Goal: Information Seeking & Learning: Learn about a topic

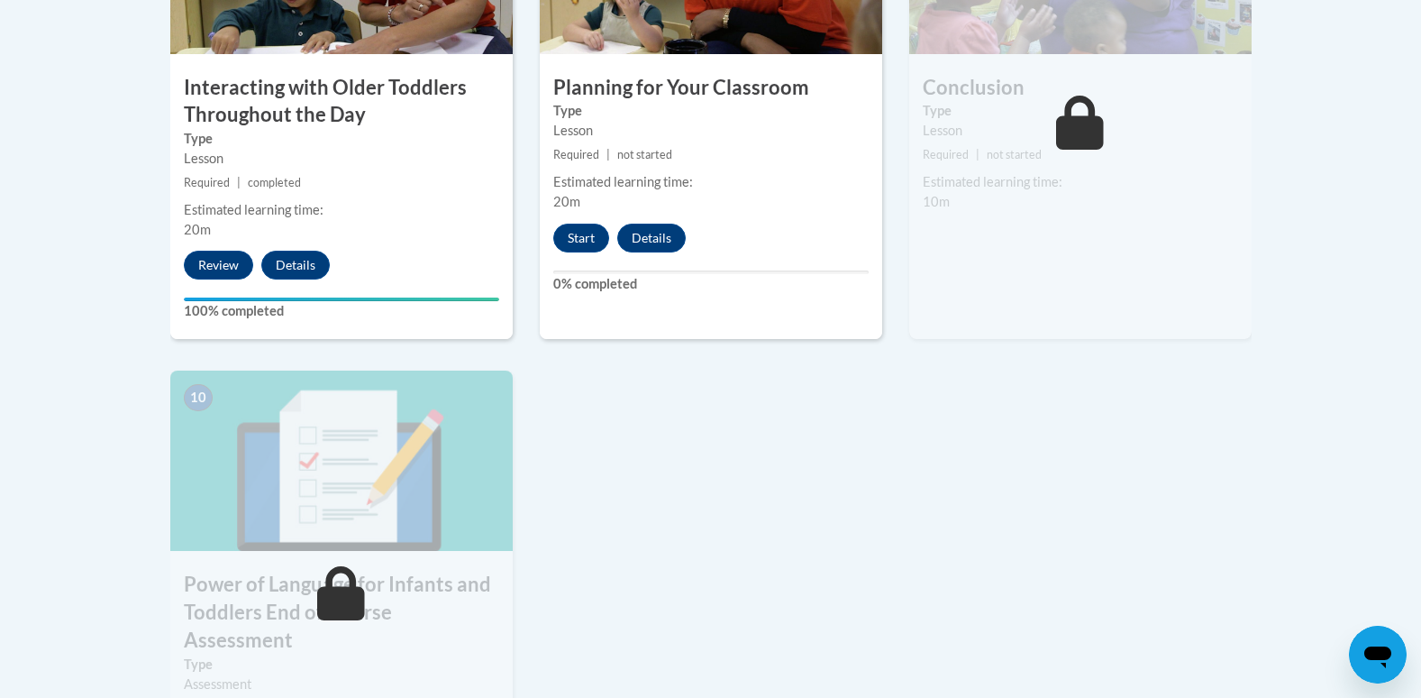
scroll to position [1789, 0]
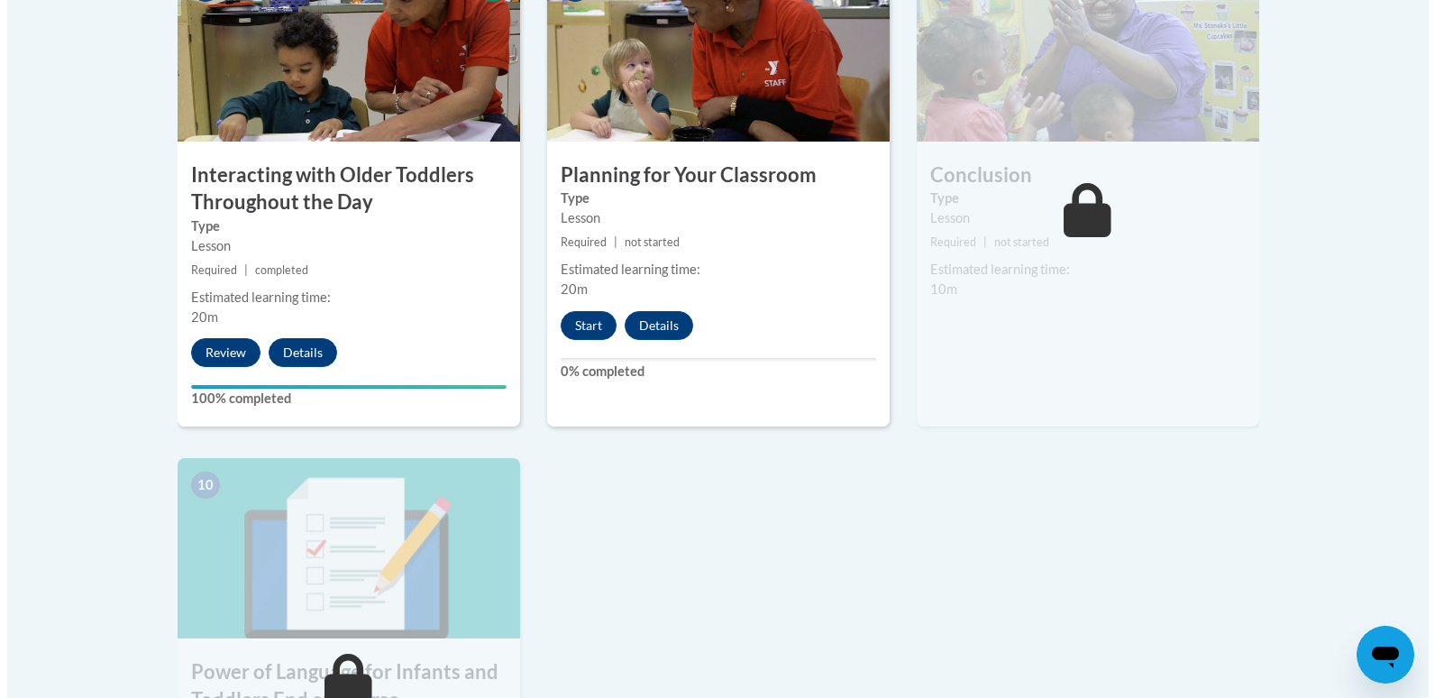
scroll to position [1652, 0]
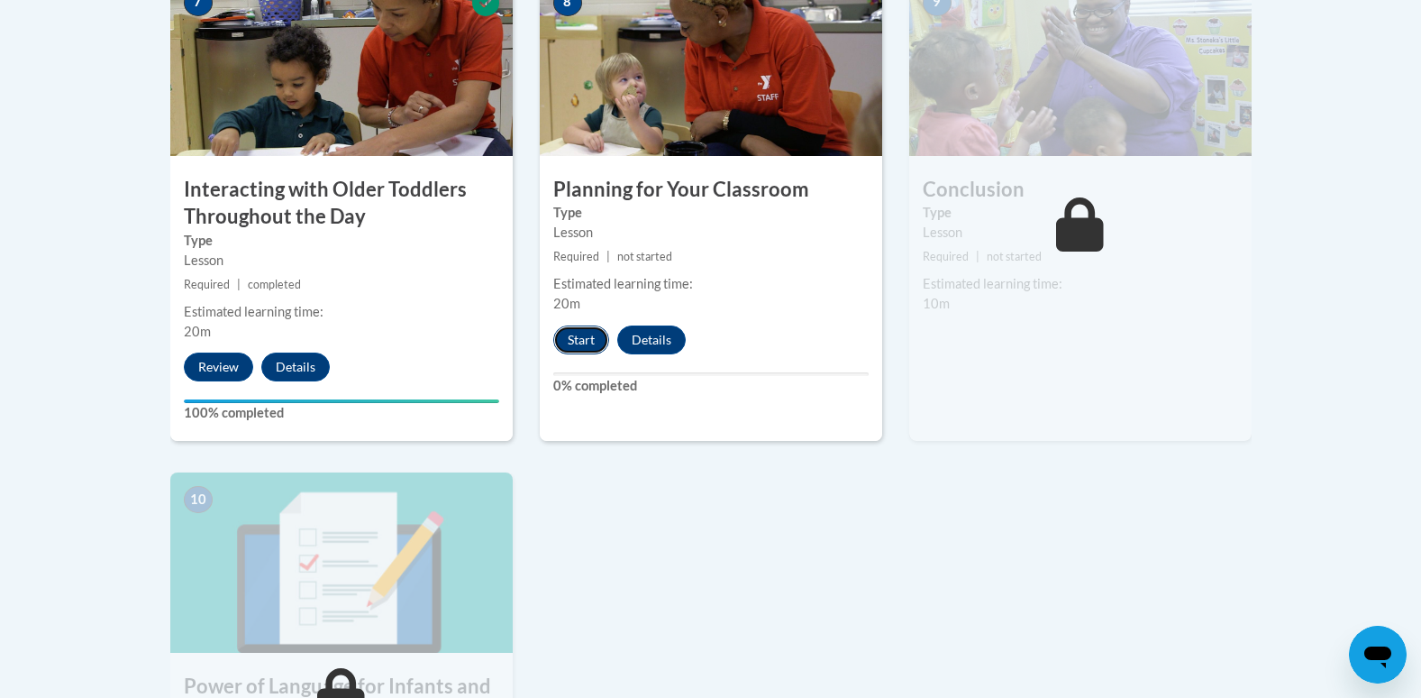
click at [579, 325] on button "Start" at bounding box center [581, 339] width 56 height 29
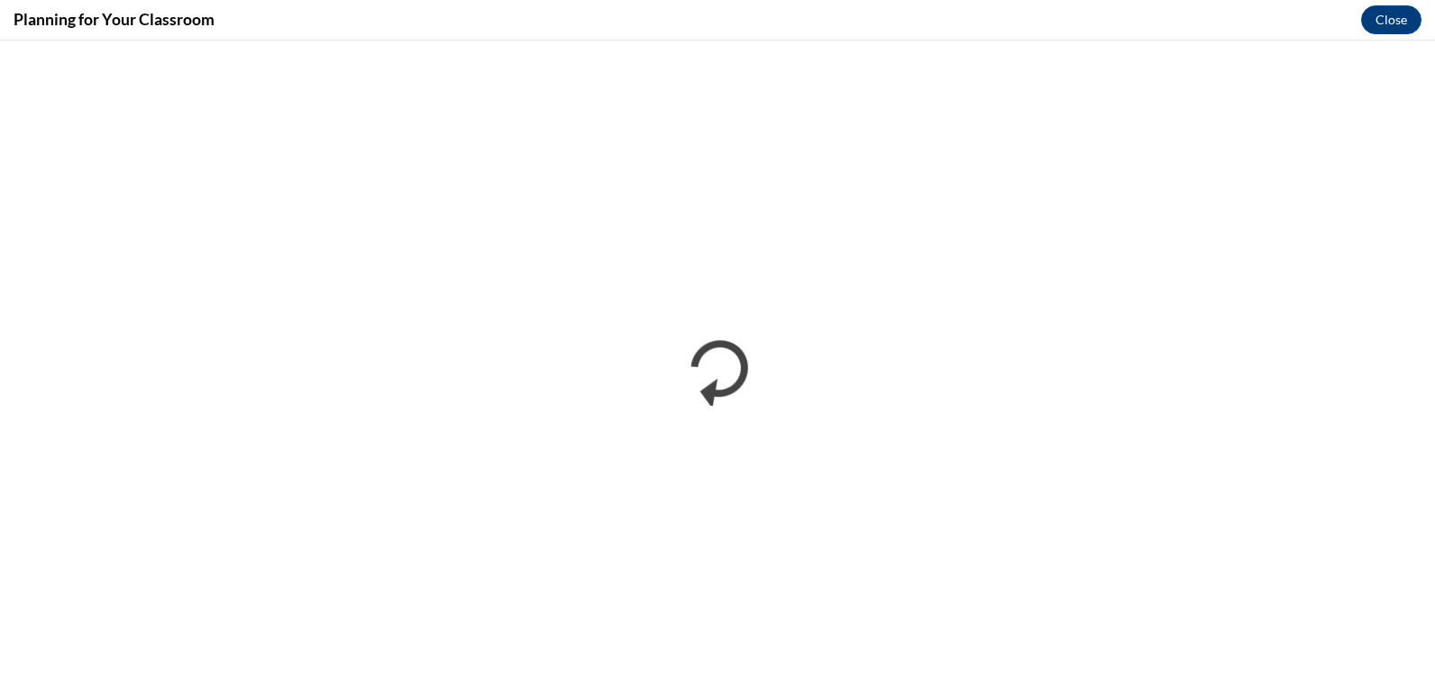
scroll to position [0, 0]
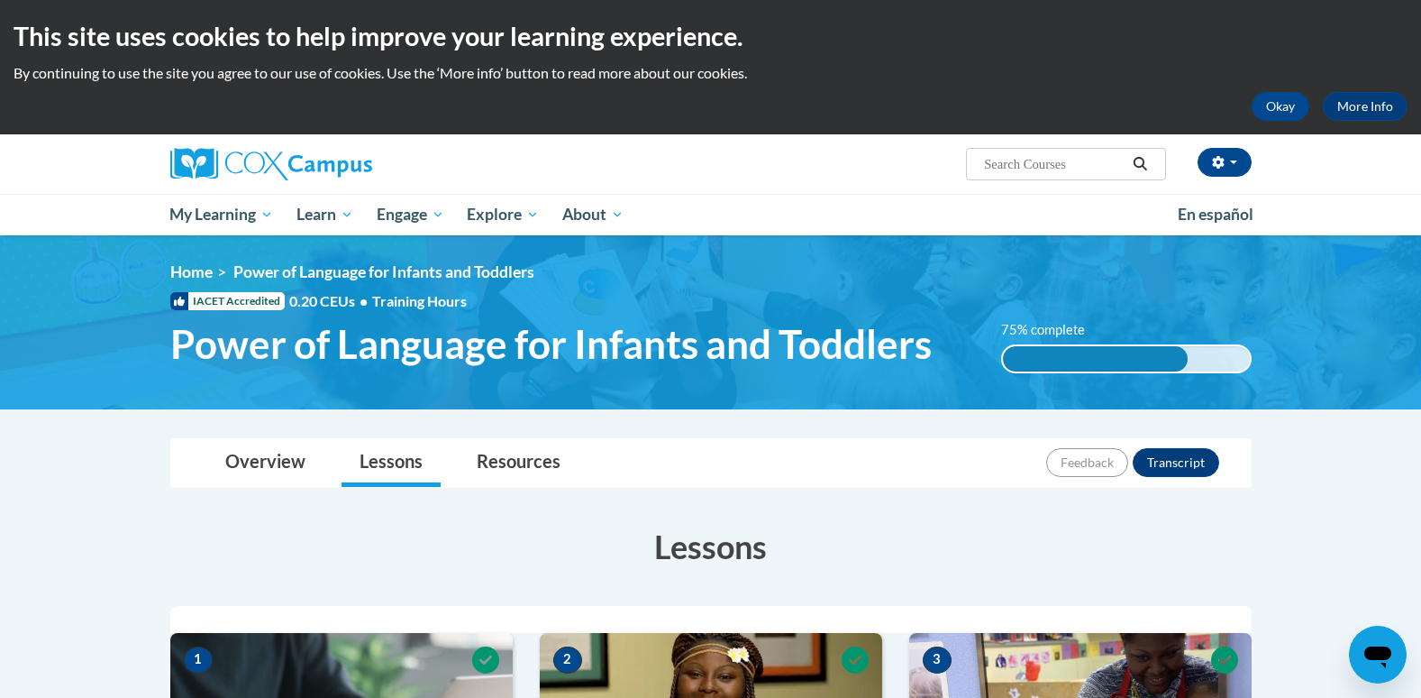
click at [280, 609] on div at bounding box center [711, 619] width 1082 height 27
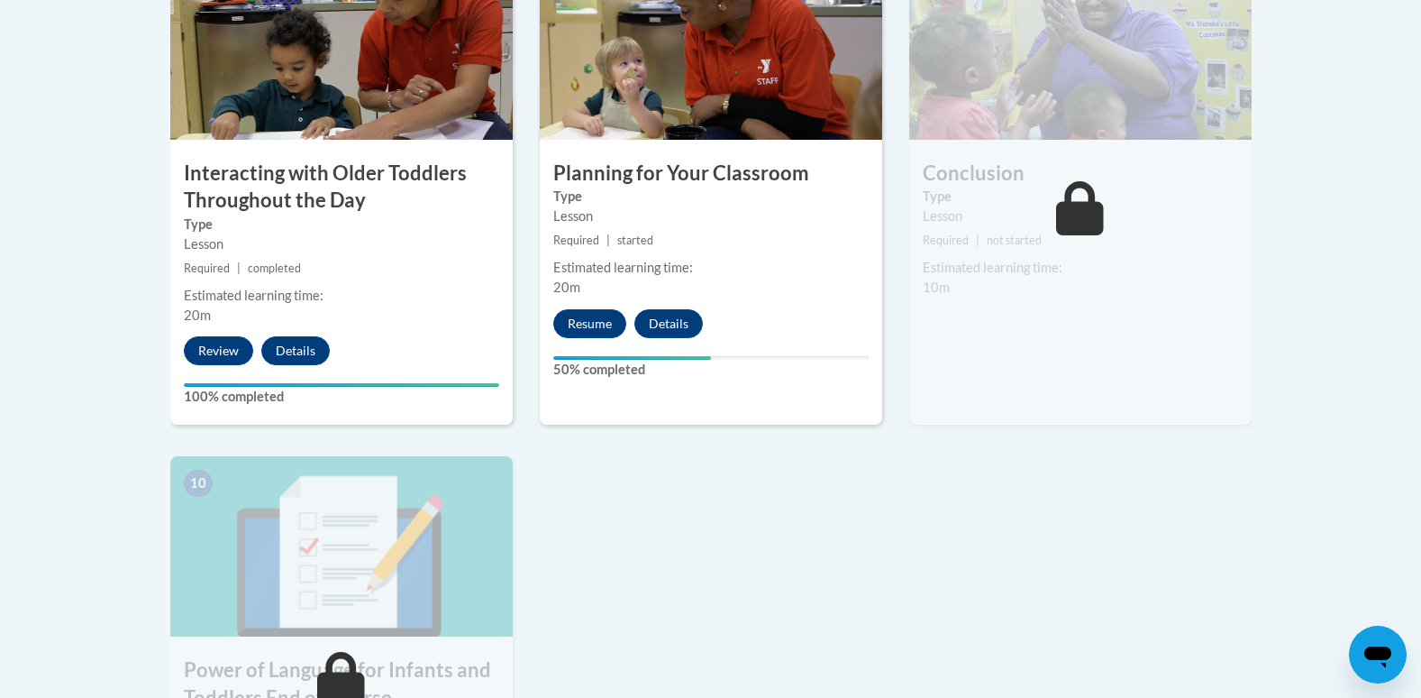
scroll to position [1667, 0]
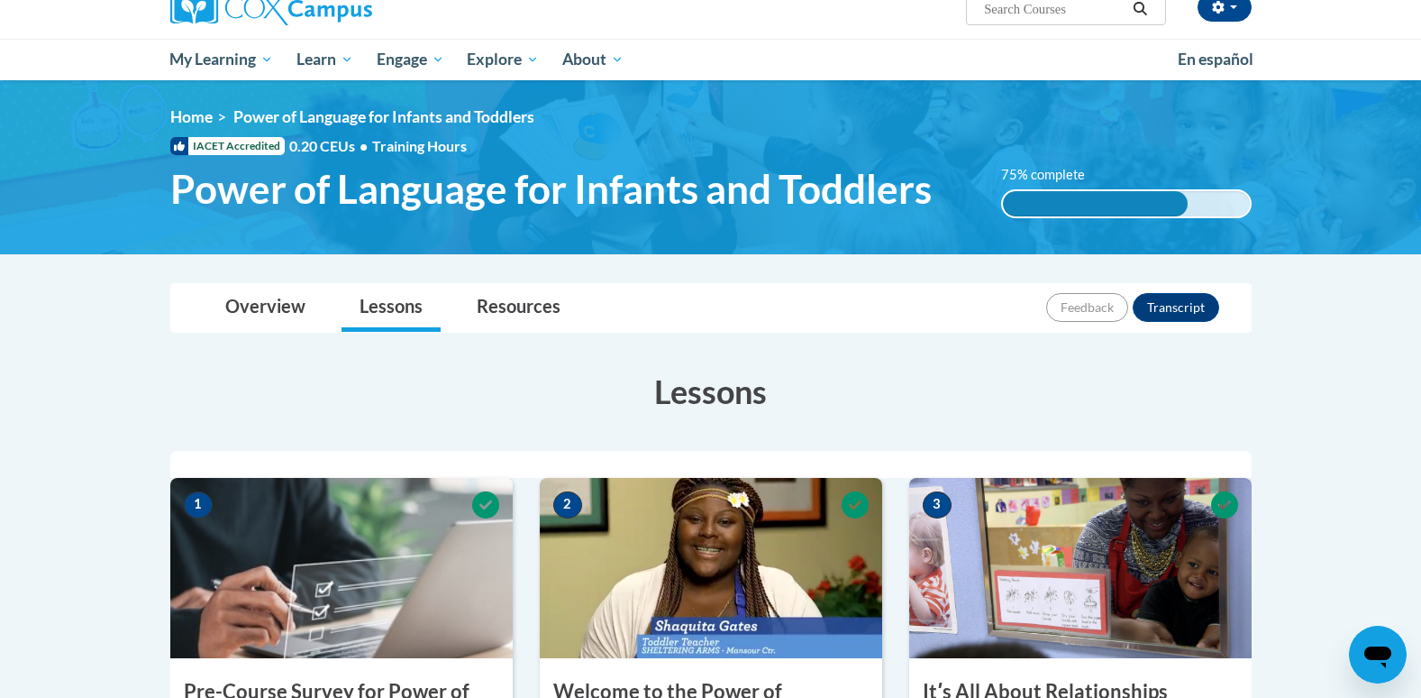
scroll to position [151, 0]
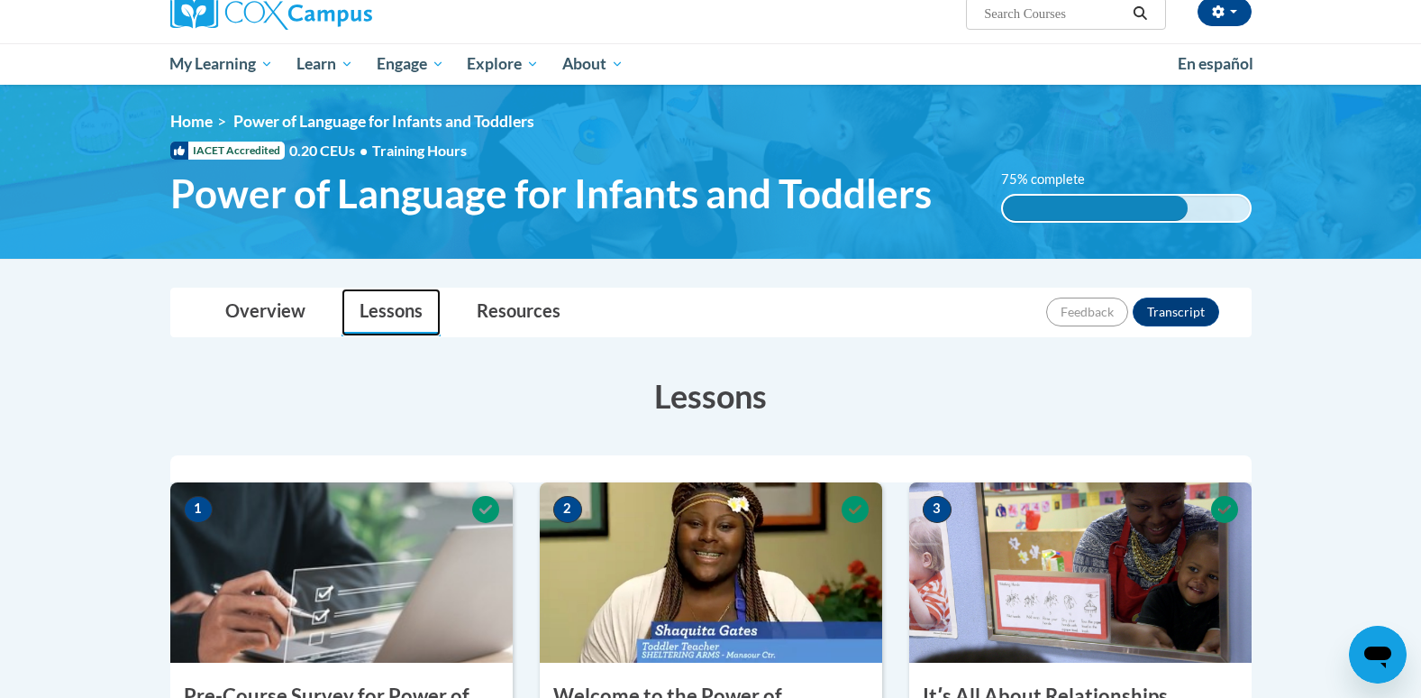
click at [410, 315] on link "Lessons" at bounding box center [391, 312] width 99 height 48
click at [384, 317] on link "Lessons" at bounding box center [391, 312] width 99 height 48
click at [280, 320] on link "Overview" at bounding box center [265, 312] width 116 height 48
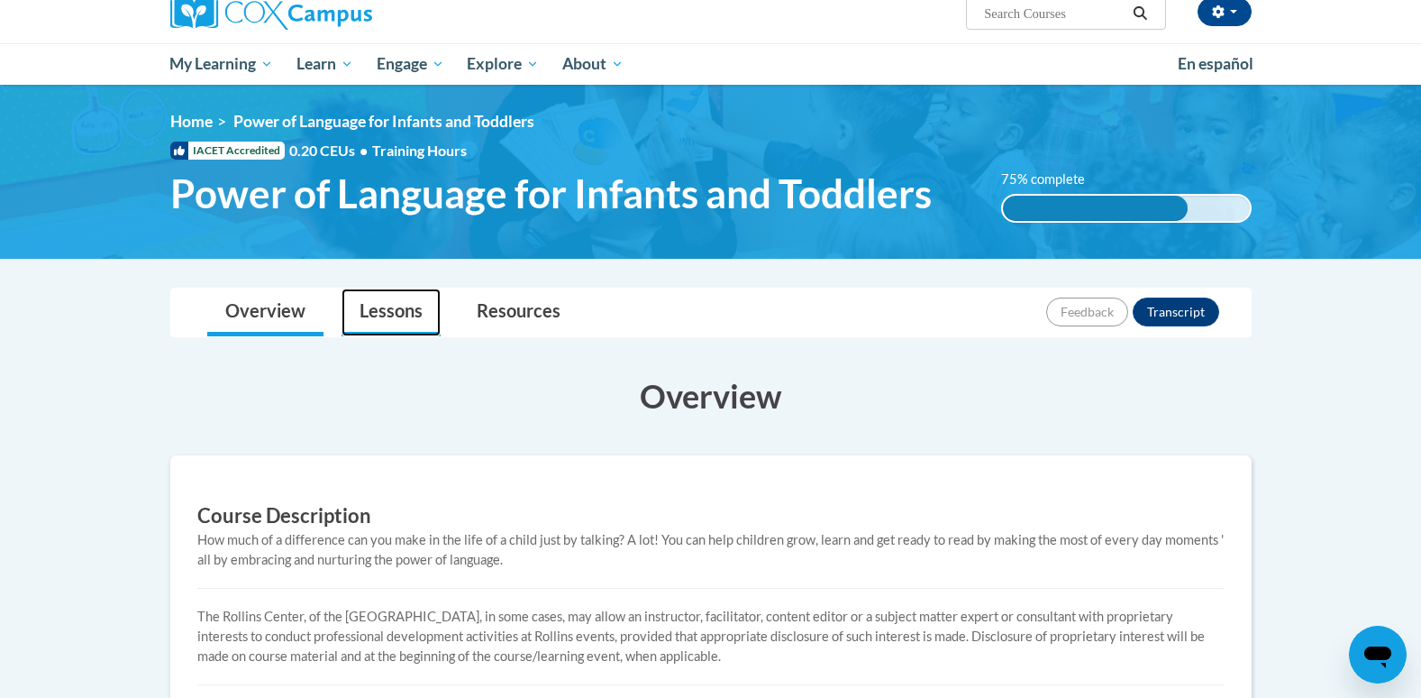
click at [392, 310] on link "Lessons" at bounding box center [391, 312] width 99 height 48
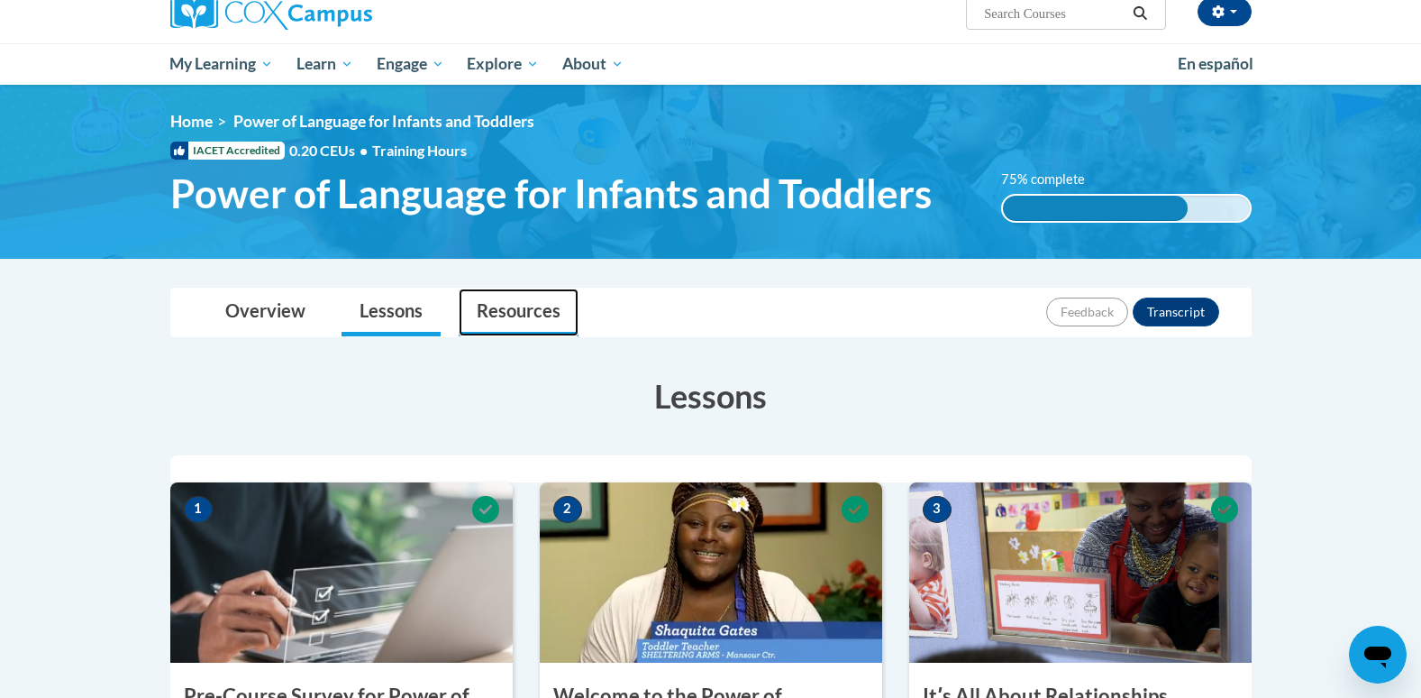
click at [519, 331] on link "Resources" at bounding box center [519, 312] width 120 height 48
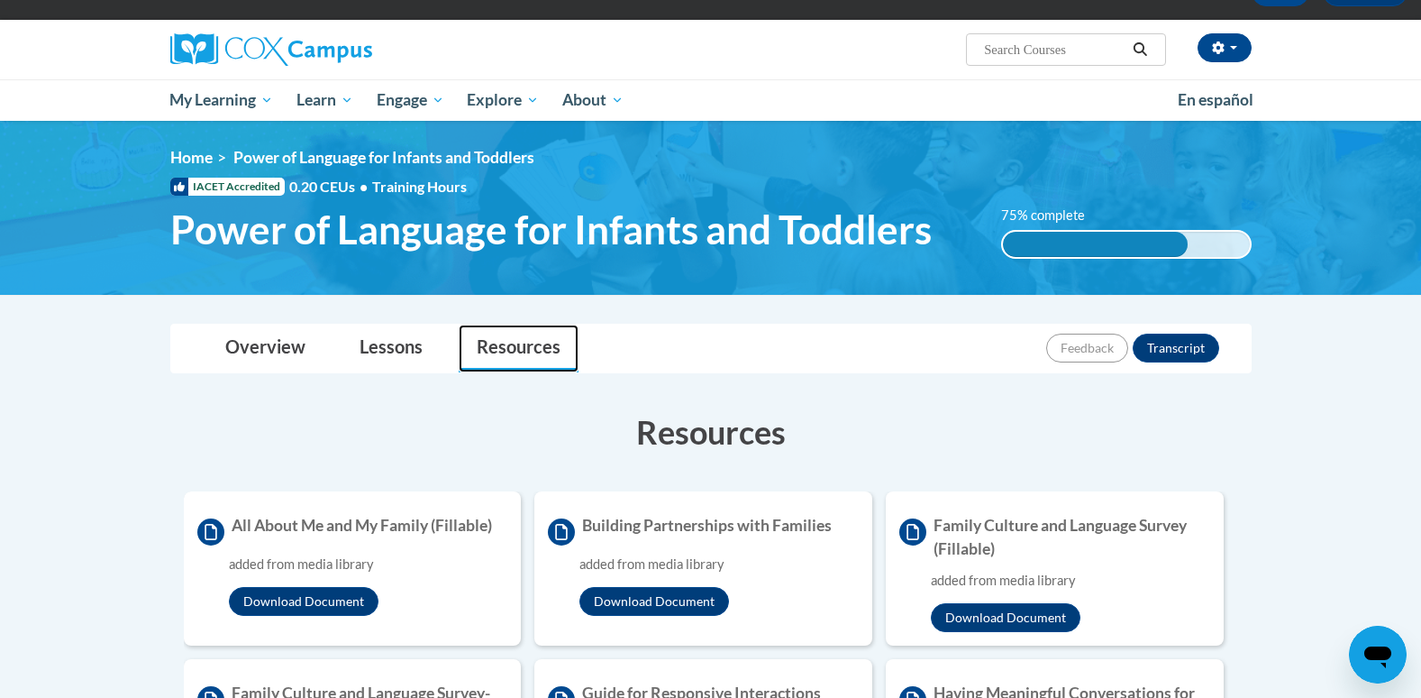
scroll to position [0, 0]
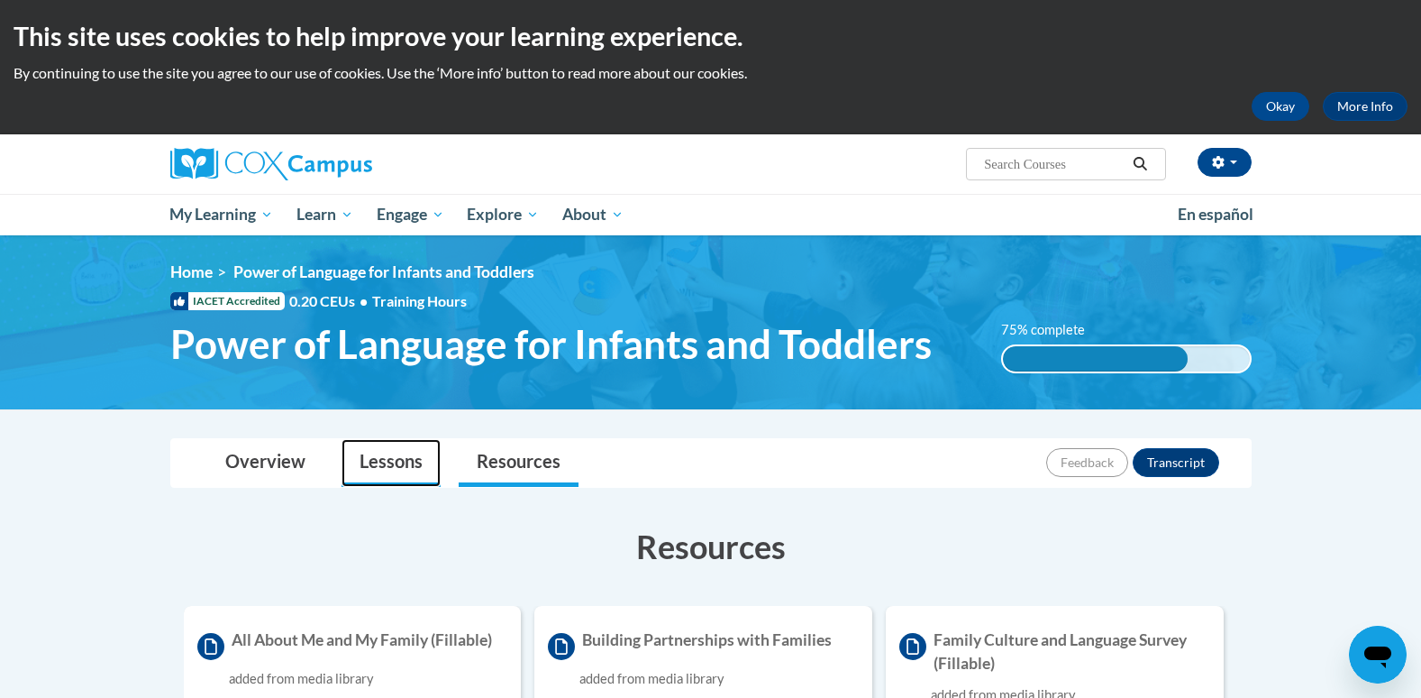
click at [383, 447] on link "Lessons" at bounding box center [391, 463] width 99 height 48
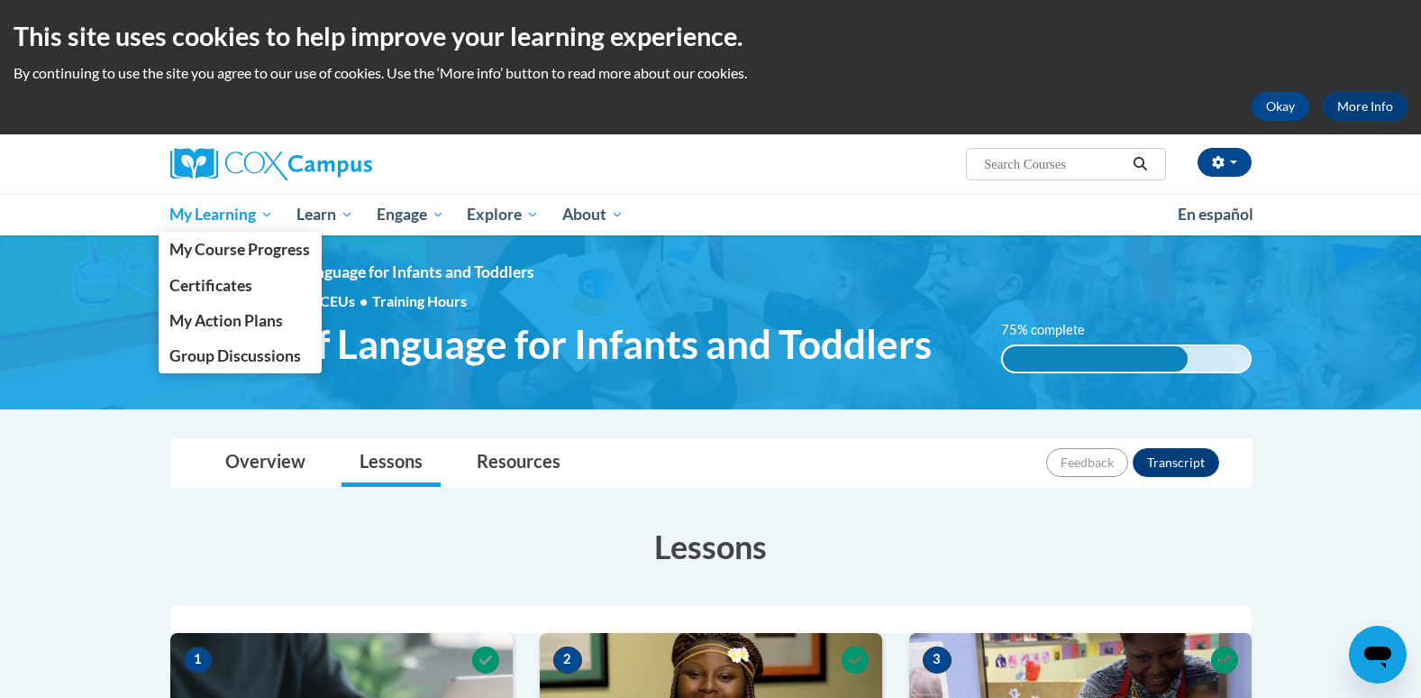
click at [205, 218] on span "My Learning" at bounding box center [221, 215] width 104 height 22
click at [228, 261] on link "My Course Progress" at bounding box center [241, 249] width 164 height 35
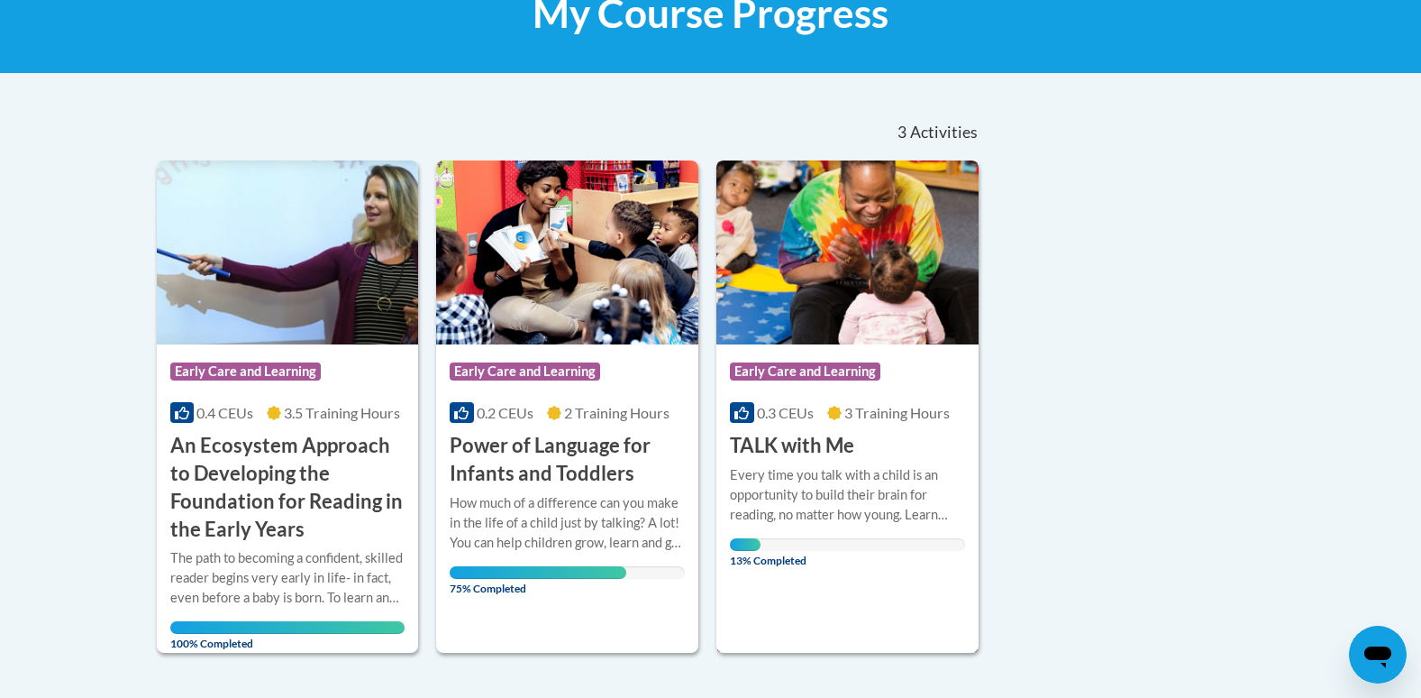
click at [774, 473] on div "Every time you talk with a child is an opportunity to build their brain for rea…" at bounding box center [847, 494] width 235 height 59
click at [516, 504] on div "How much of a difference can you make in the life of a child just by talking? A…" at bounding box center [567, 522] width 235 height 59
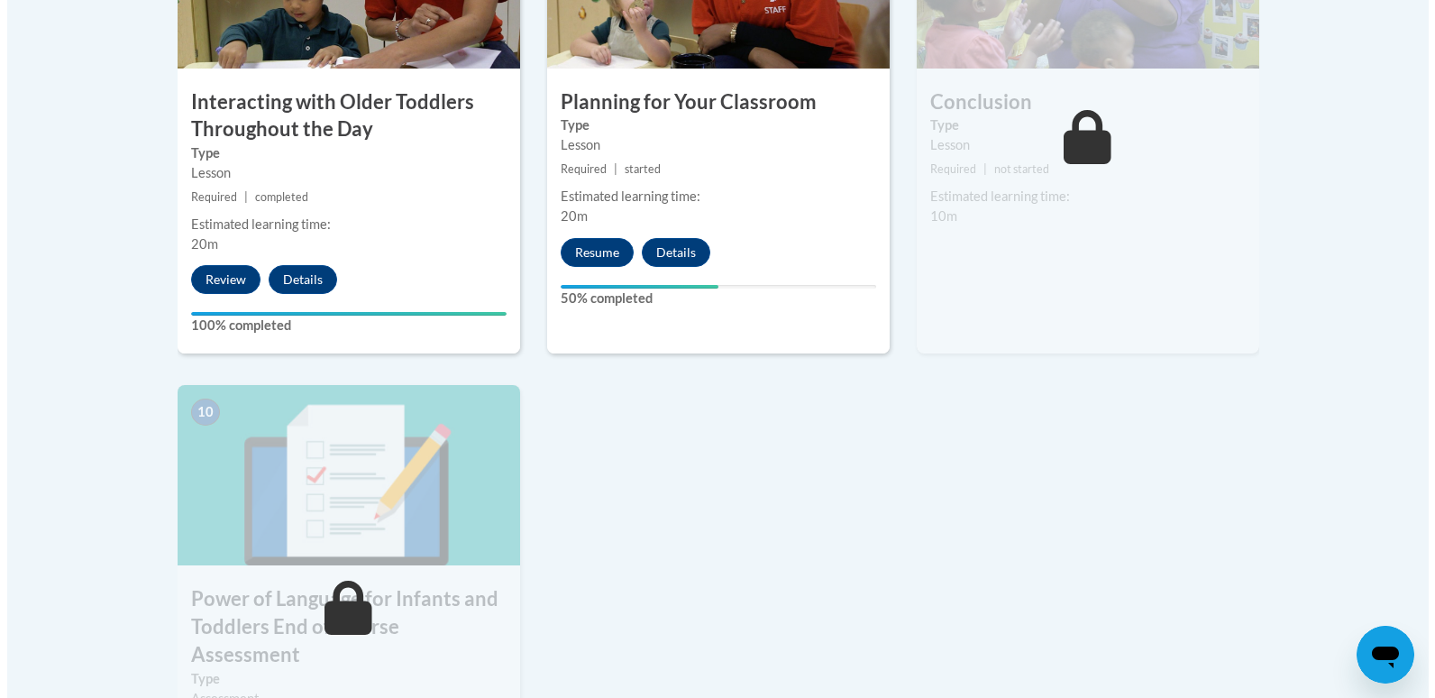
scroll to position [1730, 0]
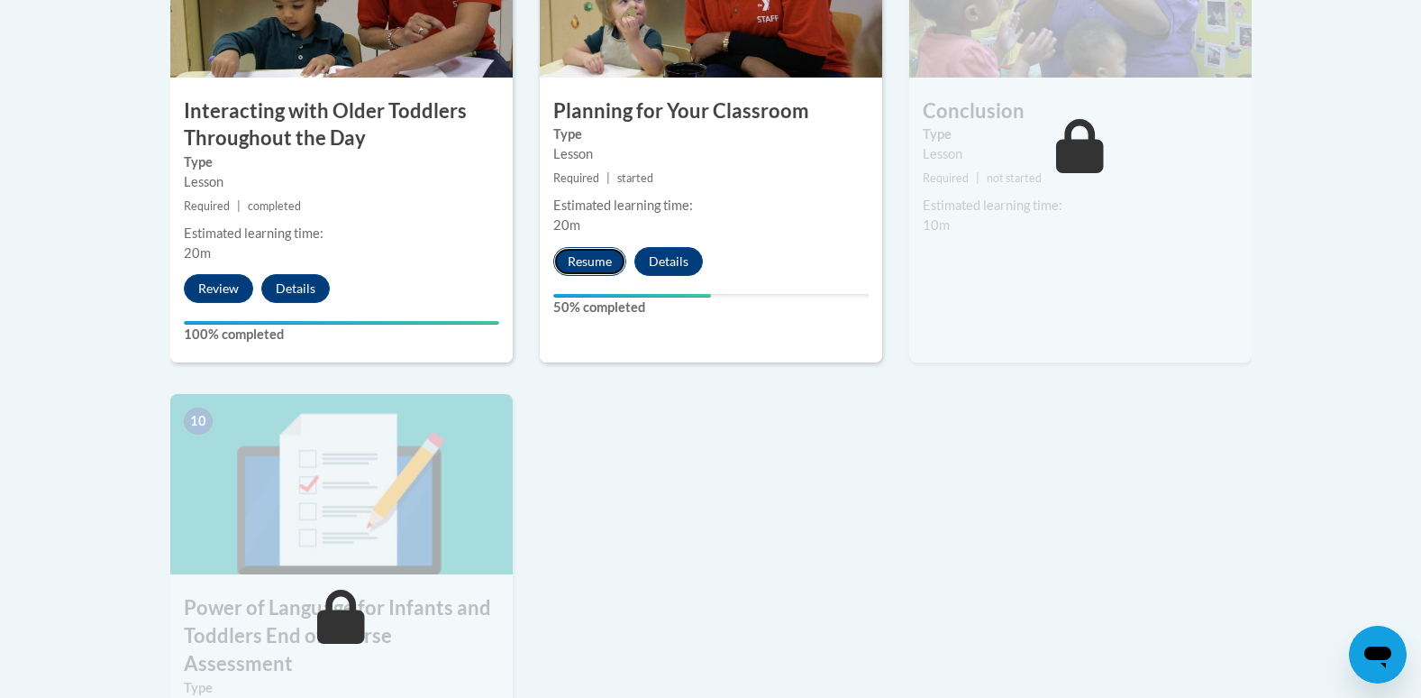
click at [577, 247] on button "Resume" at bounding box center [589, 261] width 73 height 29
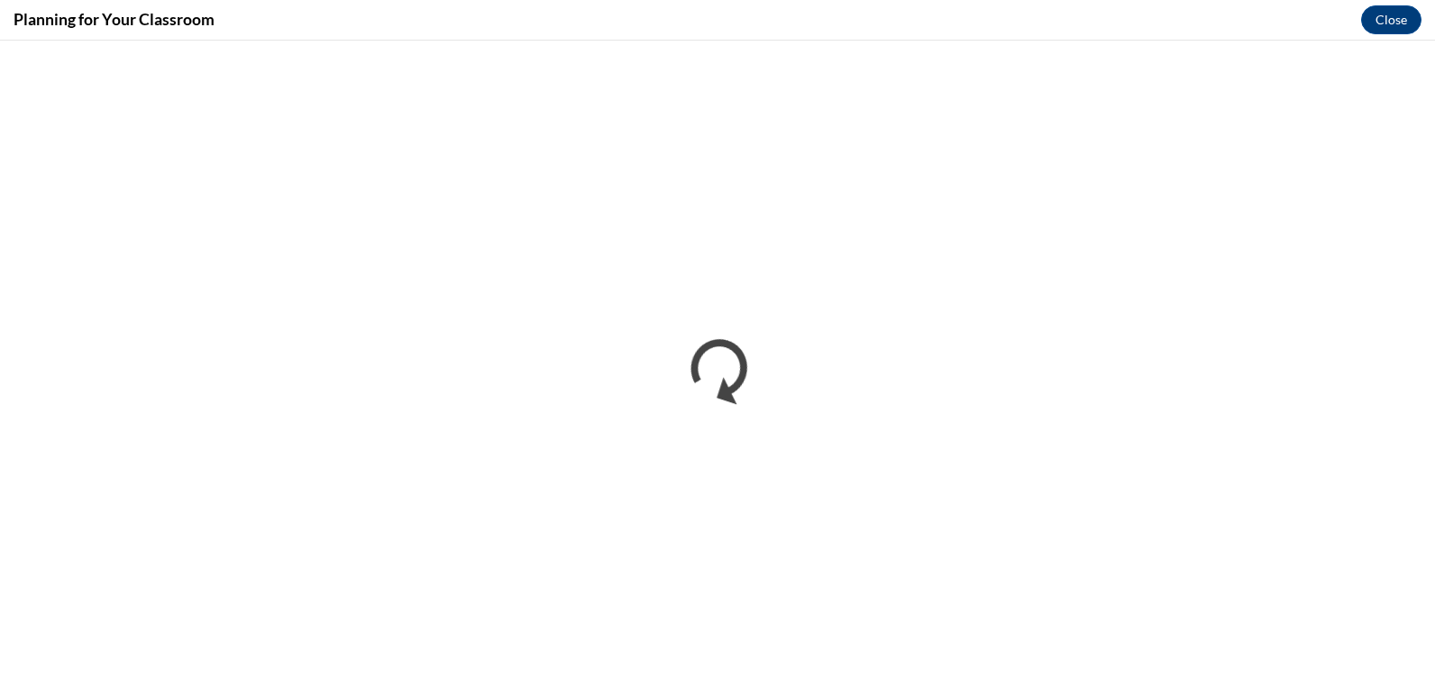
scroll to position [0, 0]
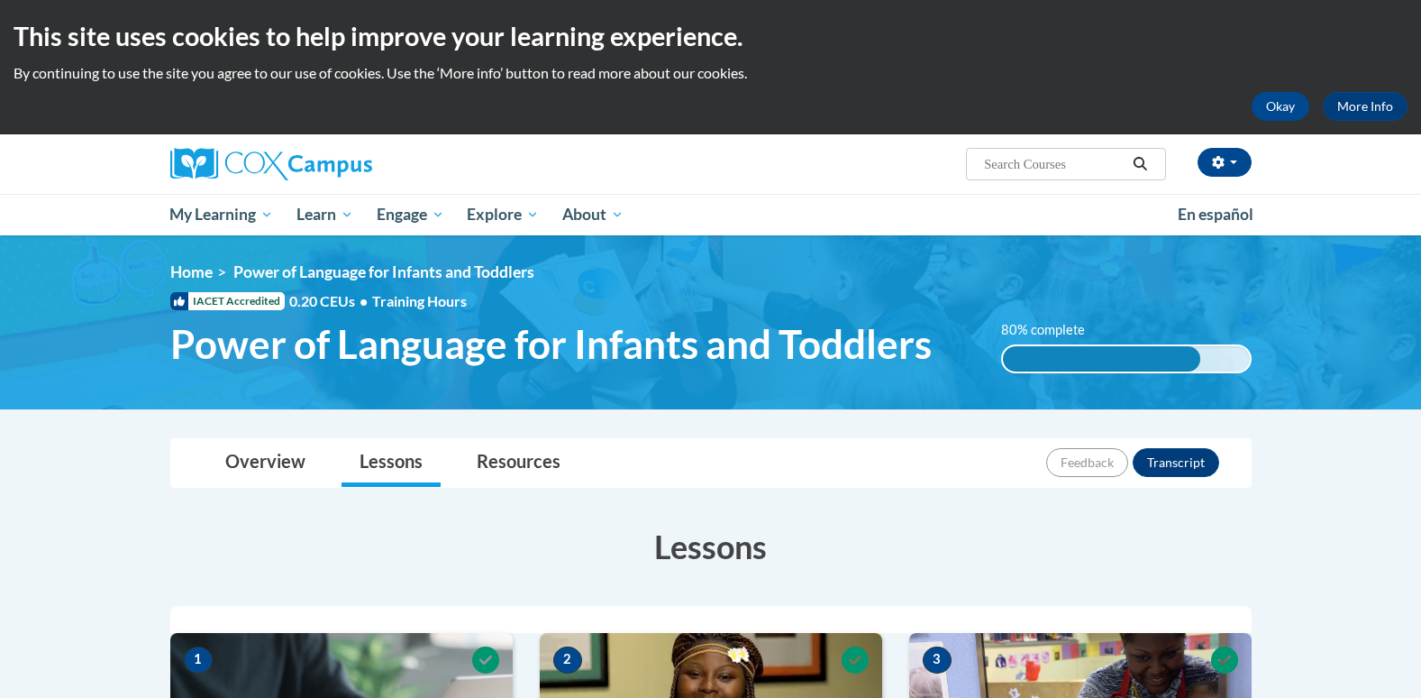
click at [1385, 300] on img at bounding box center [710, 322] width 1421 height 174
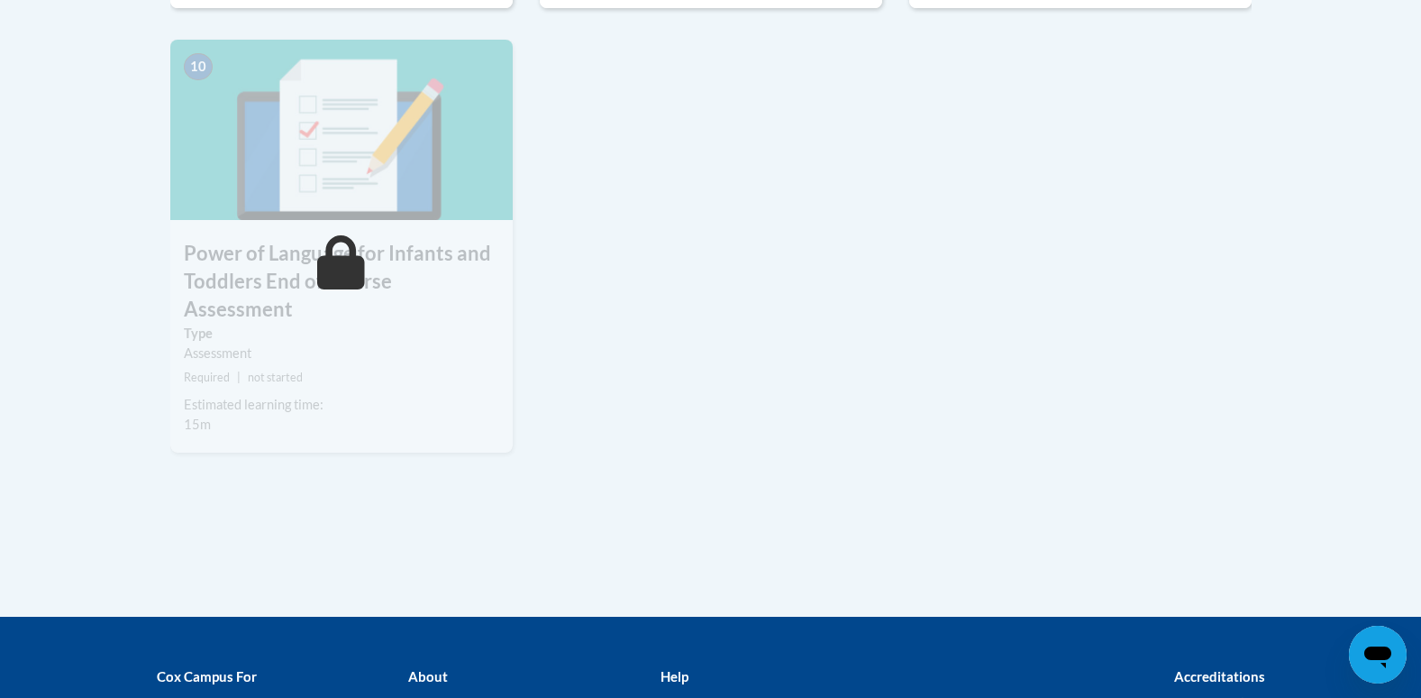
scroll to position [2082, 0]
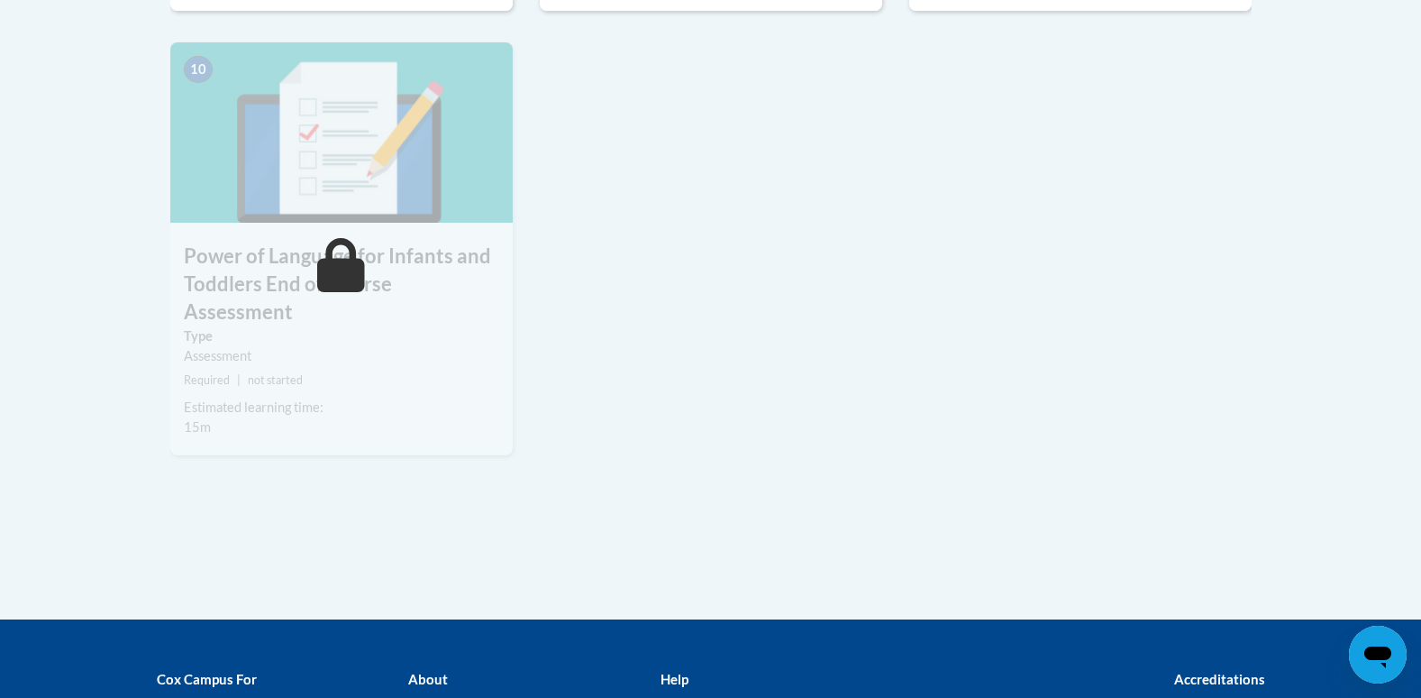
click at [406, 153] on img at bounding box center [341, 132] width 342 height 180
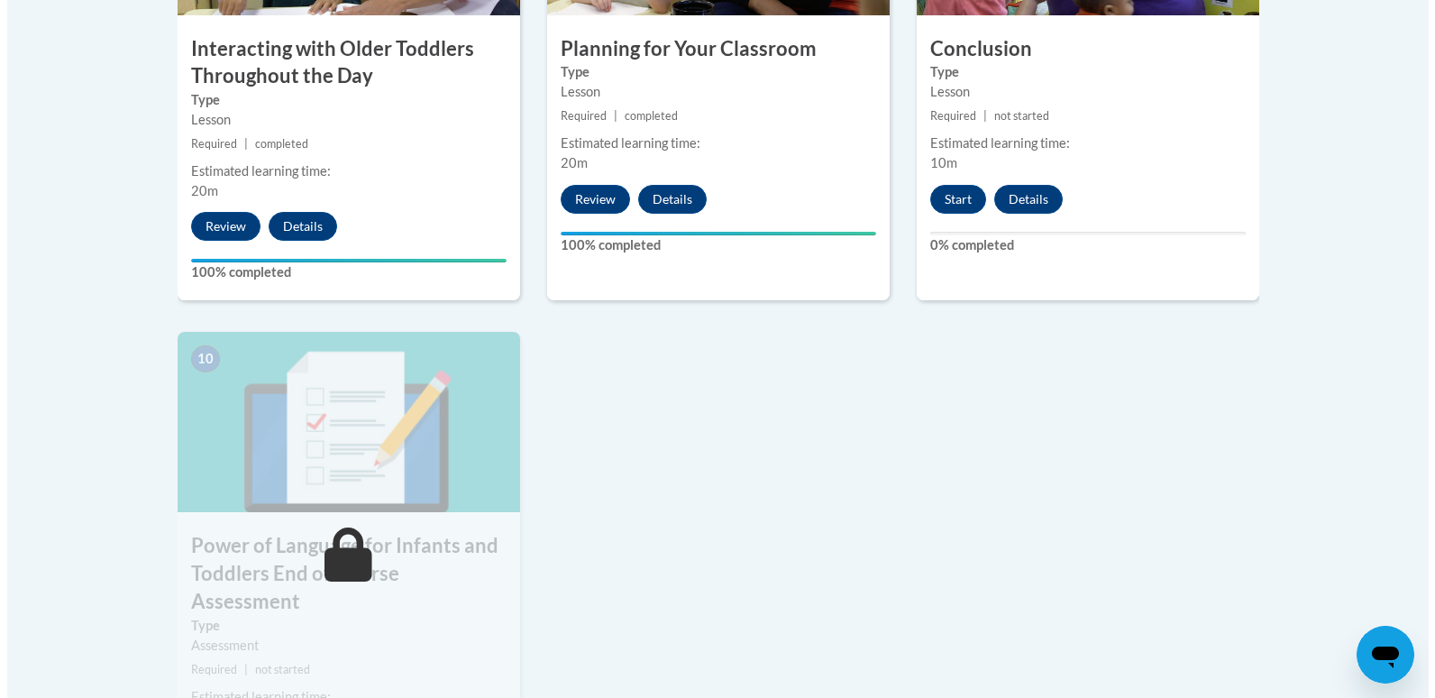
scroll to position [1792, 0]
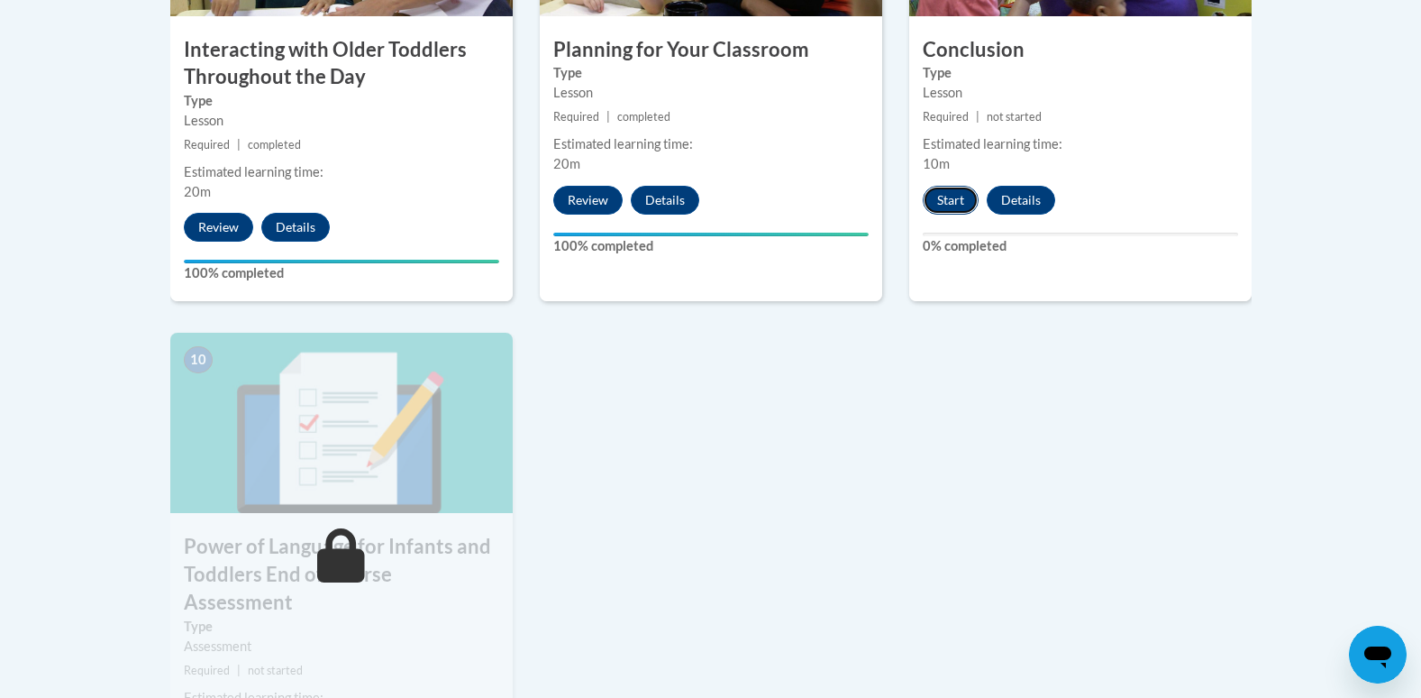
click at [957, 186] on button "Start" at bounding box center [951, 200] width 56 height 29
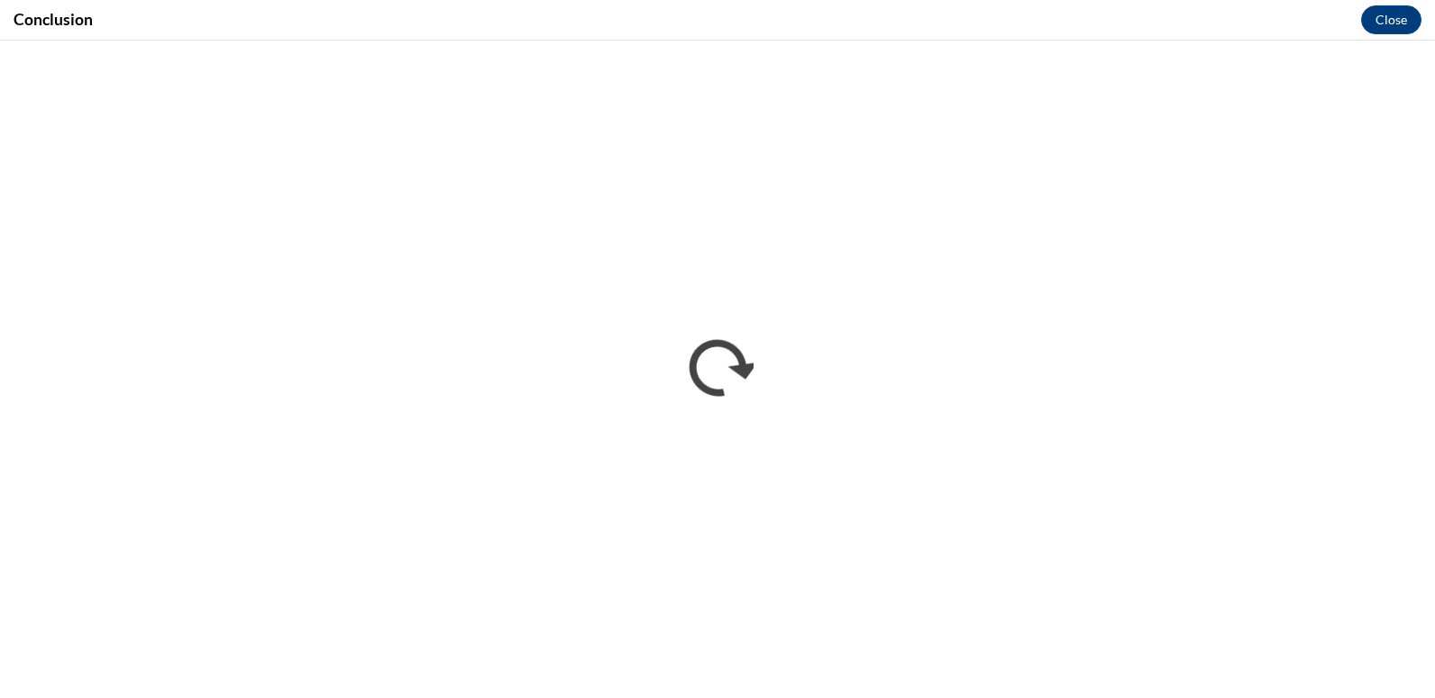
scroll to position [0, 0]
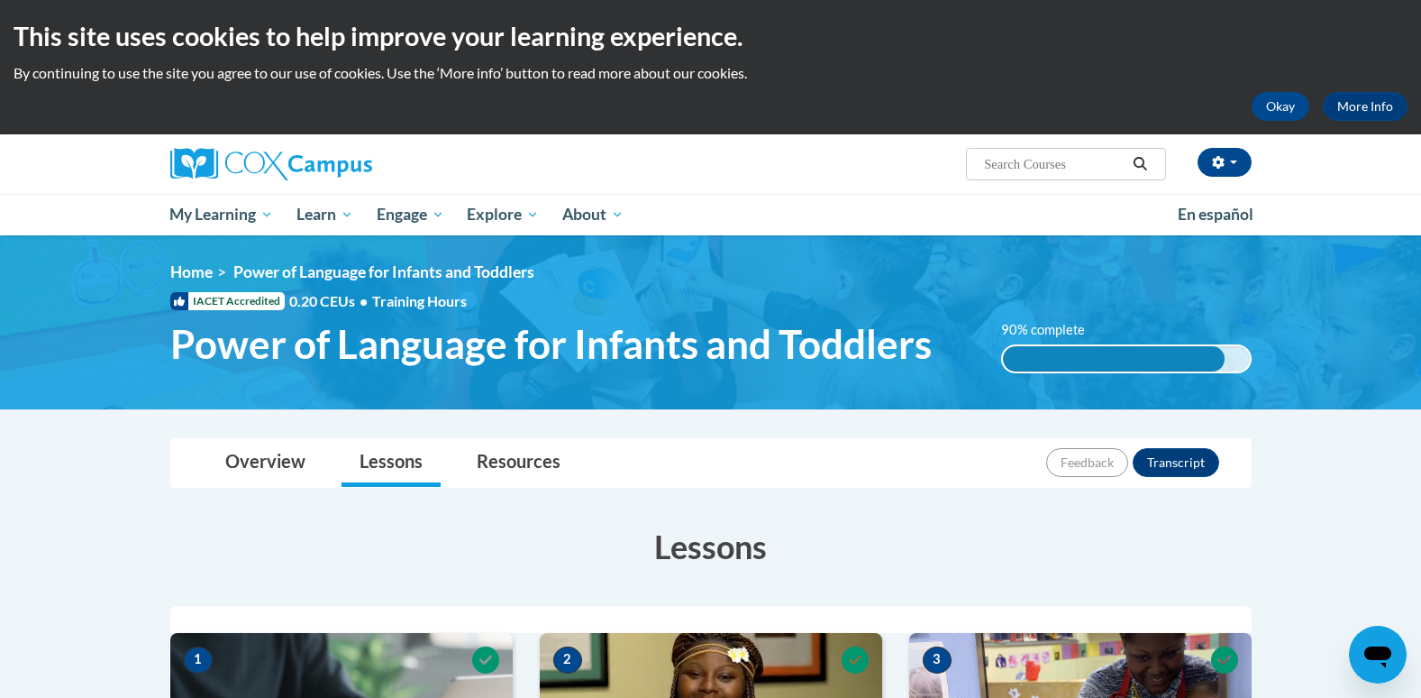
click at [190, 608] on div at bounding box center [711, 619] width 1082 height 27
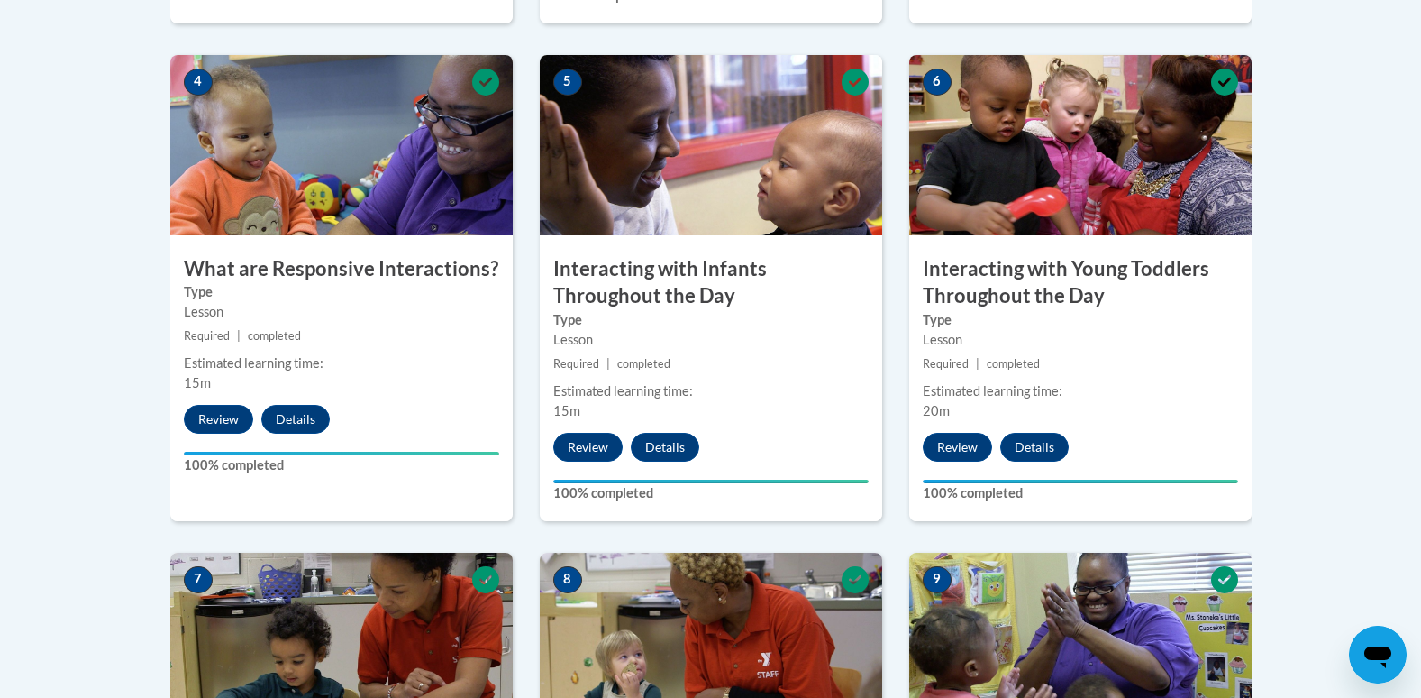
scroll to position [1076, 0]
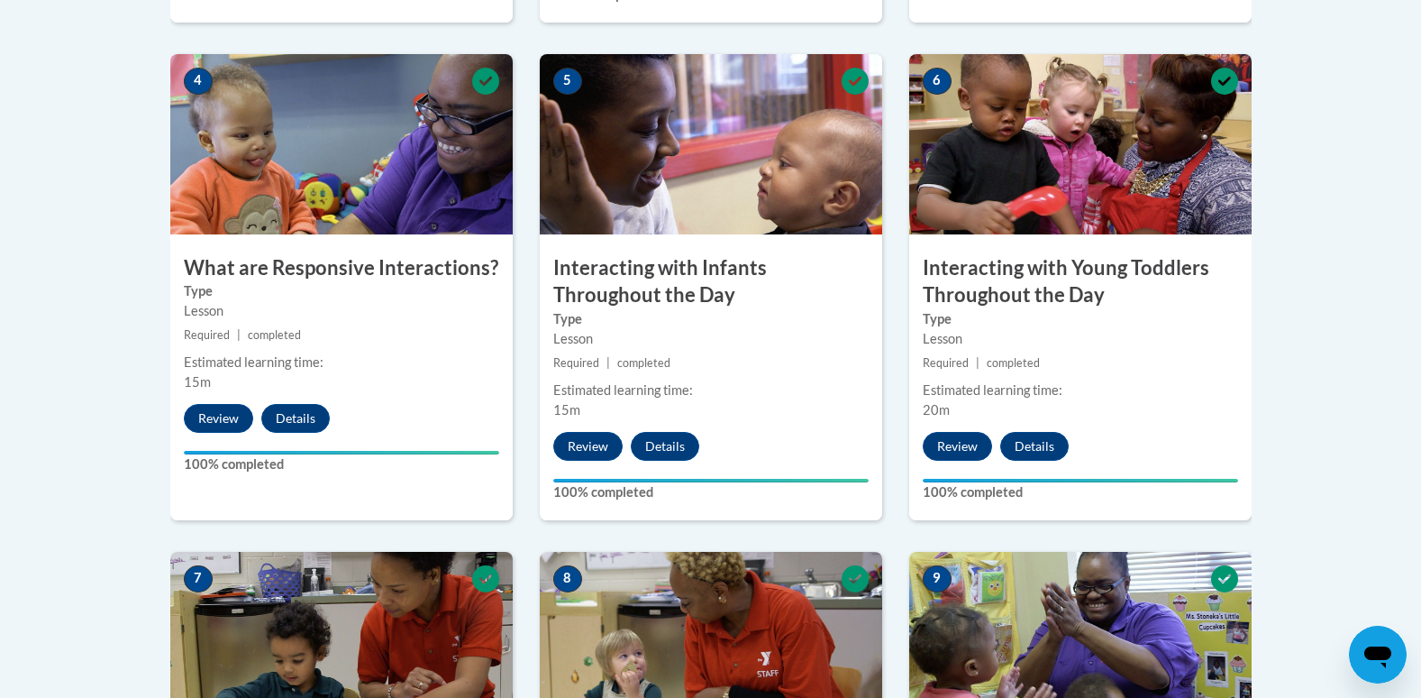
click at [174, 633] on img at bounding box center [341, 642] width 342 height 180
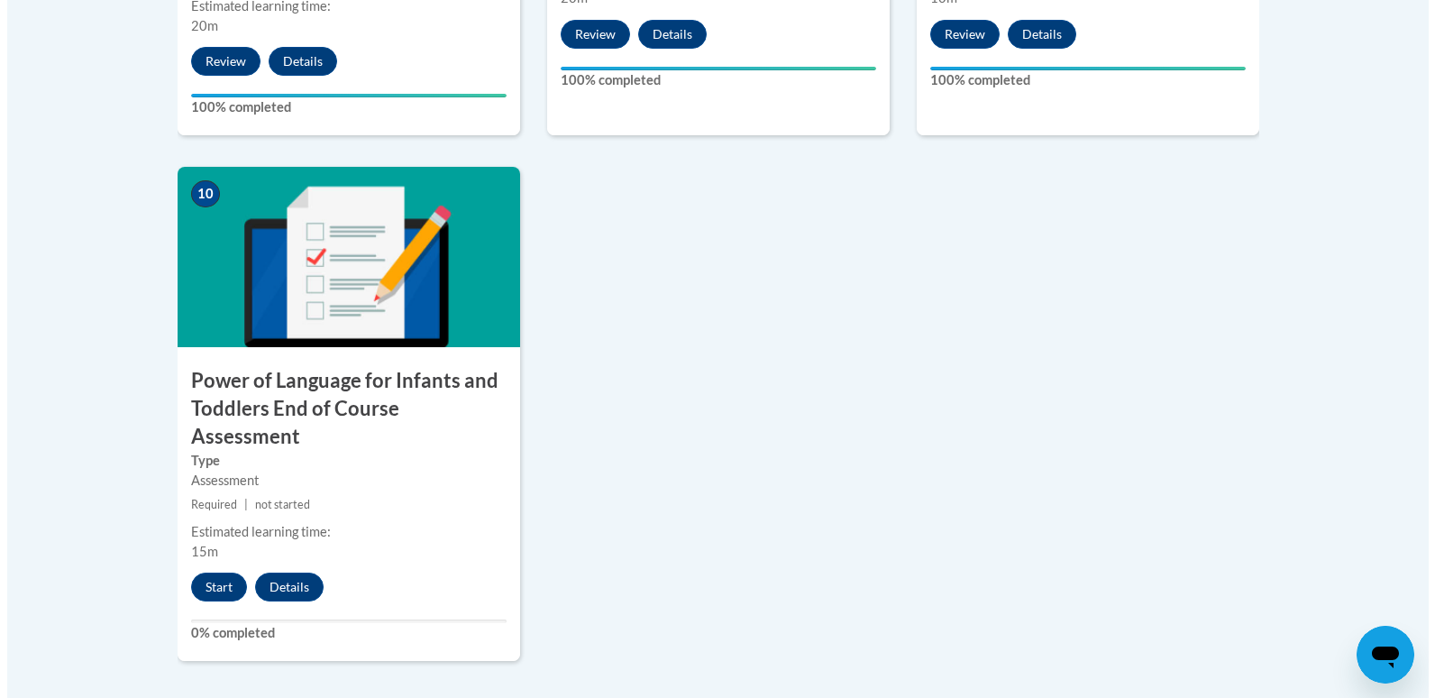
scroll to position [1963, 0]
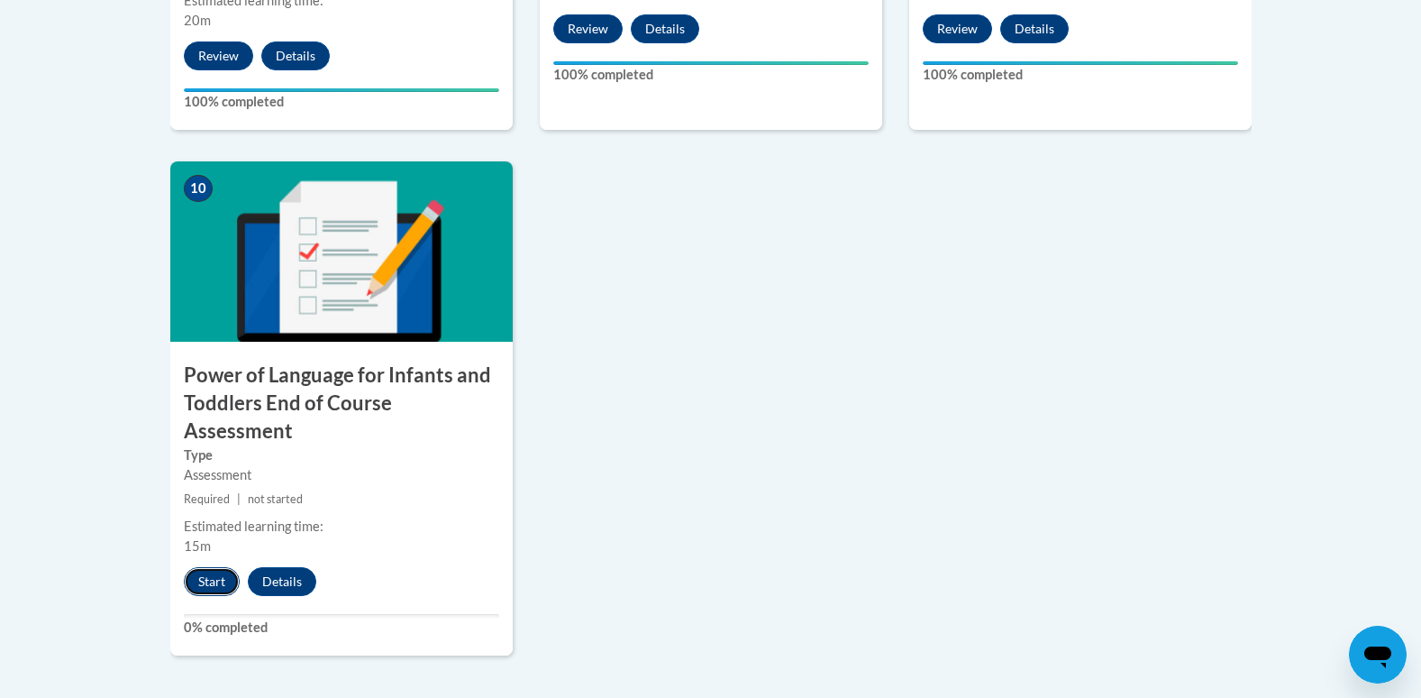
click at [201, 567] on button "Start" at bounding box center [212, 581] width 56 height 29
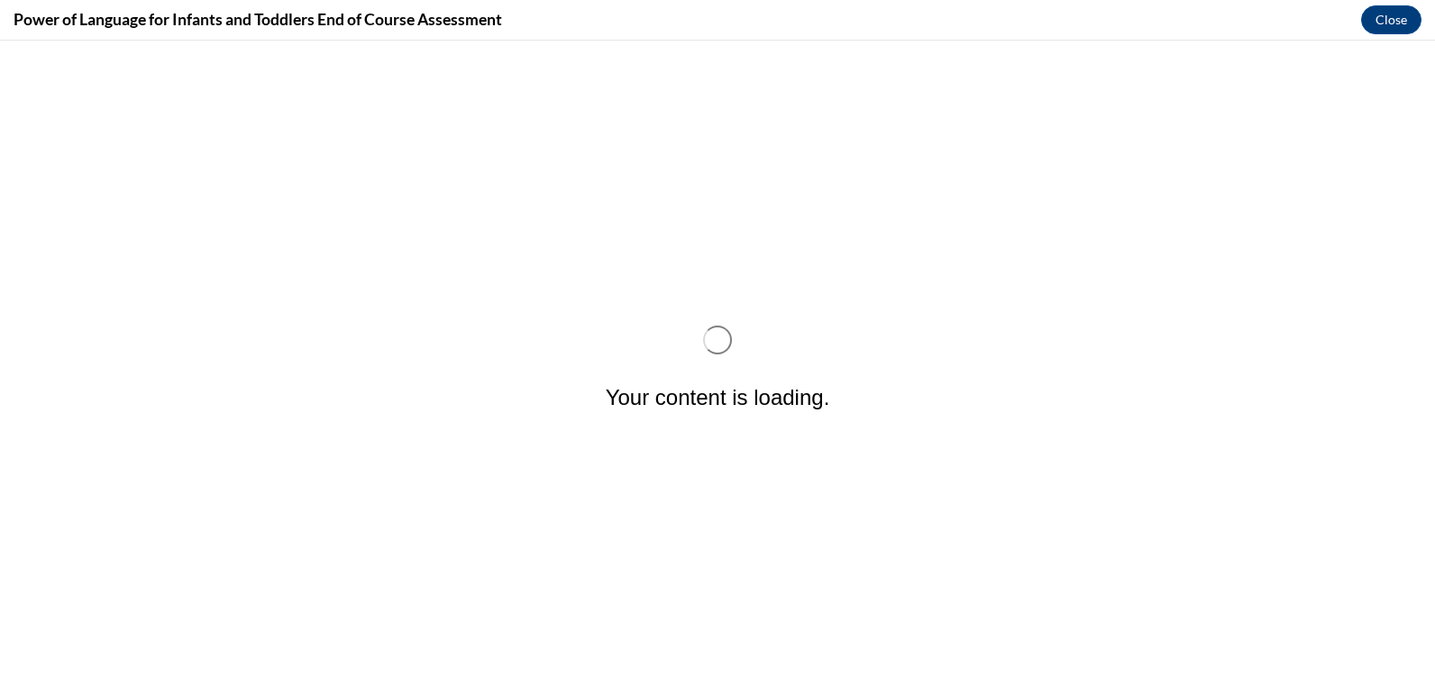
scroll to position [0, 0]
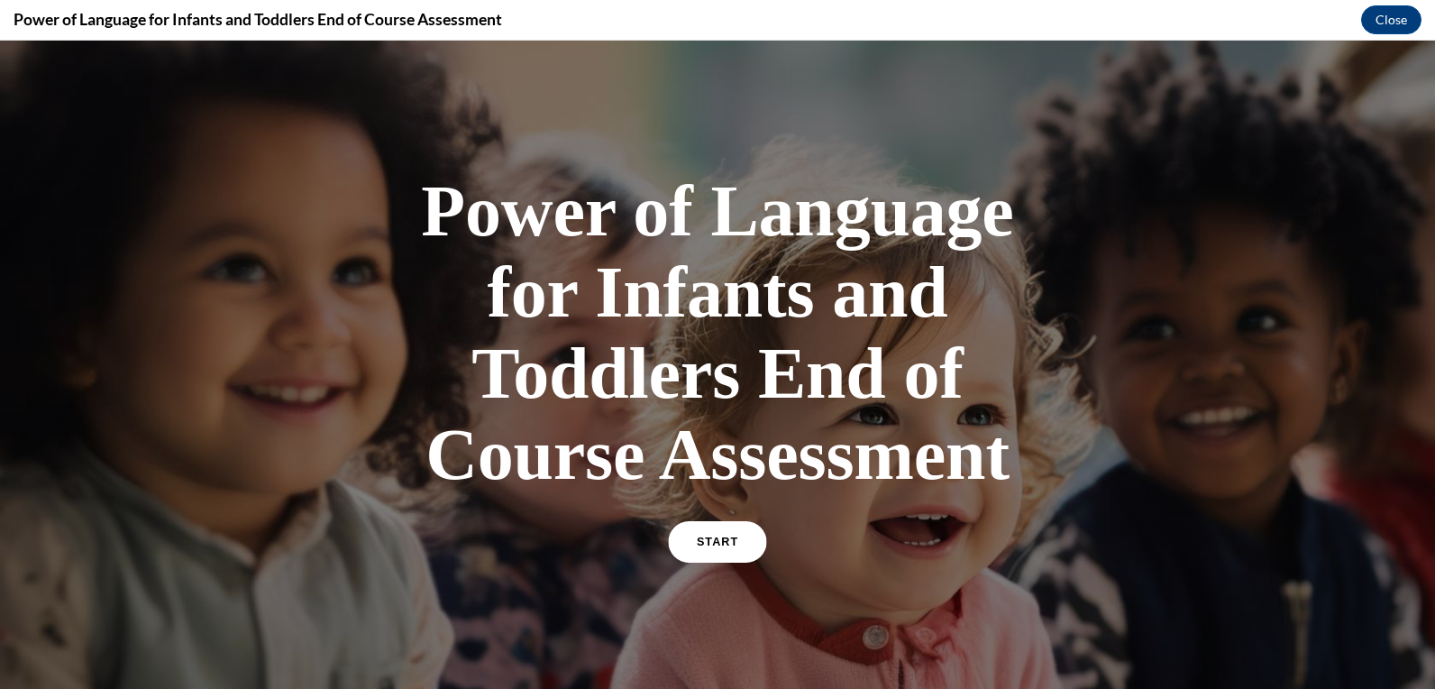
click at [712, 546] on span "START" at bounding box center [717, 542] width 41 height 14
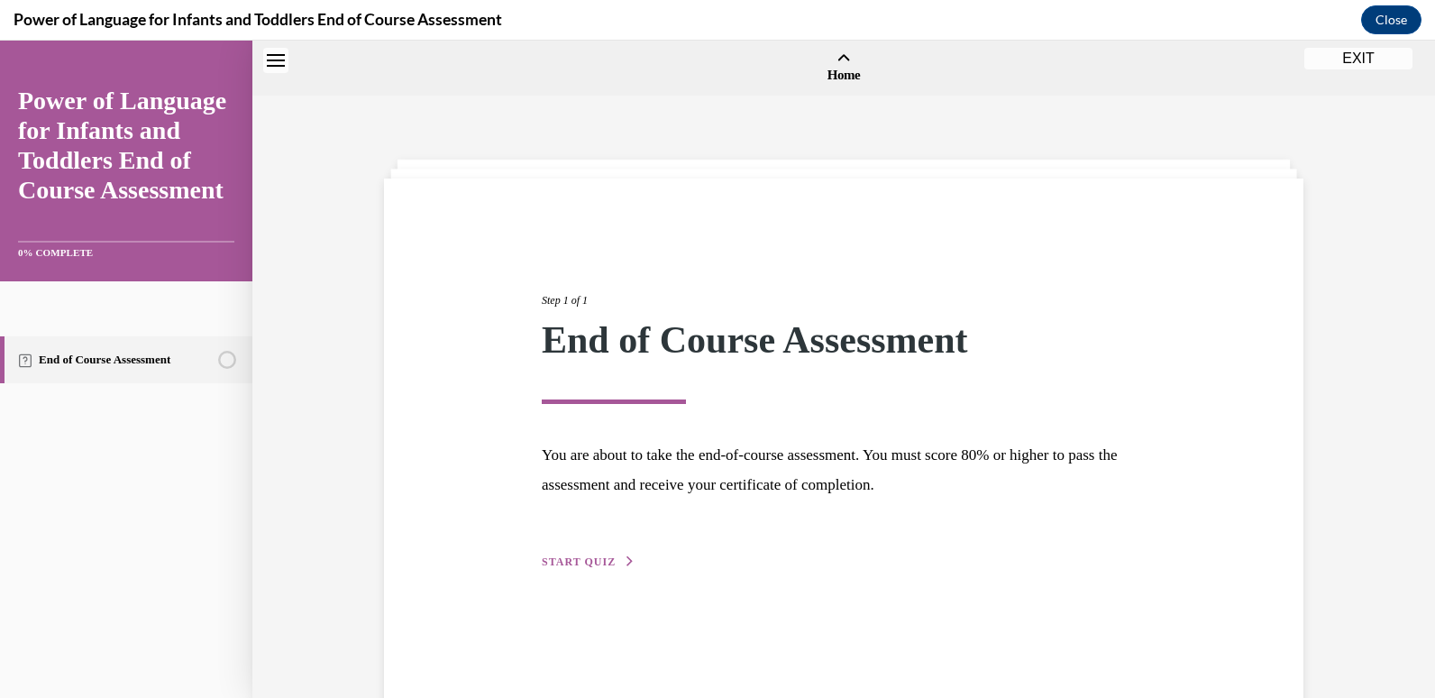
scroll to position [56, 0]
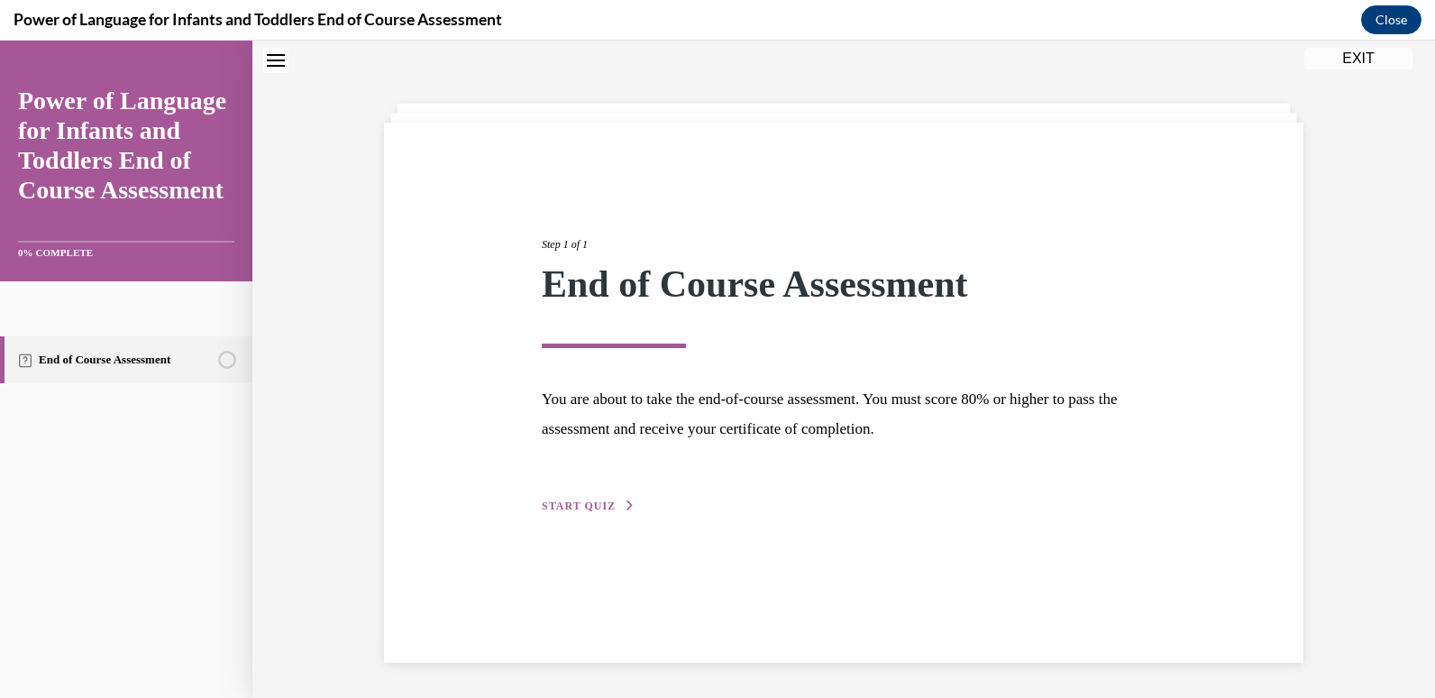
click at [654, 563] on div "Step 1 of 1 End of Course Assessment You are about to take the end-of-course as…" at bounding box center [843, 393] width 919 height 540
click at [574, 506] on span "START QUIZ" at bounding box center [579, 504] width 74 height 13
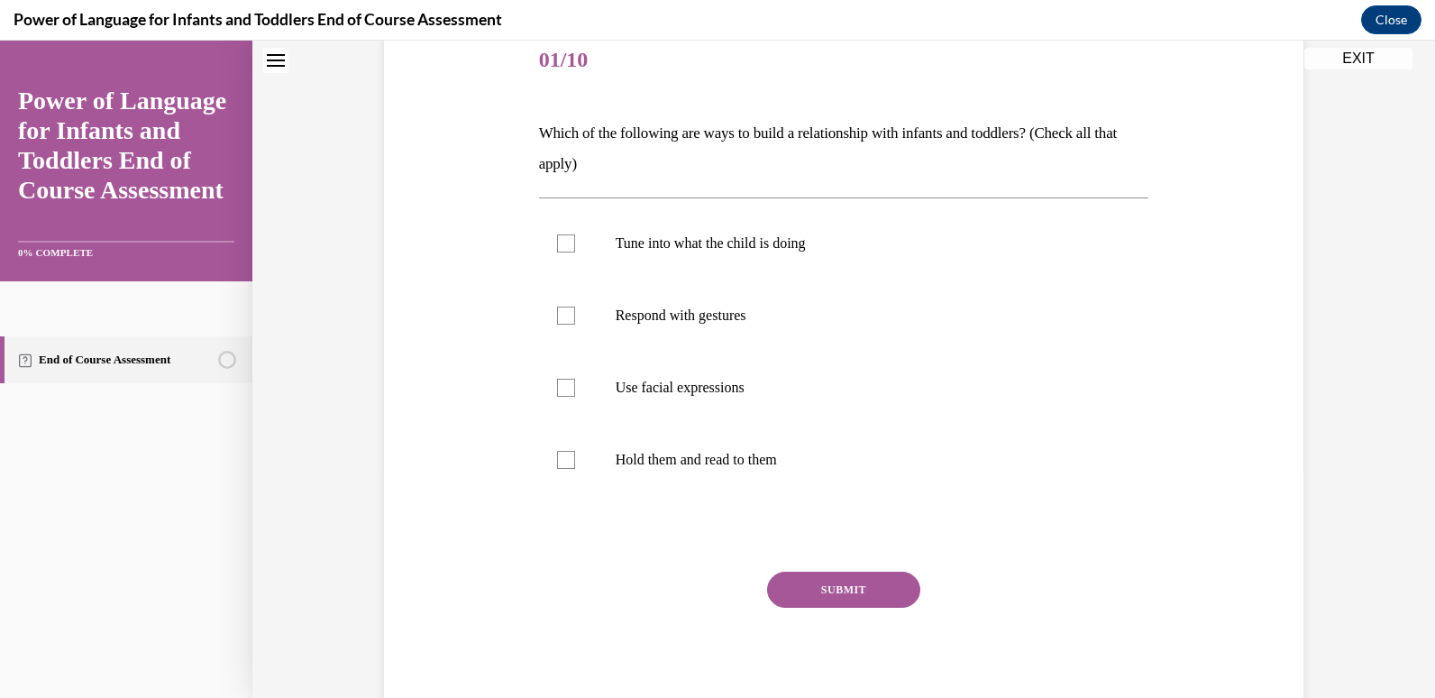
scroll to position [238, 0]
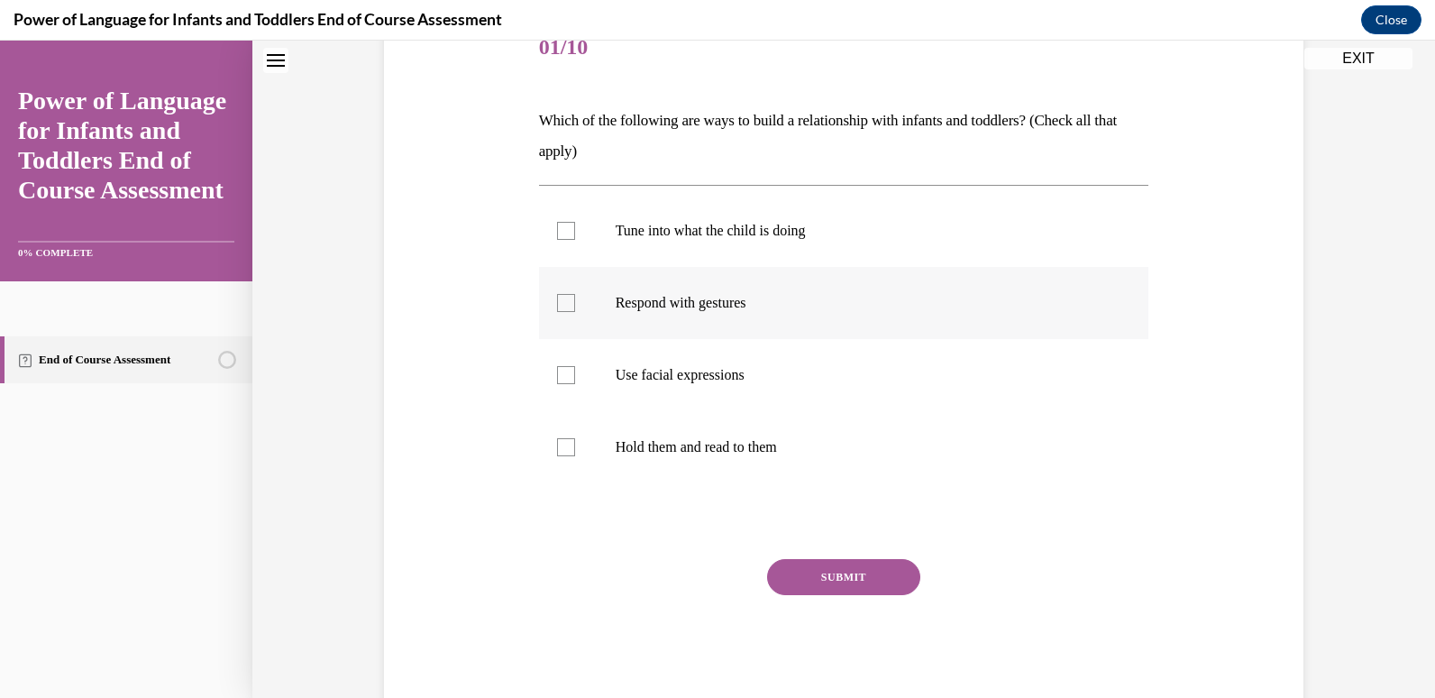
click at [560, 330] on label "Respond with gestures" at bounding box center [844, 303] width 610 height 72
click at [560, 312] on input "Respond with gestures" at bounding box center [566, 303] width 18 height 18
checkbox input "true"
click at [557, 400] on label "Use facial expressions" at bounding box center [844, 375] width 610 height 72
click at [557, 384] on input "Use facial expressions" at bounding box center [566, 375] width 18 height 18
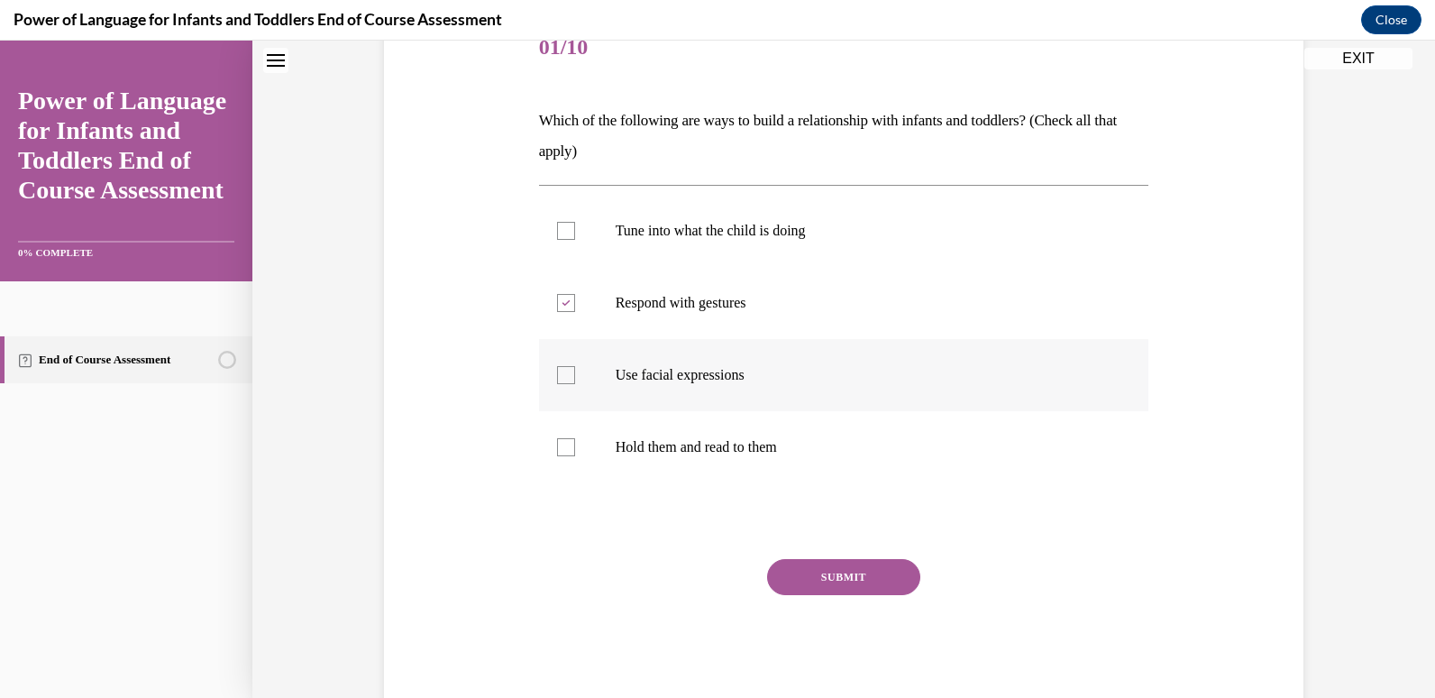
checkbox input "true"
click at [575, 469] on label "Hold them and read to them" at bounding box center [844, 447] width 610 height 72
click at [575, 456] on input "Hold them and read to them" at bounding box center [566, 447] width 18 height 18
checkbox input "true"
click at [825, 583] on button "SUBMIT" at bounding box center [843, 577] width 153 height 36
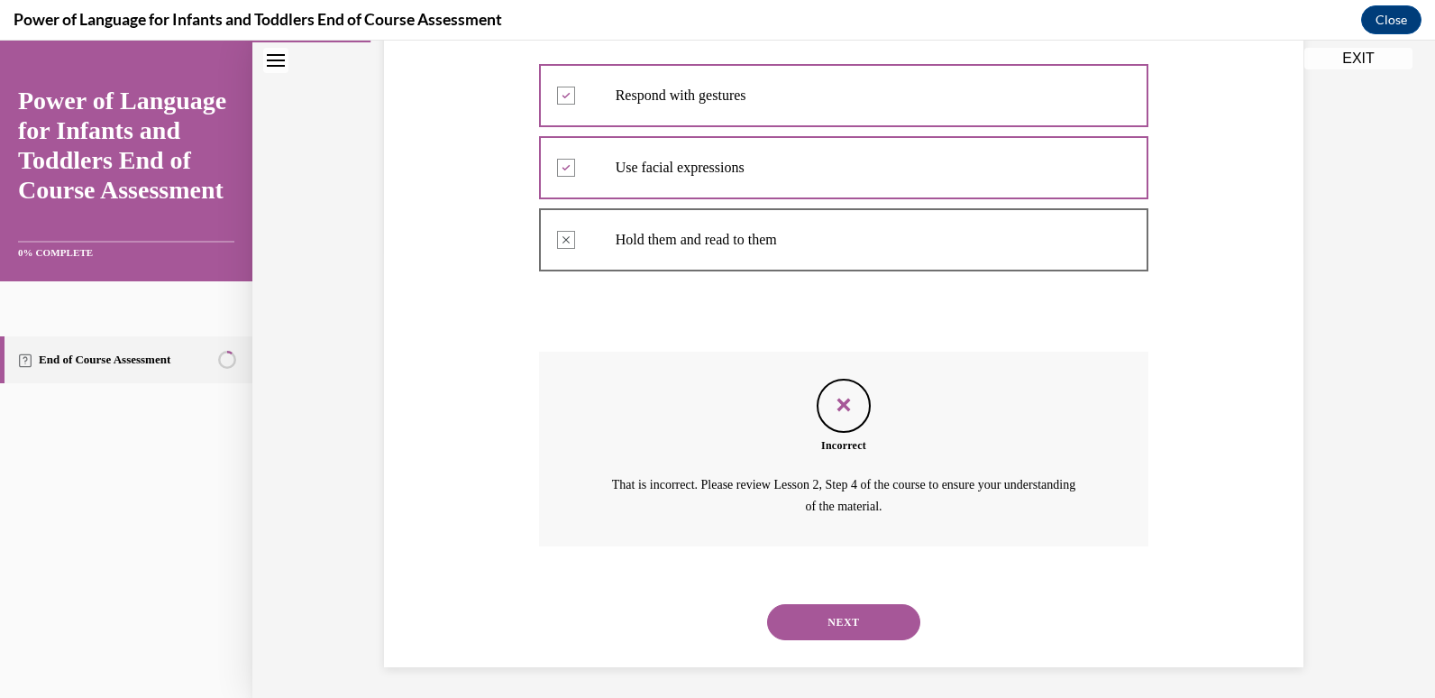
scroll to position [451, 0]
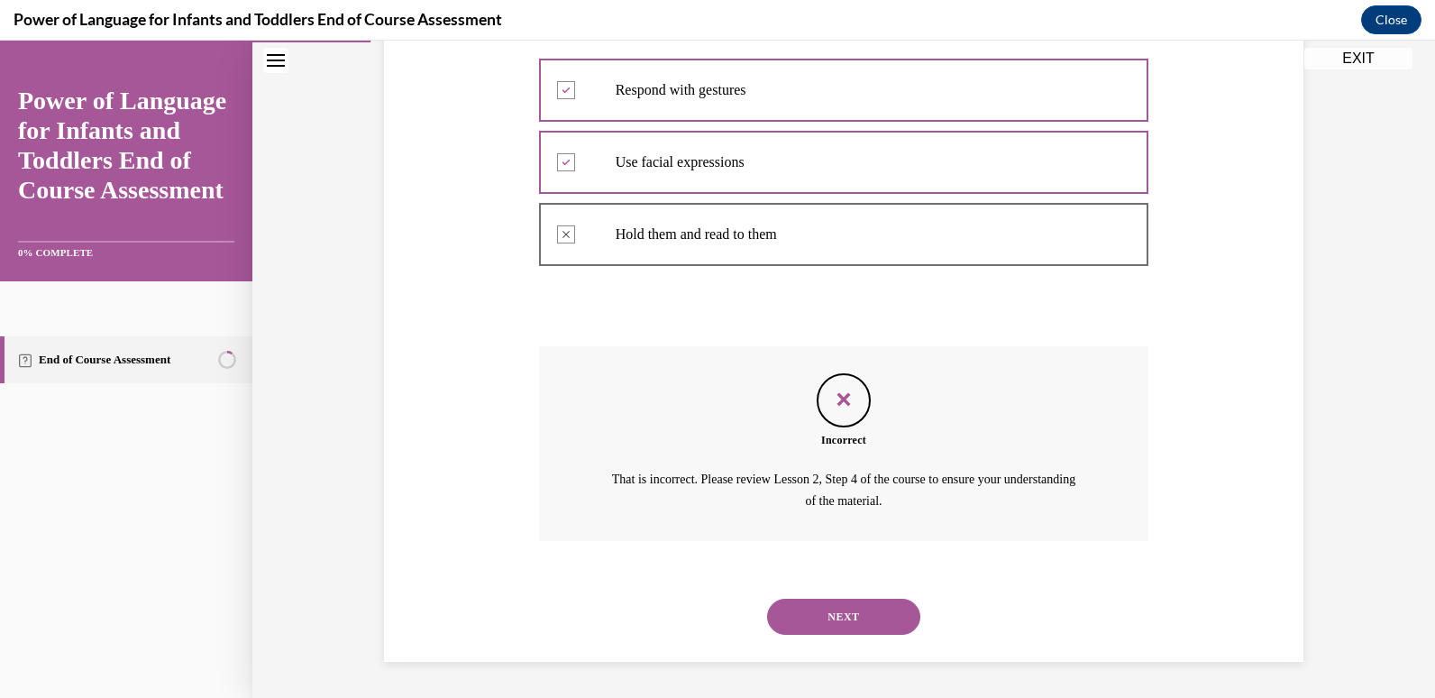
click at [596, 319] on div "Question 01/10 Which of the following are ways to build a relationship with inf…" at bounding box center [844, 231] width 610 height 862
click at [744, 329] on div "Question 01/10 Which of the following are ways to build a relationship with inf…" at bounding box center [844, 231] width 610 height 862
click at [800, 622] on button "NEXT" at bounding box center [843, 616] width 153 height 36
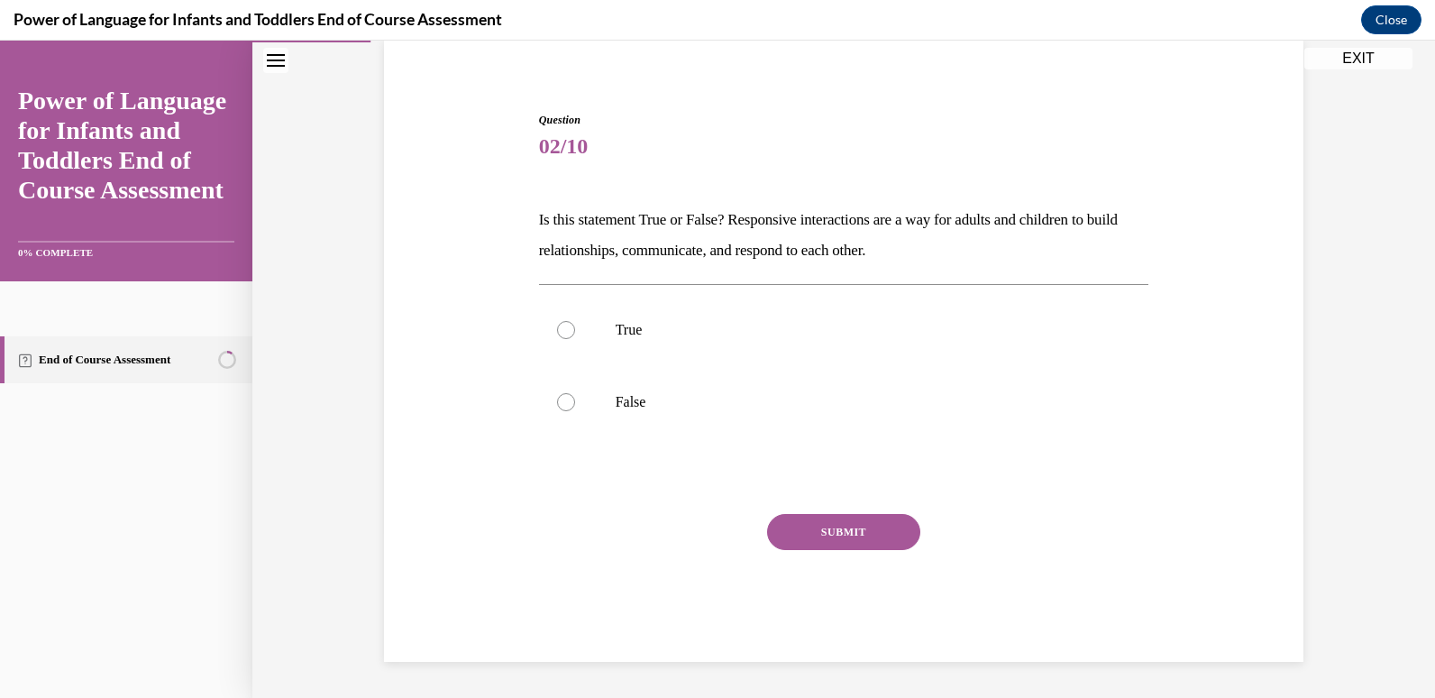
scroll to position [139, 0]
click at [568, 333] on label "True" at bounding box center [844, 330] width 610 height 72
click at [568, 333] on input "True" at bounding box center [566, 330] width 18 height 18
radio input "true"
click at [817, 524] on button "SUBMIT" at bounding box center [843, 532] width 153 height 36
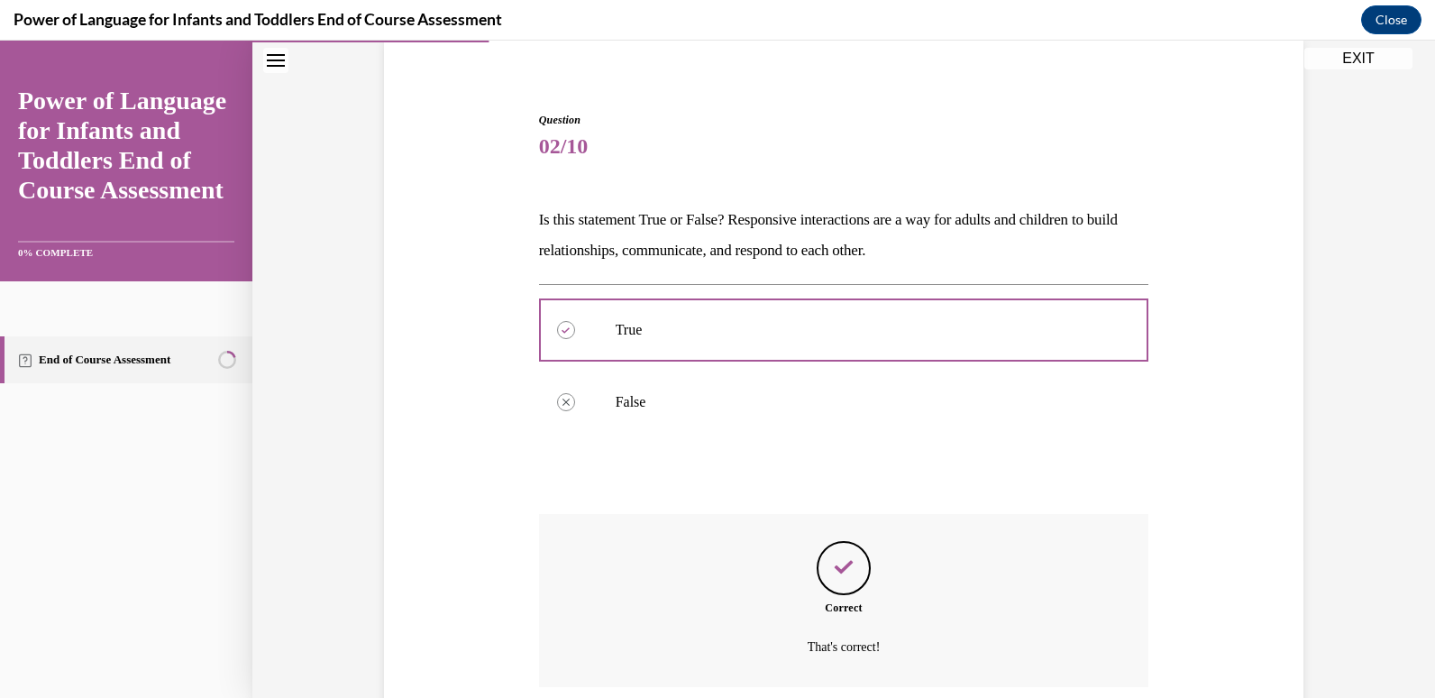
scroll to position [285, 0]
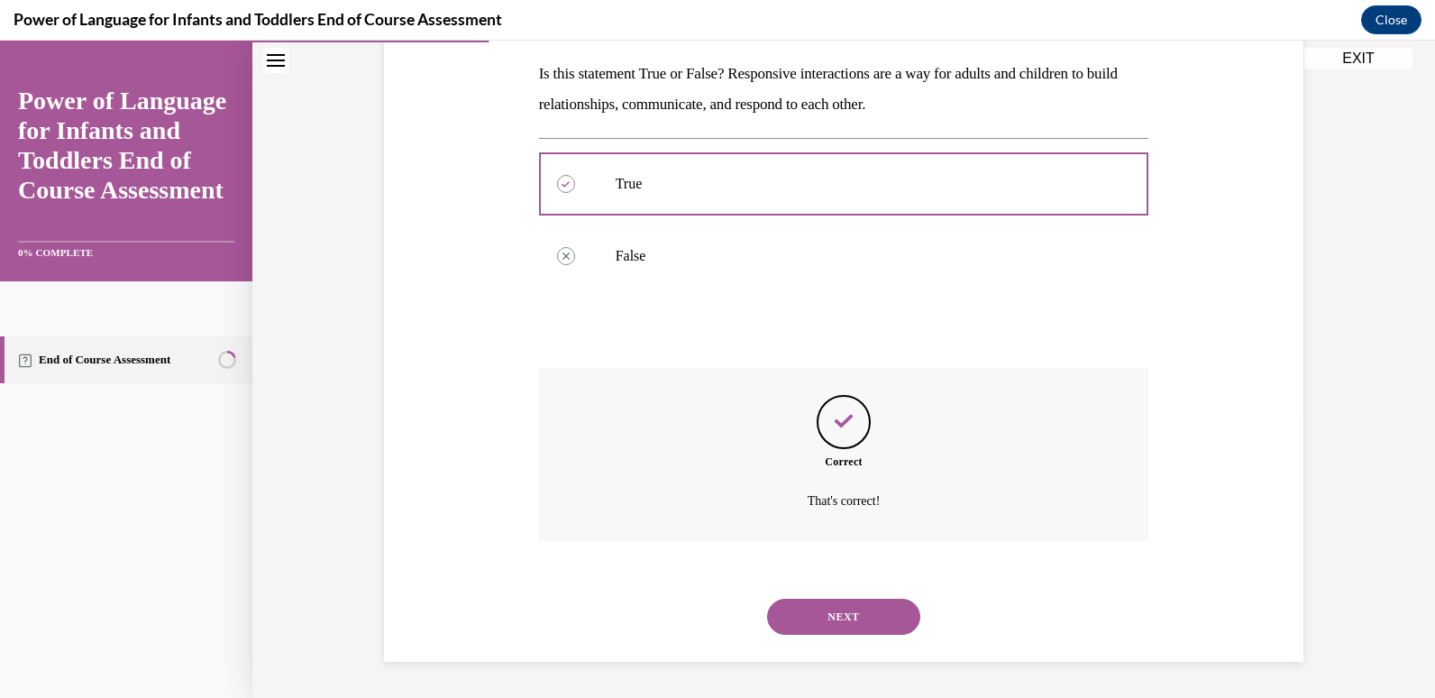
click at [771, 625] on button "NEXT" at bounding box center [843, 616] width 153 height 36
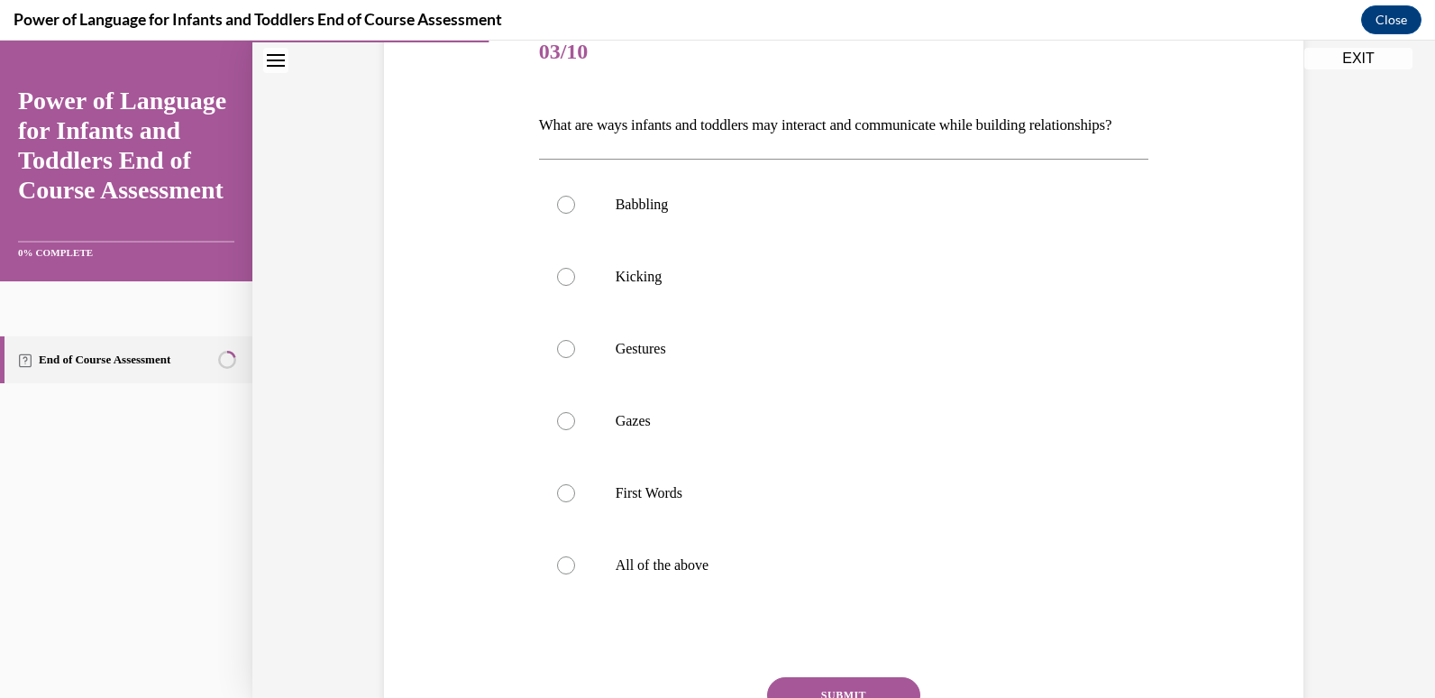
scroll to position [234, 0]
click at [549, 240] on label "Babbling" at bounding box center [844, 204] width 610 height 72
click at [557, 213] on input "Babbling" at bounding box center [566, 204] width 18 height 18
radio input "true"
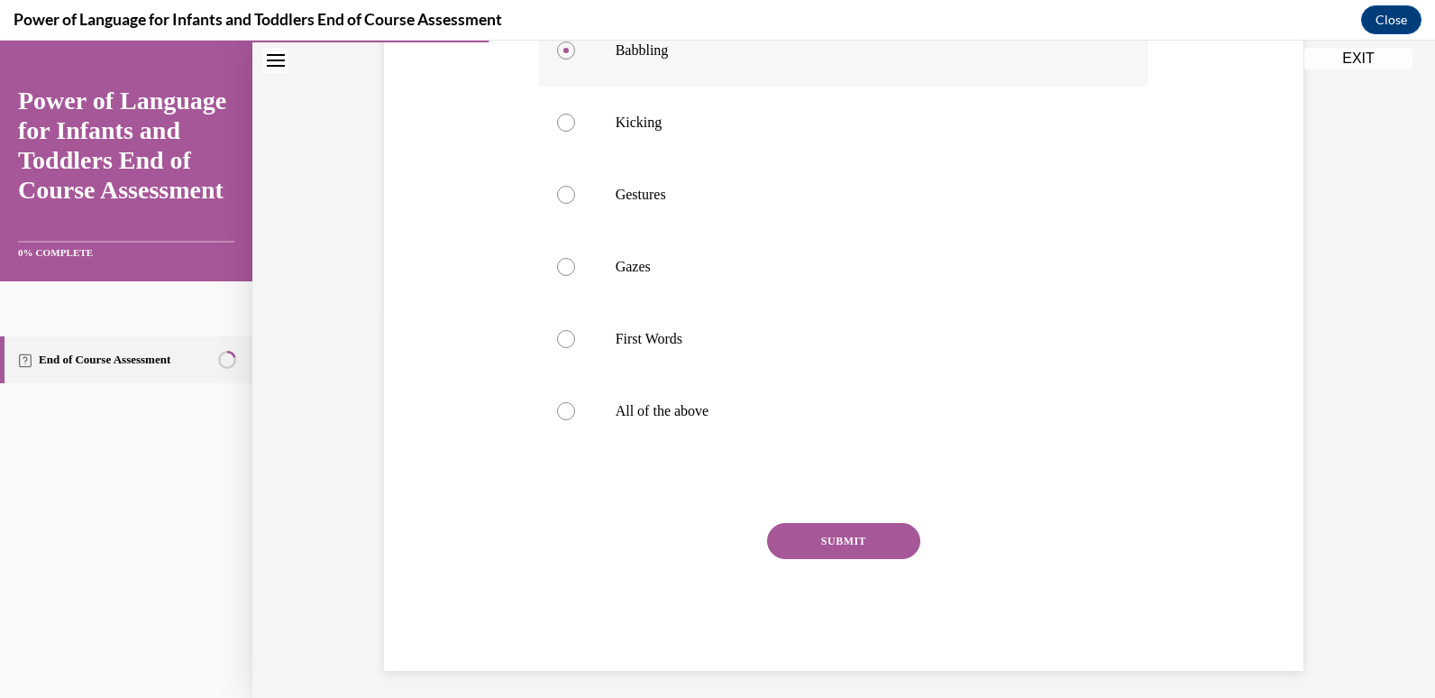
scroll to position [393, 0]
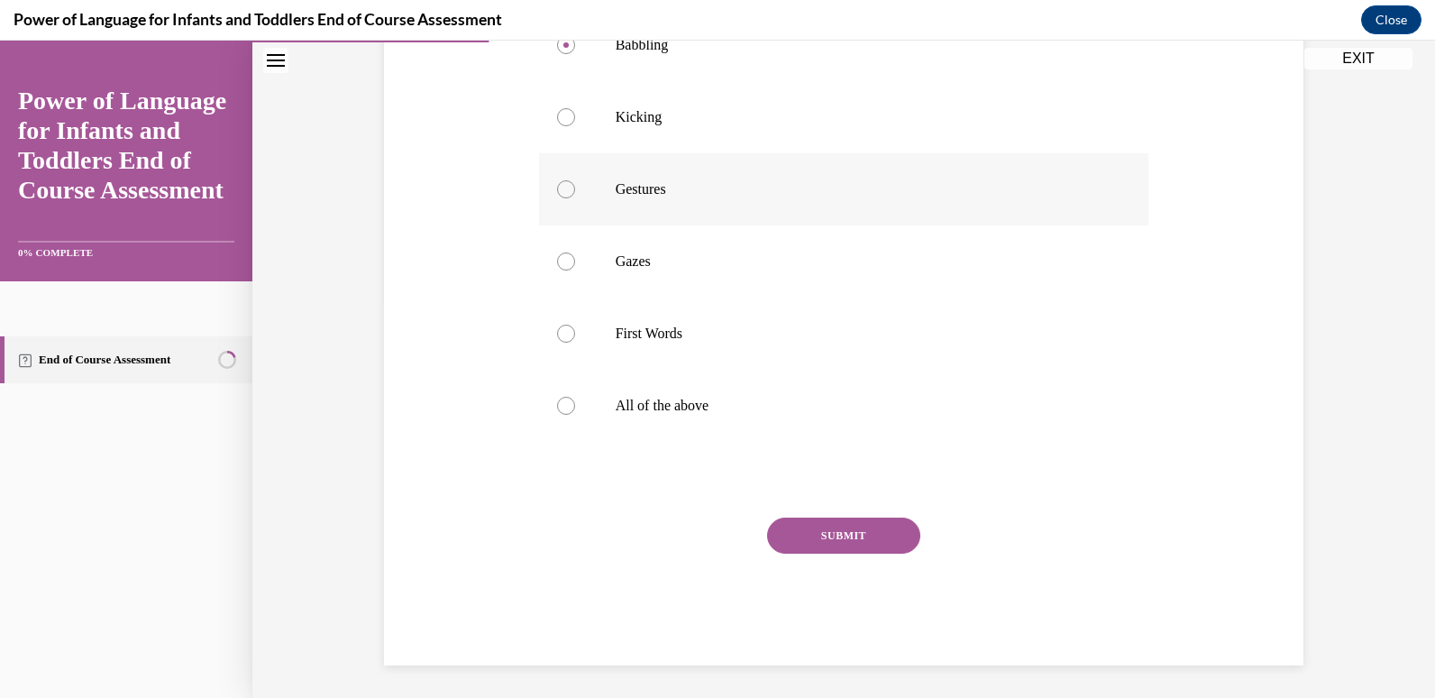
click at [557, 198] on div at bounding box center [566, 189] width 18 height 18
click at [557, 198] on input "Gestures" at bounding box center [566, 189] width 18 height 18
radio input "true"
click at [565, 415] on div at bounding box center [566, 406] width 18 height 18
click at [565, 415] on input "All of the above" at bounding box center [566, 406] width 18 height 18
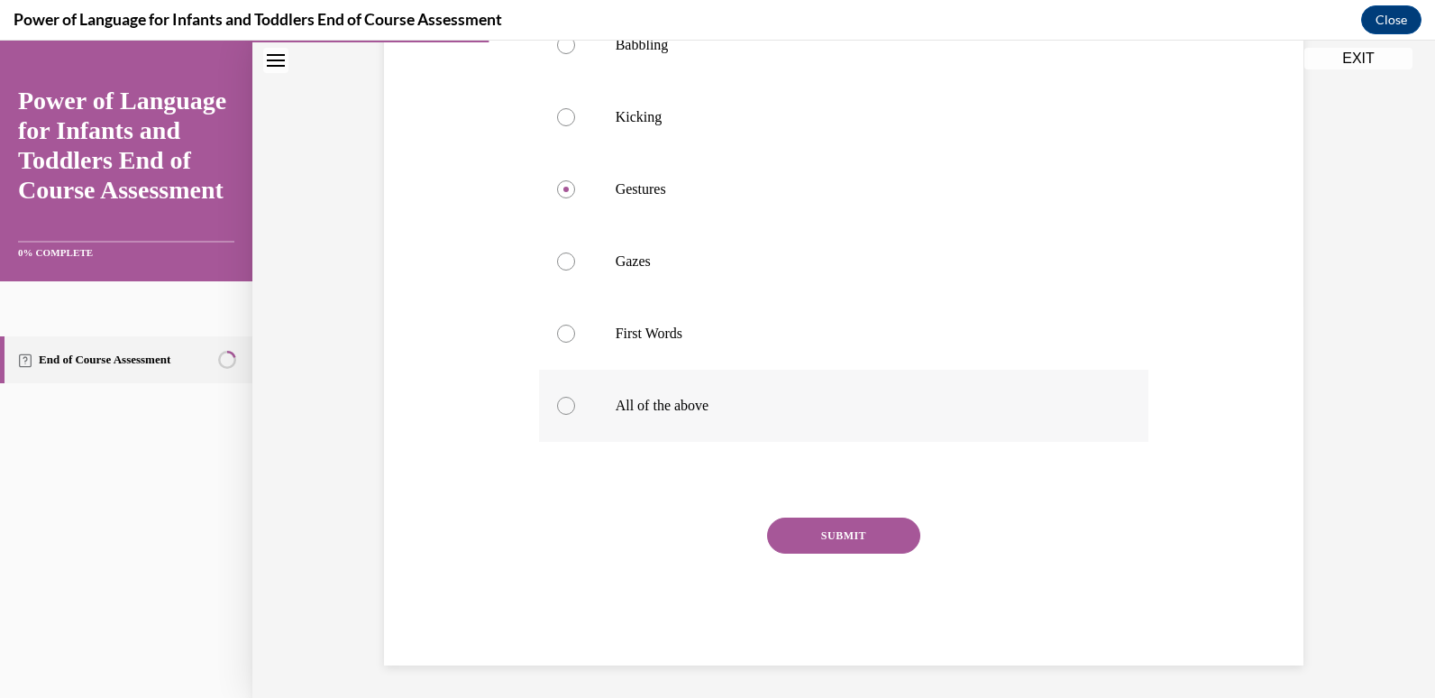
radio input "true"
click at [546, 222] on label "Gestures" at bounding box center [844, 189] width 610 height 72
click at [557, 198] on input "Gestures" at bounding box center [566, 189] width 18 height 18
radio input "true"
click at [562, 270] on div at bounding box center [566, 261] width 18 height 18
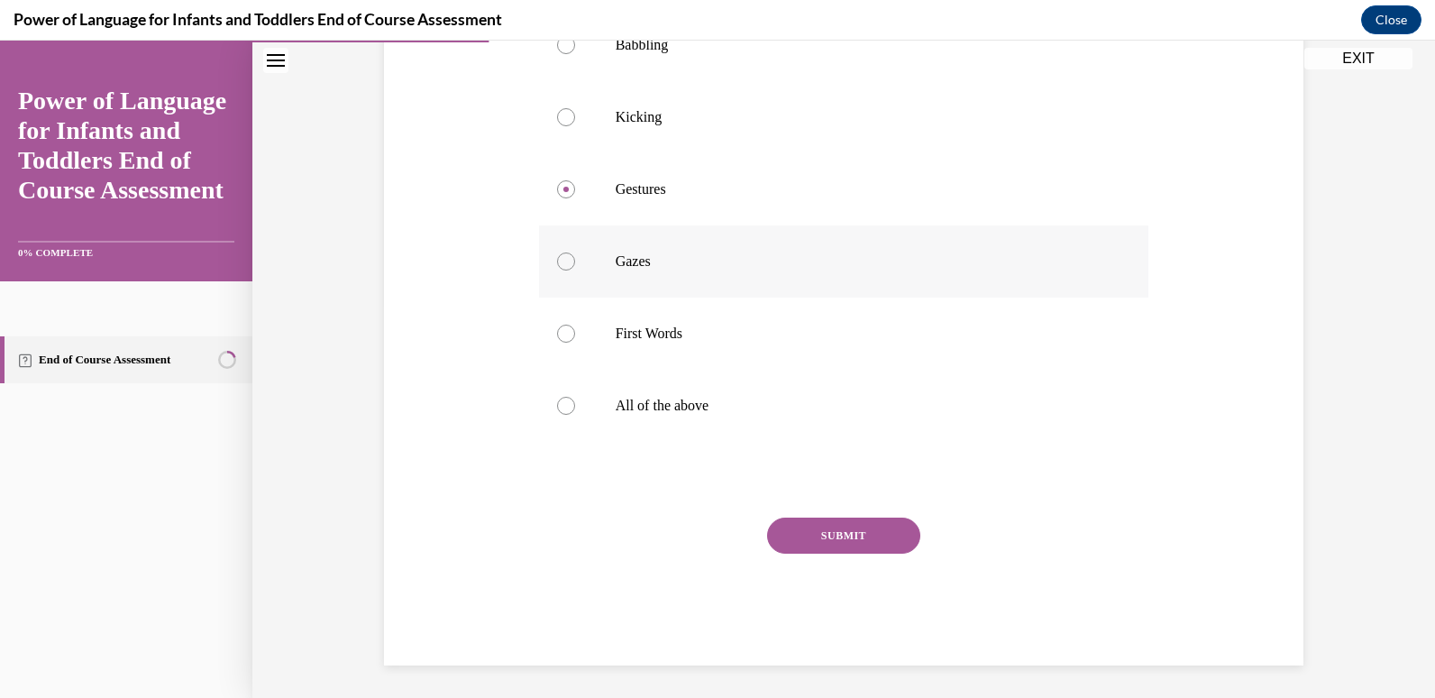
click at [562, 270] on input "Gazes" at bounding box center [566, 261] width 18 height 18
radio input "true"
click at [553, 442] on label "All of the above" at bounding box center [844, 406] width 610 height 72
click at [557, 415] on input "All of the above" at bounding box center [566, 406] width 18 height 18
radio input "true"
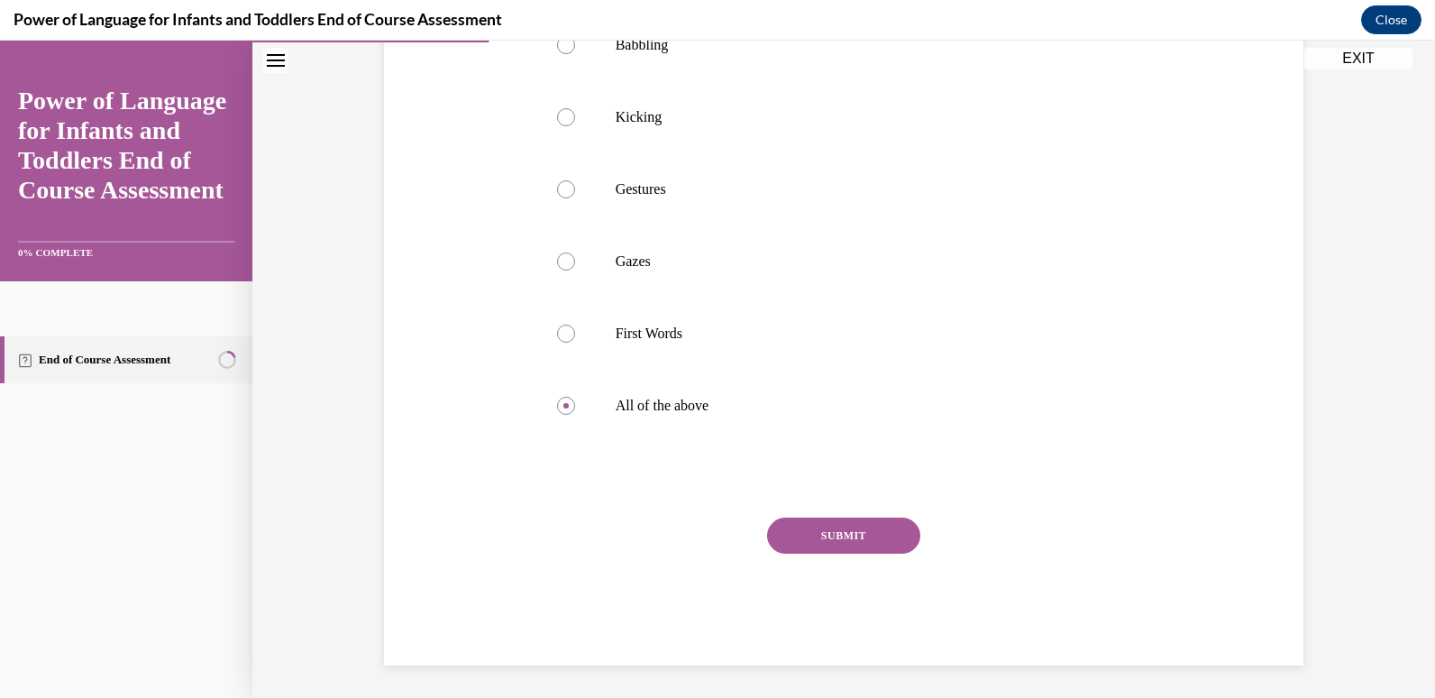
click at [803, 553] on button "SUBMIT" at bounding box center [843, 535] width 153 height 36
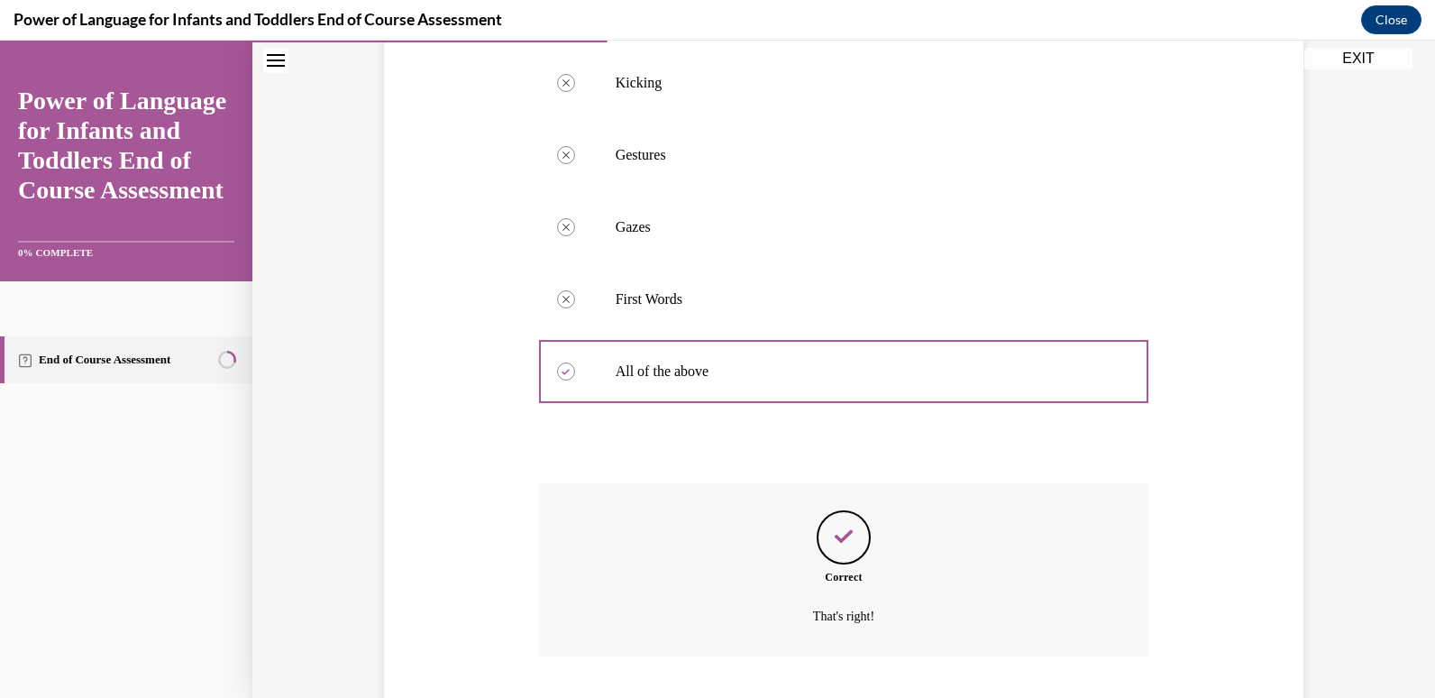
scroll to position [573, 0]
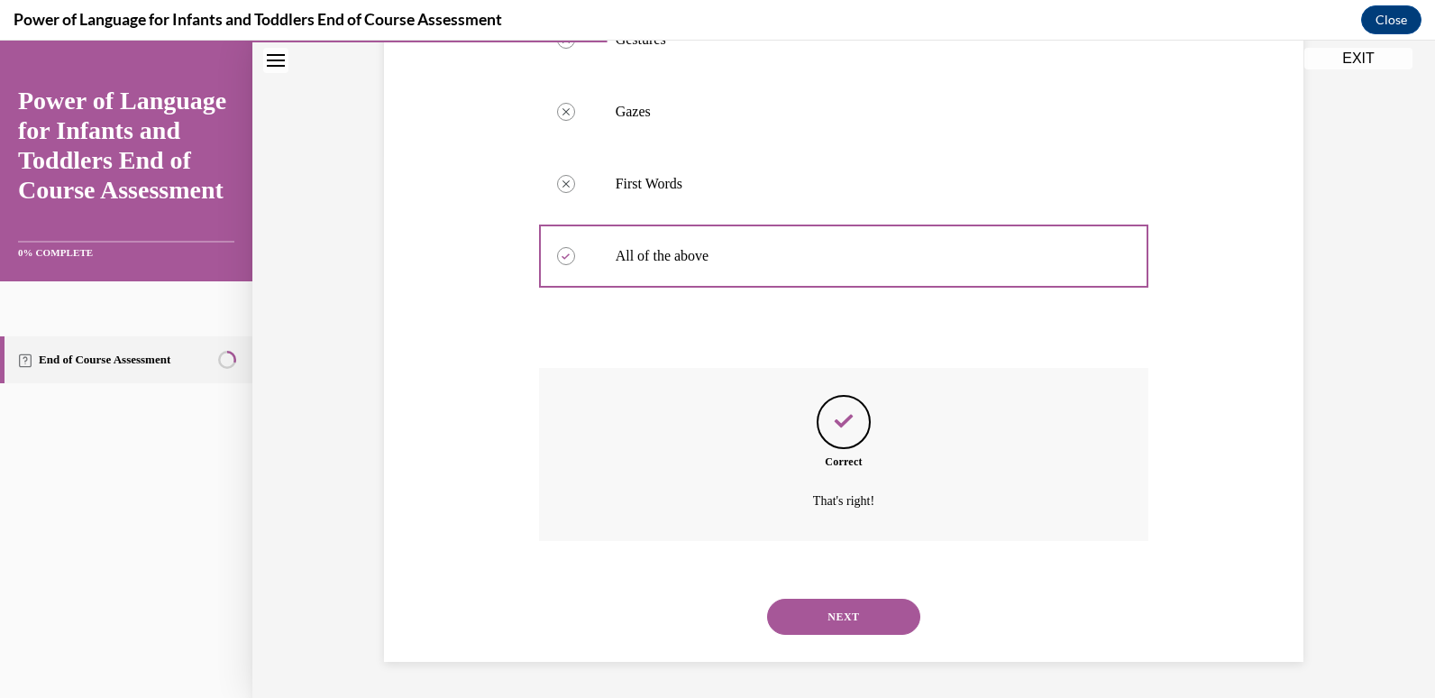
click at [784, 626] on button "NEXT" at bounding box center [843, 616] width 153 height 36
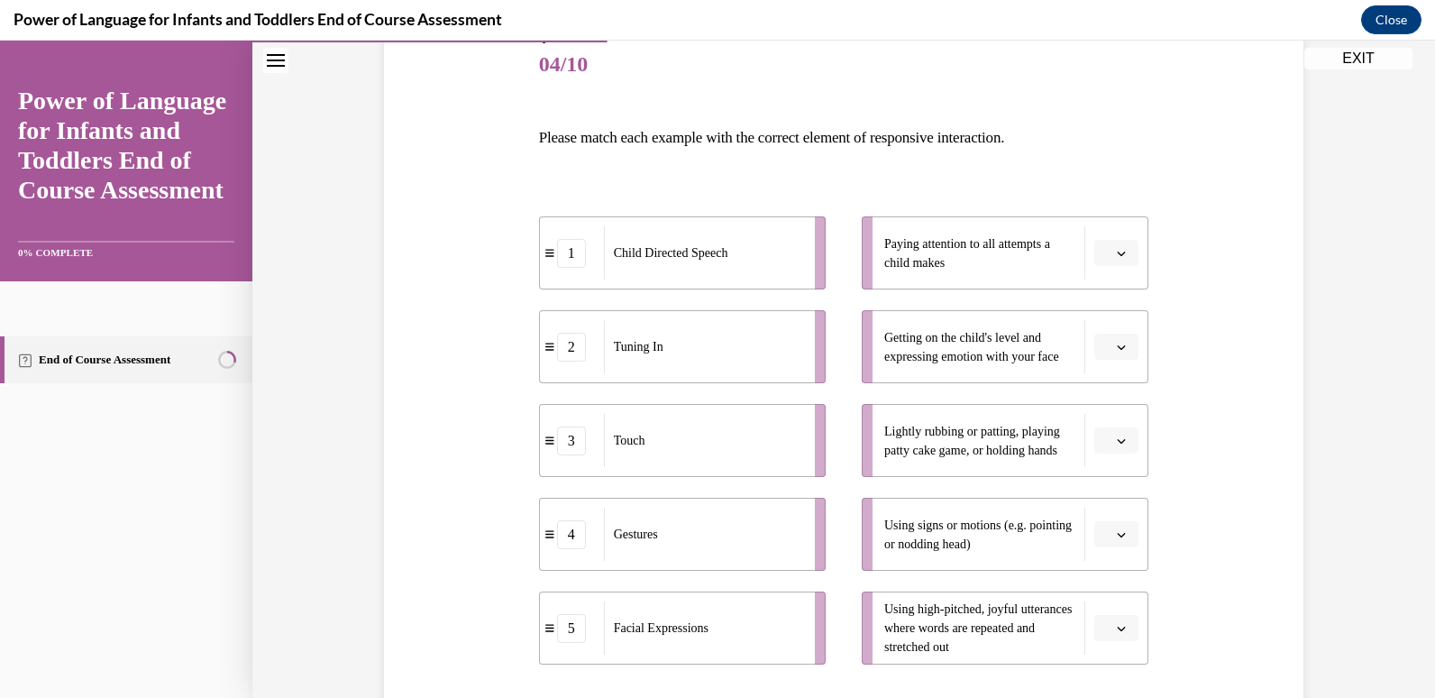
scroll to position [226, 0]
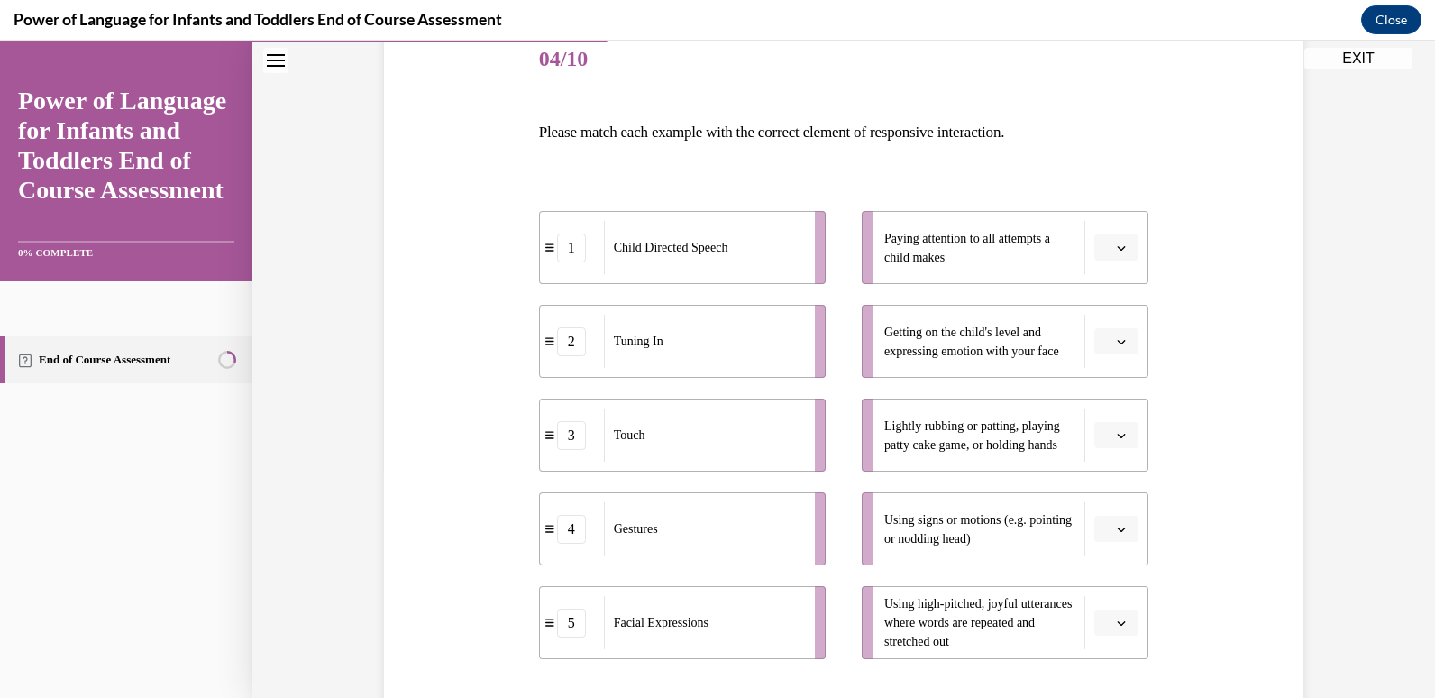
click at [470, 461] on div "Question 04/10 Please match each example with the correct element of responsive…" at bounding box center [843, 426] width 928 height 912
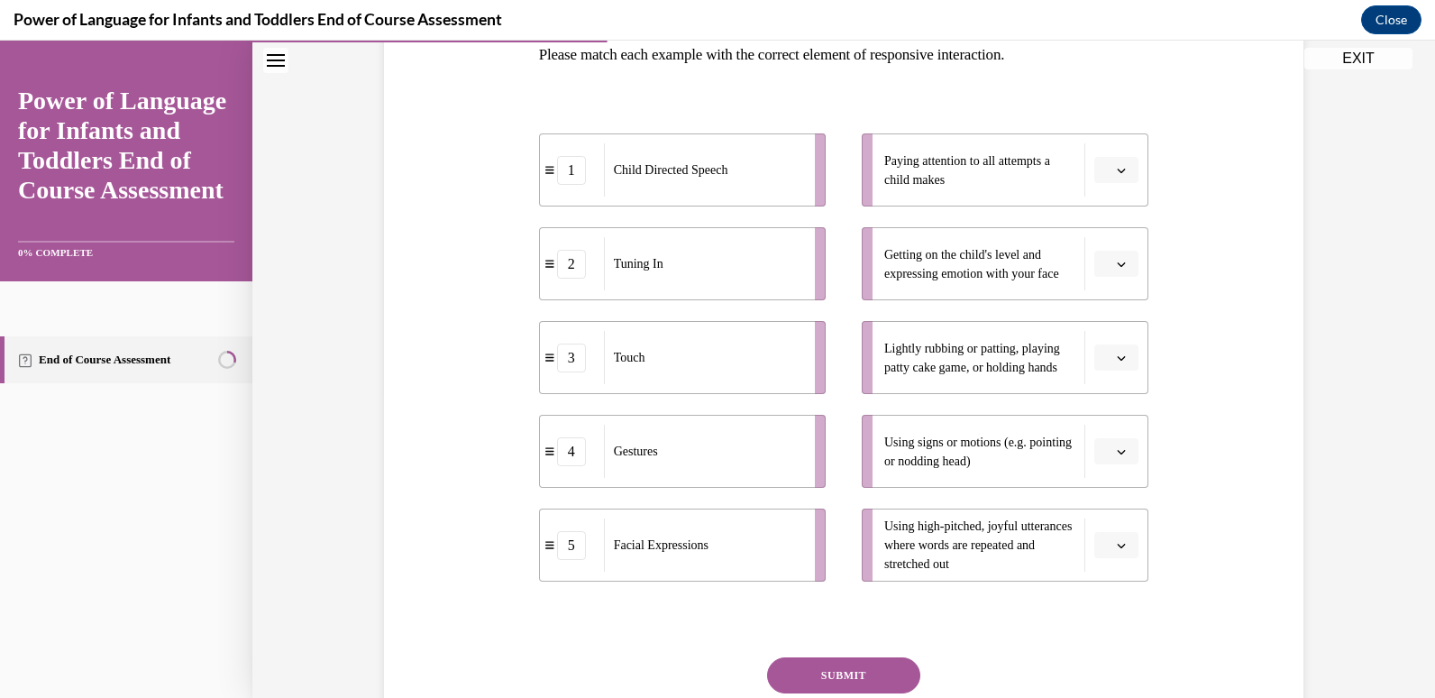
scroll to position [315, 0]
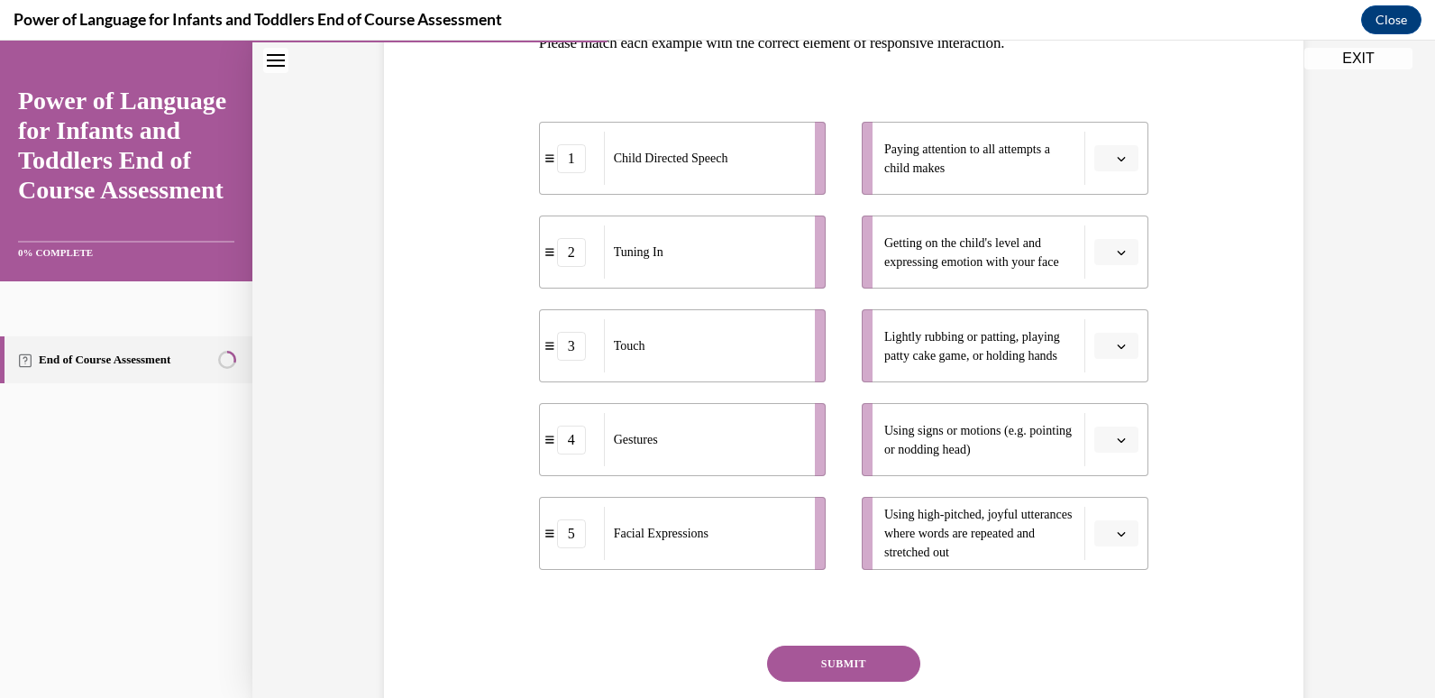
click at [1109, 543] on button "button" at bounding box center [1116, 533] width 44 height 27
click at [1238, 400] on div "Question 04/10 Please match each example with the correct element of responsive…" at bounding box center [843, 337] width 928 height 912
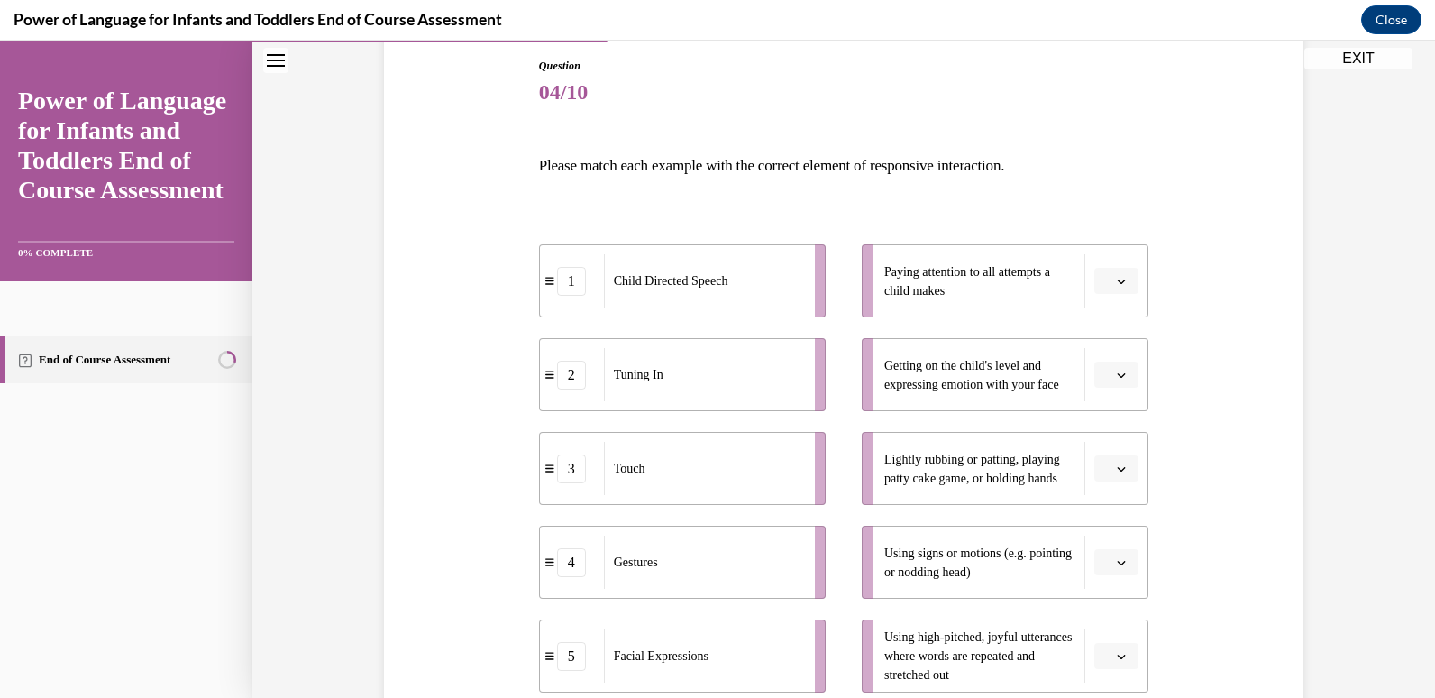
scroll to position [192, 0]
click at [455, 394] on div "Question 04/10 Please match each example with the correct element of responsive…" at bounding box center [843, 461] width 928 height 912
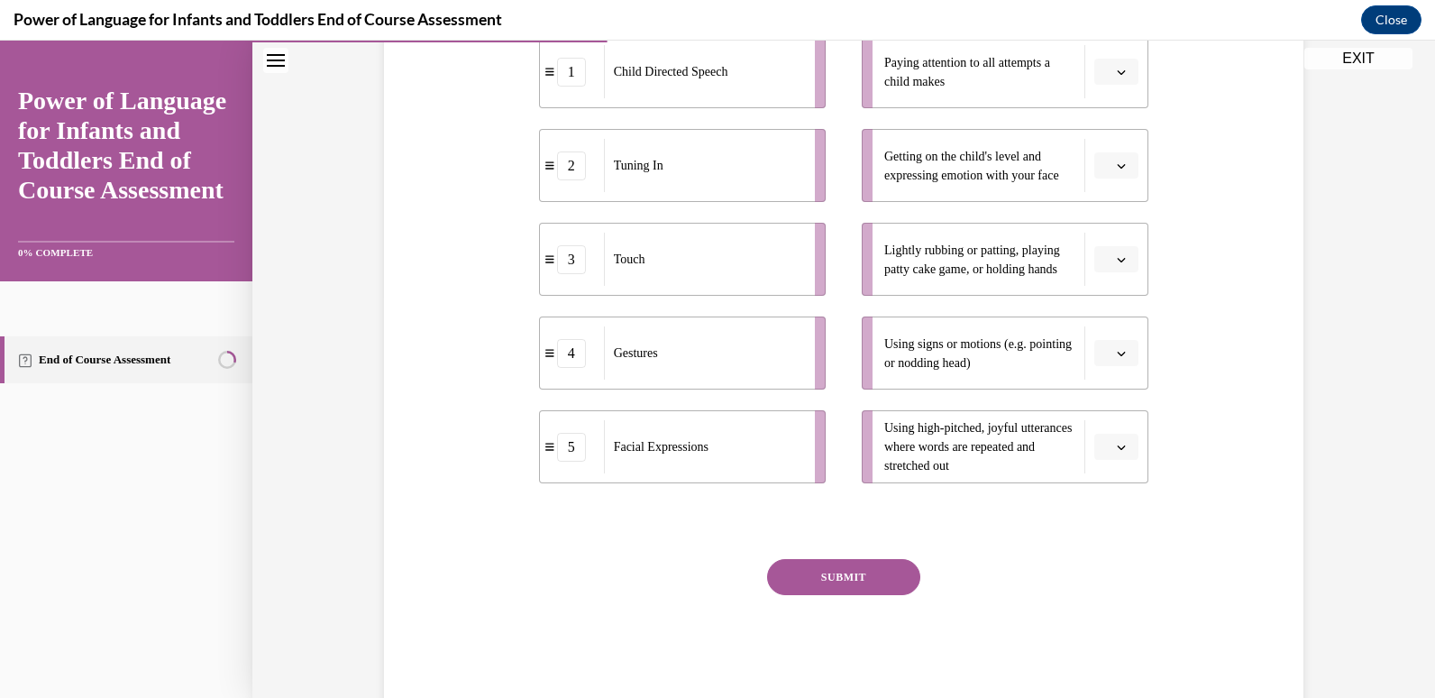
scroll to position [403, 0]
click at [1111, 271] on button "button" at bounding box center [1116, 258] width 44 height 27
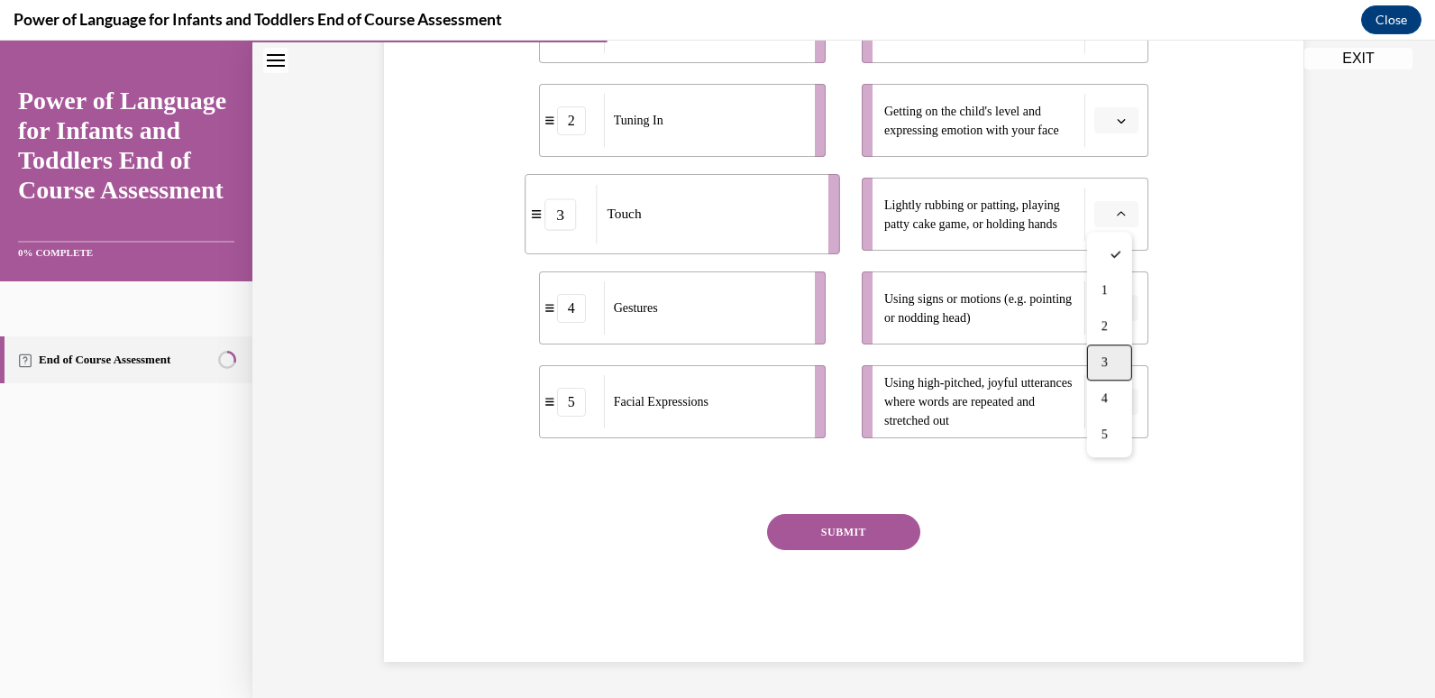
click at [1108, 344] on div "3" at bounding box center [1109, 362] width 45 height 36
click at [1117, 312] on icon "button" at bounding box center [1121, 308] width 9 height 9
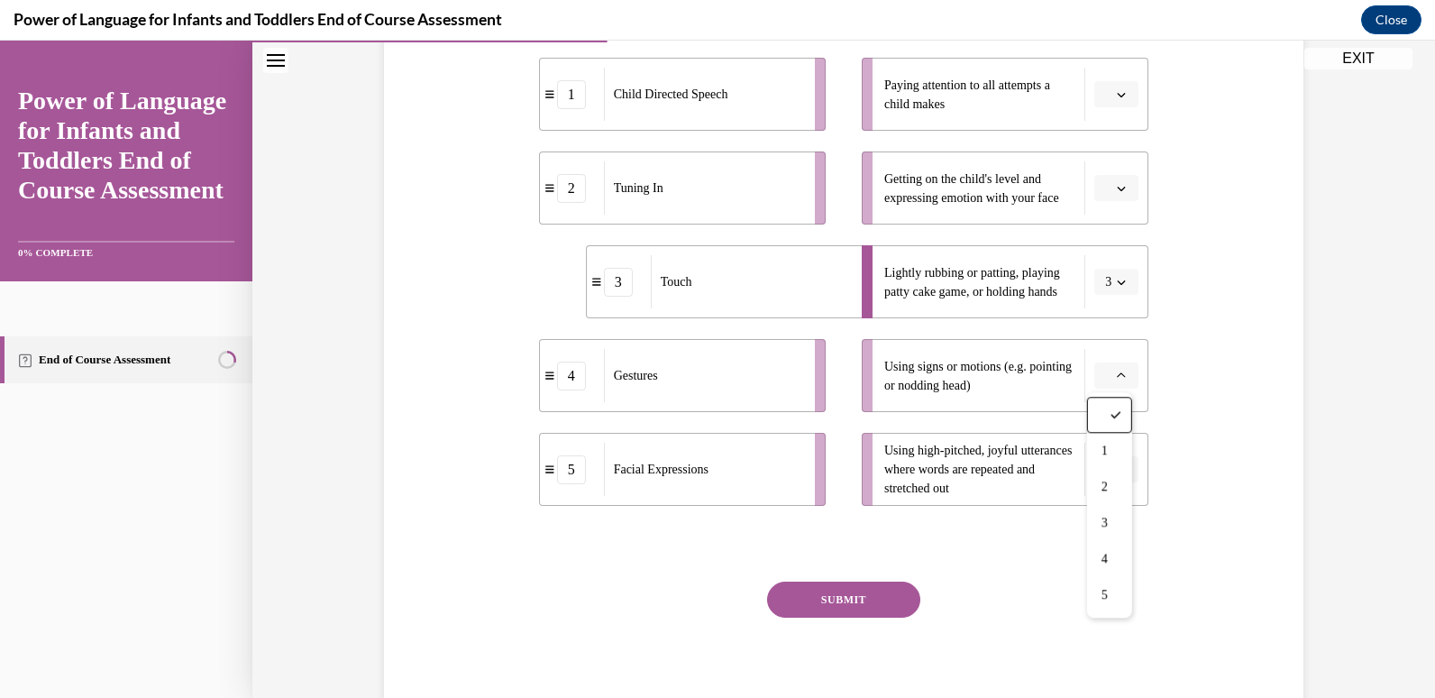
scroll to position [374, 0]
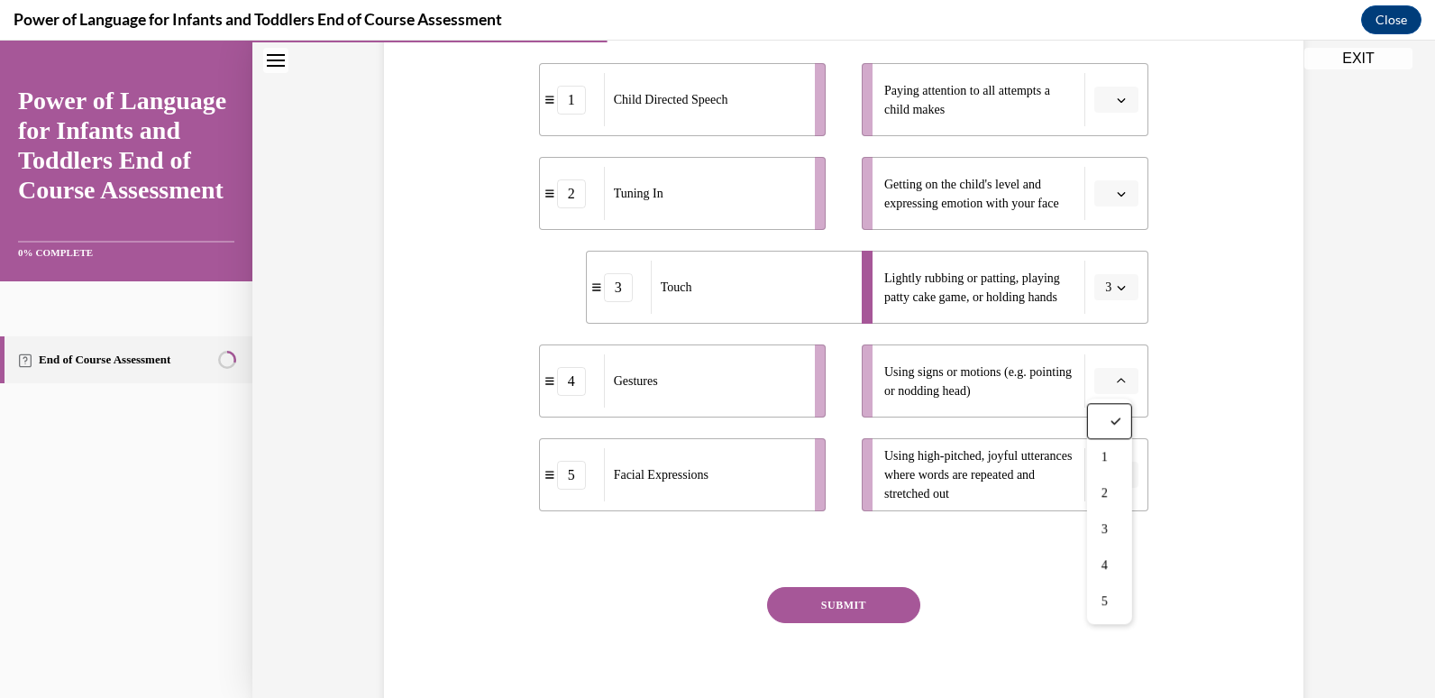
click at [1210, 337] on div "Question 04/10 Please match each example with the correct element of responsive…" at bounding box center [843, 278] width 928 height 912
click at [1000, 383] on span "Using signs or motions (e.g. pointing or nodding head)" at bounding box center [977, 381] width 187 height 32
click at [1115, 394] on button "button" at bounding box center [1116, 381] width 44 height 27
click at [1102, 573] on div "4" at bounding box center [1107, 565] width 45 height 36
click at [1114, 182] on button "button" at bounding box center [1116, 193] width 44 height 27
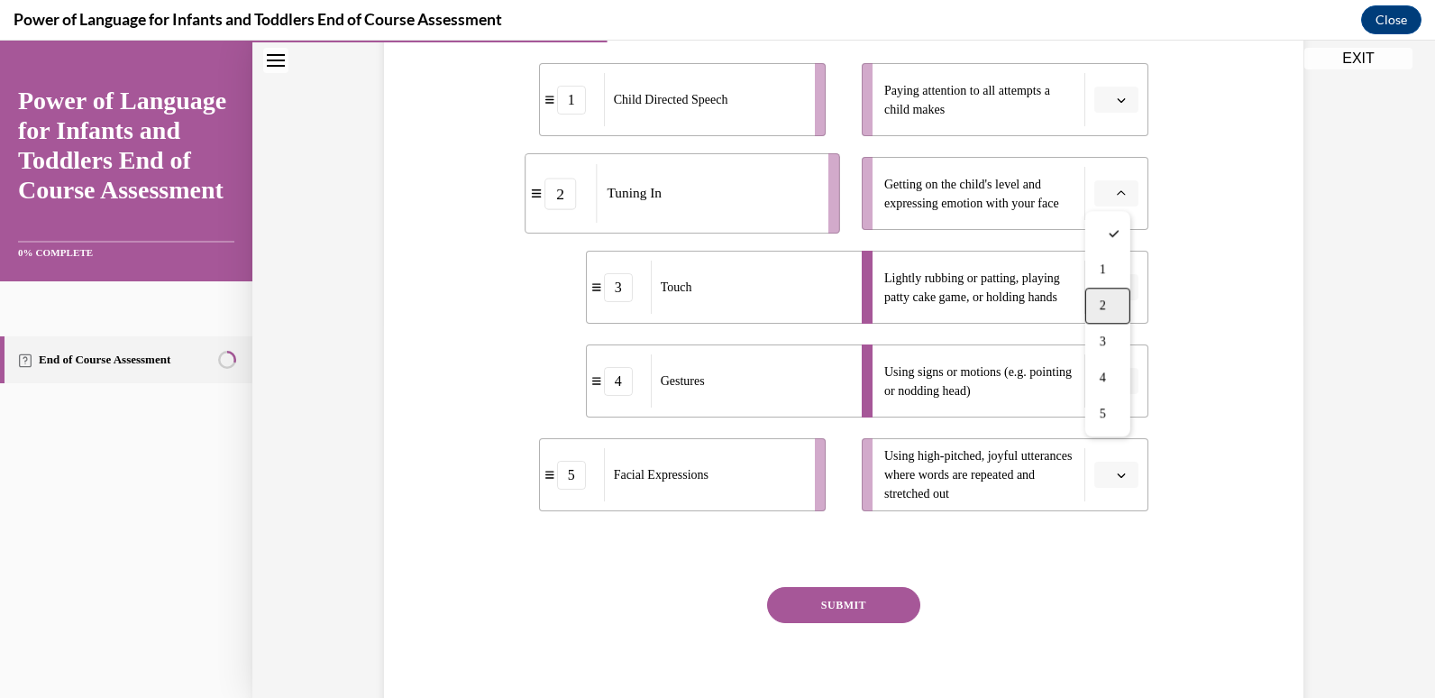
click at [1103, 315] on div "2" at bounding box center [1107, 306] width 45 height 36
click at [1125, 172] on li "Getting on the child's level and expressing emotion with your face 2" at bounding box center [1005, 193] width 287 height 73
click at [1117, 189] on icon "button" at bounding box center [1121, 193] width 9 height 9
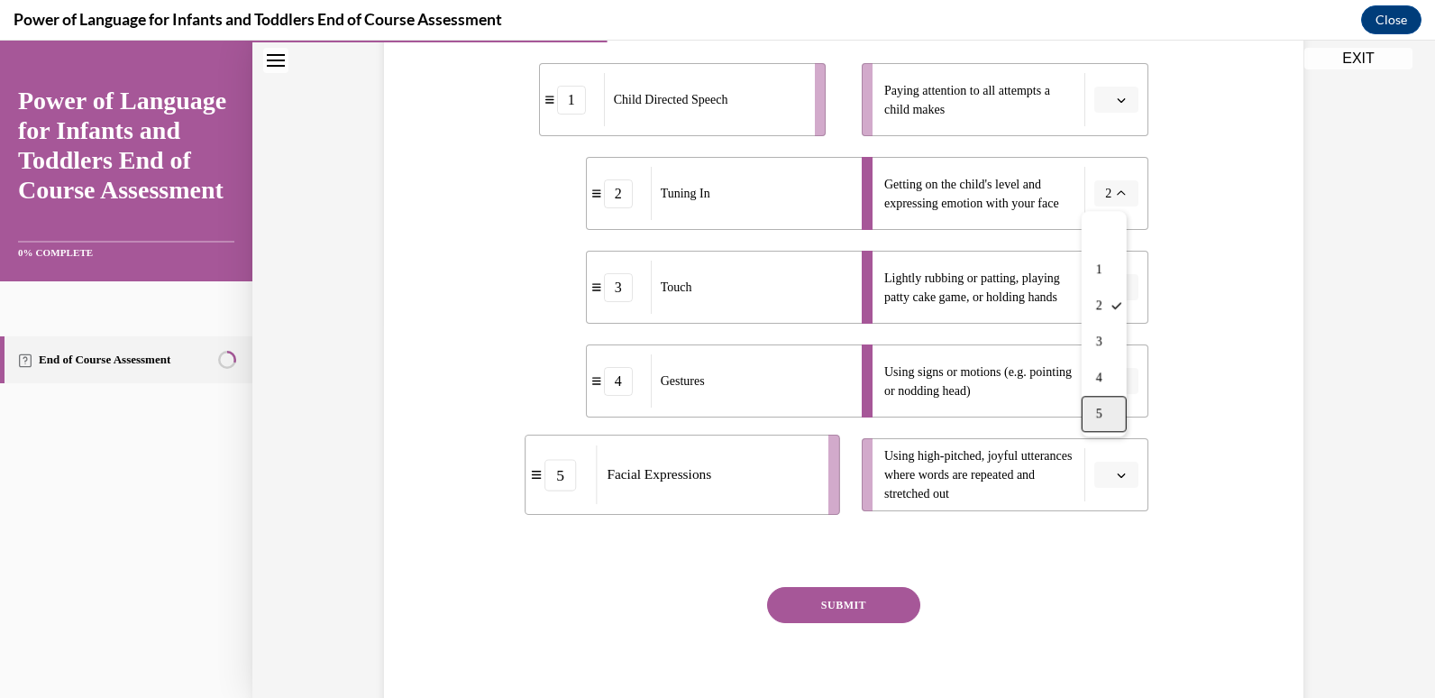
click at [1088, 420] on div "5" at bounding box center [1104, 414] width 45 height 36
click at [1107, 94] on button "button" at bounding box center [1116, 100] width 44 height 27
click at [1112, 219] on div "2" at bounding box center [1107, 212] width 45 height 36
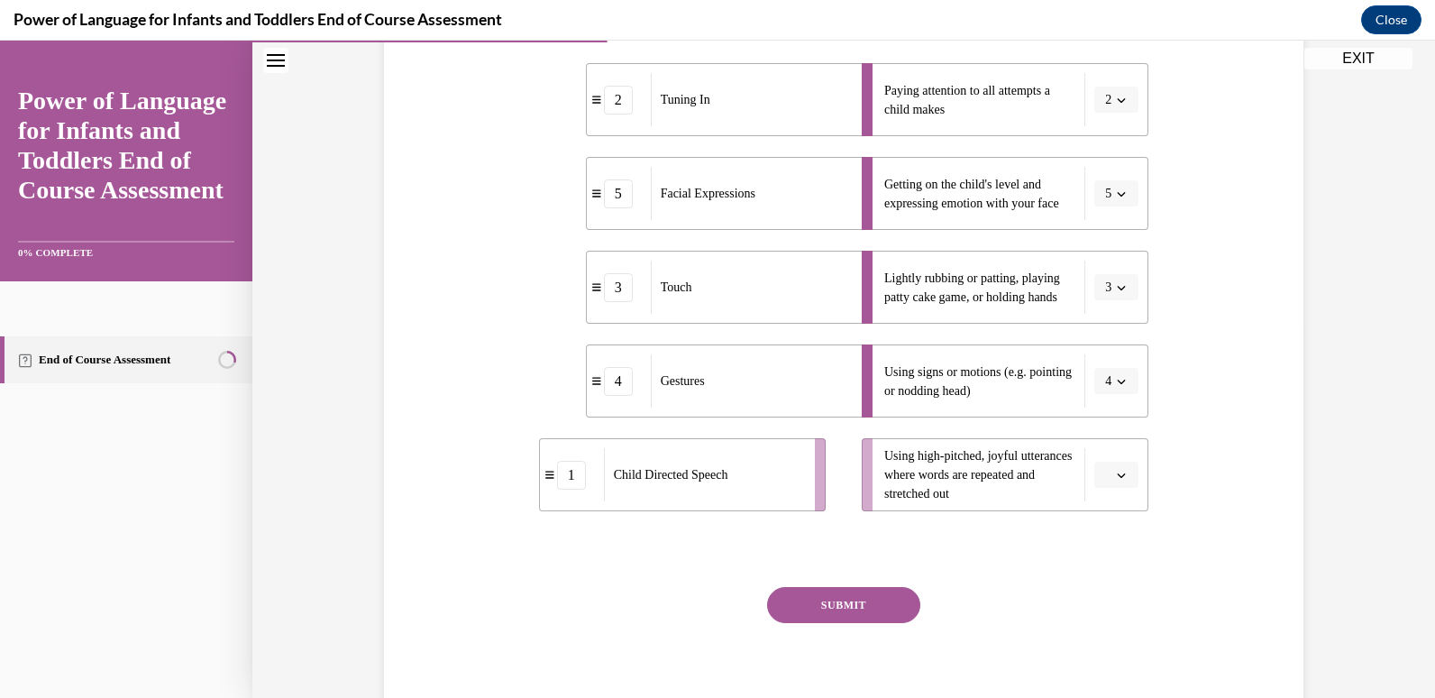
click at [1117, 479] on icon "button" at bounding box center [1121, 474] width 9 height 9
click at [1104, 297] on div "1" at bounding box center [1107, 290] width 45 height 36
click at [847, 609] on button "SUBMIT" at bounding box center [843, 605] width 153 height 36
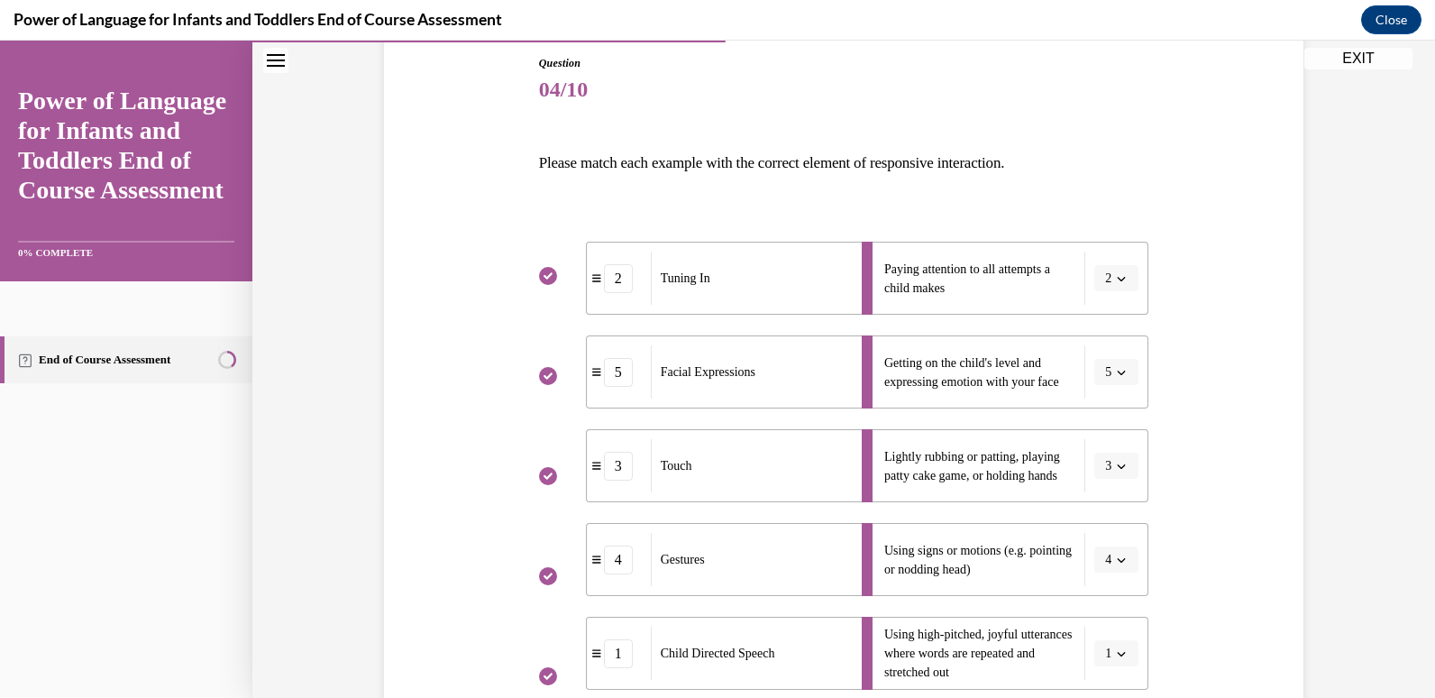
scroll to position [593, 0]
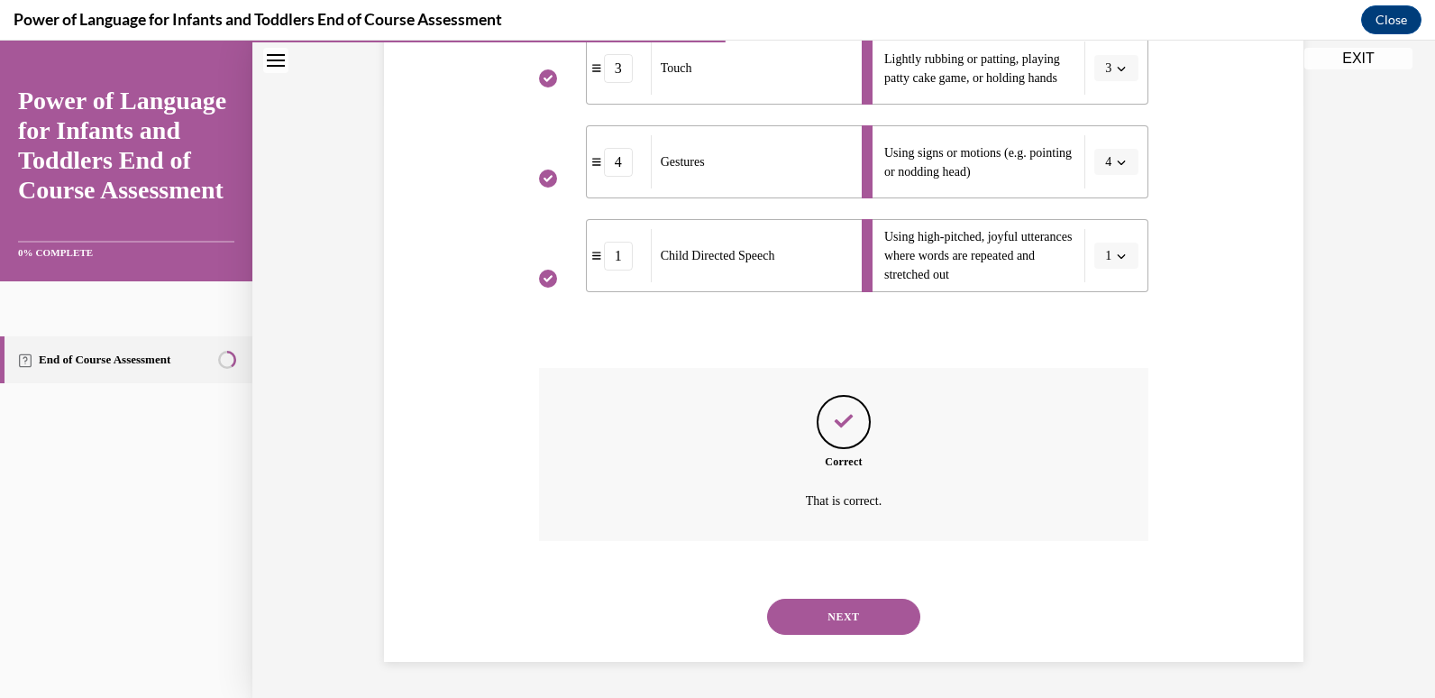
click at [815, 605] on button "NEXT" at bounding box center [843, 616] width 153 height 36
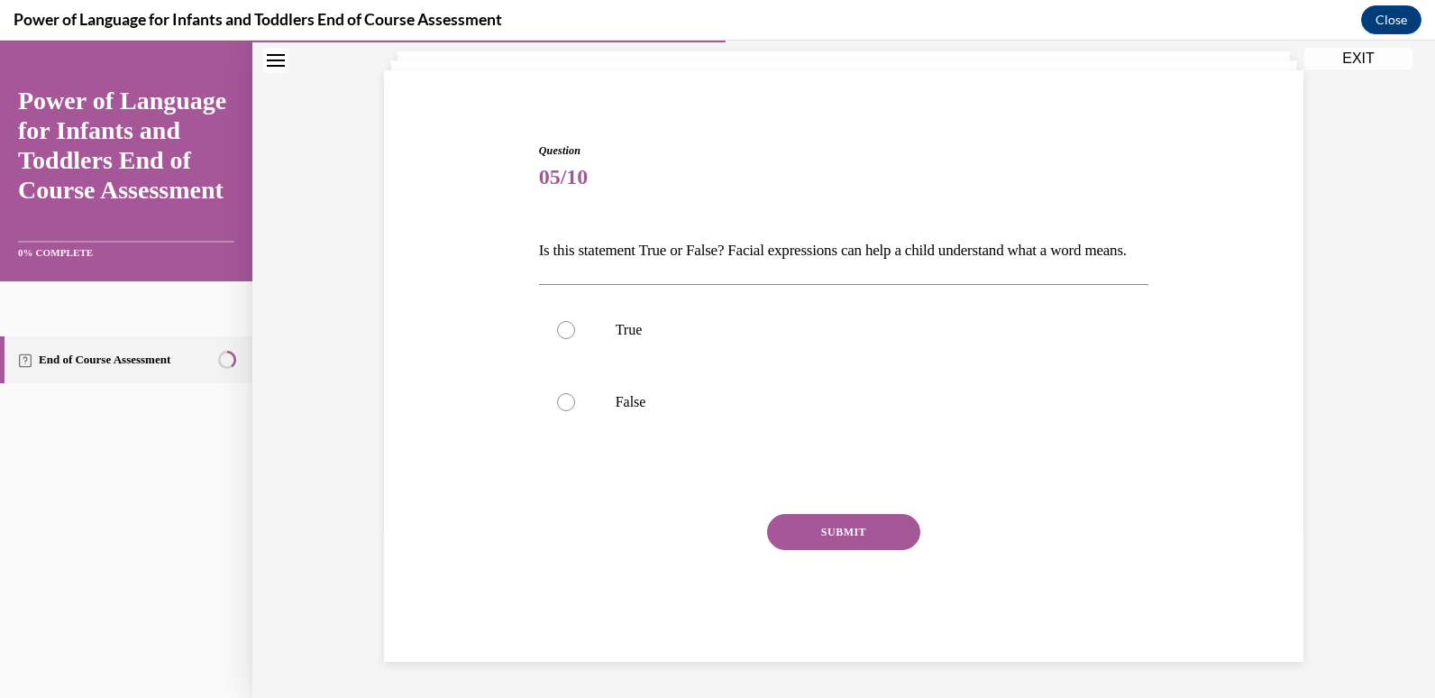
scroll to position [139, 0]
click at [656, 309] on label "True" at bounding box center [844, 330] width 610 height 72
click at [575, 321] on input "True" at bounding box center [566, 330] width 18 height 18
radio input "true"
click at [773, 522] on button "SUBMIT" at bounding box center [843, 532] width 153 height 36
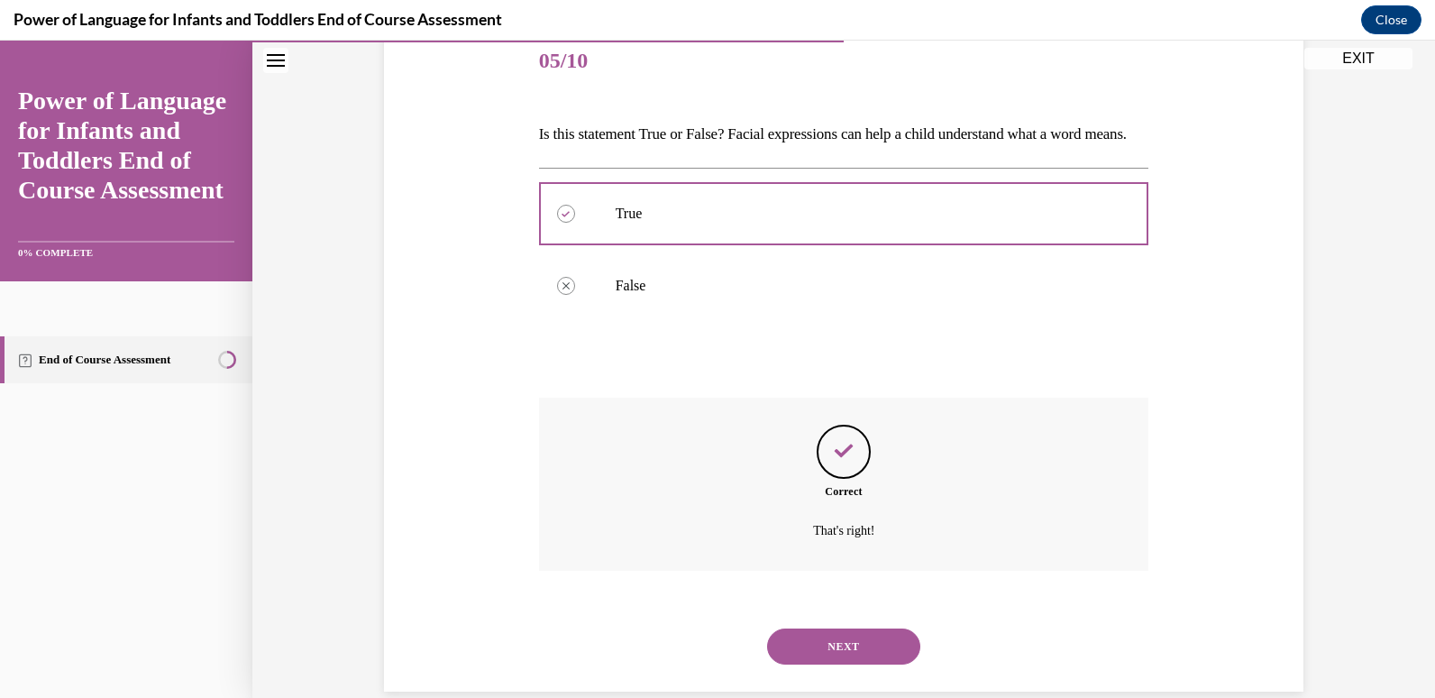
scroll to position [285, 0]
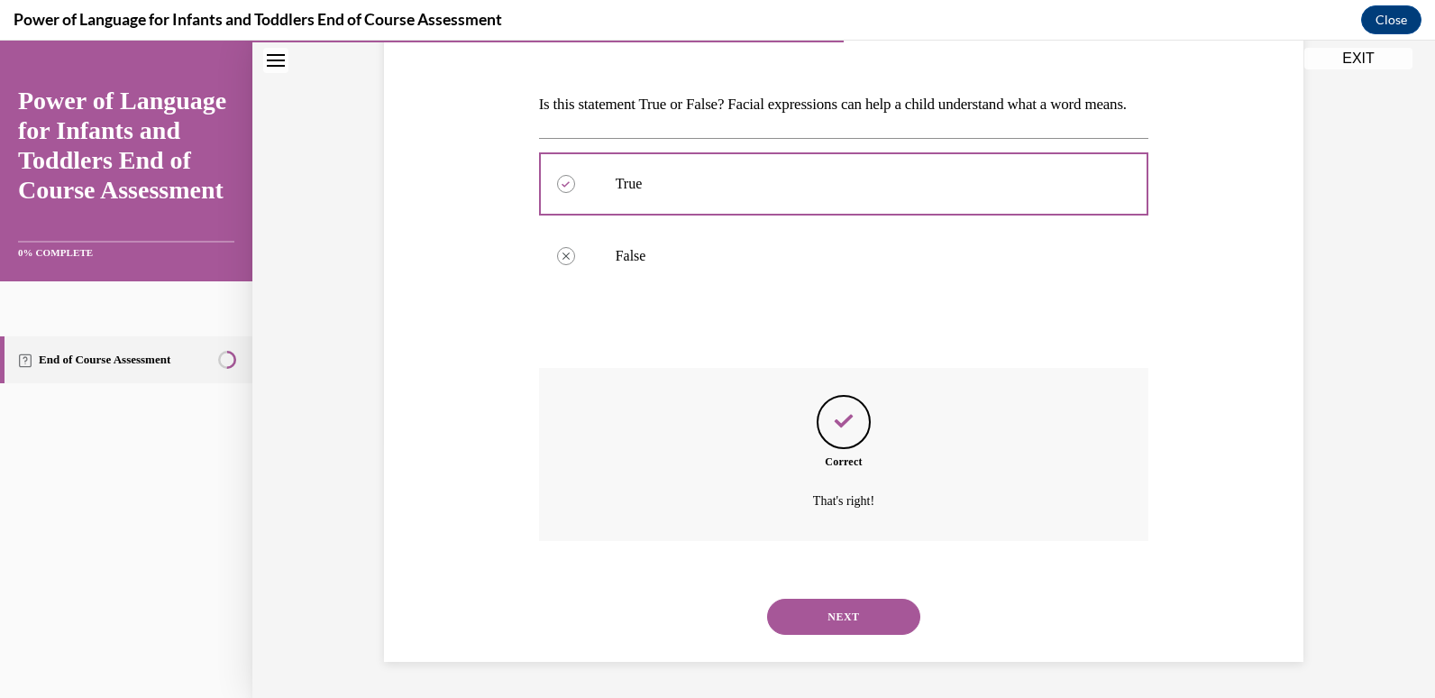
click at [784, 599] on button "NEXT" at bounding box center [843, 616] width 153 height 36
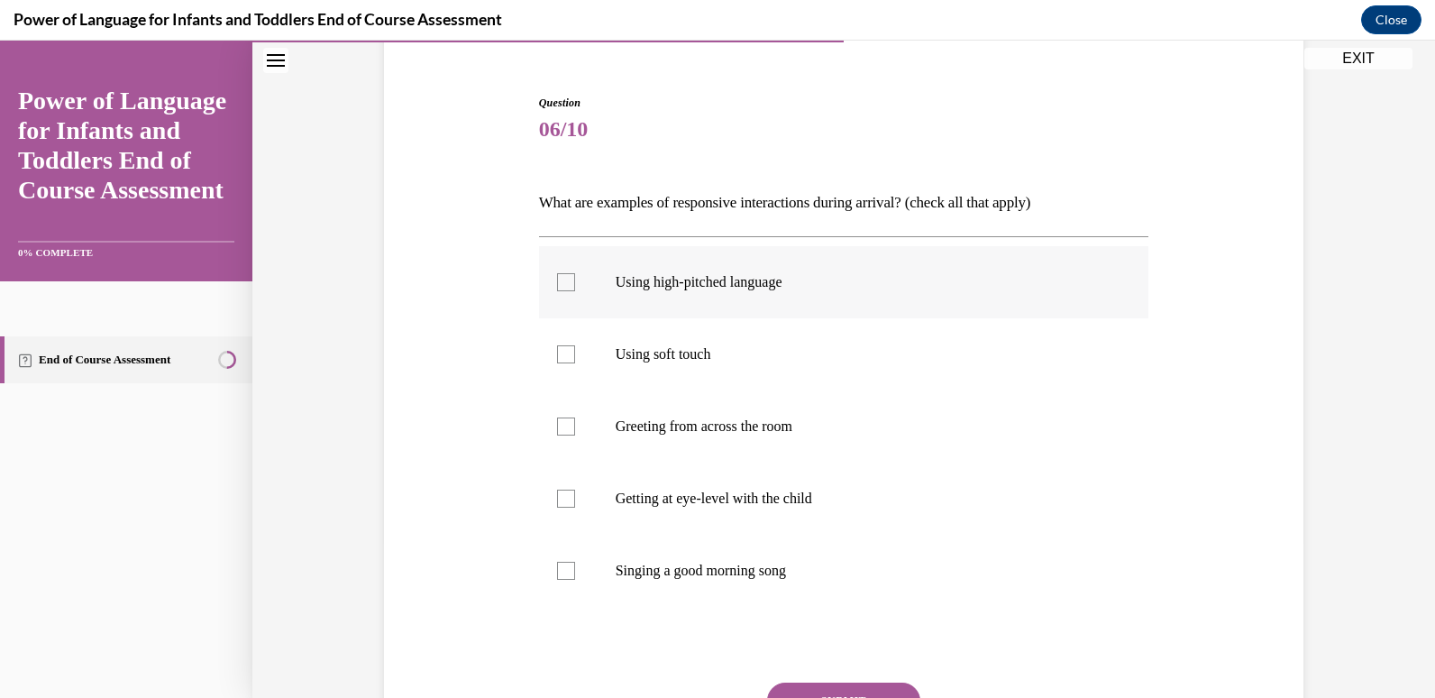
scroll to position [157, 0]
click at [557, 363] on label "Using soft touch" at bounding box center [844, 353] width 610 height 72
click at [557, 362] on input "Using soft touch" at bounding box center [566, 353] width 18 height 18
checkbox input "true"
click at [814, 305] on label "Using high-pitched language" at bounding box center [844, 281] width 610 height 72
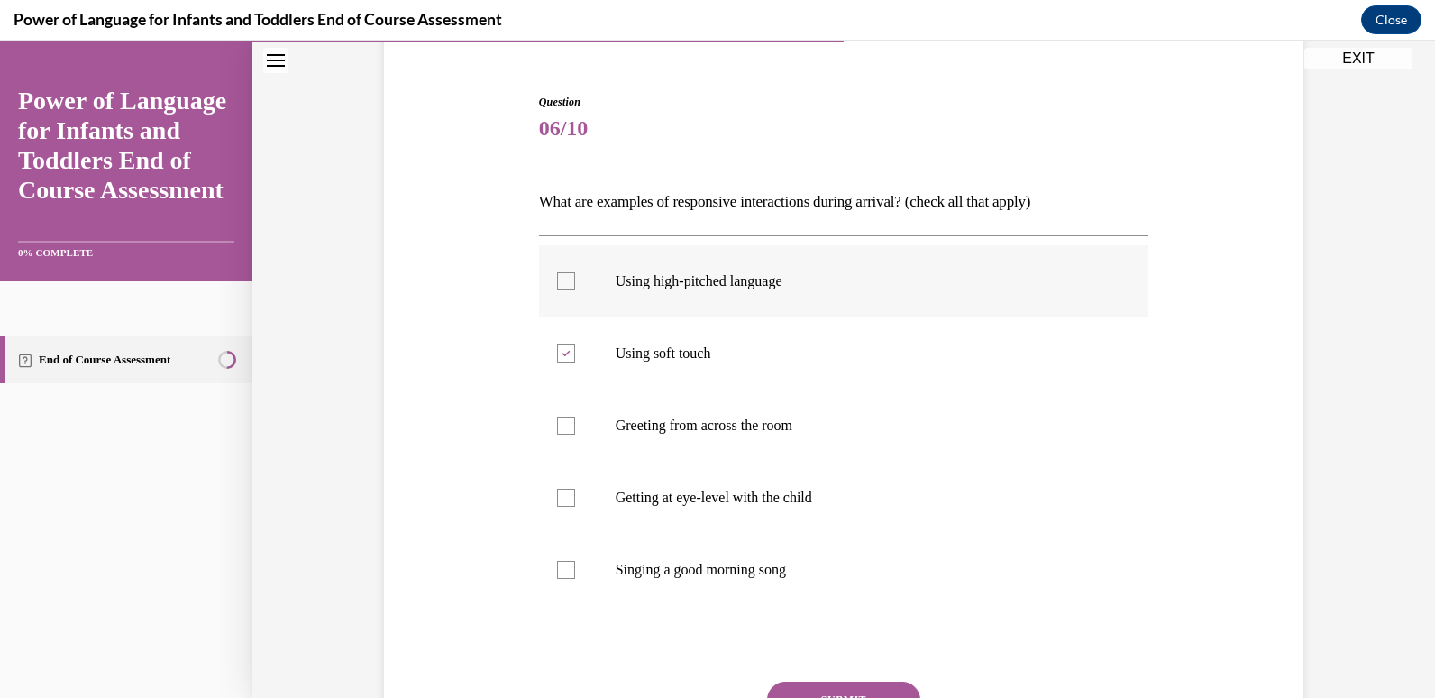
click at [575, 290] on input "Using high-pitched language" at bounding box center [566, 281] width 18 height 18
click at [452, 453] on div "Question 06/10 What are examples of responsive interactions during arrival? (ch…" at bounding box center [843, 435] width 928 height 790
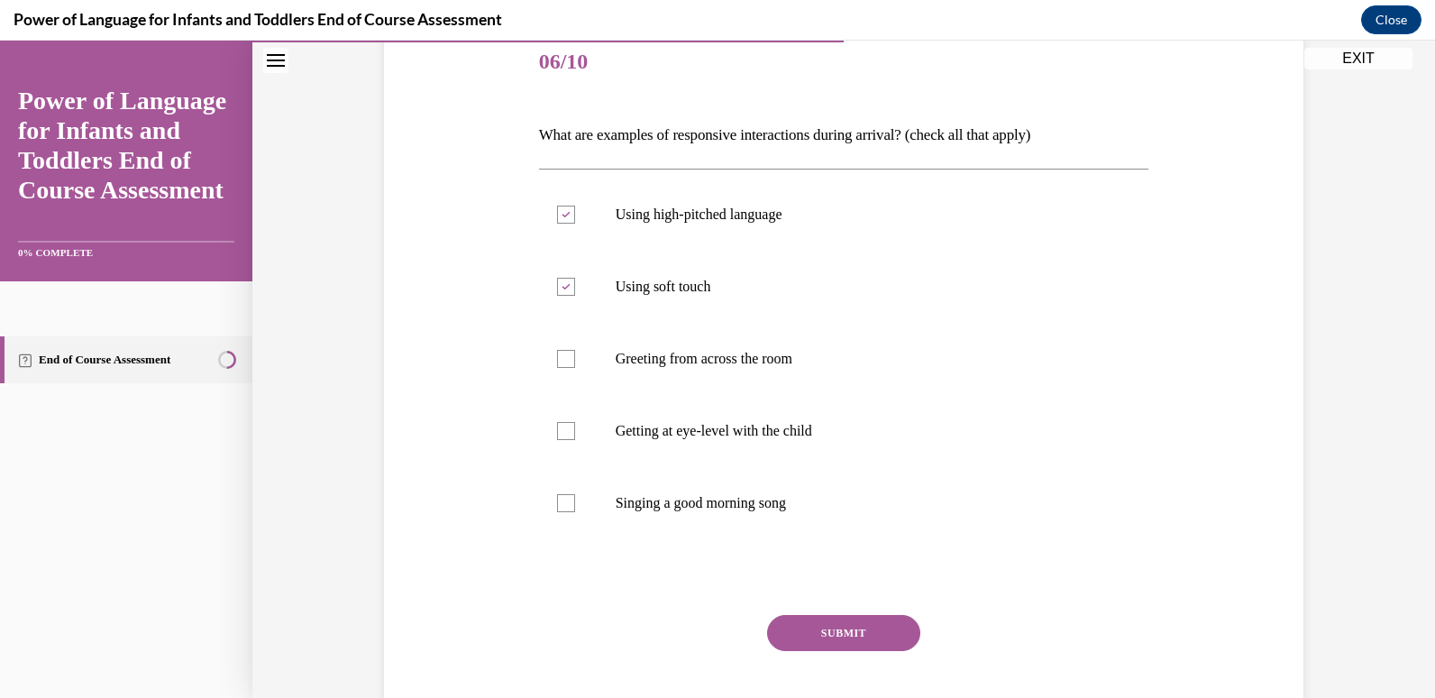
scroll to position [224, 0]
click at [738, 228] on label "Using high-pitched language" at bounding box center [844, 214] width 610 height 72
click at [575, 223] on input "Using high-pitched language" at bounding box center [566, 214] width 18 height 18
checkbox input "false"
click at [715, 433] on p "Getting at eye-level with the child" at bounding box center [860, 430] width 488 height 18
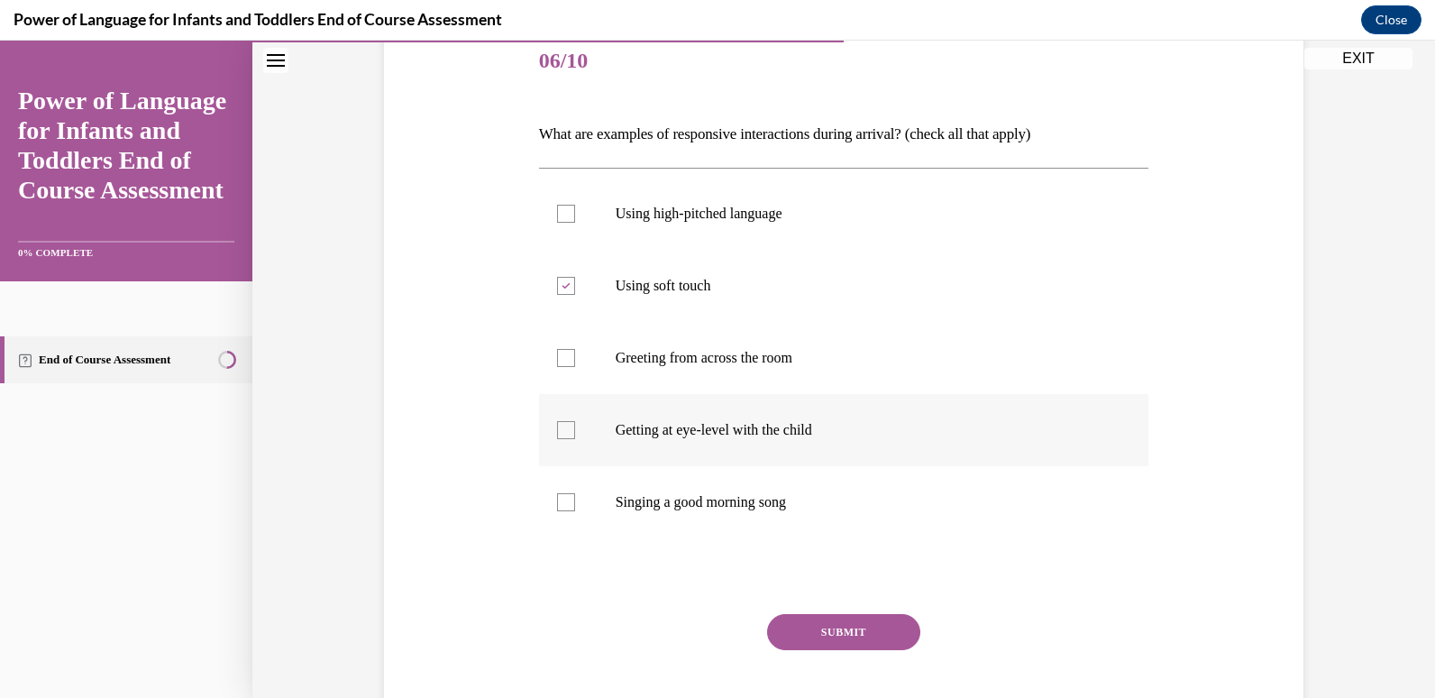
click at [575, 433] on input "Getting at eye-level with the child" at bounding box center [566, 430] width 18 height 18
checkbox input "true"
click at [690, 504] on p "Singing a good morning song" at bounding box center [860, 502] width 488 height 18
click at [575, 504] on input "Singing a good morning song" at bounding box center [566, 502] width 18 height 18
checkbox input "true"
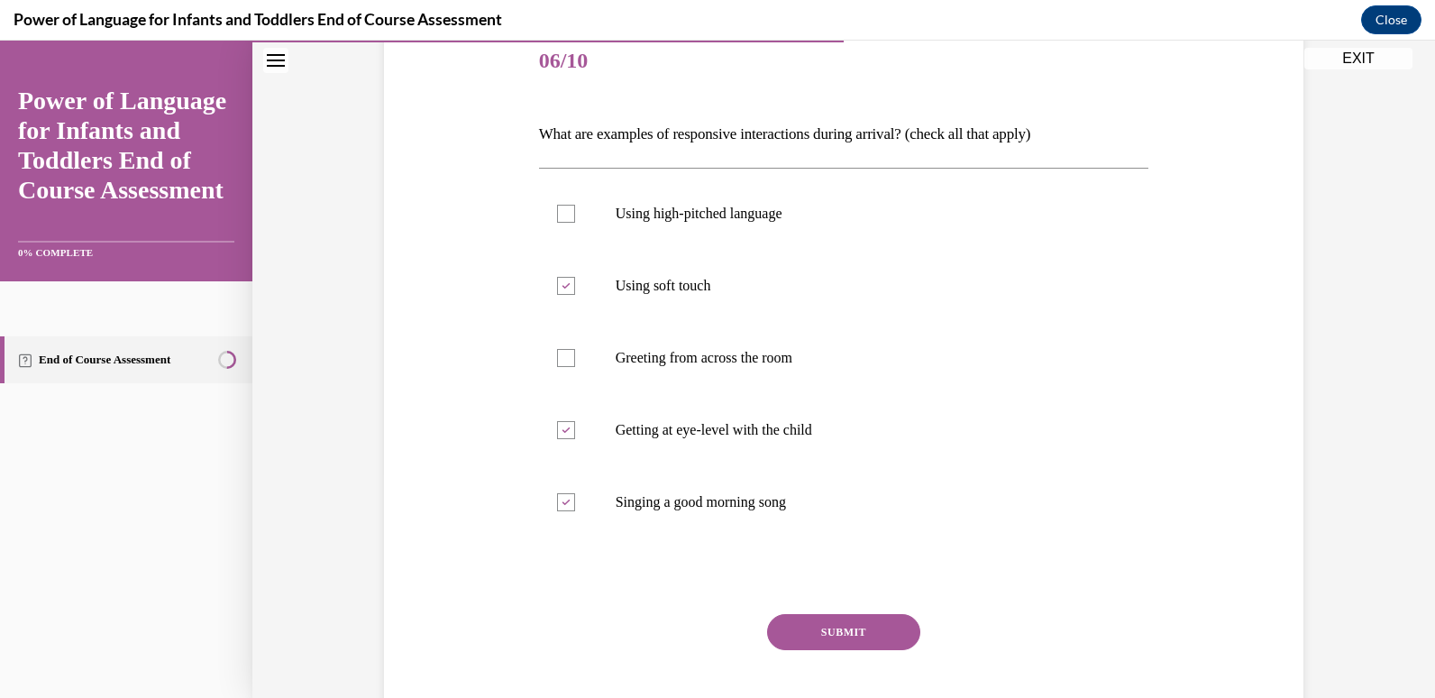
click at [780, 602] on div "Question 06/10 What are examples of responsive interactions during arrival? (ch…" at bounding box center [844, 393] width 610 height 735
click at [797, 627] on button "SUBMIT" at bounding box center [843, 632] width 153 height 36
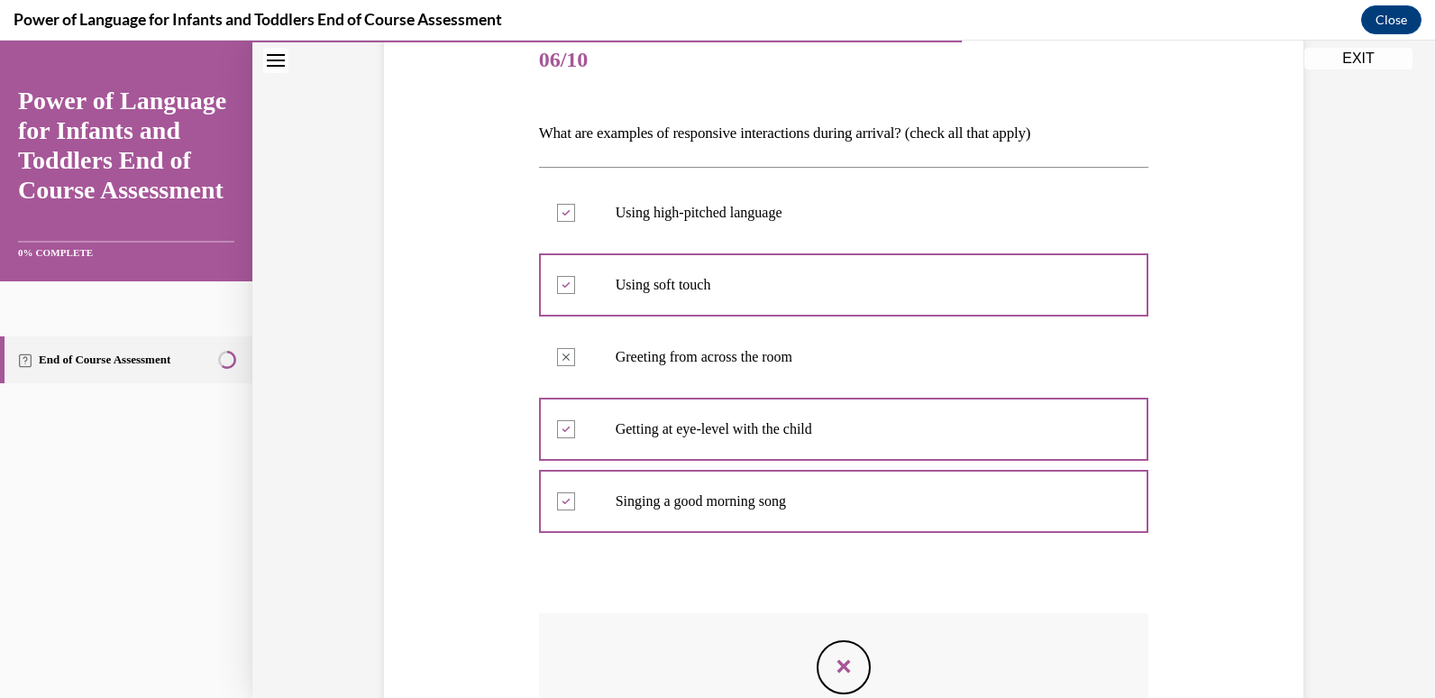
scroll to position [492, 0]
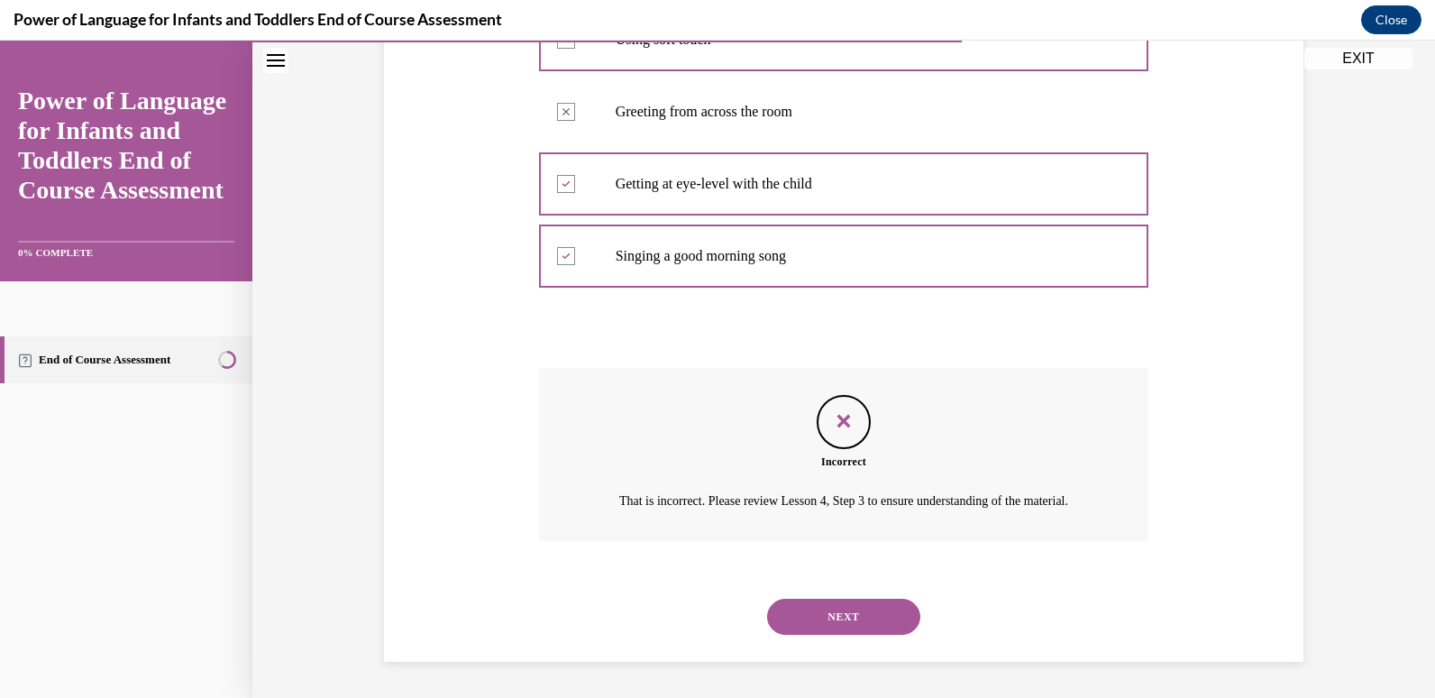
click at [834, 607] on button "NEXT" at bounding box center [843, 616] width 153 height 36
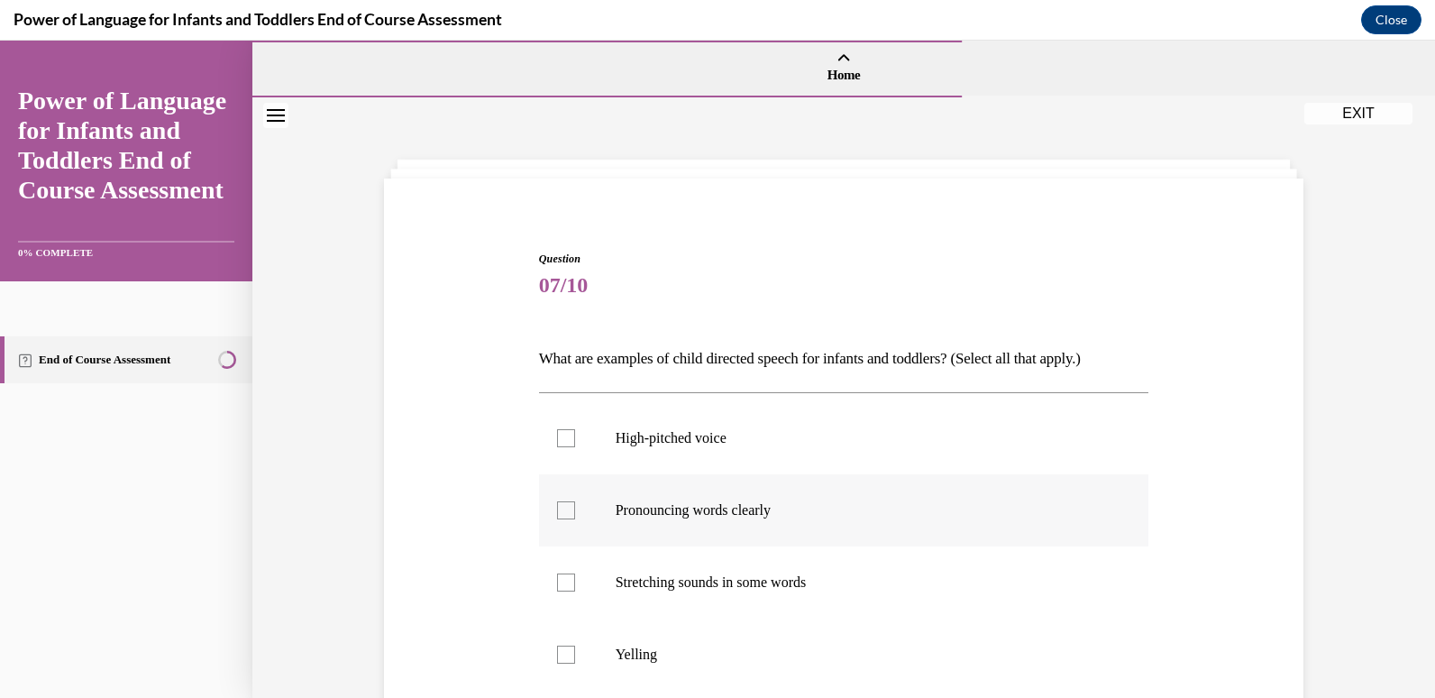
scroll to position [214, 0]
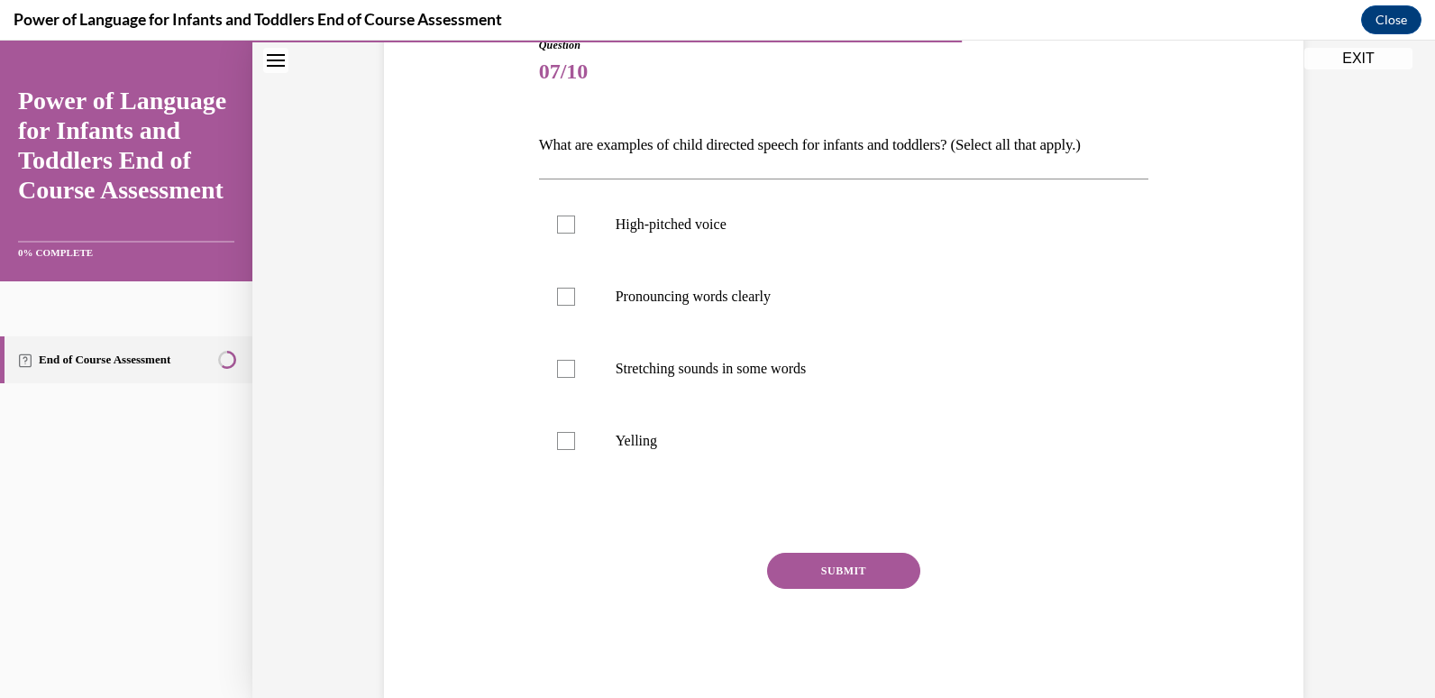
click at [640, 142] on p "What are examples of child directed speech for infants and toddlers? (Select al…" at bounding box center [844, 145] width 610 height 31
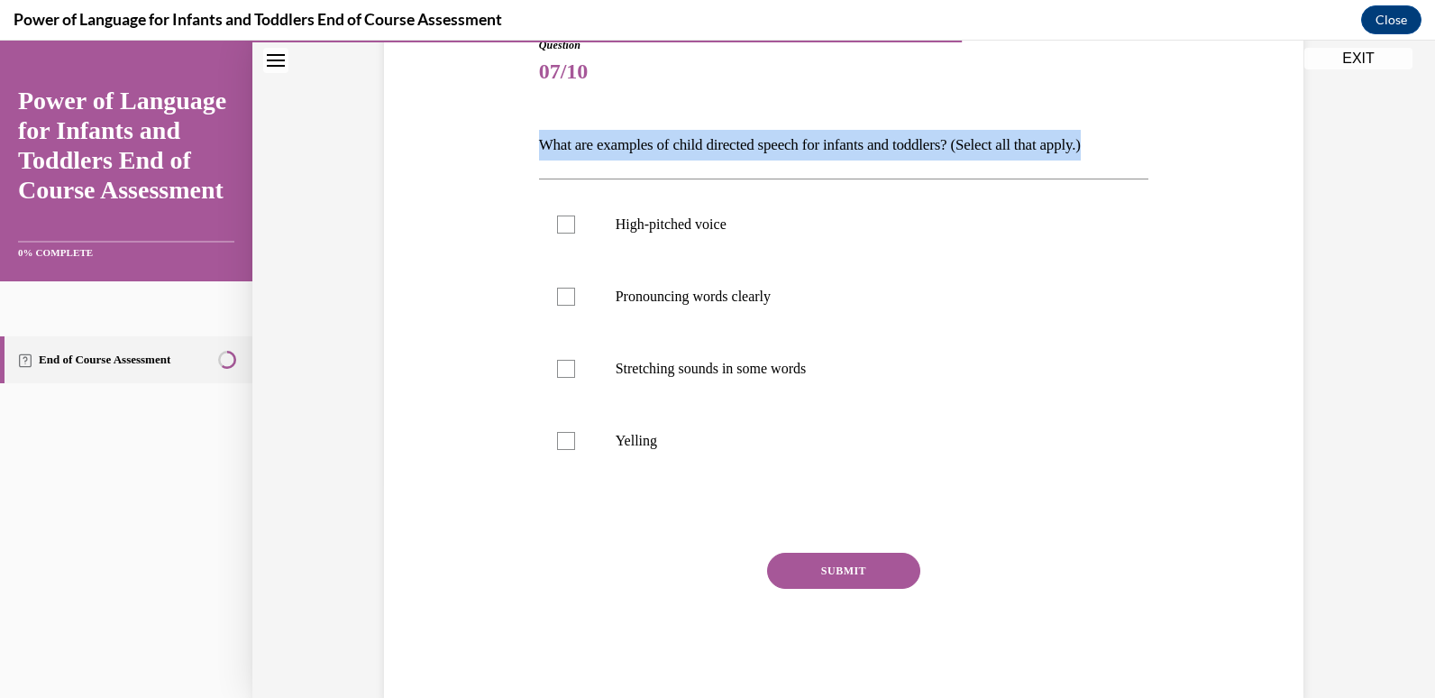
click at [640, 142] on p "What are examples of child directed speech for infants and toddlers? (Select al…" at bounding box center [844, 145] width 610 height 31
drag, startPoint x: 640, startPoint y: 142, endPoint x: 955, endPoint y: 152, distance: 315.6
click at [955, 152] on p "What are examples of child directed speech for infants and toddlers? (Select al…" at bounding box center [844, 145] width 610 height 31
drag, startPoint x: 969, startPoint y: 147, endPoint x: 483, endPoint y: 148, distance: 485.8
click at [483, 148] on div "Question 07/10 What are examples of child directed speech for infants and toddl…" at bounding box center [843, 341] width 928 height 717
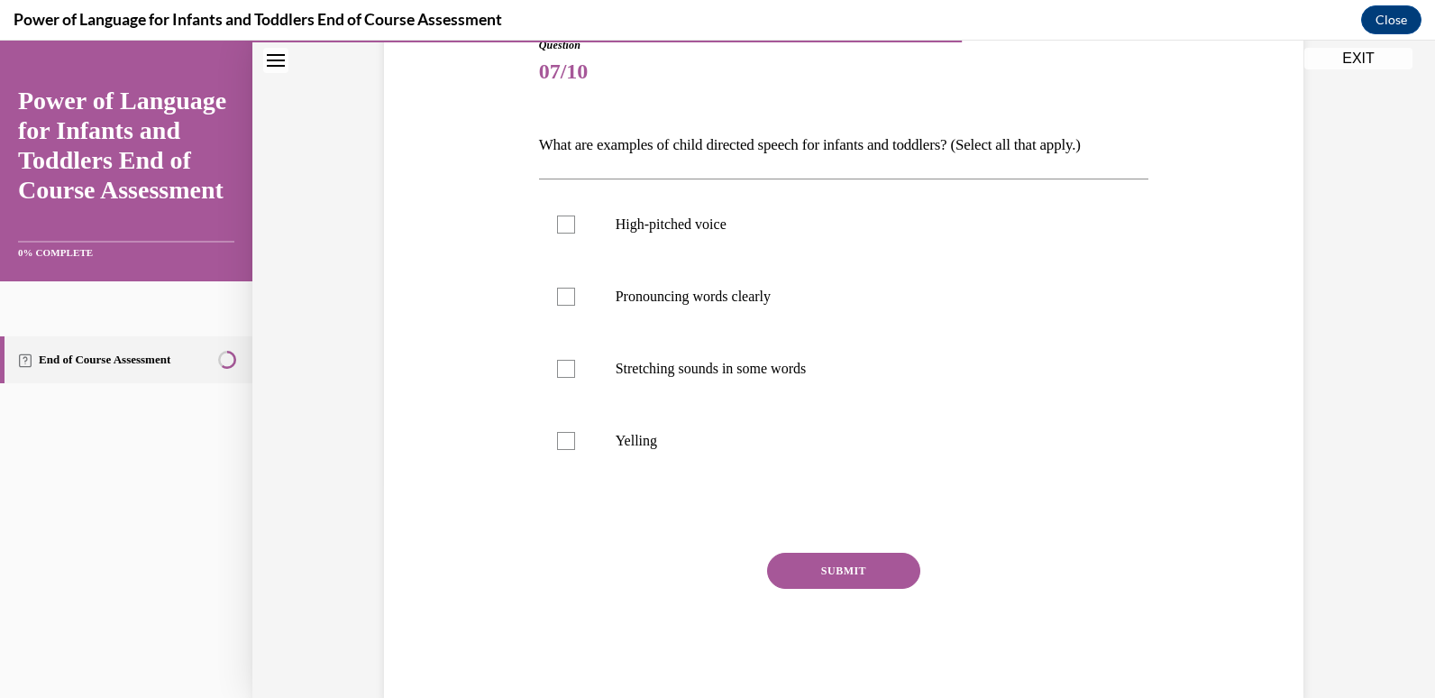
click at [981, 139] on p "What are examples of child directed speech for infants and toddlers? (Select al…" at bounding box center [844, 145] width 610 height 31
drag, startPoint x: 968, startPoint y: 143, endPoint x: 727, endPoint y: 151, distance: 240.8
click at [727, 151] on p "What are examples of child directed speech for infants and toddlers? (Select al…" at bounding box center [844, 145] width 610 height 31
click at [974, 150] on p "What are examples of child directed speech for infants and toddlers? (Select al…" at bounding box center [844, 145] width 610 height 31
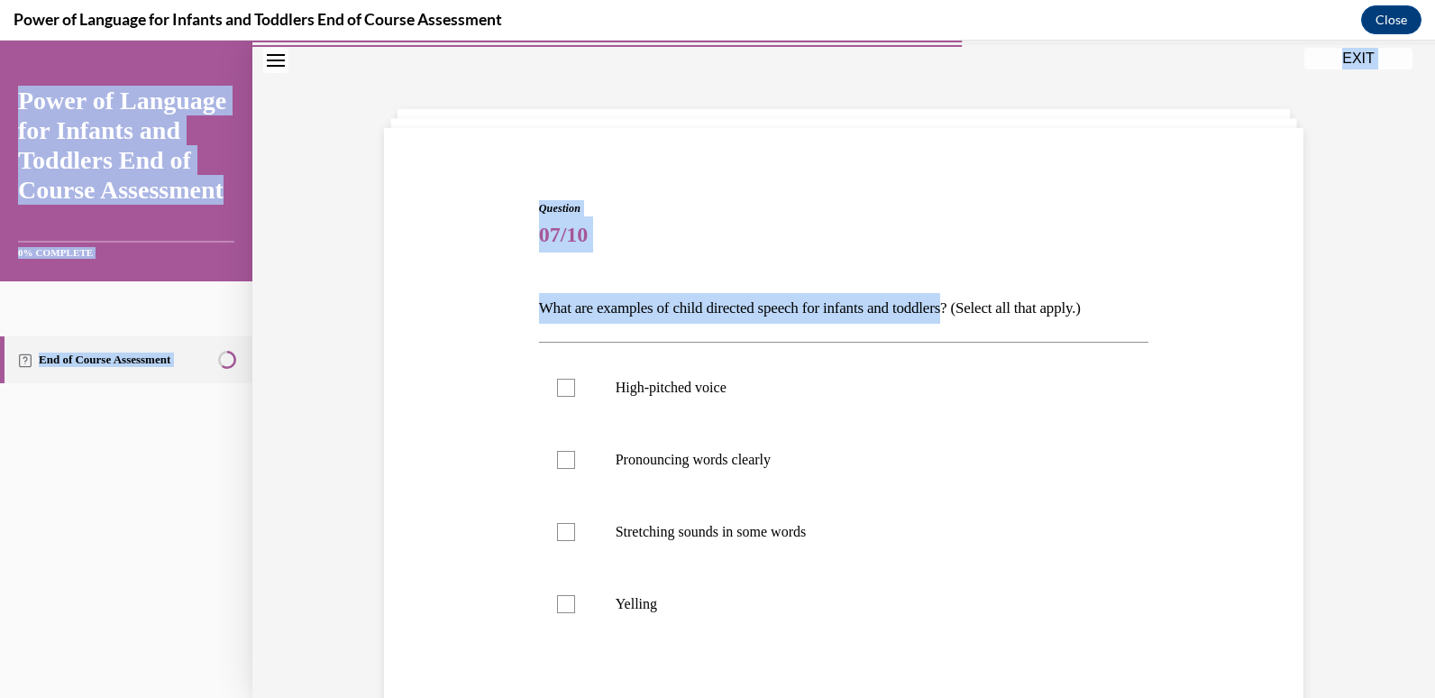
scroll to position [0, 0]
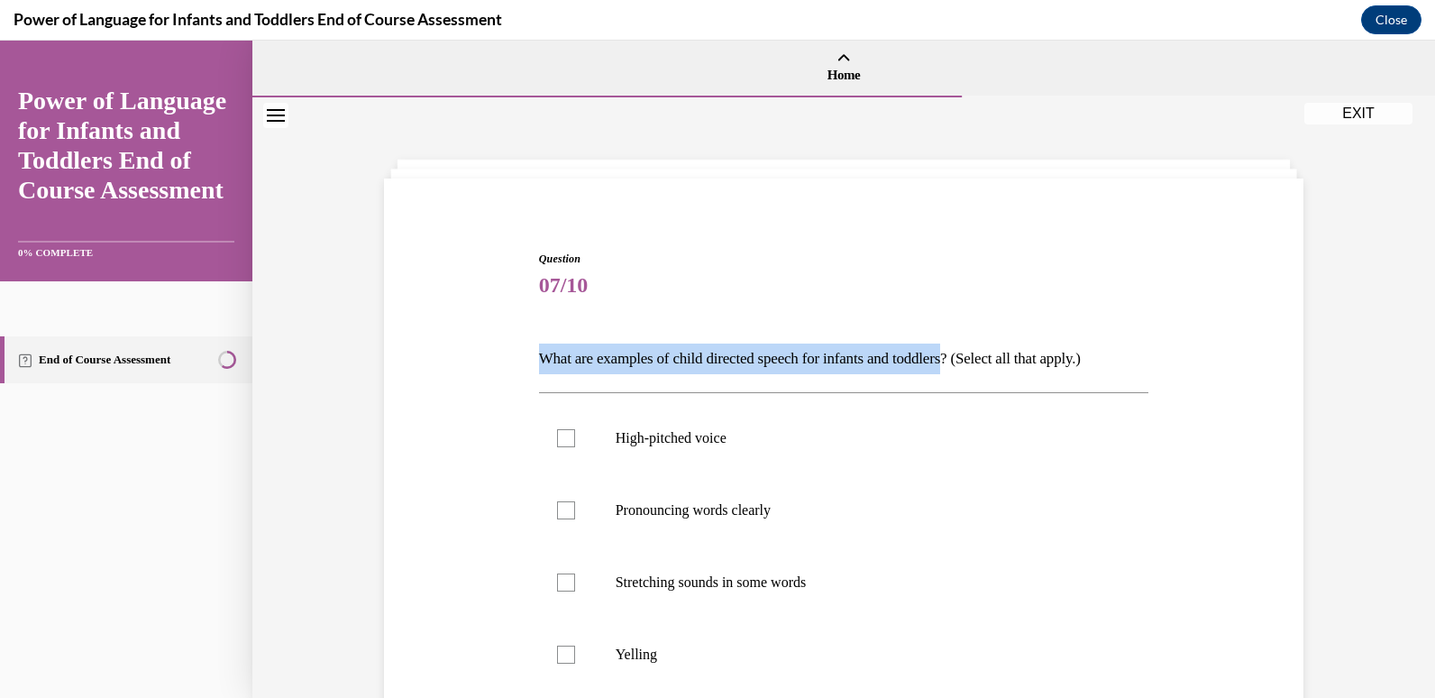
drag, startPoint x: 972, startPoint y: 148, endPoint x: 513, endPoint y: 351, distance: 501.9
click at [513, 351] on div "Question 07/10 What are examples of child directed speech for infants and toddl…" at bounding box center [843, 554] width 928 height 717
drag, startPoint x: 513, startPoint y: 351, endPoint x: 580, endPoint y: 362, distance: 68.5
click at [813, 349] on p "What are examples of child directed speech for infants and toddlers? (Select al…" at bounding box center [844, 358] width 610 height 31
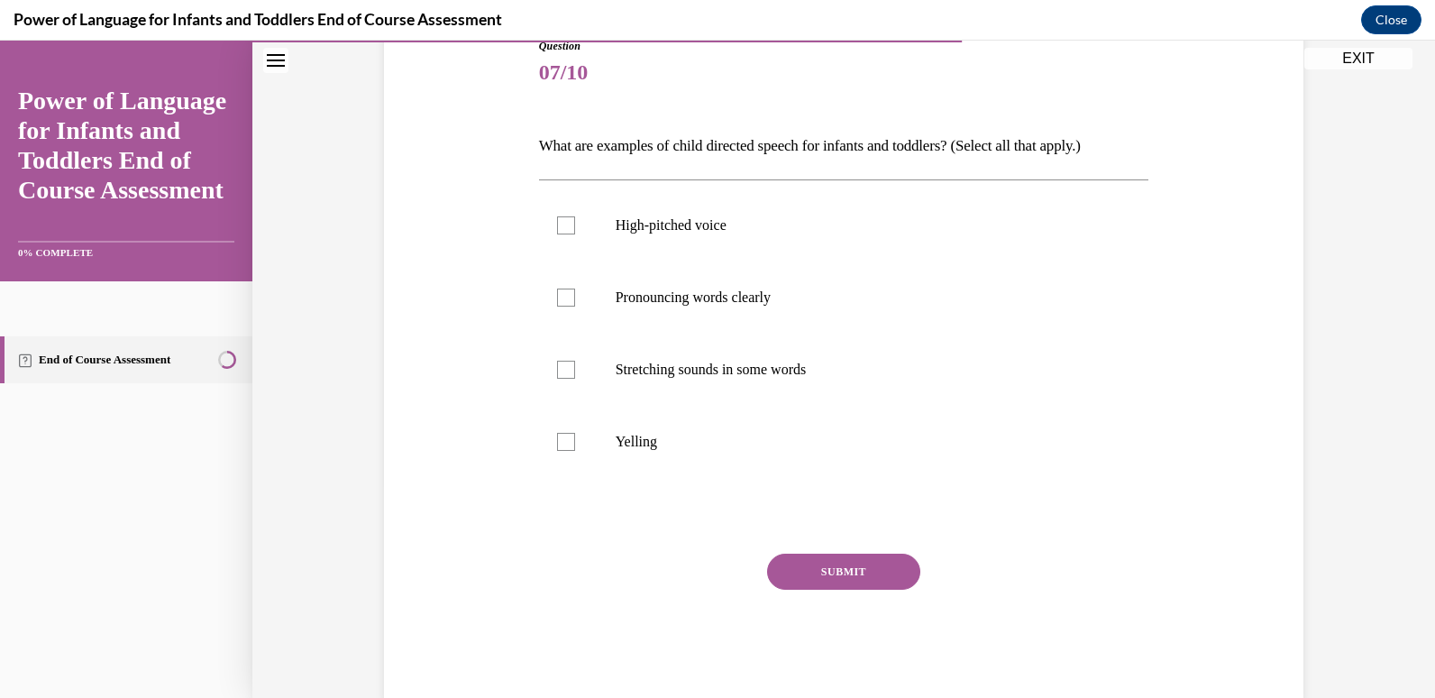
scroll to position [252, 0]
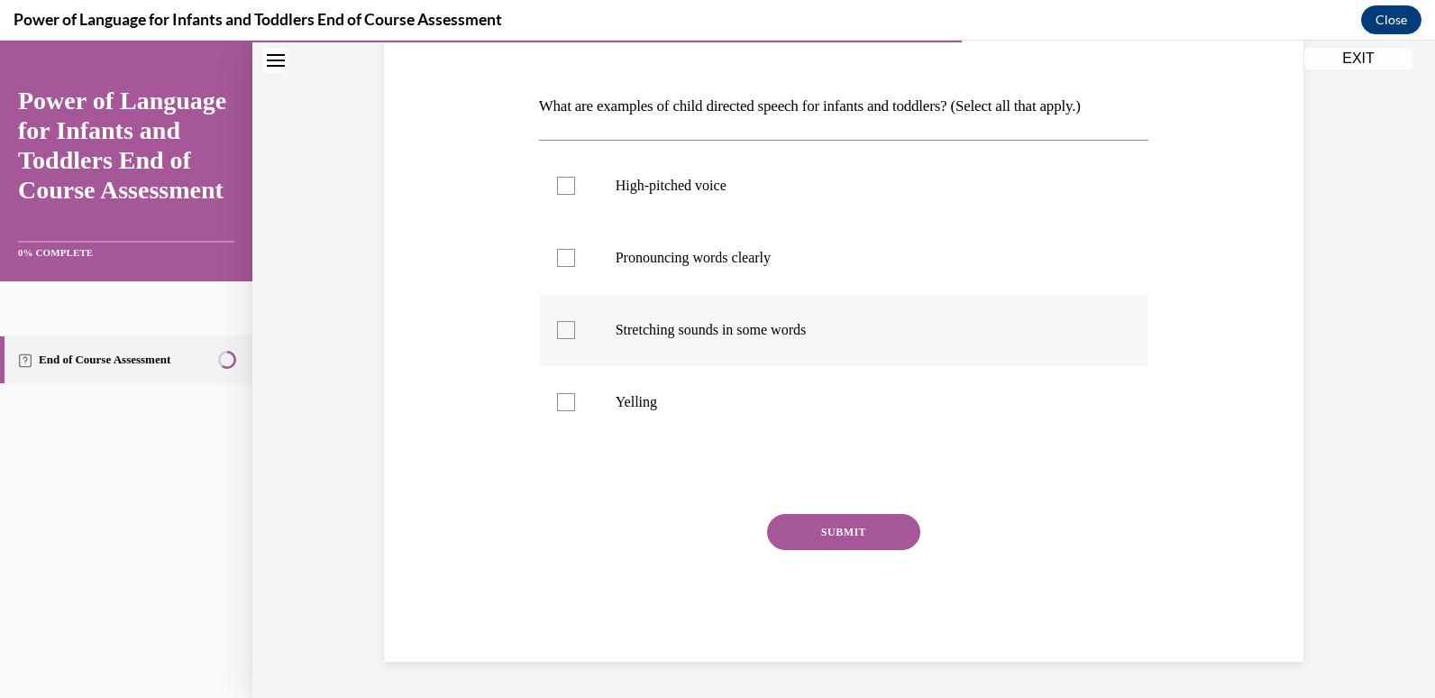
click at [834, 329] on p "Stretching sounds in some words" at bounding box center [860, 330] width 488 height 18
click at [575, 329] on input "Stretching sounds in some words" at bounding box center [566, 330] width 18 height 18
click at [785, 322] on p "Stretching sounds in some words" at bounding box center [860, 330] width 488 height 18
click at [575, 322] on input "Stretching sounds in some words" at bounding box center [566, 330] width 18 height 18
checkbox input "false"
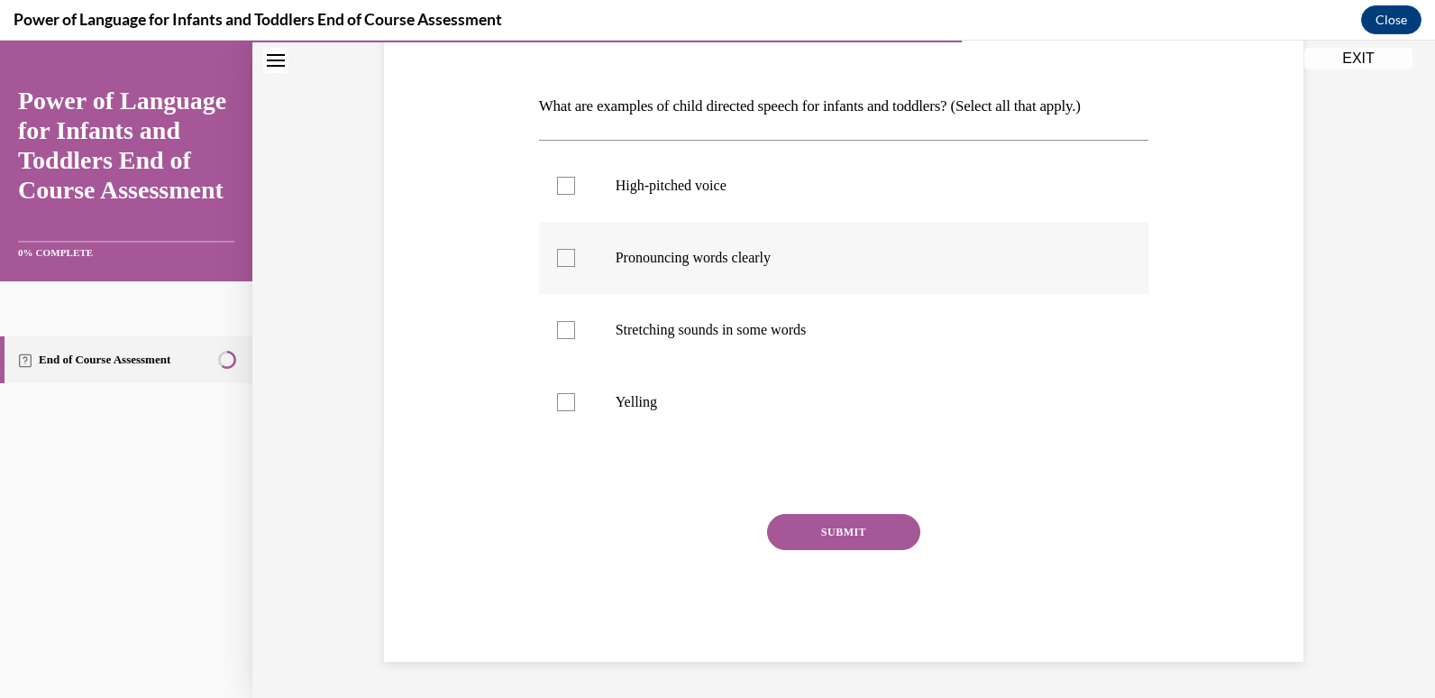
click at [727, 260] on p "Pronouncing words clearly" at bounding box center [860, 258] width 488 height 18
click at [575, 260] on input "Pronouncing words clearly" at bounding box center [566, 258] width 18 height 18
checkbox input "true"
click at [689, 204] on label "High-pitched voice" at bounding box center [844, 186] width 610 height 72
click at [575, 195] on input "High-pitched voice" at bounding box center [566, 186] width 18 height 18
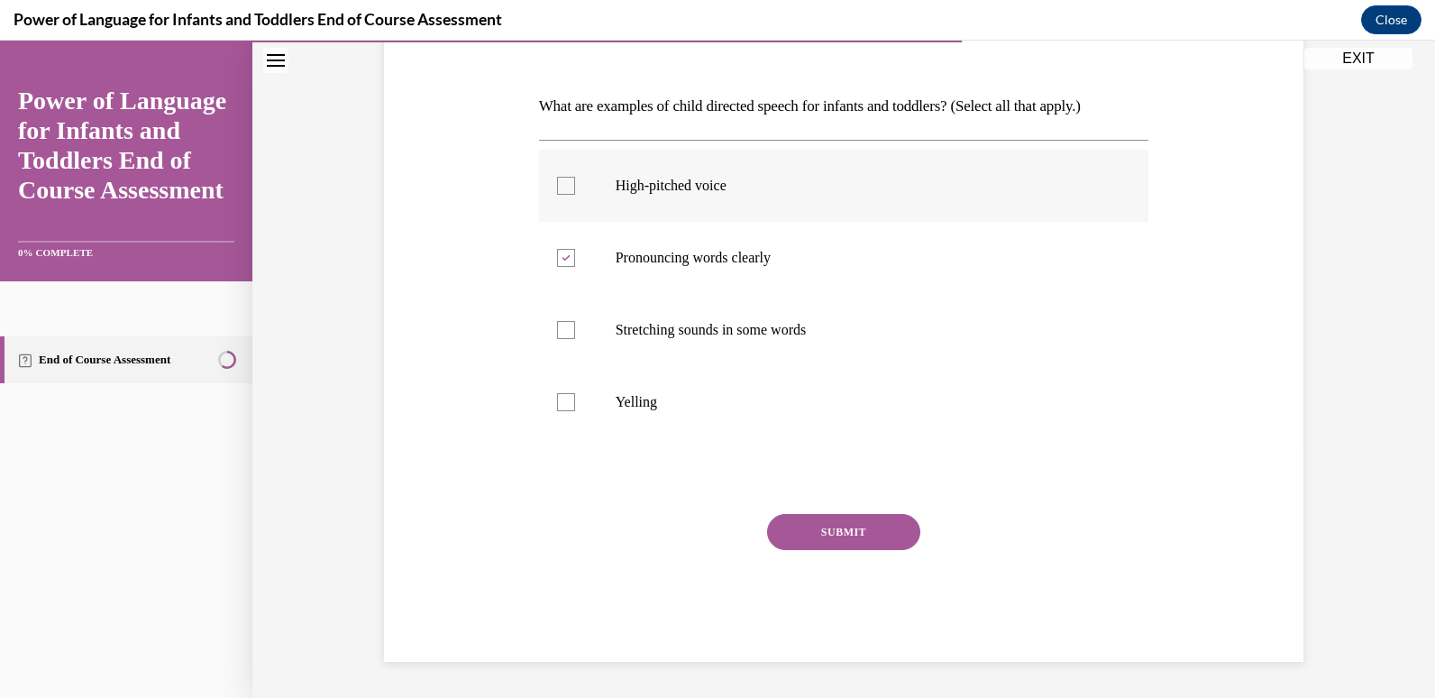
checkbox input "true"
click at [689, 334] on p "Stretching sounds in some words" at bounding box center [860, 330] width 488 height 18
click at [575, 334] on input "Stretching sounds in some words" at bounding box center [566, 330] width 18 height 18
checkbox input "true"
click at [810, 520] on button "SUBMIT" at bounding box center [843, 532] width 153 height 36
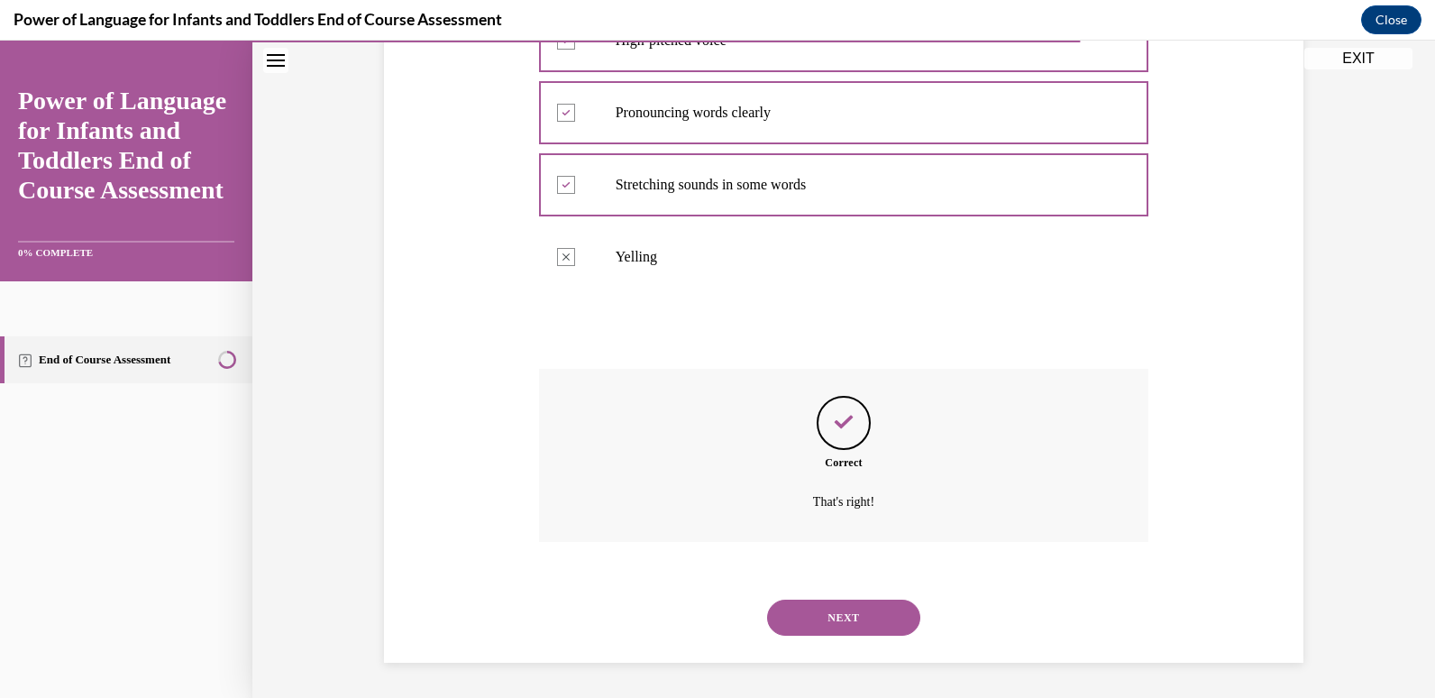
scroll to position [398, 0]
click at [779, 629] on button "NEXT" at bounding box center [843, 616] width 153 height 36
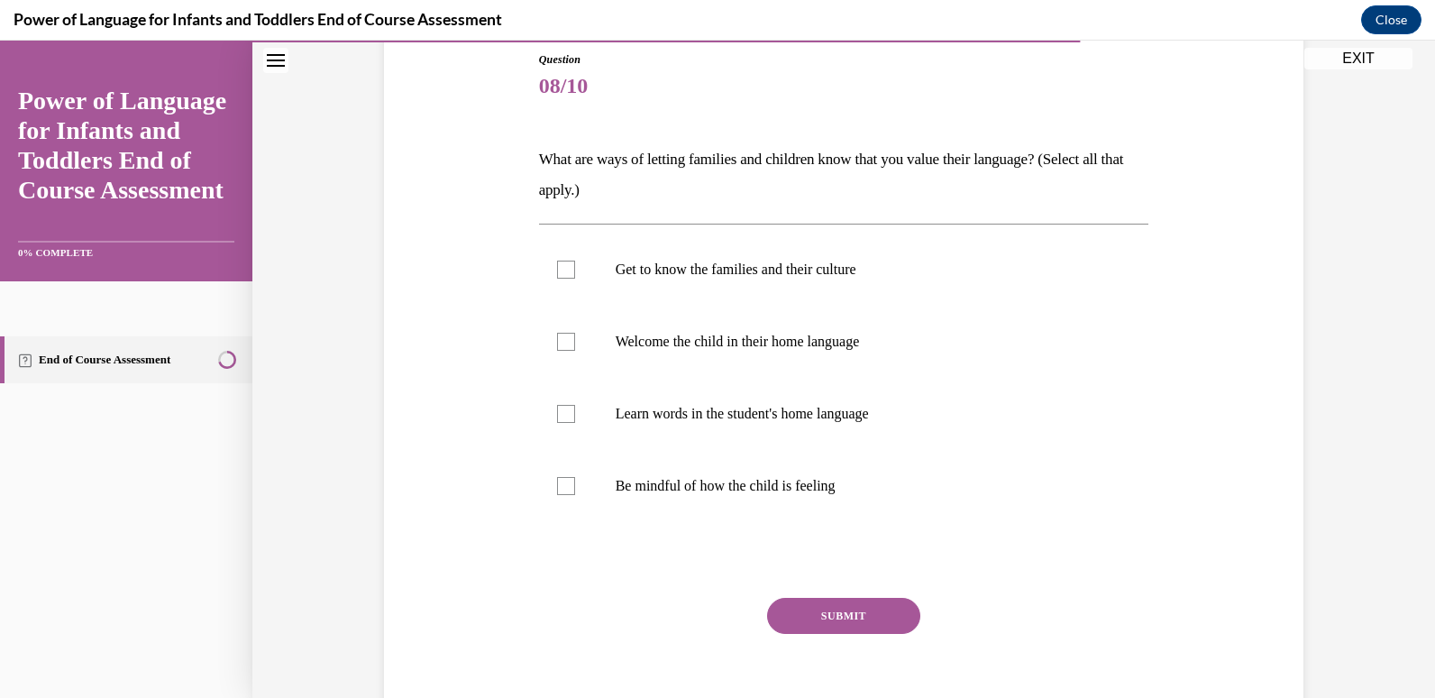
scroll to position [237, 0]
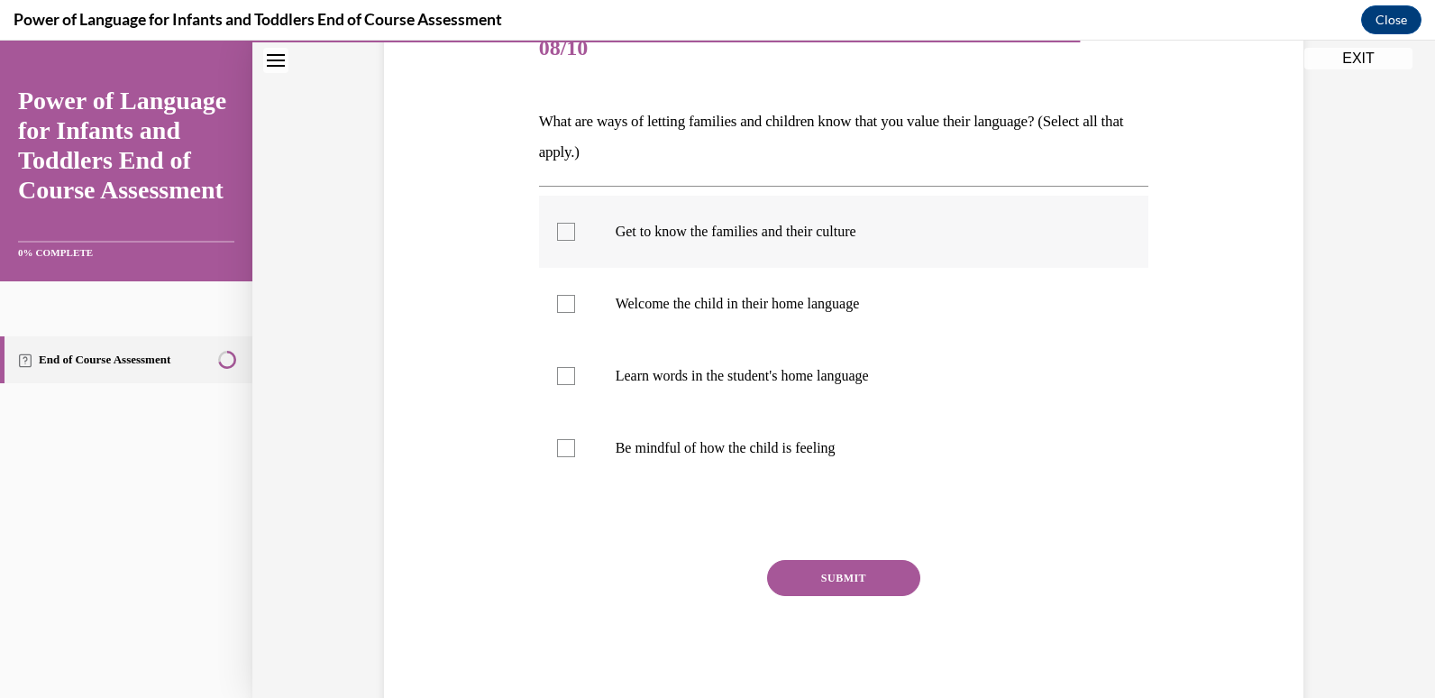
click at [787, 233] on p "Get to know the families and their culture" at bounding box center [860, 232] width 488 height 18
click at [575, 233] on input "Get to know the families and their culture" at bounding box center [566, 232] width 18 height 18
checkbox input "true"
click at [744, 290] on label "Welcome the child in their home language" at bounding box center [844, 304] width 610 height 72
click at [575, 295] on input "Welcome the child in their home language" at bounding box center [566, 304] width 18 height 18
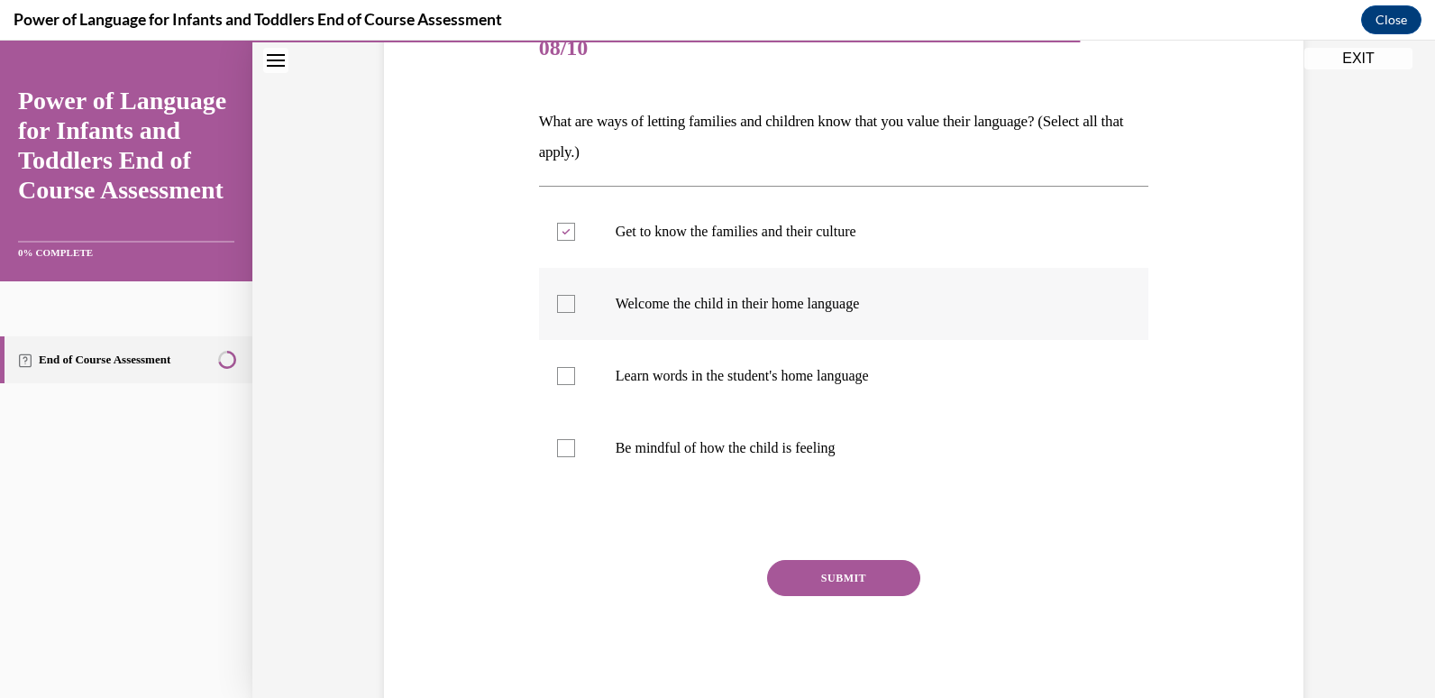
checkbox input "true"
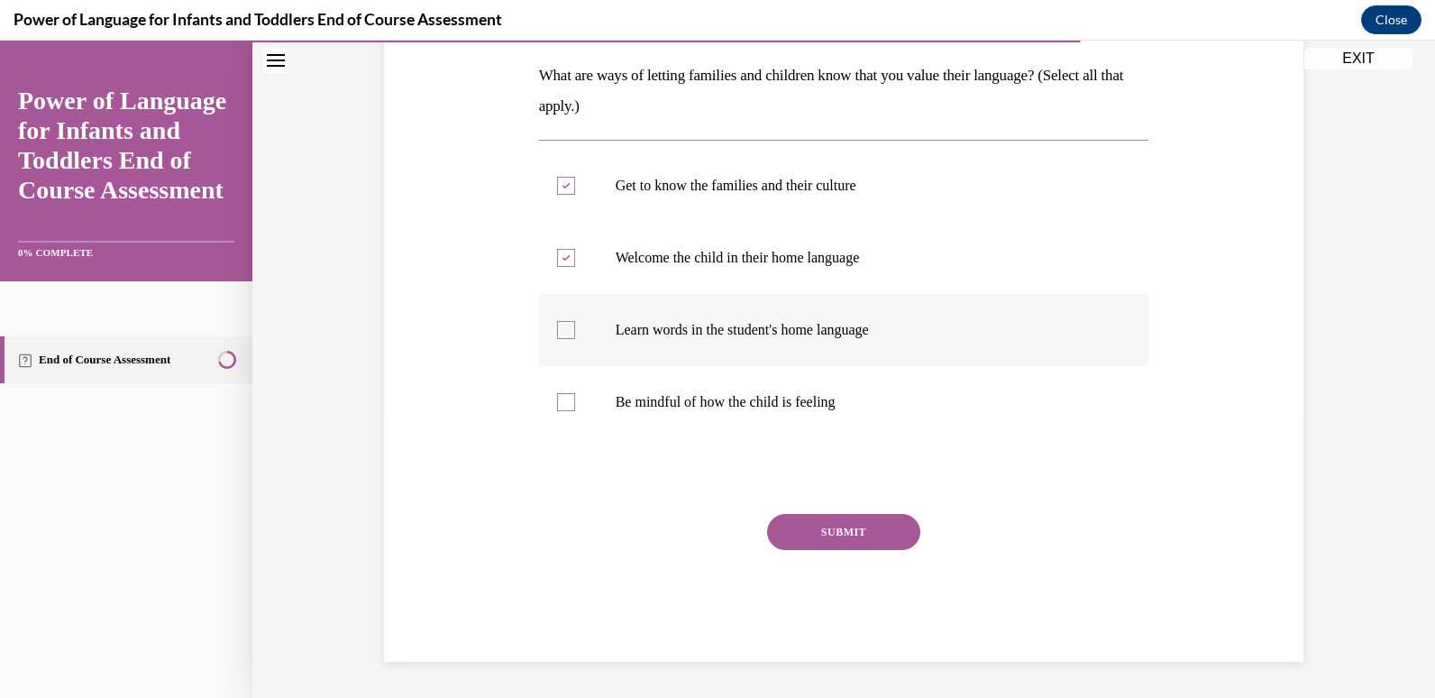
click at [781, 327] on p "Learn words in the student's home language" at bounding box center [860, 330] width 488 height 18
click at [575, 327] on input "Learn words in the student's home language" at bounding box center [566, 330] width 18 height 18
checkbox input "true"
click at [795, 406] on p "Be mindful of how the child is feeling" at bounding box center [860, 402] width 488 height 18
click at [575, 406] on input "Be mindful of how the child is feeling" at bounding box center [566, 402] width 18 height 18
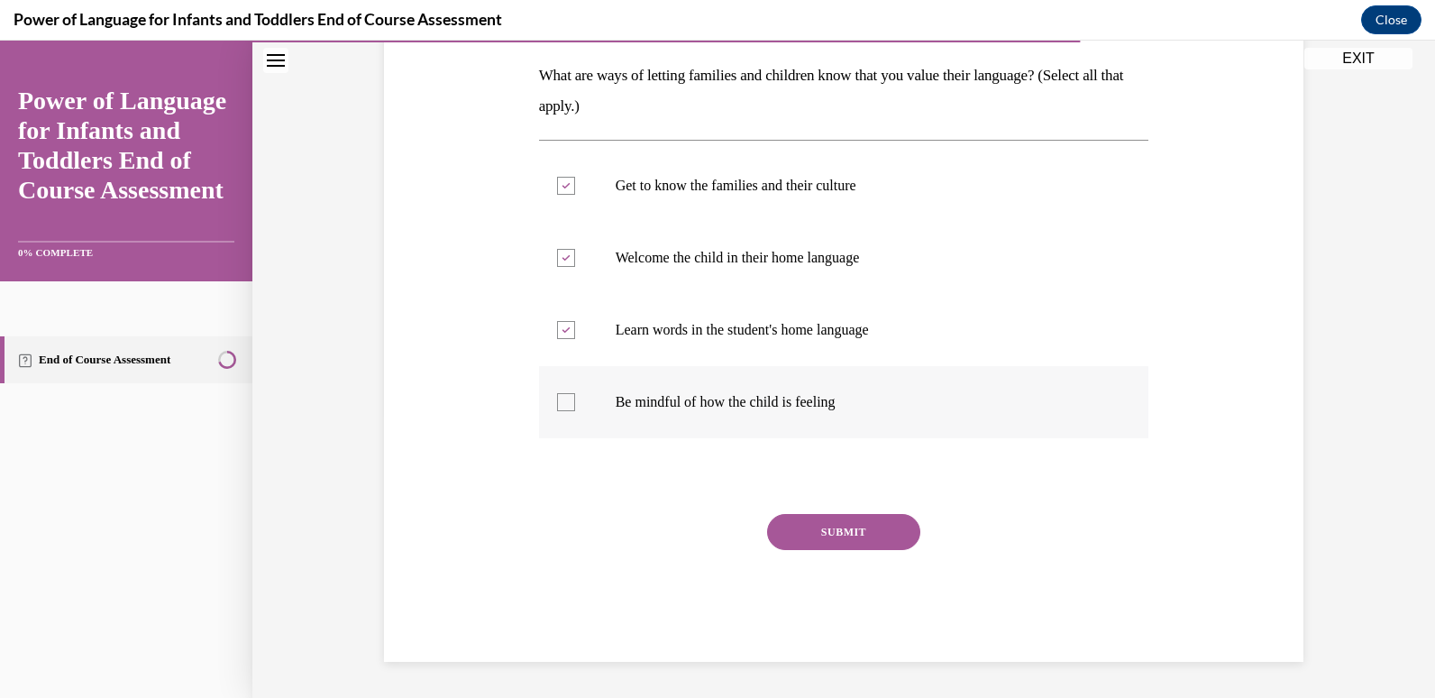
checkbox input "true"
click at [793, 523] on button "SUBMIT" at bounding box center [843, 532] width 153 height 36
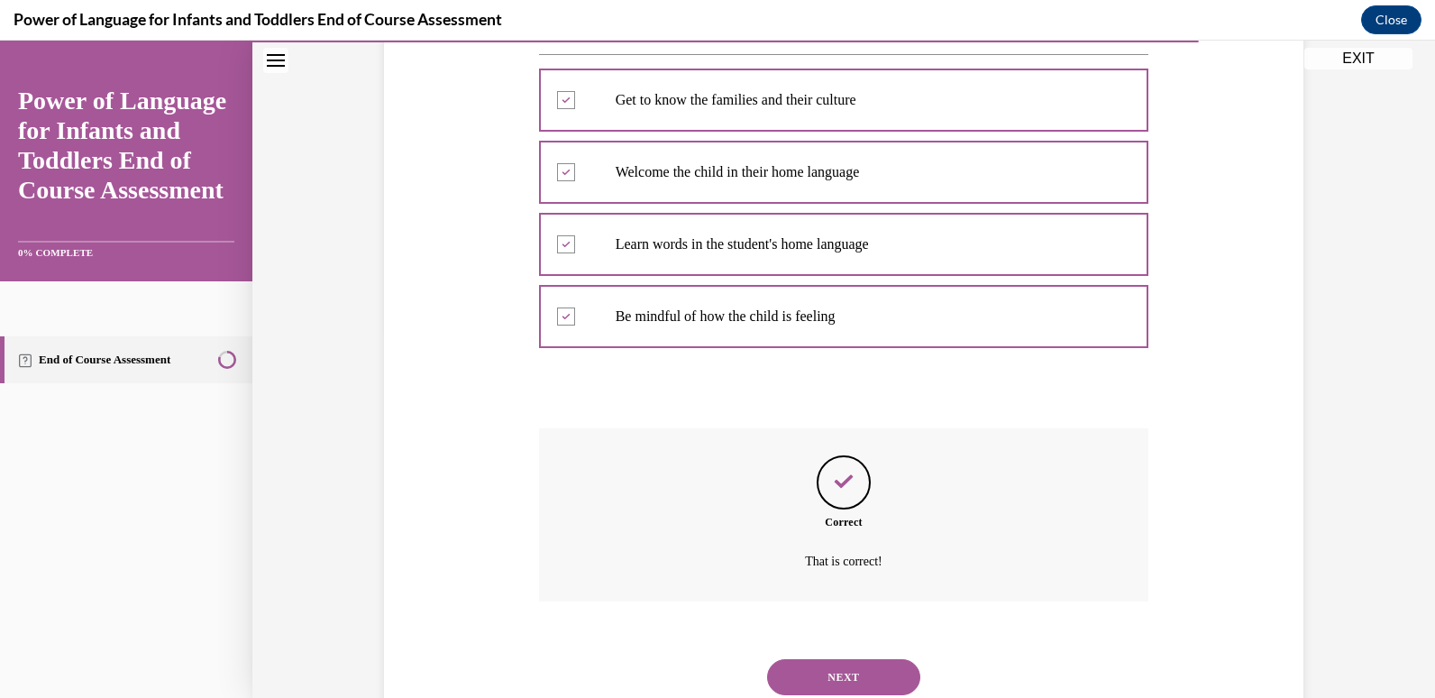
scroll to position [429, 0]
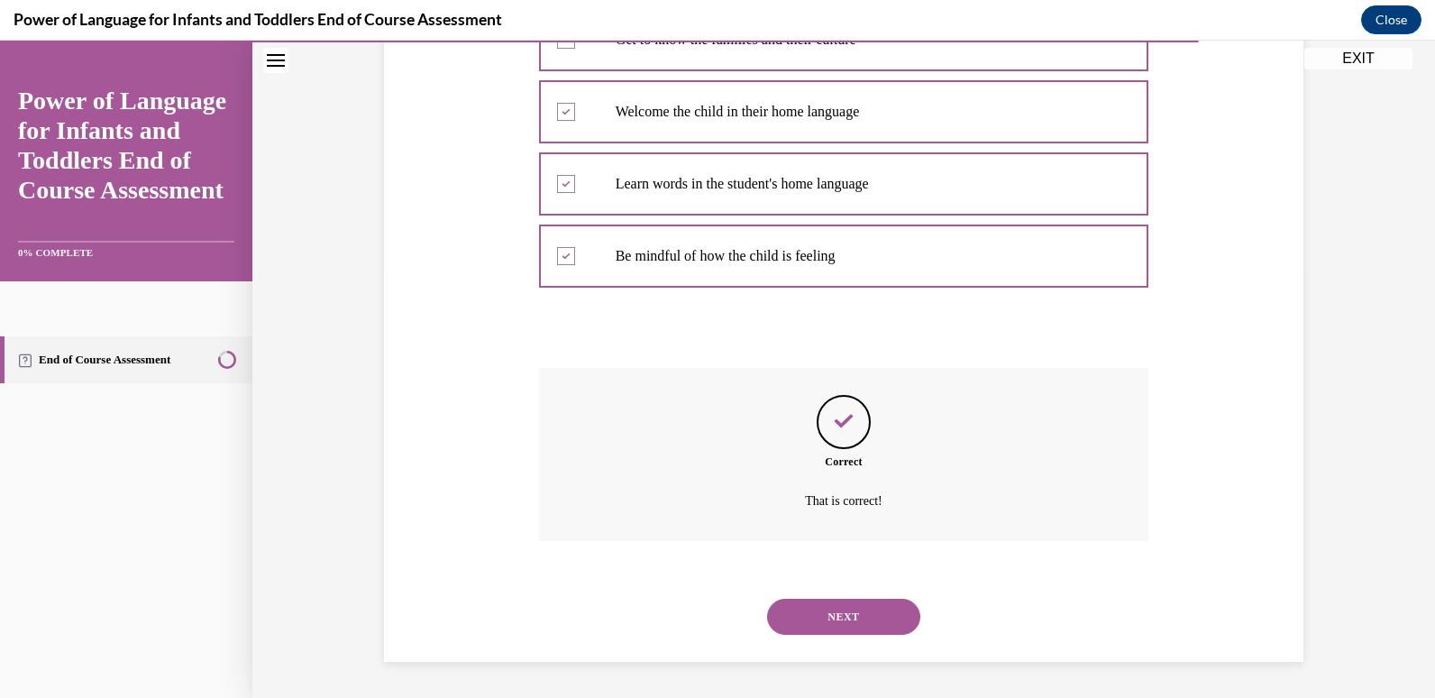
click at [809, 615] on button "NEXT" at bounding box center [843, 616] width 153 height 36
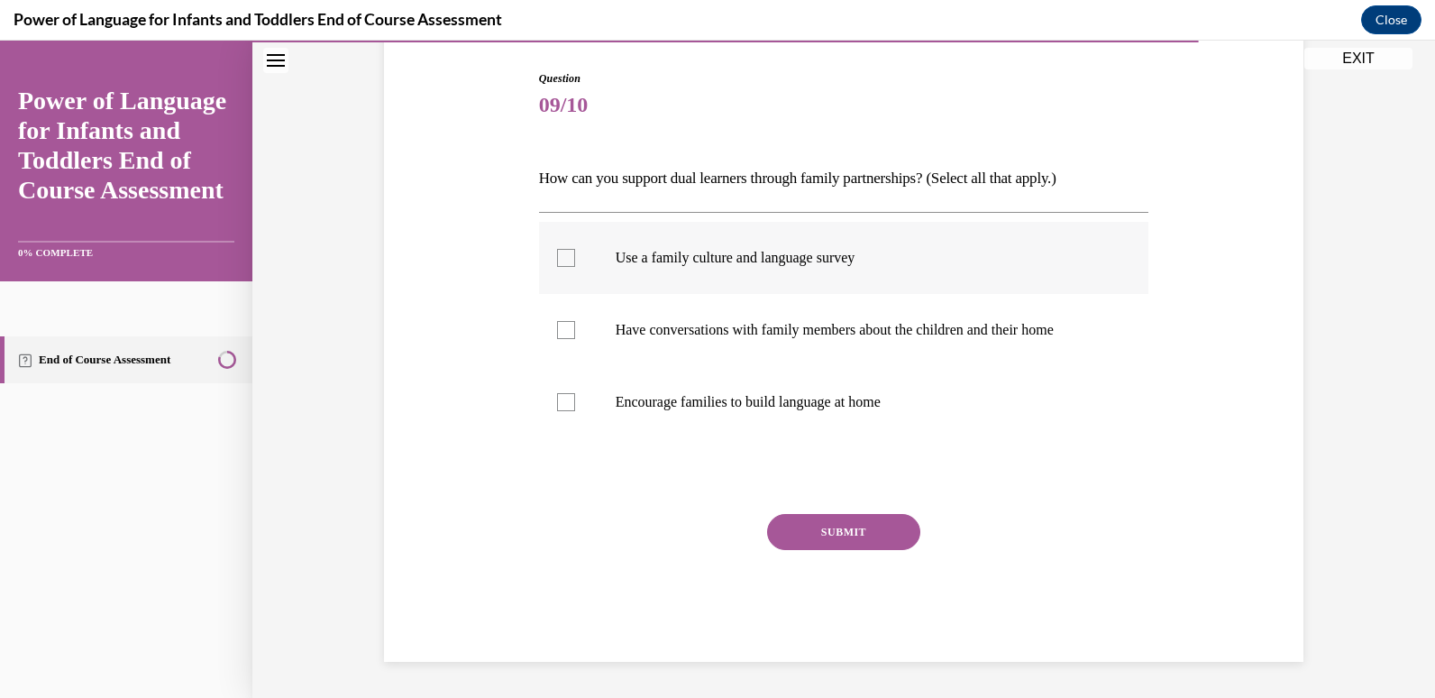
click at [714, 266] on p "Use a family culture and language survey" at bounding box center [860, 258] width 488 height 18
click at [575, 266] on input "Use a family culture and language survey" at bounding box center [566, 258] width 18 height 18
click at [746, 262] on p "Use a family culture and language survey" at bounding box center [860, 258] width 488 height 18
click at [575, 262] on input "Use a family culture and language survey" at bounding box center [566, 258] width 18 height 18
click at [790, 270] on label "Use a family culture and language survey" at bounding box center [844, 258] width 610 height 72
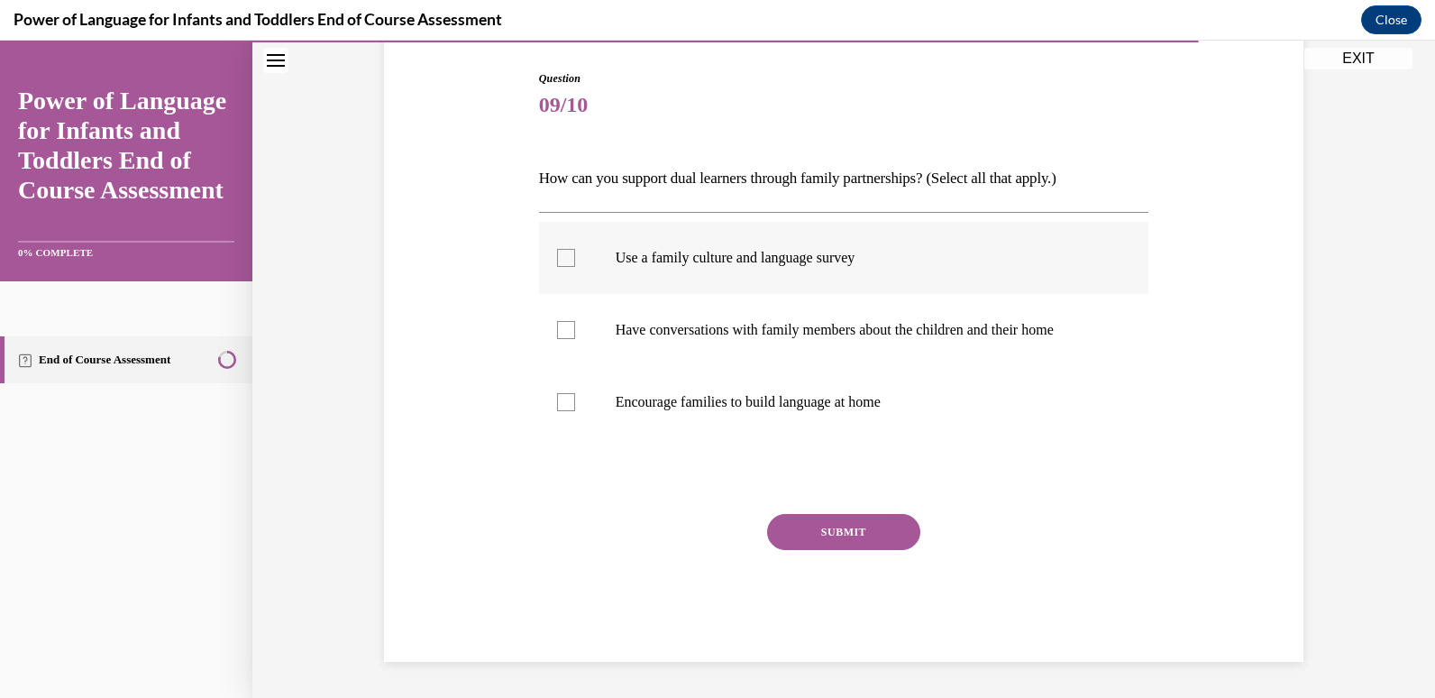
click at [575, 267] on input "Use a family culture and language survey" at bounding box center [566, 258] width 18 height 18
checkbox input "true"
click at [797, 333] on p "Have conversations with family members about the children and their home" at bounding box center [860, 330] width 488 height 18
click at [575, 333] on input "Have conversations with family members about the children and their home" at bounding box center [566, 330] width 18 height 18
checkbox input "true"
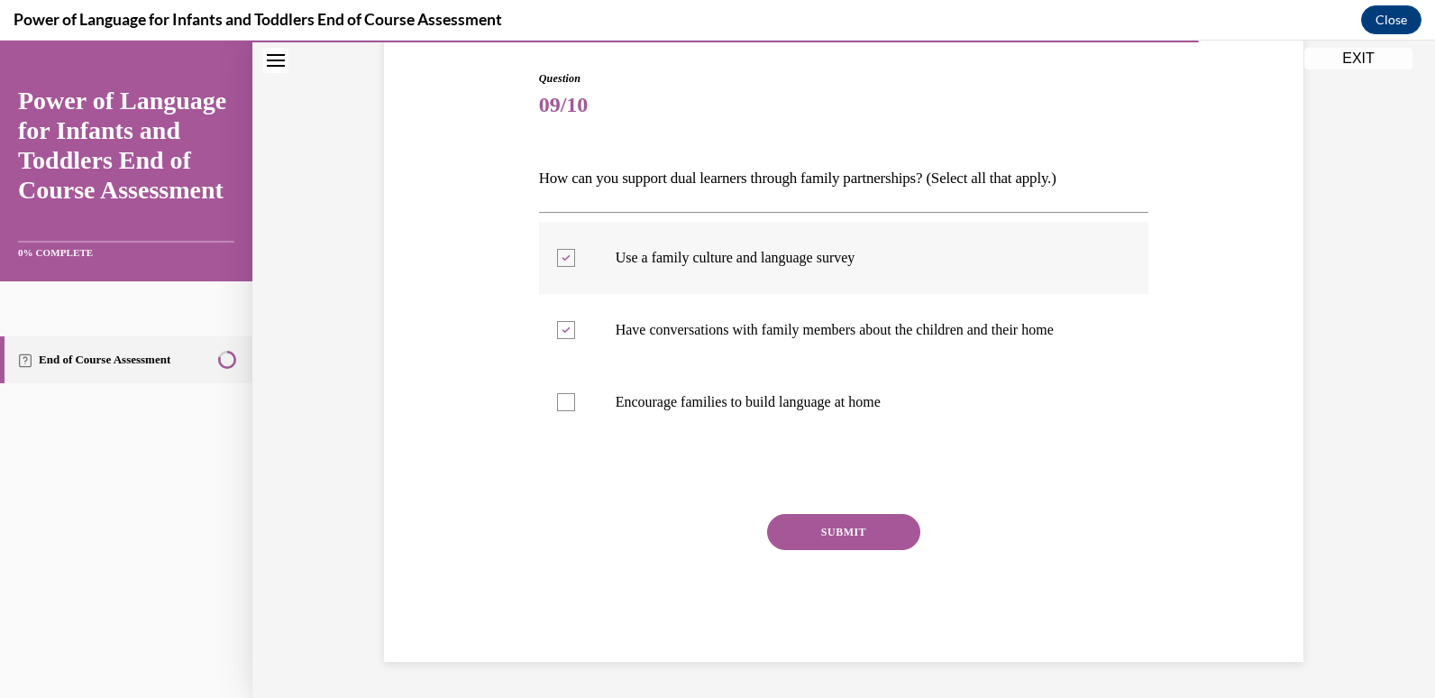
click at [810, 273] on label "Use a family culture and language survey" at bounding box center [844, 258] width 610 height 72
click at [575, 267] on input "Use a family culture and language survey" at bounding box center [566, 258] width 18 height 18
click at [810, 273] on label "Use a family culture and language survey" at bounding box center [844, 258] width 610 height 72
click at [575, 267] on input "Use a family culture and language survey" at bounding box center [566, 258] width 18 height 18
checkbox input "true"
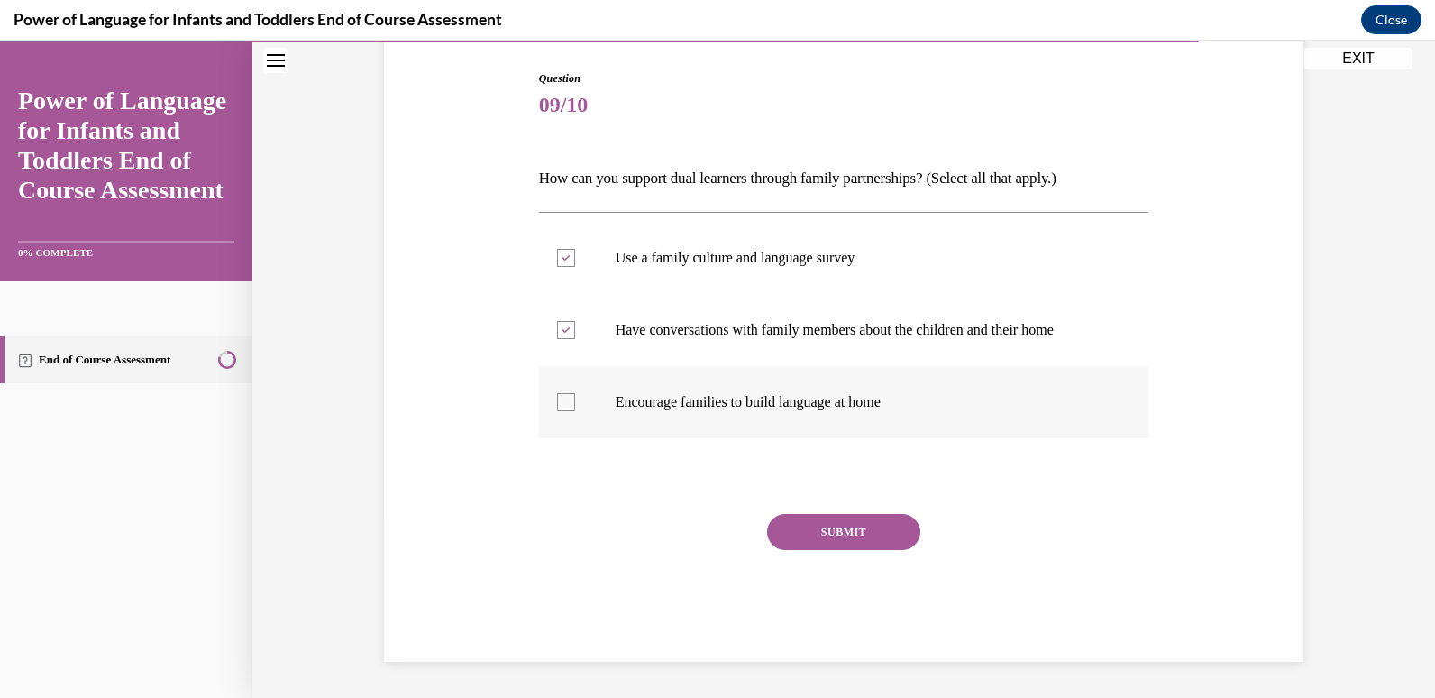
click at [807, 398] on p "Encourage families to build language at home" at bounding box center [860, 402] width 488 height 18
click at [575, 398] on input "Encourage families to build language at home" at bounding box center [566, 402] width 18 height 18
checkbox input "true"
click at [815, 269] on label "Use a family culture and language survey" at bounding box center [844, 258] width 610 height 72
click at [575, 267] on input "Use a family culture and language survey" at bounding box center [566, 258] width 18 height 18
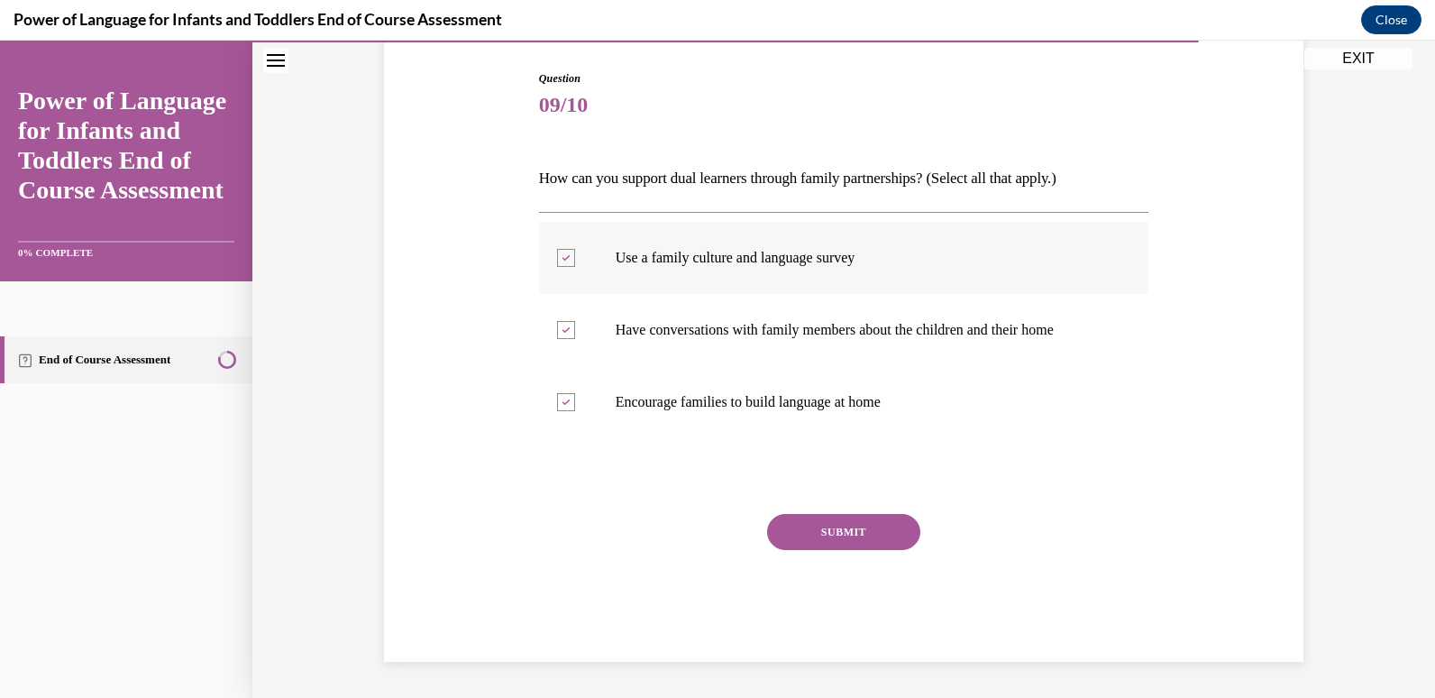
checkbox input "false"
click at [804, 523] on button "SUBMIT" at bounding box center [843, 532] width 153 height 36
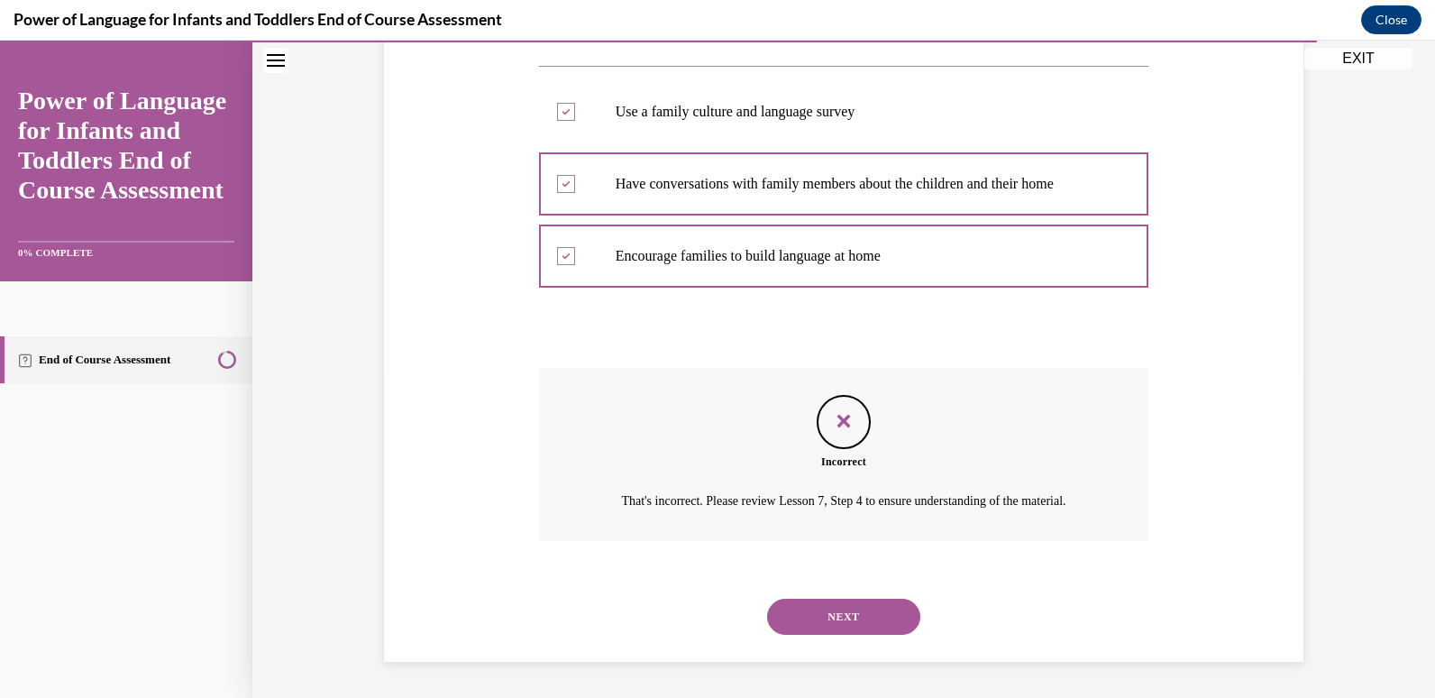
scroll to position [348, 0]
click at [814, 621] on button "NEXT" at bounding box center [843, 616] width 153 height 36
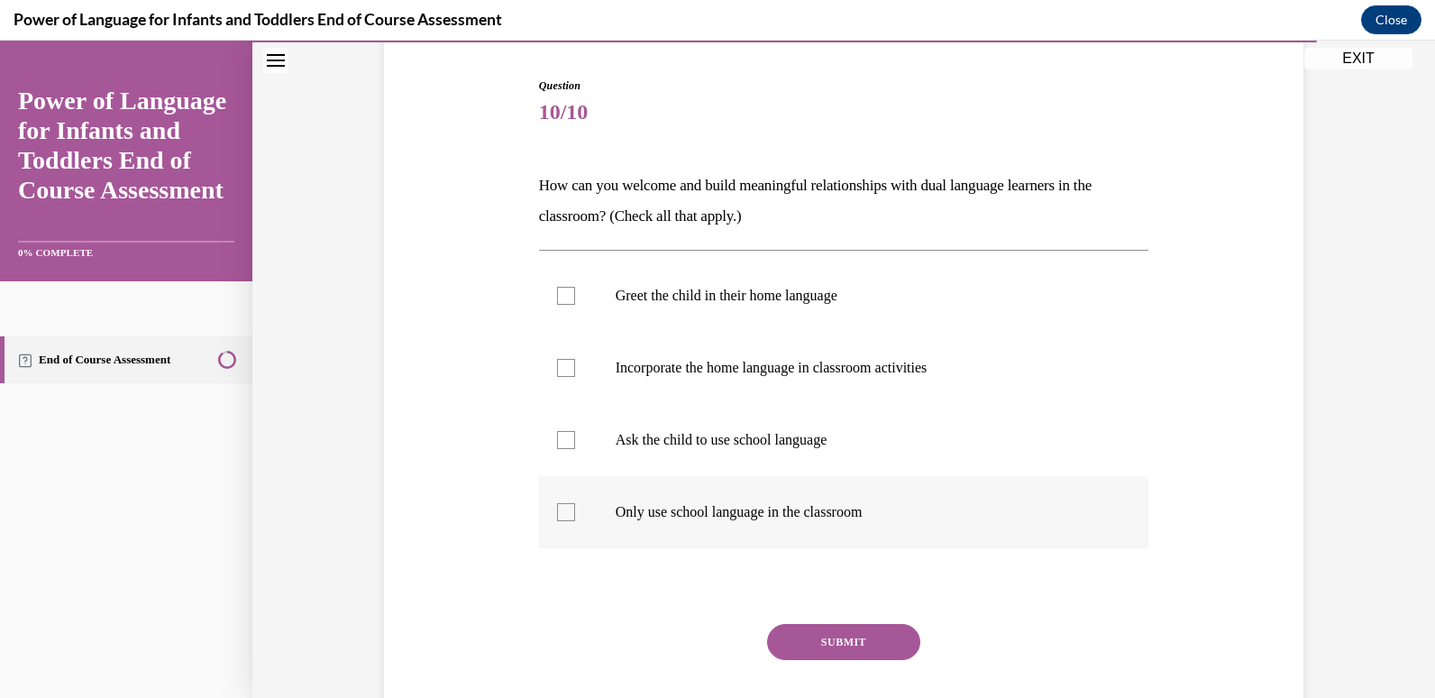
scroll to position [174, 0]
click at [778, 286] on p "Greet the child in their home language" at bounding box center [860, 295] width 488 height 18
click at [575, 286] on input "Greet the child in their home language" at bounding box center [566, 295] width 18 height 18
checkbox input "true"
click at [783, 365] on p "Incorporate the home language in classroom activities" at bounding box center [860, 367] width 488 height 18
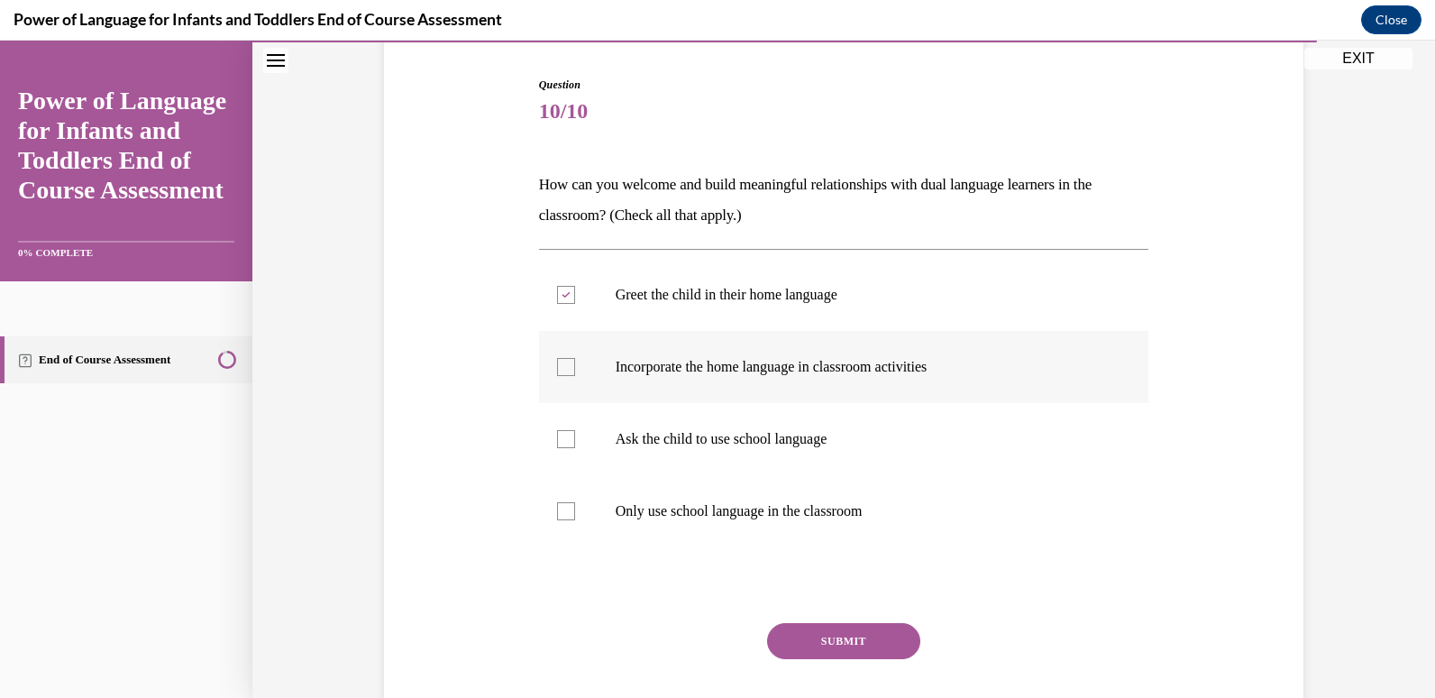
click at [575, 365] on input "Incorporate the home language in classroom activities" at bounding box center [566, 367] width 18 height 18
click at [765, 379] on label "Incorporate the home language in classroom activities" at bounding box center [844, 367] width 610 height 72
click at [575, 376] on input "Incorporate the home language in classroom activities" at bounding box center [566, 367] width 18 height 18
click at [872, 378] on label "Incorporate the home language in classroom activities" at bounding box center [844, 367] width 610 height 72
click at [575, 376] on input "Incorporate the home language in classroom activities" at bounding box center [566, 367] width 18 height 18
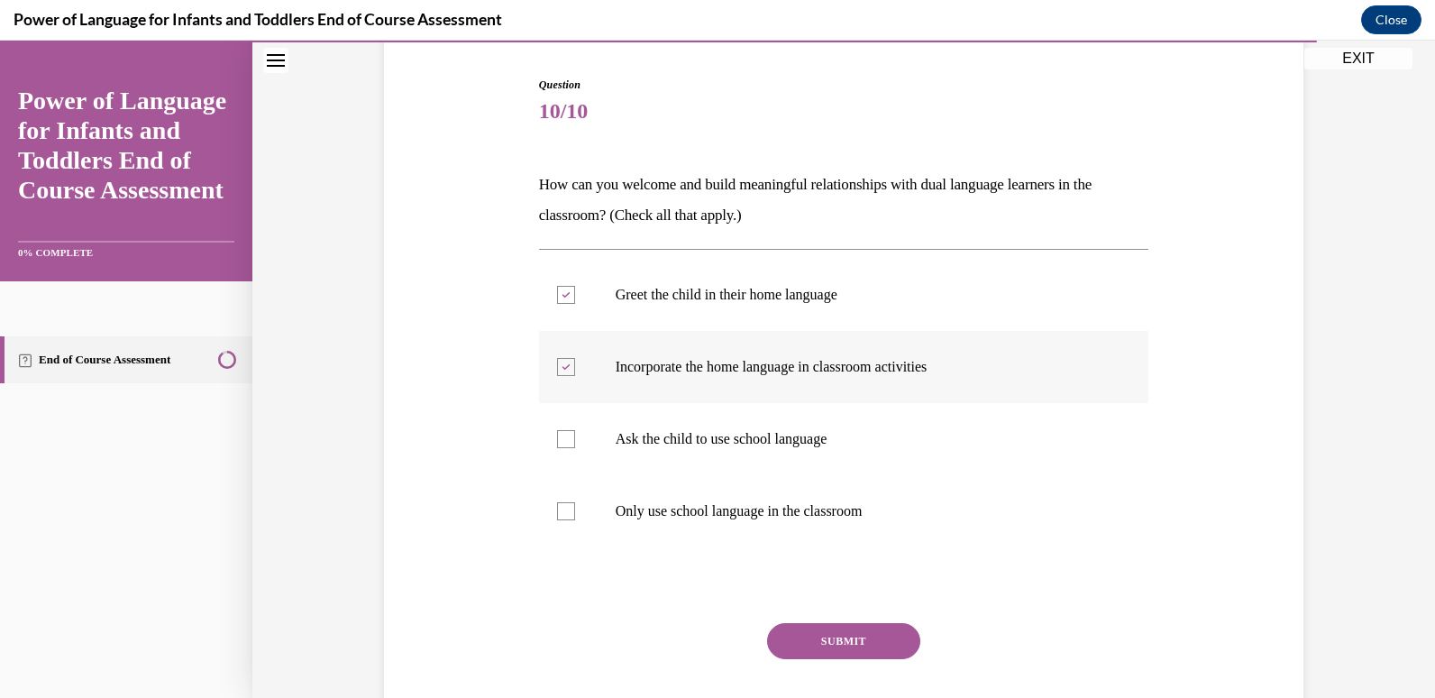
click at [872, 378] on label "Incorporate the home language in classroom activities" at bounding box center [844, 367] width 610 height 72
click at [575, 376] on input "Incorporate the home language in classroom activities" at bounding box center [566, 367] width 18 height 18
checkbox input "false"
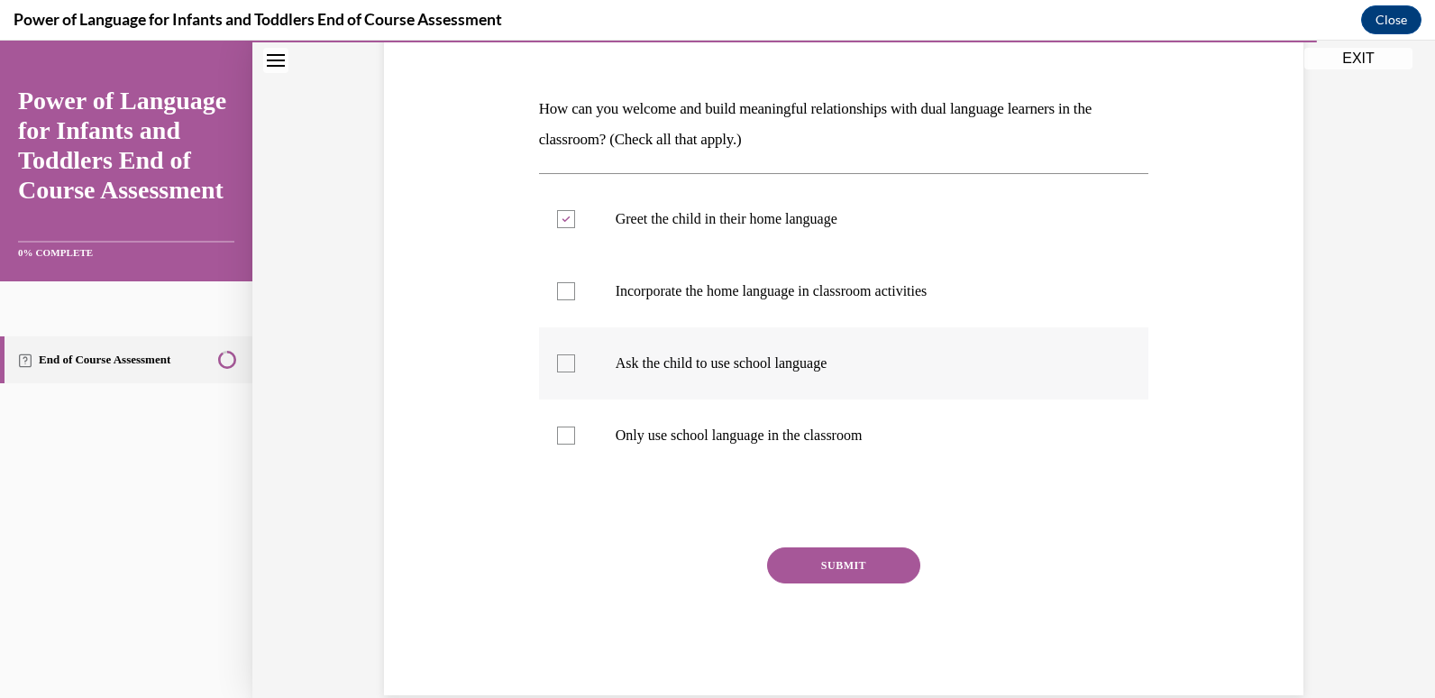
scroll to position [251, 0]
click at [869, 356] on p "Ask the child to use school language" at bounding box center [860, 362] width 488 height 18
click at [575, 356] on input "Ask the child to use school language" at bounding box center [566, 362] width 18 height 18
checkbox input "true"
click at [898, 293] on p "Incorporate the home language in classroom activities" at bounding box center [860, 290] width 488 height 18
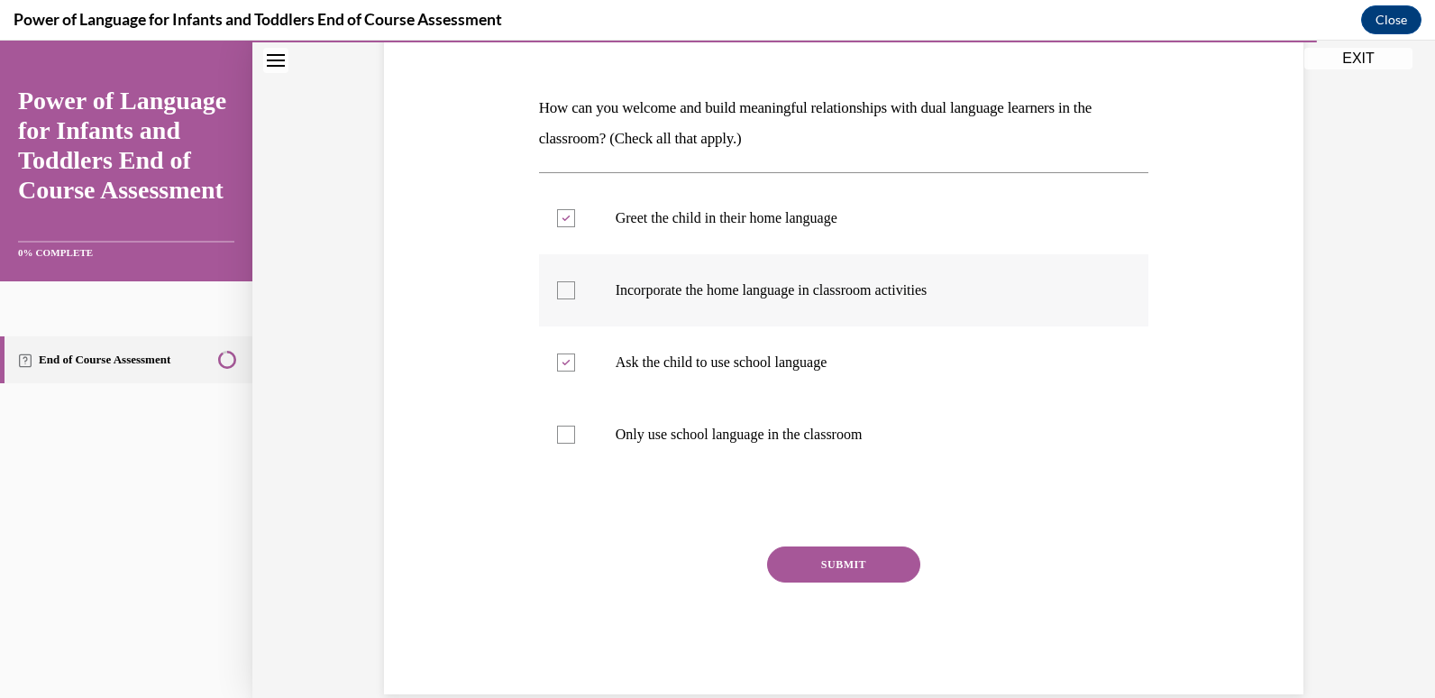
click at [575, 293] on input "Incorporate the home language in classroom activities" at bounding box center [566, 290] width 18 height 18
checkbox input "true"
click at [886, 353] on p "Ask the child to use school language" at bounding box center [860, 362] width 488 height 18
click at [575, 353] on input "Ask the child to use school language" at bounding box center [566, 362] width 18 height 18
checkbox input "false"
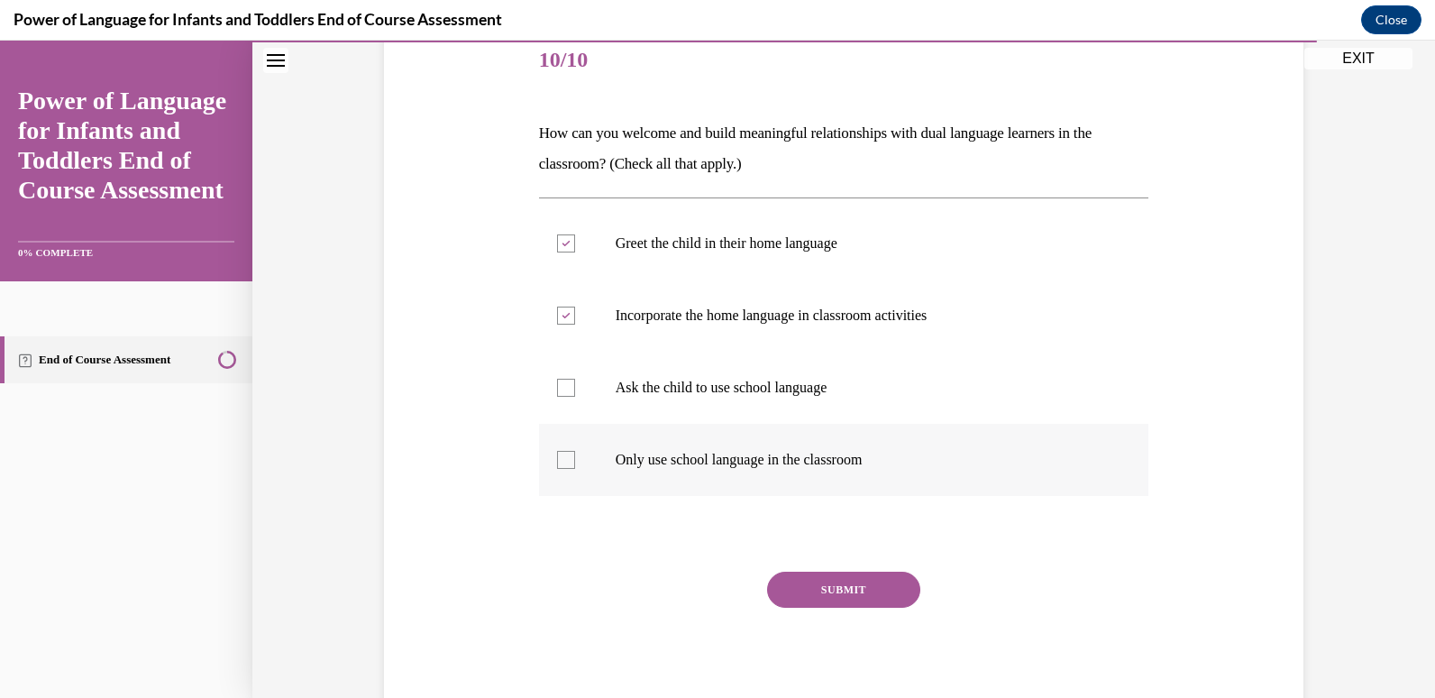
scroll to position [226, 0]
click at [866, 575] on button "SUBMIT" at bounding box center [843, 589] width 153 height 36
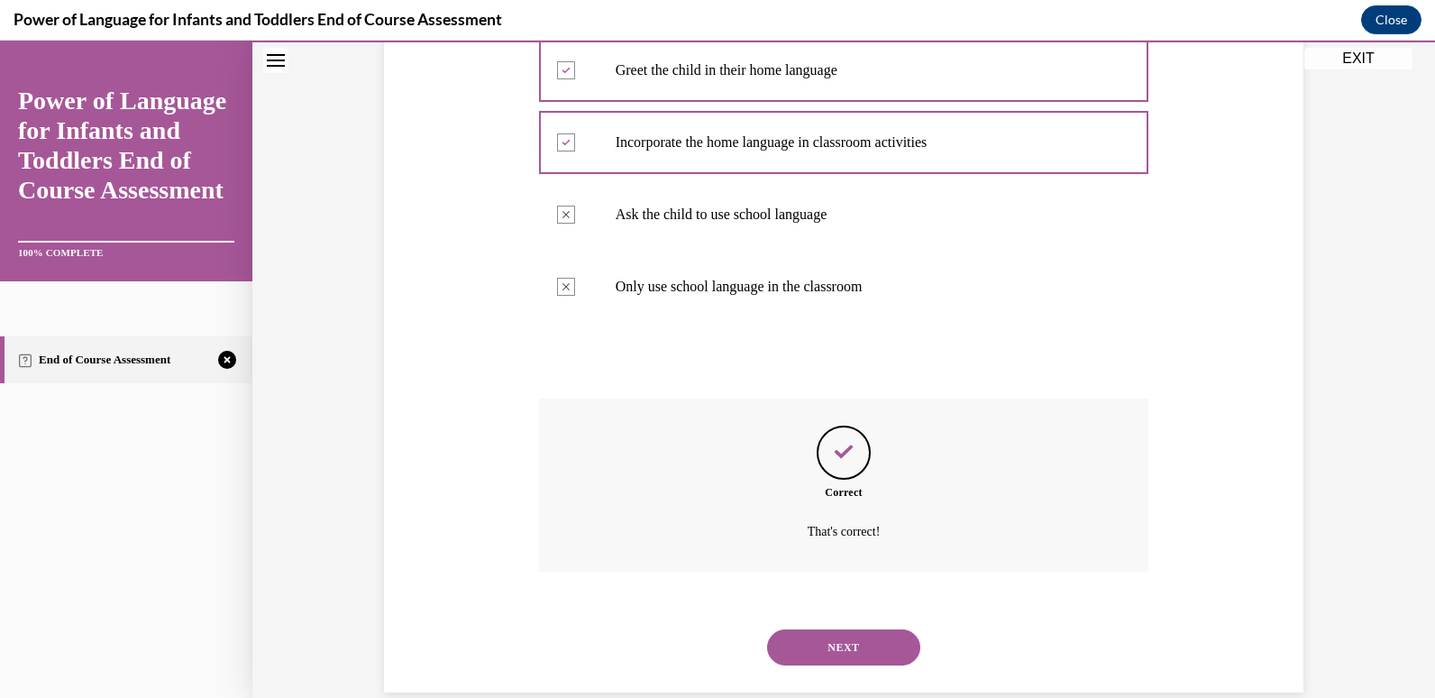
scroll to position [429, 0]
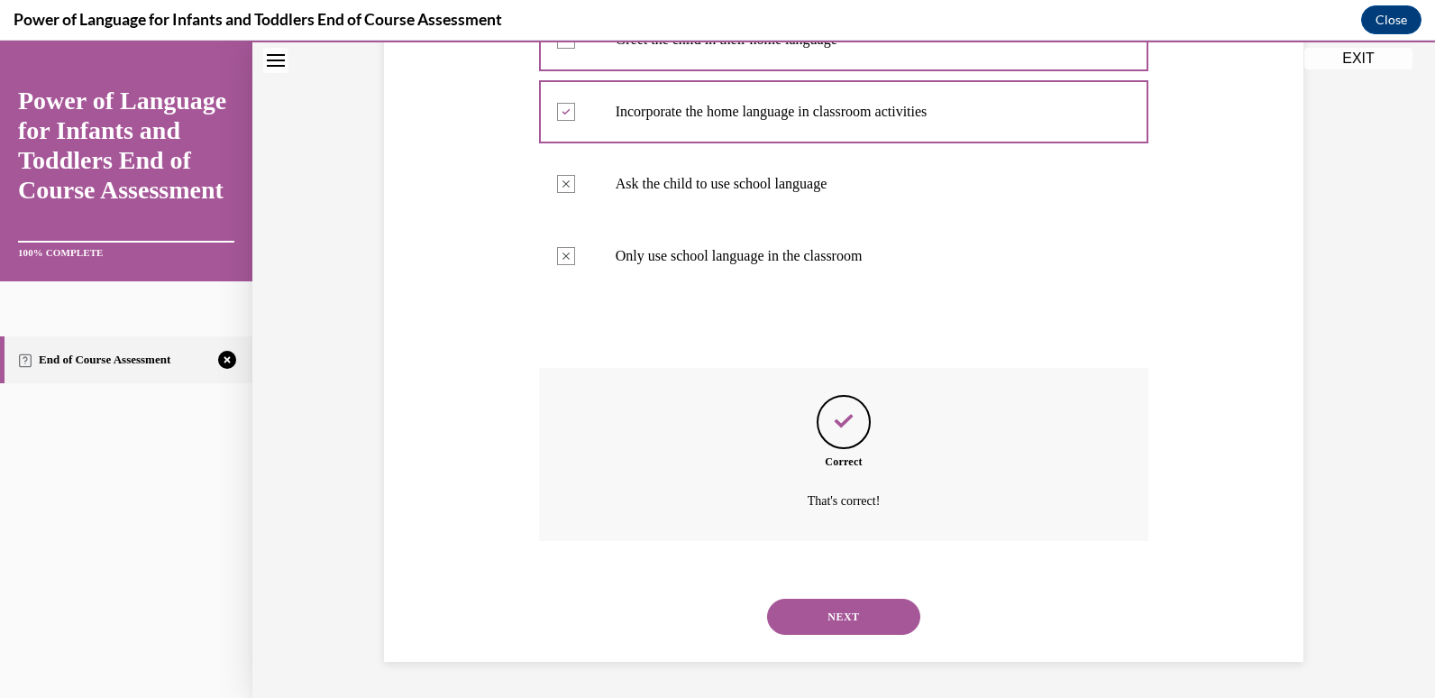
click at [841, 631] on button "NEXT" at bounding box center [843, 616] width 153 height 36
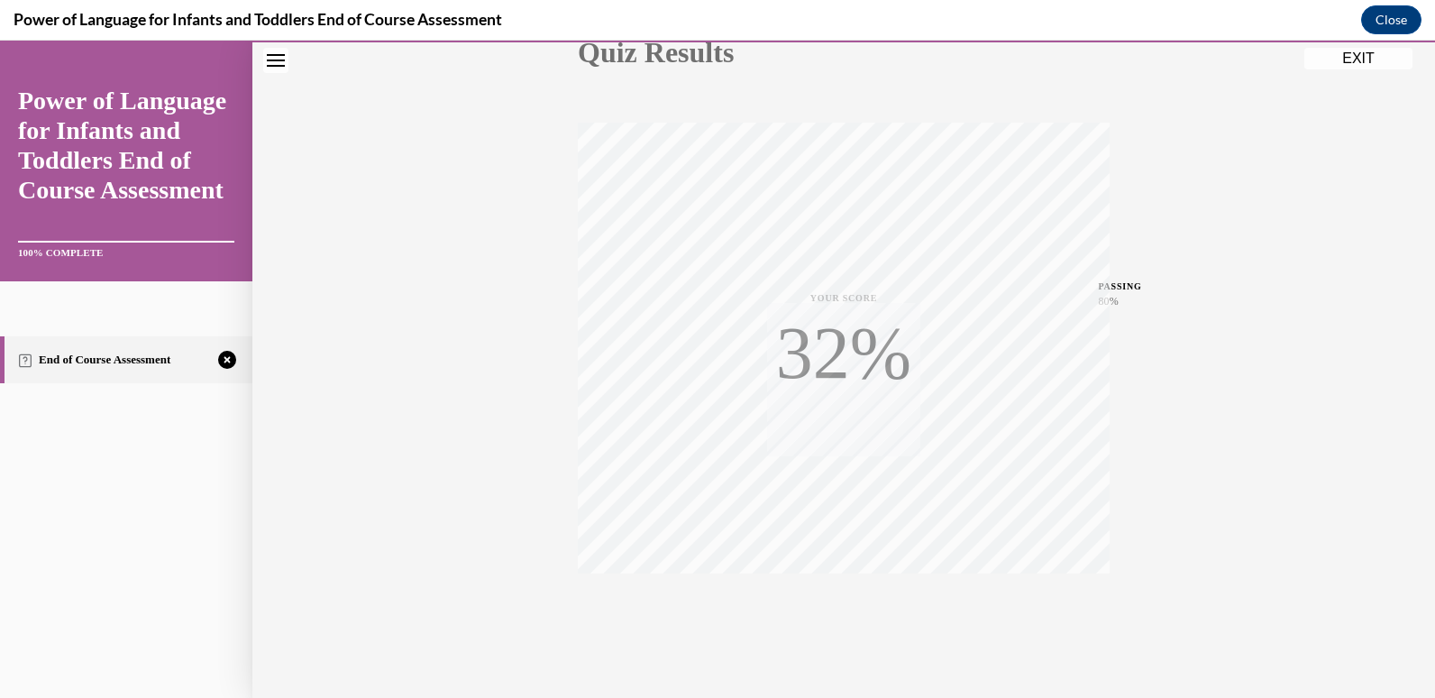
scroll to position [267, 0]
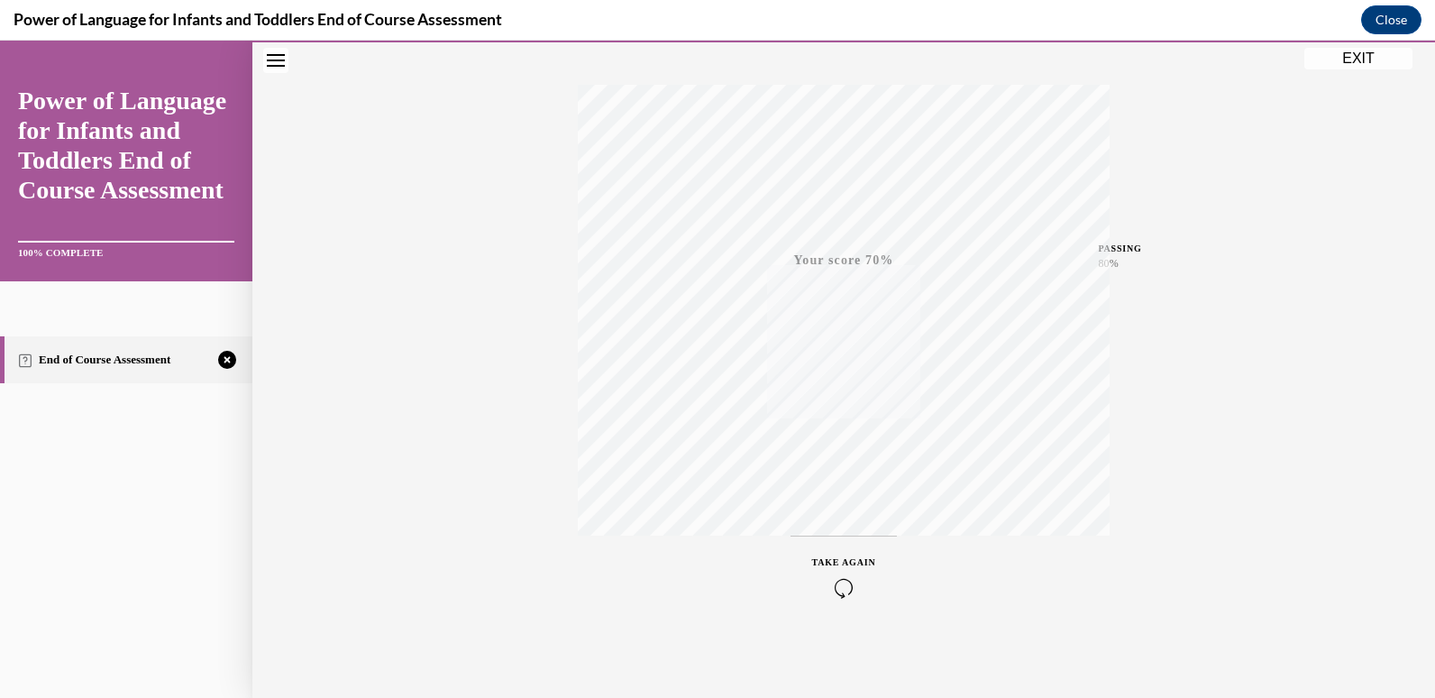
click at [838, 579] on icon "button" at bounding box center [844, 588] width 64 height 20
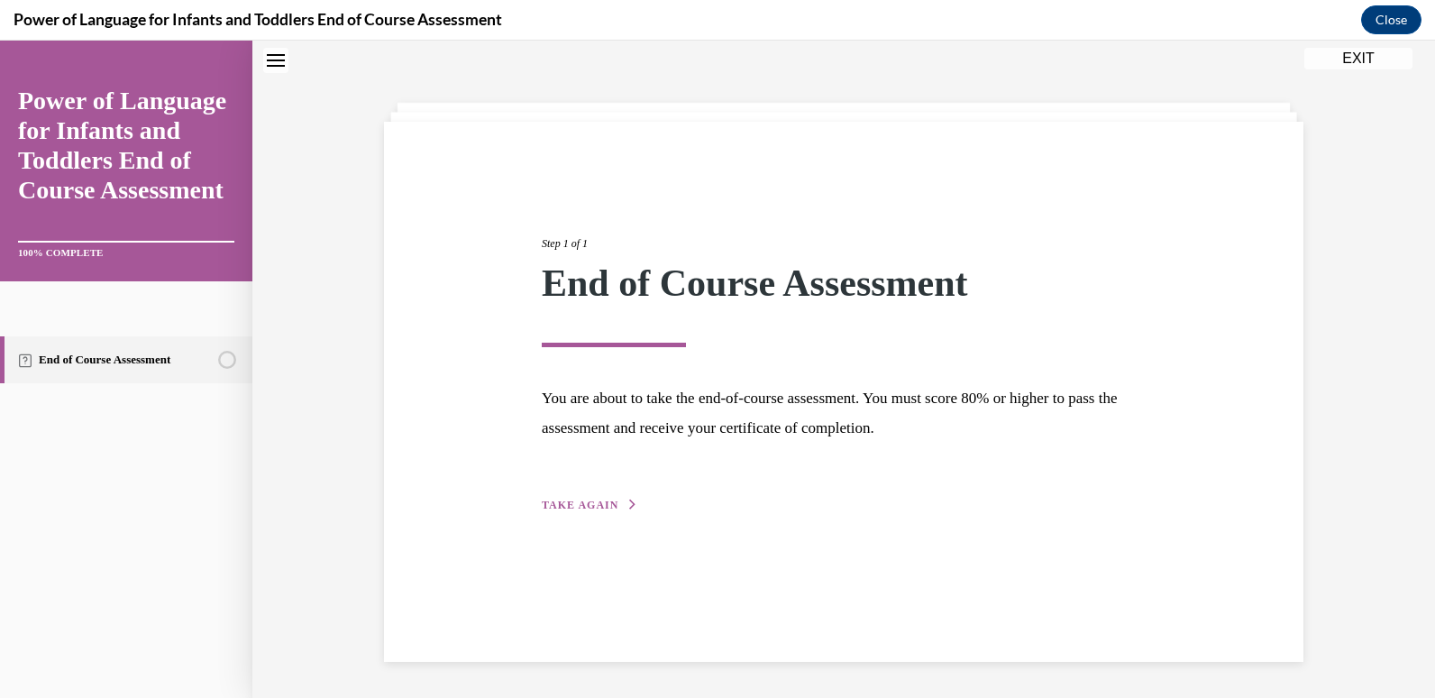
scroll to position [57, 0]
click at [561, 508] on span "TAKE AGAIN" at bounding box center [580, 504] width 77 height 13
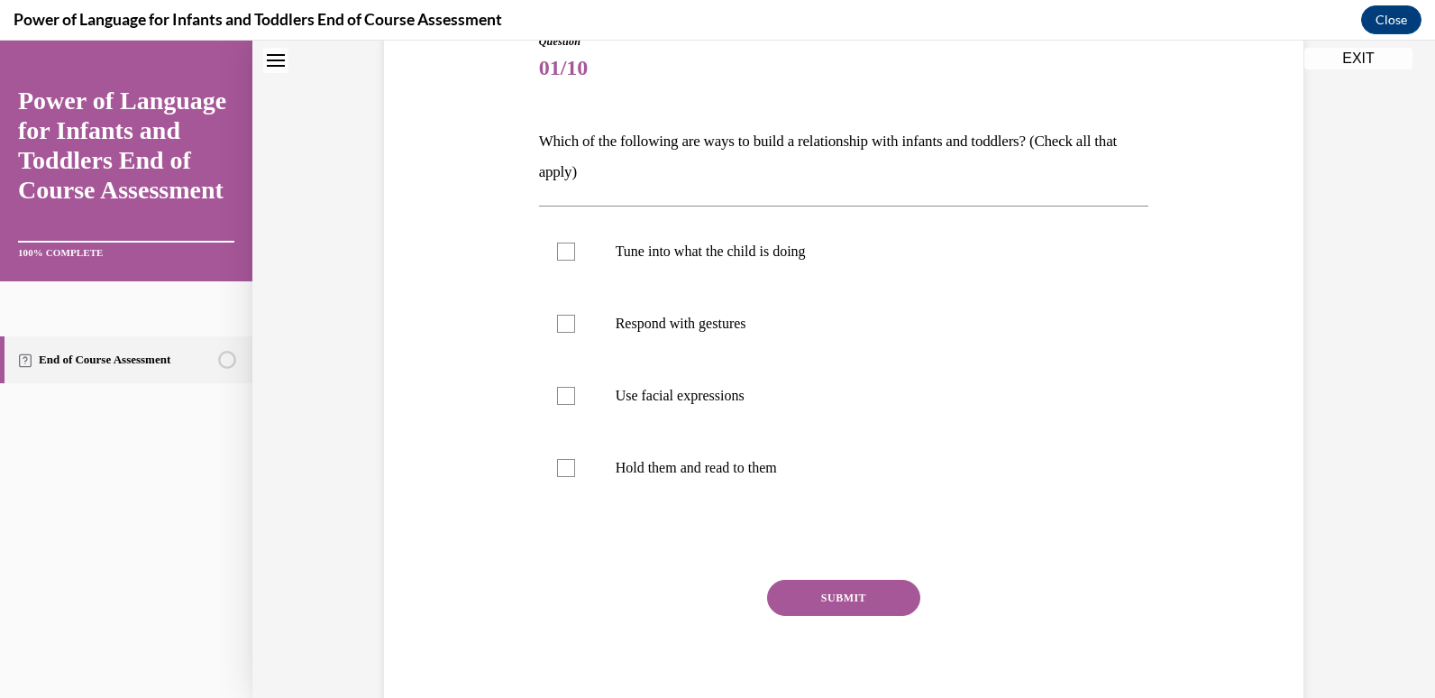
scroll to position [228, 0]
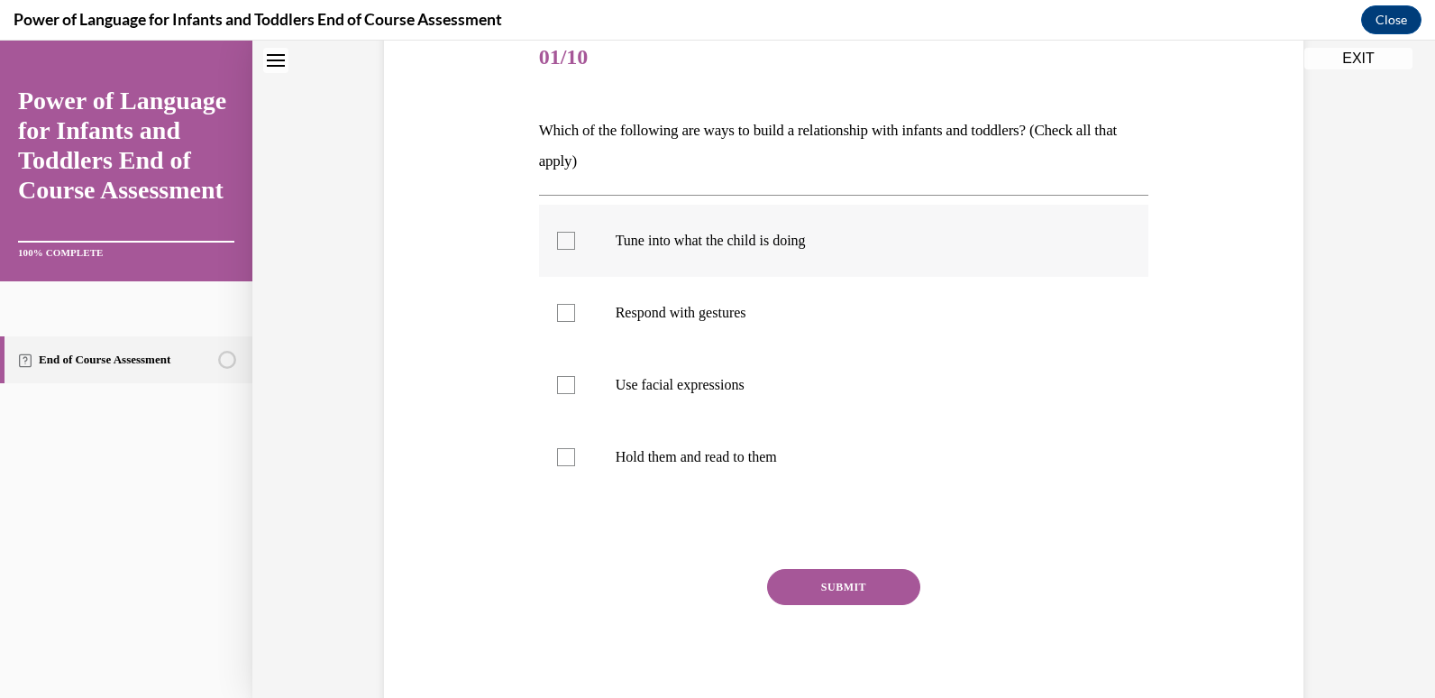
click at [721, 247] on p "Tune into what the child is doing" at bounding box center [860, 241] width 488 height 18
click at [575, 247] on input "Tune into what the child is doing" at bounding box center [566, 241] width 18 height 18
checkbox input "true"
click at [721, 306] on p "Respond with gestures" at bounding box center [860, 313] width 488 height 18
click at [575, 306] on input "Respond with gestures" at bounding box center [566, 313] width 18 height 18
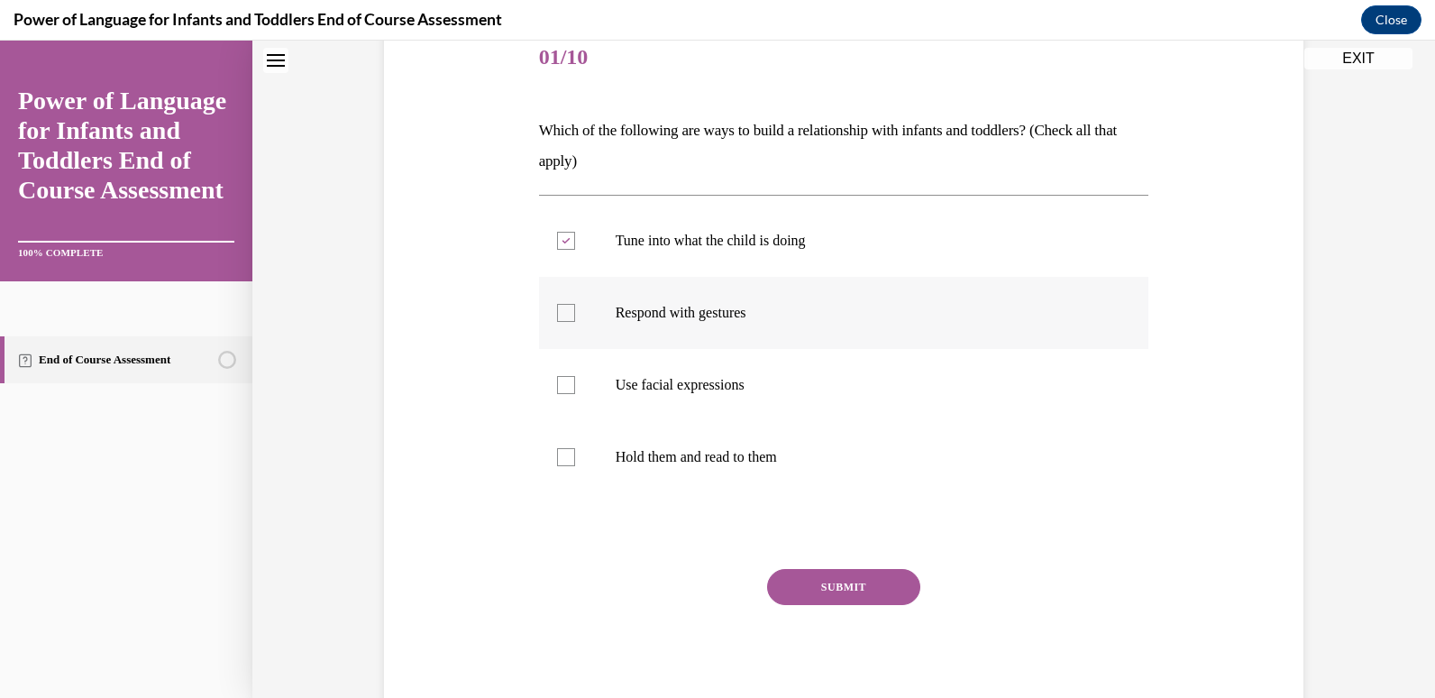
checkbox input "true"
click at [721, 395] on label "Use facial expressions" at bounding box center [844, 385] width 610 height 72
click at [575, 394] on input "Use facial expressions" at bounding box center [566, 385] width 18 height 18
checkbox input "true"
click at [723, 455] on p "Hold them and read to them" at bounding box center [860, 457] width 488 height 18
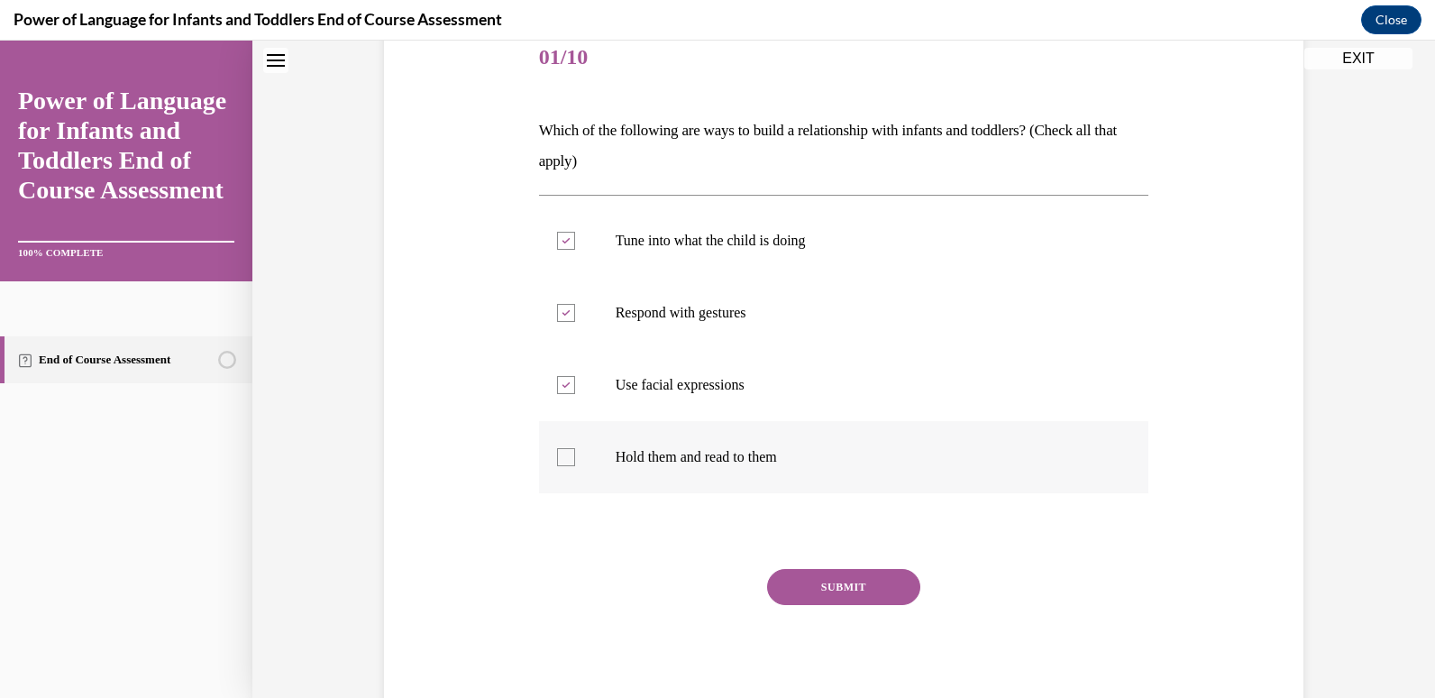
click at [575, 455] on input "Hold them and read to them" at bounding box center [566, 457] width 18 height 18
click at [808, 446] on label "Hold them and read to them" at bounding box center [844, 457] width 610 height 72
click at [575, 448] on input "Hold them and read to them" at bounding box center [566, 457] width 18 height 18
checkbox input "false"
click at [784, 582] on button "SUBMIT" at bounding box center [843, 587] width 153 height 36
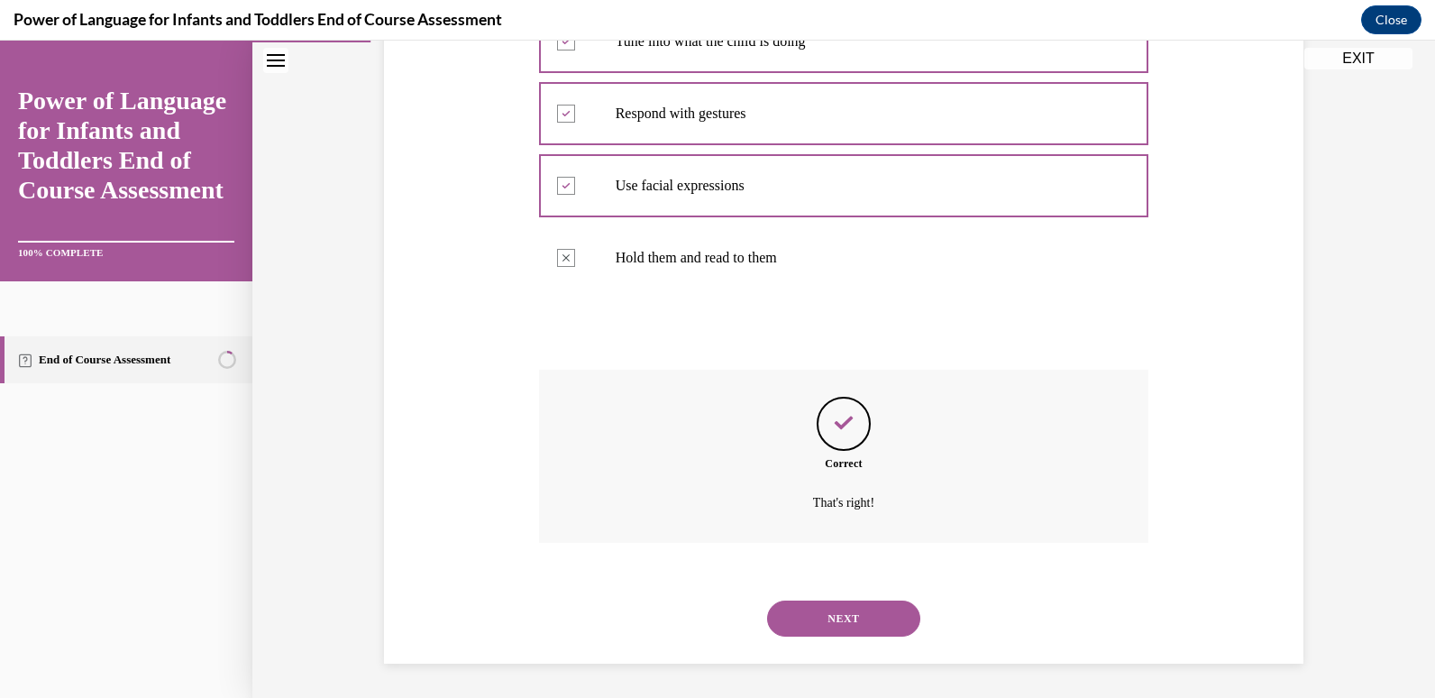
scroll to position [429, 0]
click at [844, 624] on button "NEXT" at bounding box center [843, 616] width 153 height 36
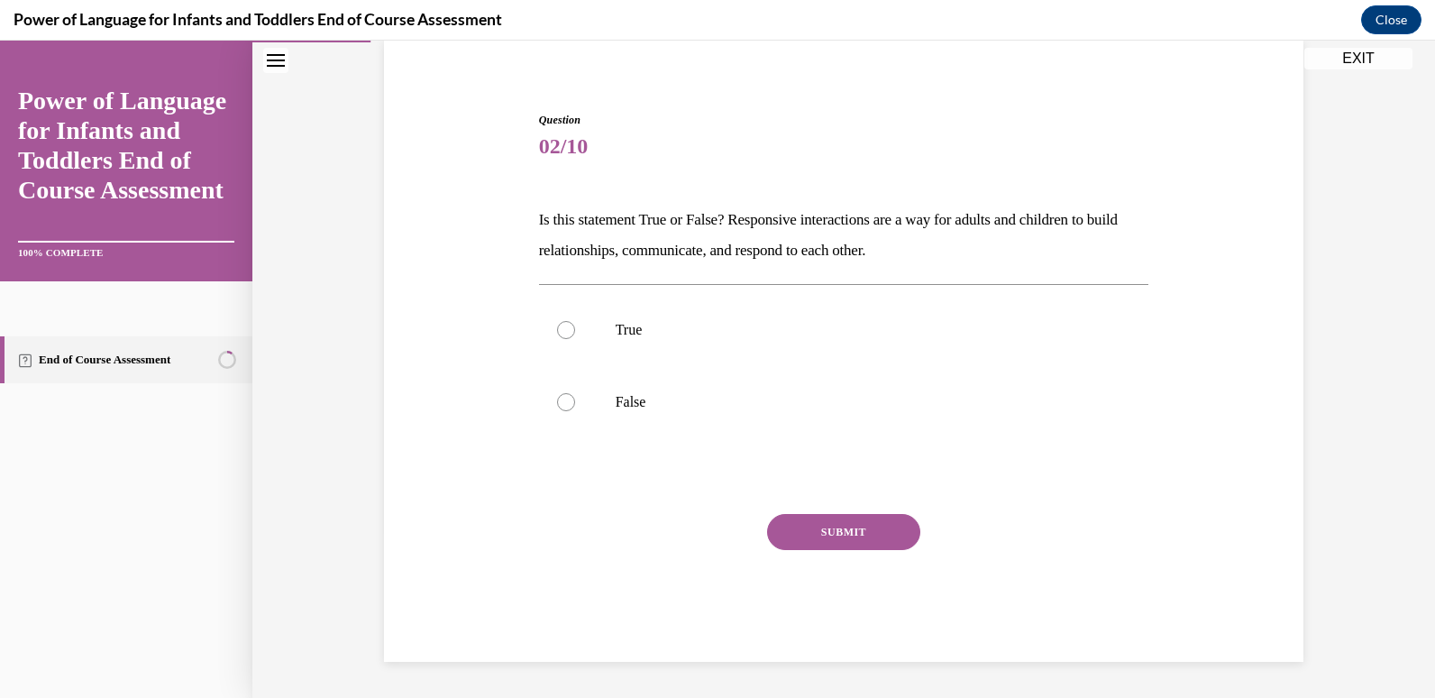
scroll to position [139, 0]
click at [679, 329] on p "True" at bounding box center [860, 330] width 488 height 18
click at [575, 329] on input "True" at bounding box center [566, 330] width 18 height 18
radio input "true"
click at [813, 515] on button "SUBMIT" at bounding box center [843, 532] width 153 height 36
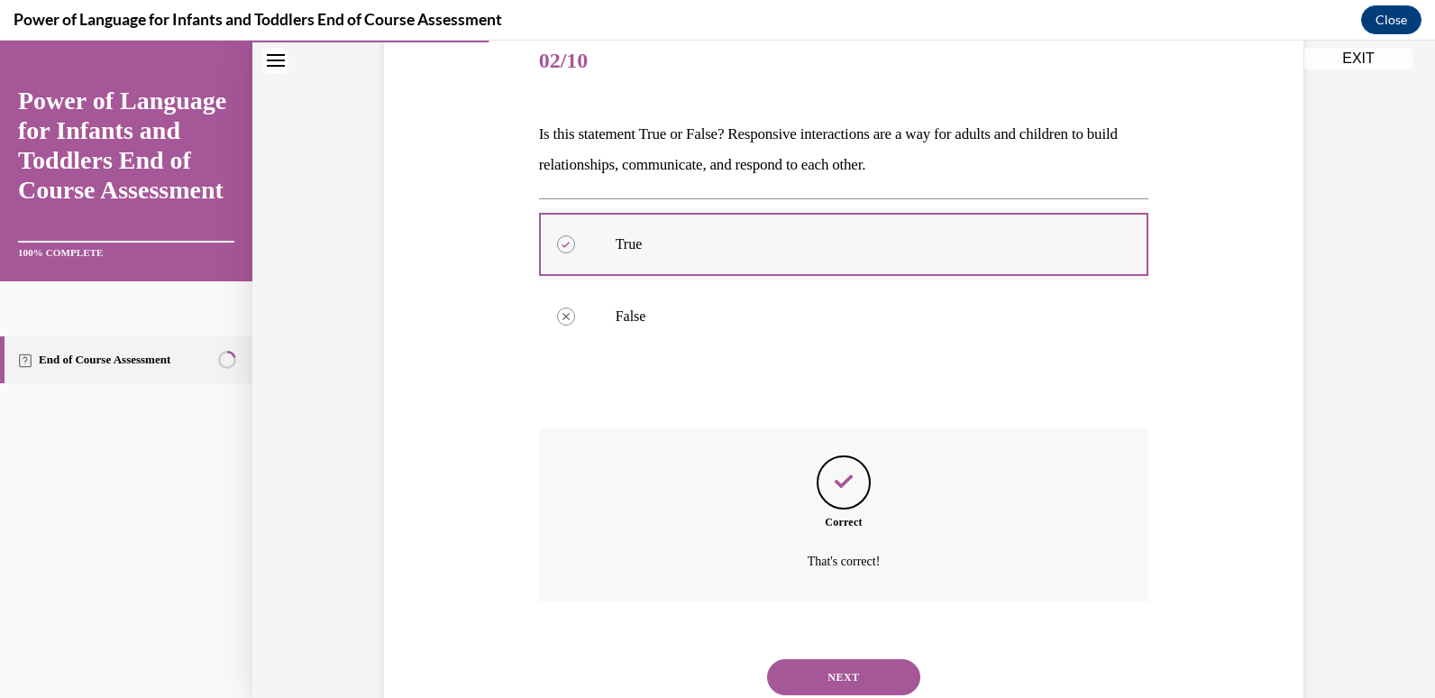
scroll to position [285, 0]
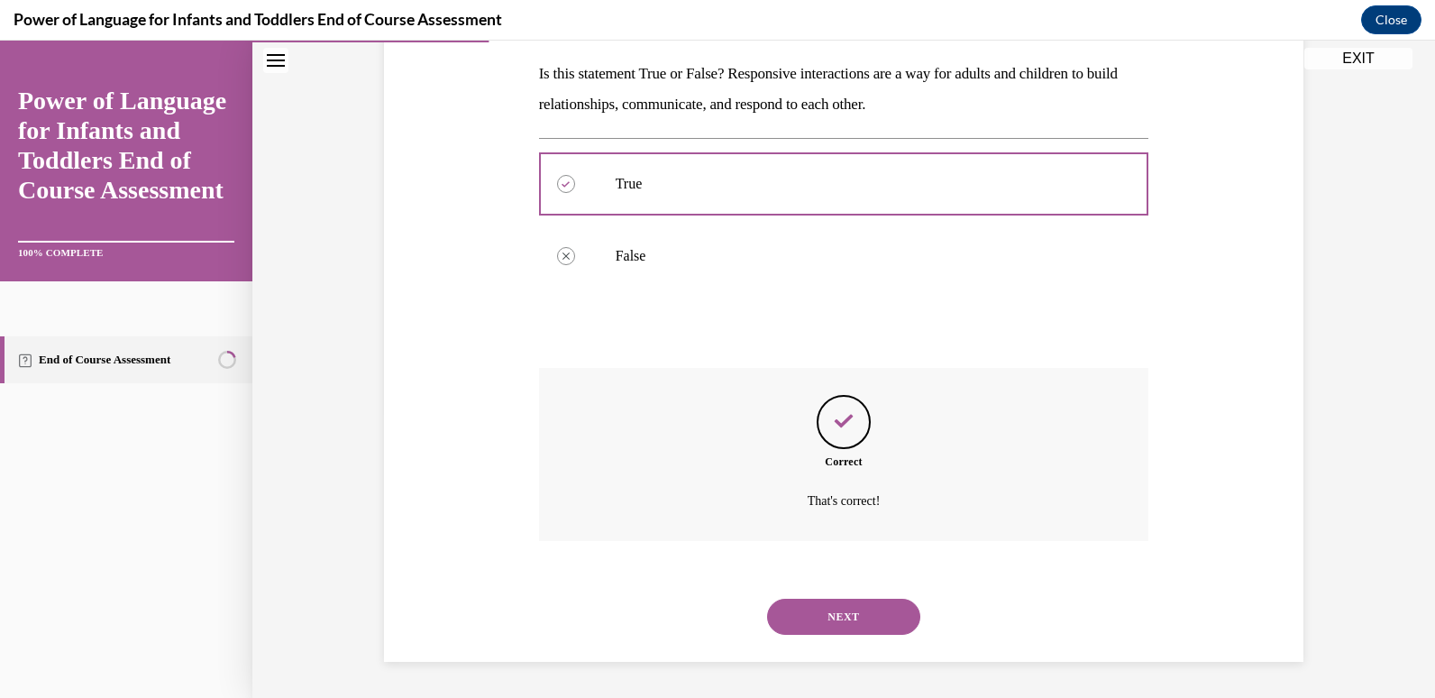
click at [807, 578] on button "SUBMIT" at bounding box center [843, 586] width 153 height 36
click at [807, 593] on div "NEXT" at bounding box center [844, 616] width 610 height 72
click at [809, 612] on button "NEXT" at bounding box center [843, 616] width 153 height 36
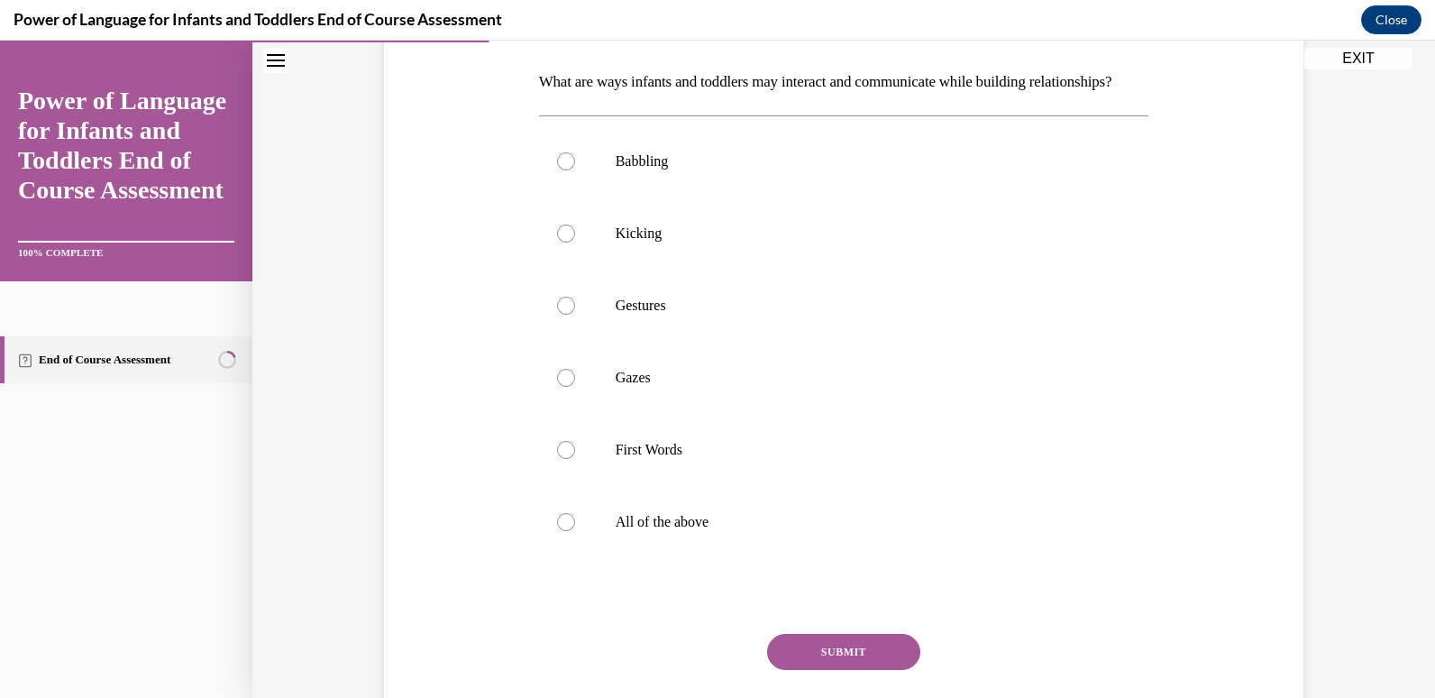
scroll to position [278, 0]
click at [709, 522] on label "All of the above" at bounding box center [844, 521] width 610 height 72
click at [575, 522] on input "All of the above" at bounding box center [566, 521] width 18 height 18
radio input "true"
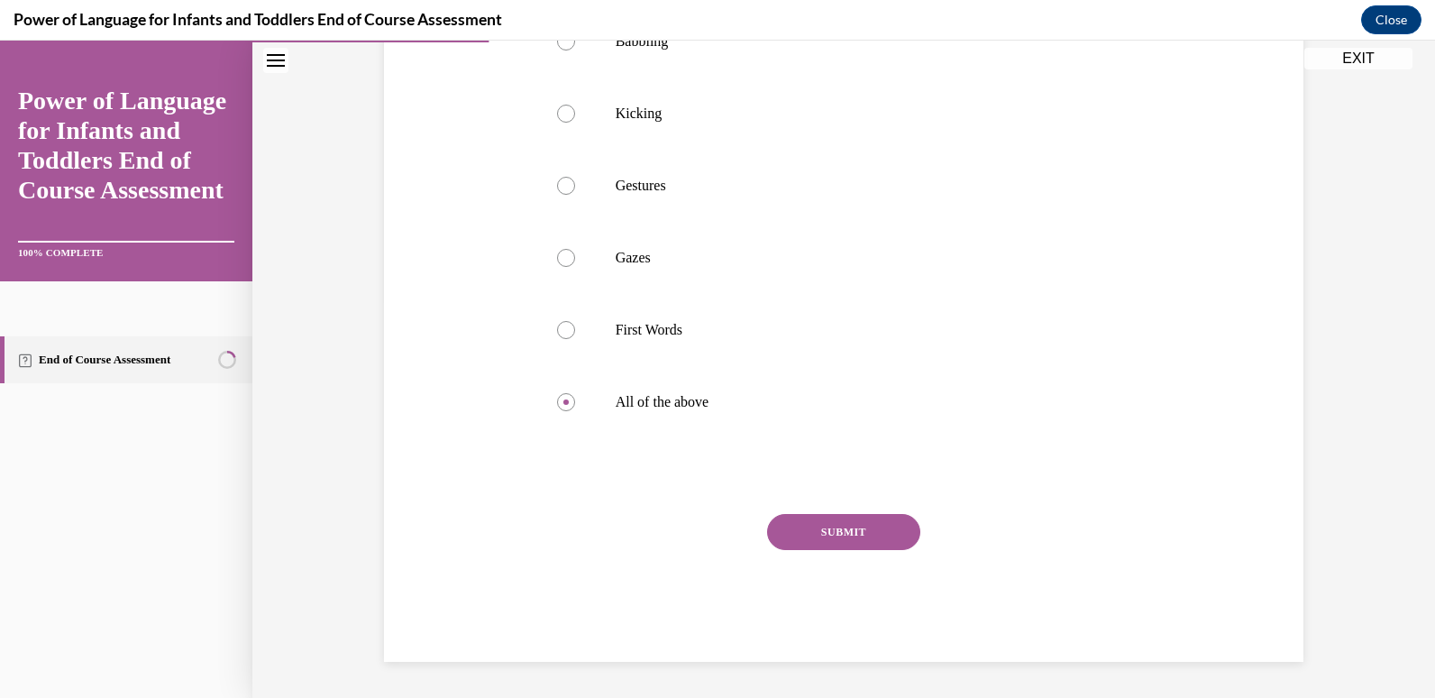
click at [809, 543] on button "SUBMIT" at bounding box center [843, 532] width 153 height 36
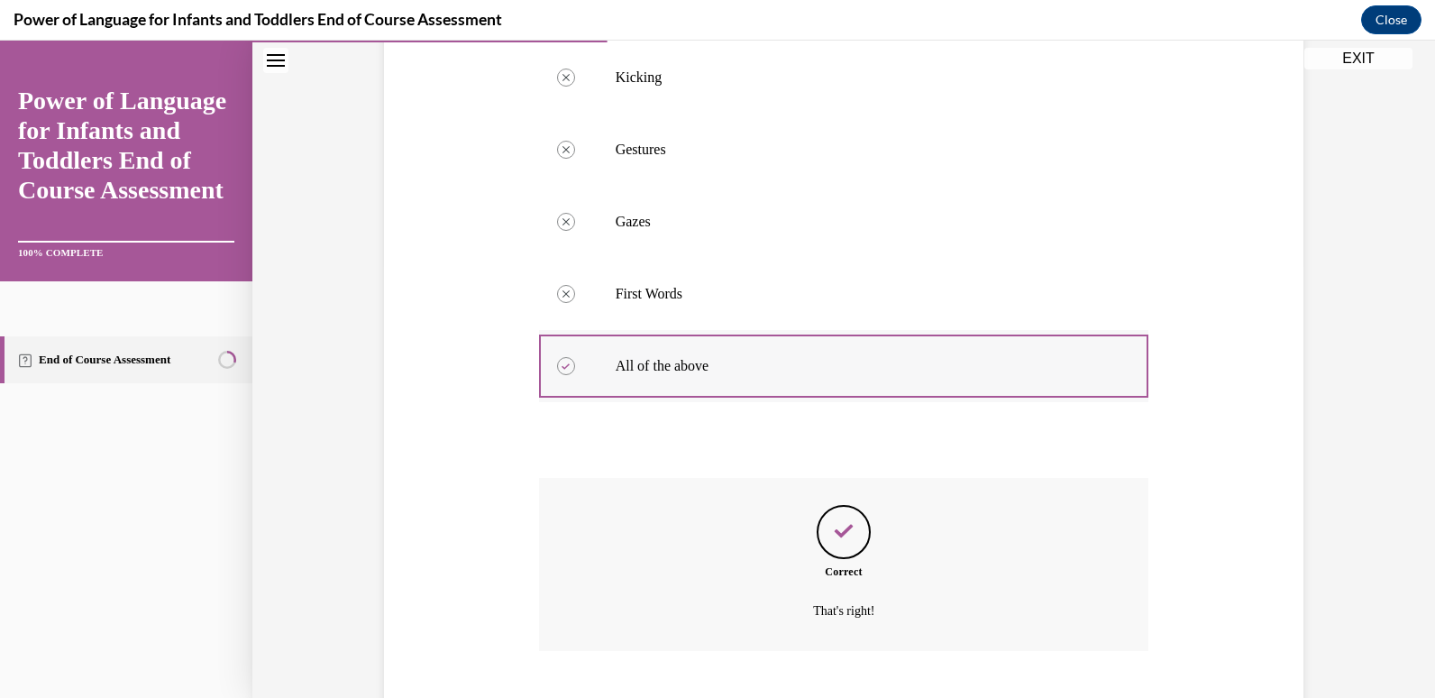
scroll to position [573, 0]
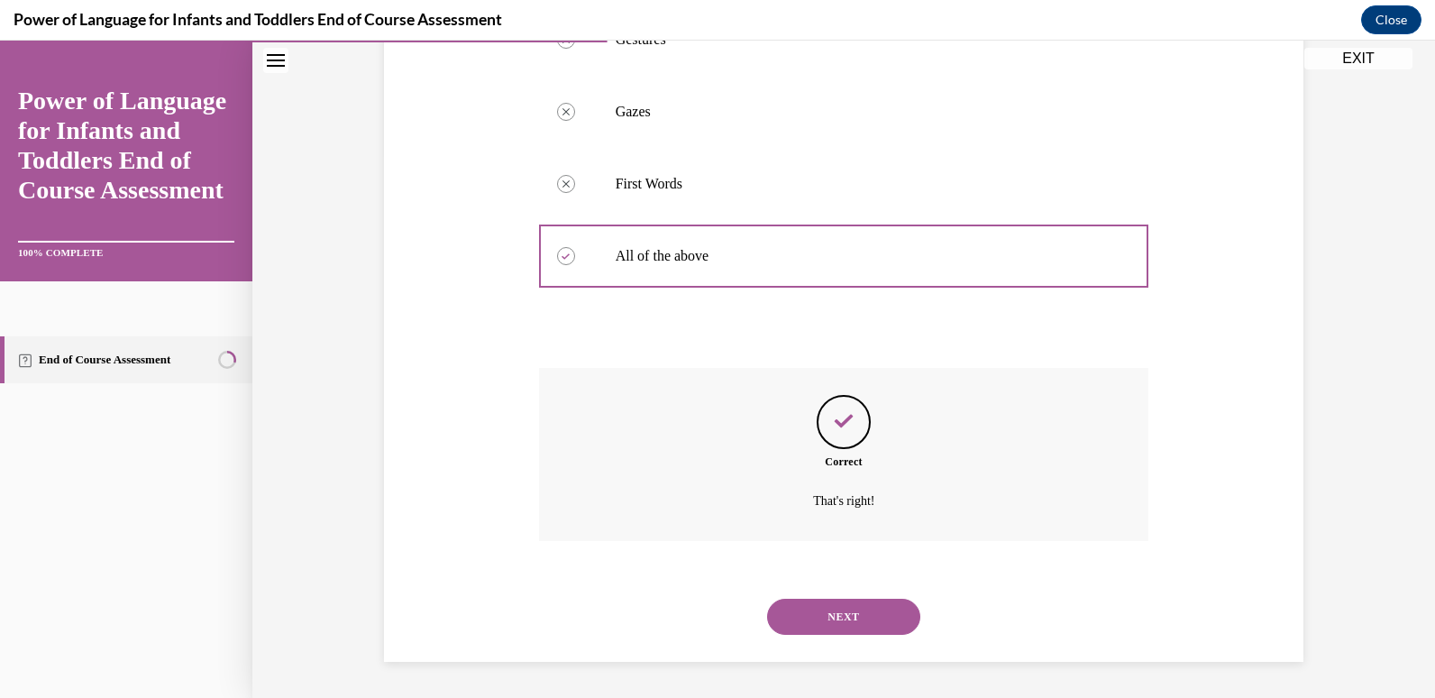
click at [828, 617] on button "NEXT" at bounding box center [843, 616] width 153 height 36
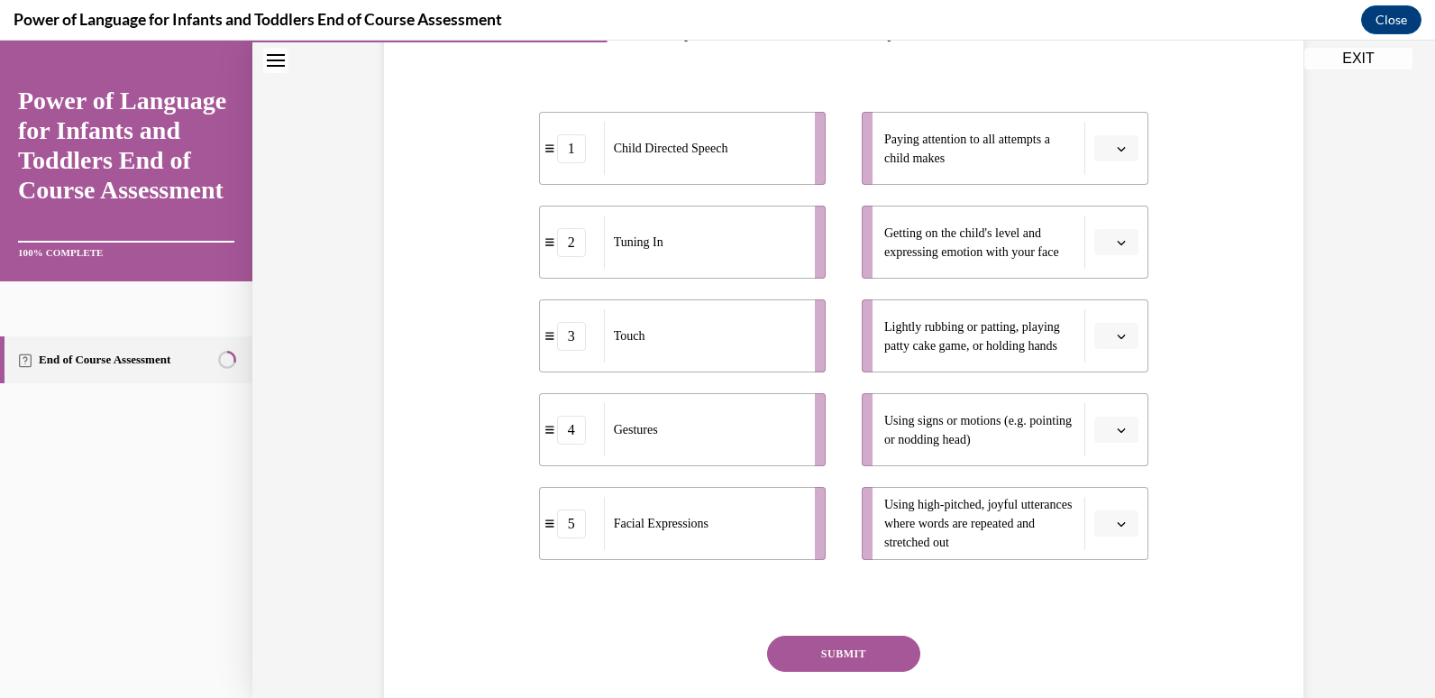
scroll to position [336, 0]
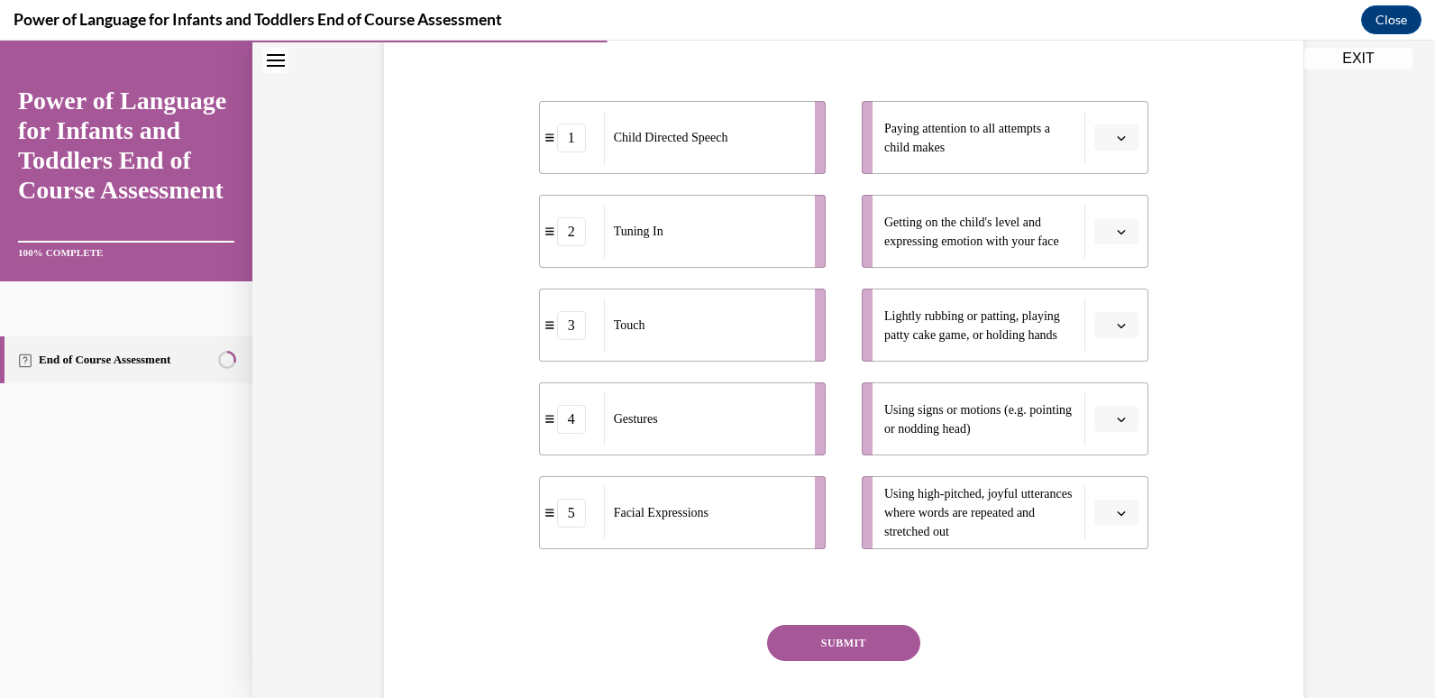
click at [1118, 135] on icon "button" at bounding box center [1121, 137] width 9 height 9
click at [1109, 251] on div "2" at bounding box center [1107, 250] width 45 height 36
click at [1117, 233] on icon "button" at bounding box center [1121, 231] width 9 height 9
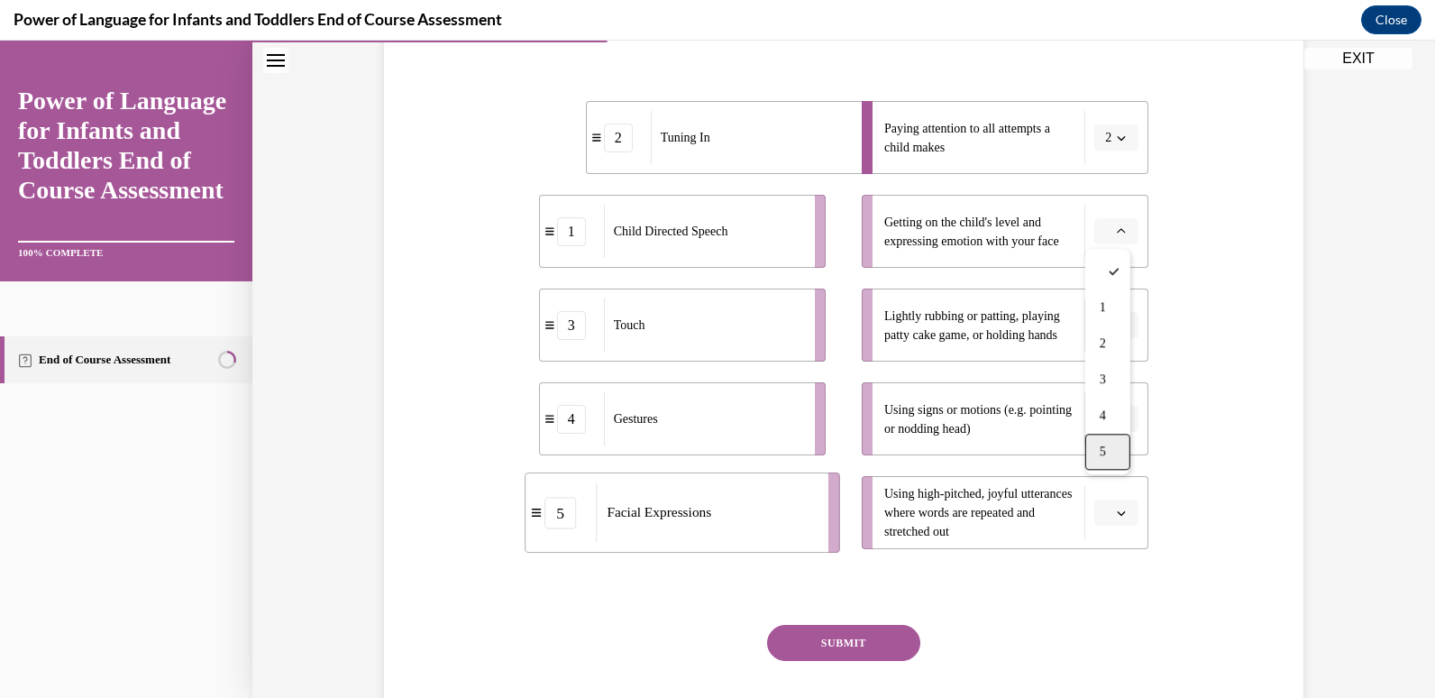
click at [1103, 461] on div "5" at bounding box center [1107, 452] width 45 height 36
click at [1105, 331] on button "button" at bounding box center [1116, 325] width 44 height 27
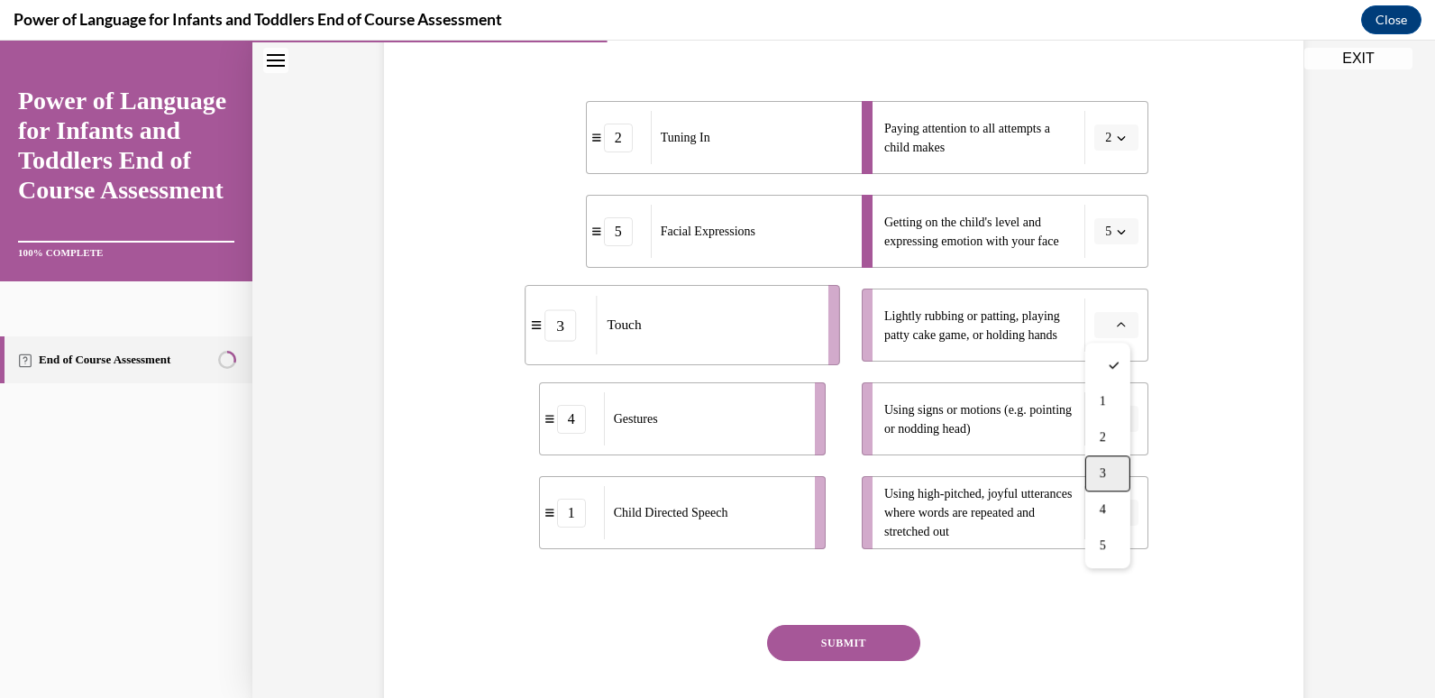
click at [1113, 482] on div "3" at bounding box center [1107, 473] width 45 height 36
click at [1115, 507] on span "button" at bounding box center [1121, 513] width 13 height 13
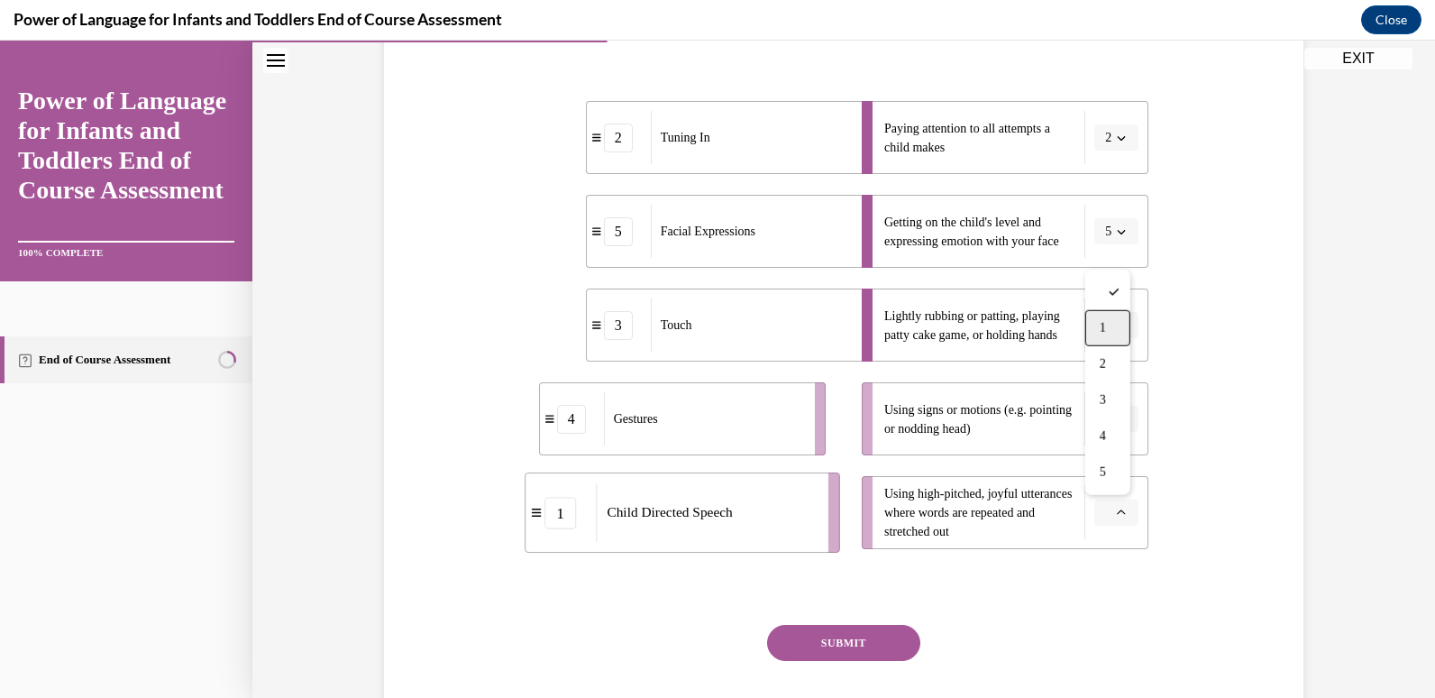
click at [1112, 333] on div "1" at bounding box center [1107, 328] width 45 height 36
click at [1117, 419] on icon "button" at bounding box center [1121, 419] width 9 height 9
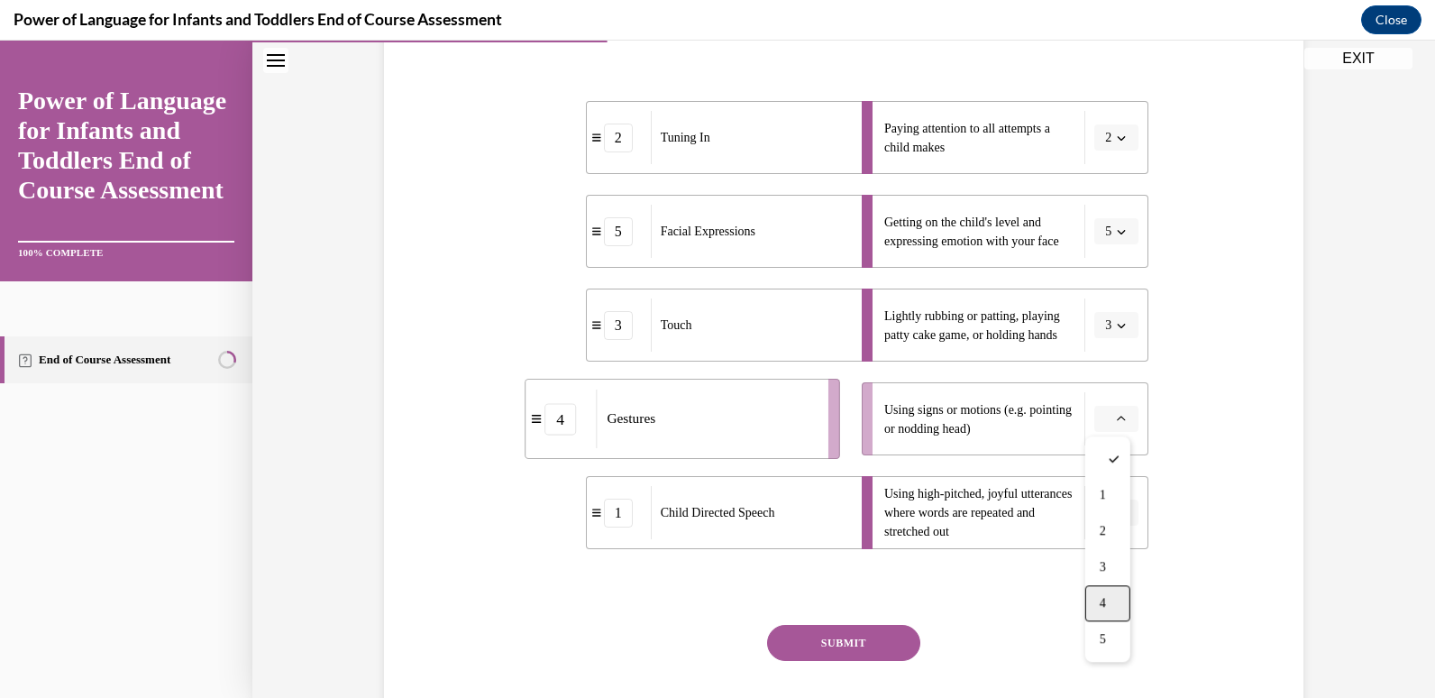
click at [1103, 607] on span "4" at bounding box center [1103, 603] width 6 height 14
click at [850, 651] on button "SUBMIT" at bounding box center [843, 643] width 153 height 36
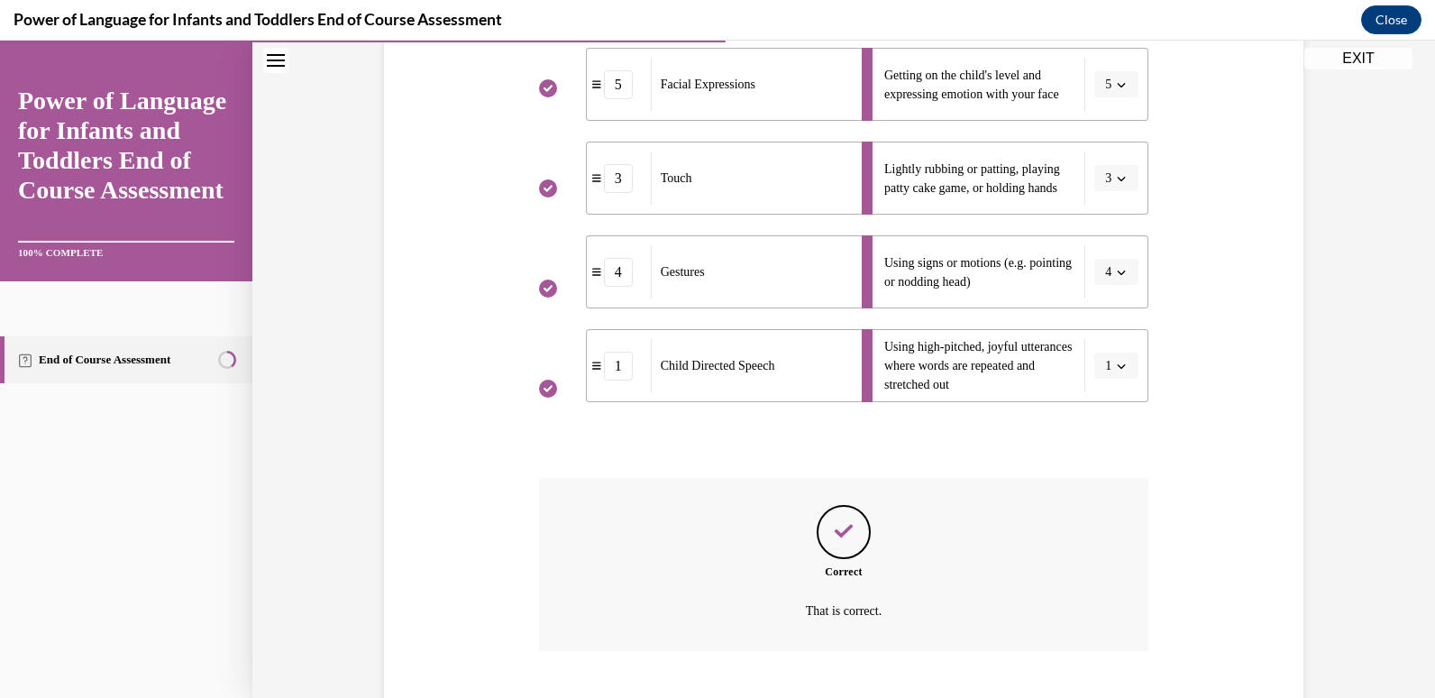
scroll to position [593, 0]
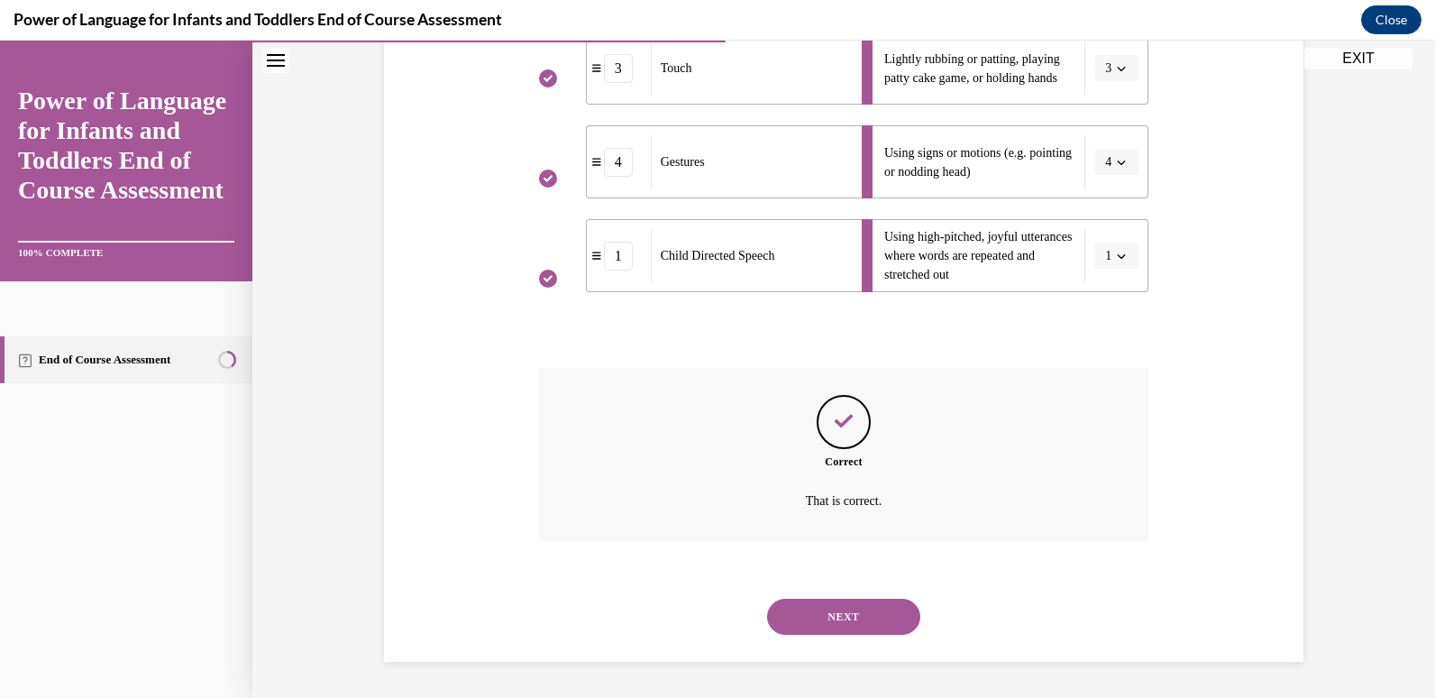
click at [847, 636] on div "NEXT" at bounding box center [844, 616] width 610 height 72
click at [843, 625] on button "NEXT" at bounding box center [843, 616] width 153 height 36
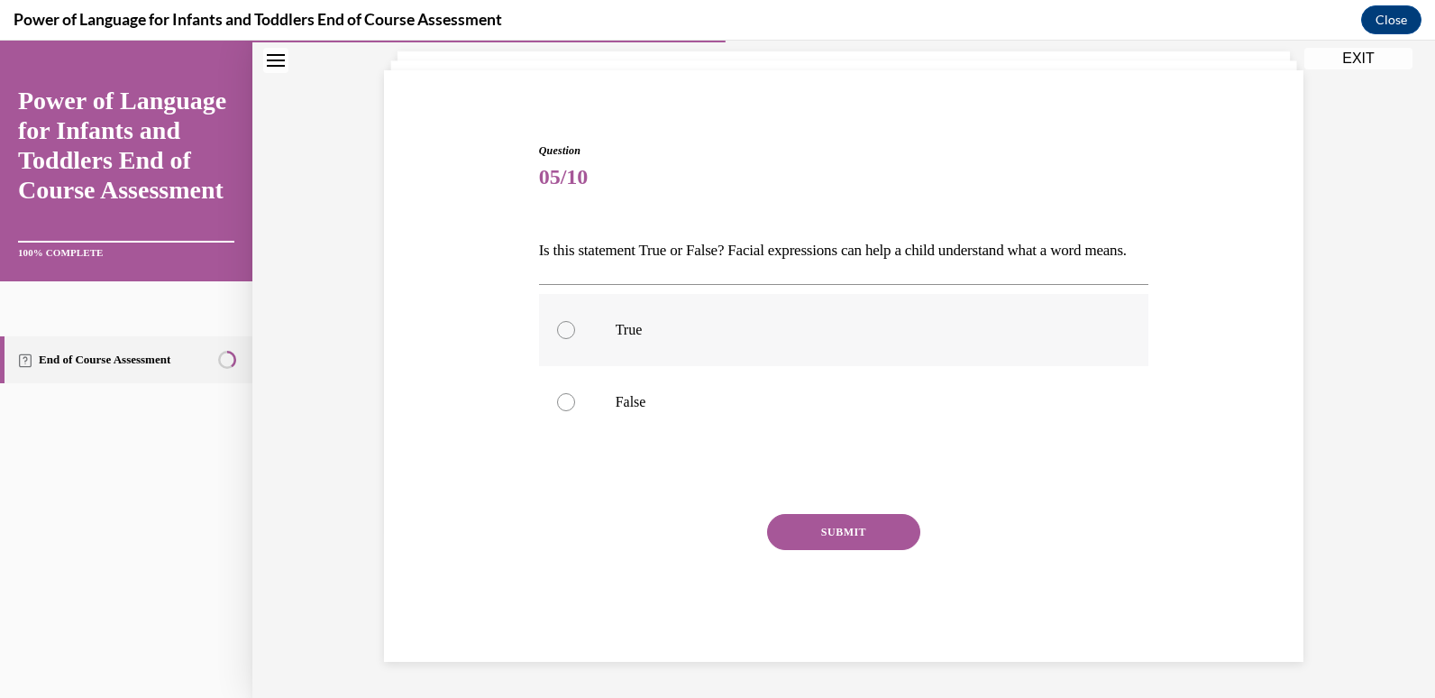
click at [650, 324] on p "True" at bounding box center [860, 330] width 488 height 18
click at [575, 324] on input "True" at bounding box center [566, 330] width 18 height 18
radio input "true"
click at [824, 527] on button "SUBMIT" at bounding box center [843, 532] width 153 height 36
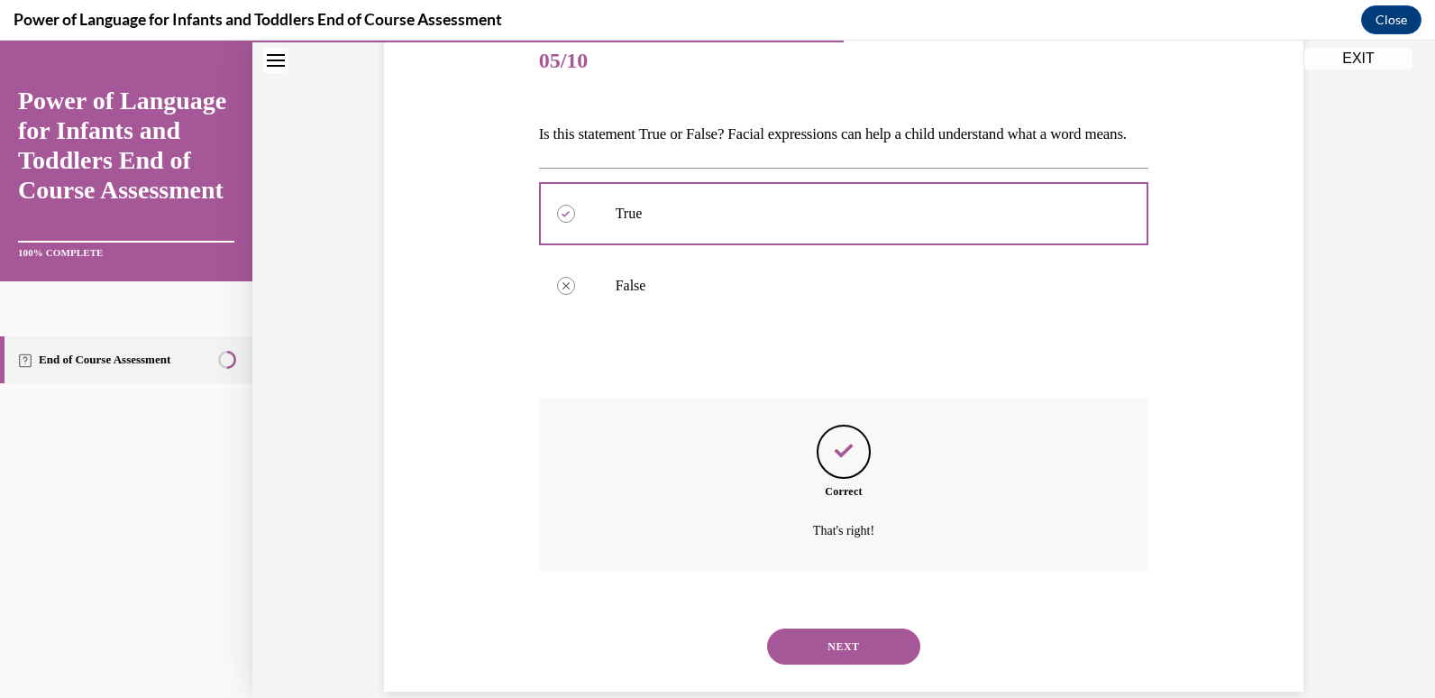
scroll to position [285, 0]
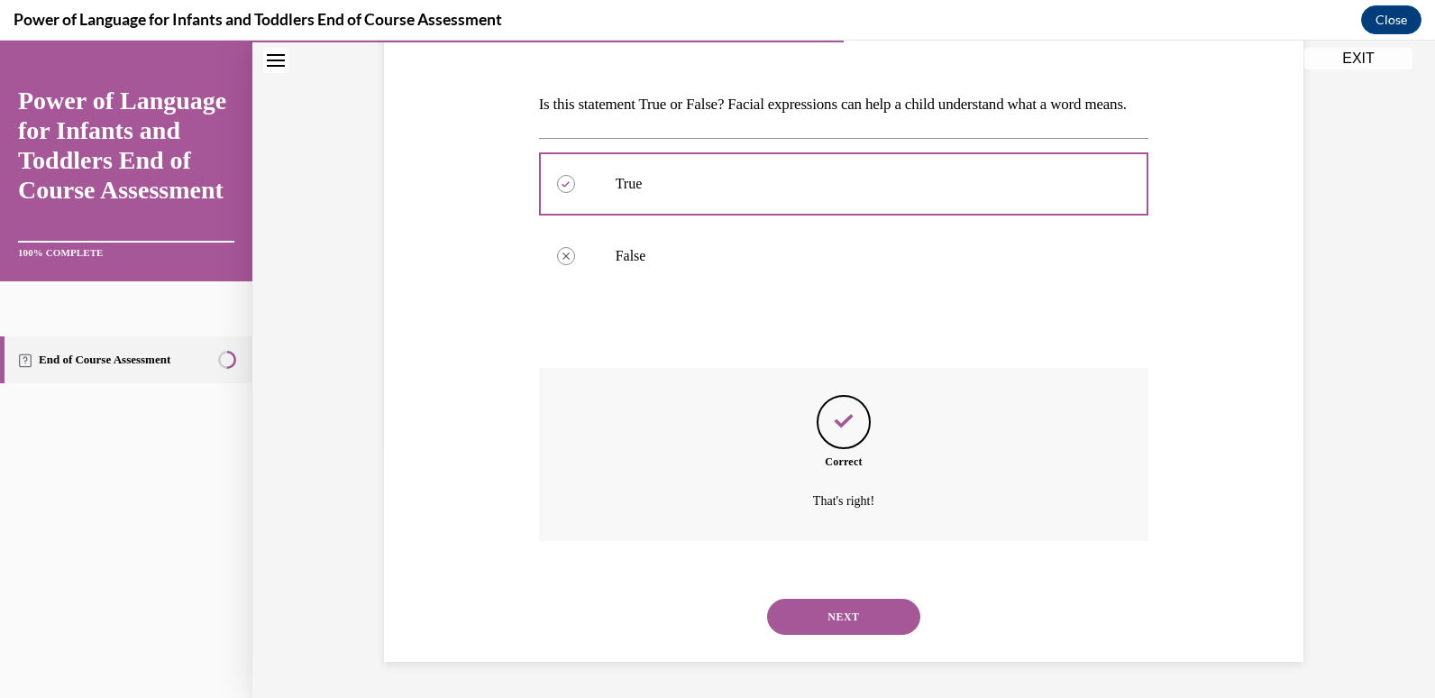
click at [828, 618] on button "NEXT" at bounding box center [843, 616] width 153 height 36
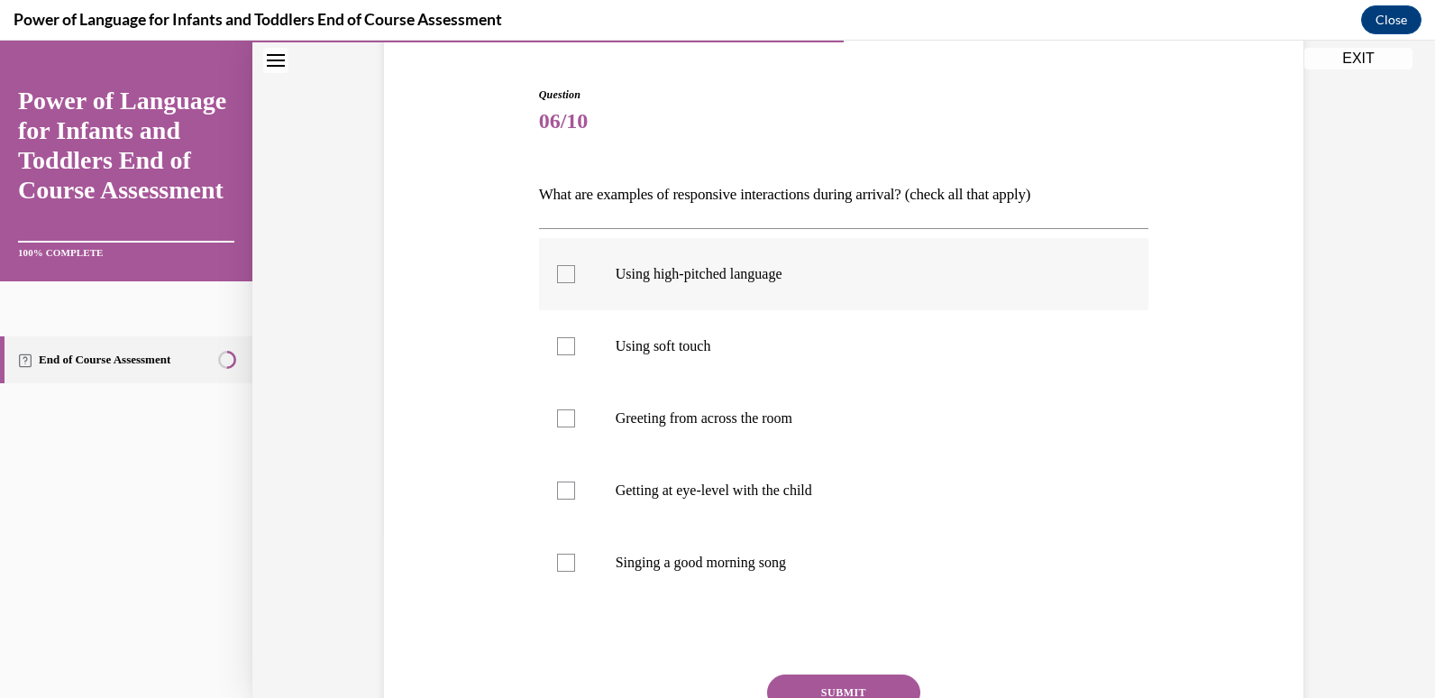
scroll to position [165, 0]
click at [700, 285] on label "Using high-pitched language" at bounding box center [844, 273] width 610 height 72
click at [575, 282] on input "Using high-pitched language" at bounding box center [566, 273] width 18 height 18
checkbox input "true"
click at [697, 337] on p "Using soft touch" at bounding box center [860, 345] width 488 height 18
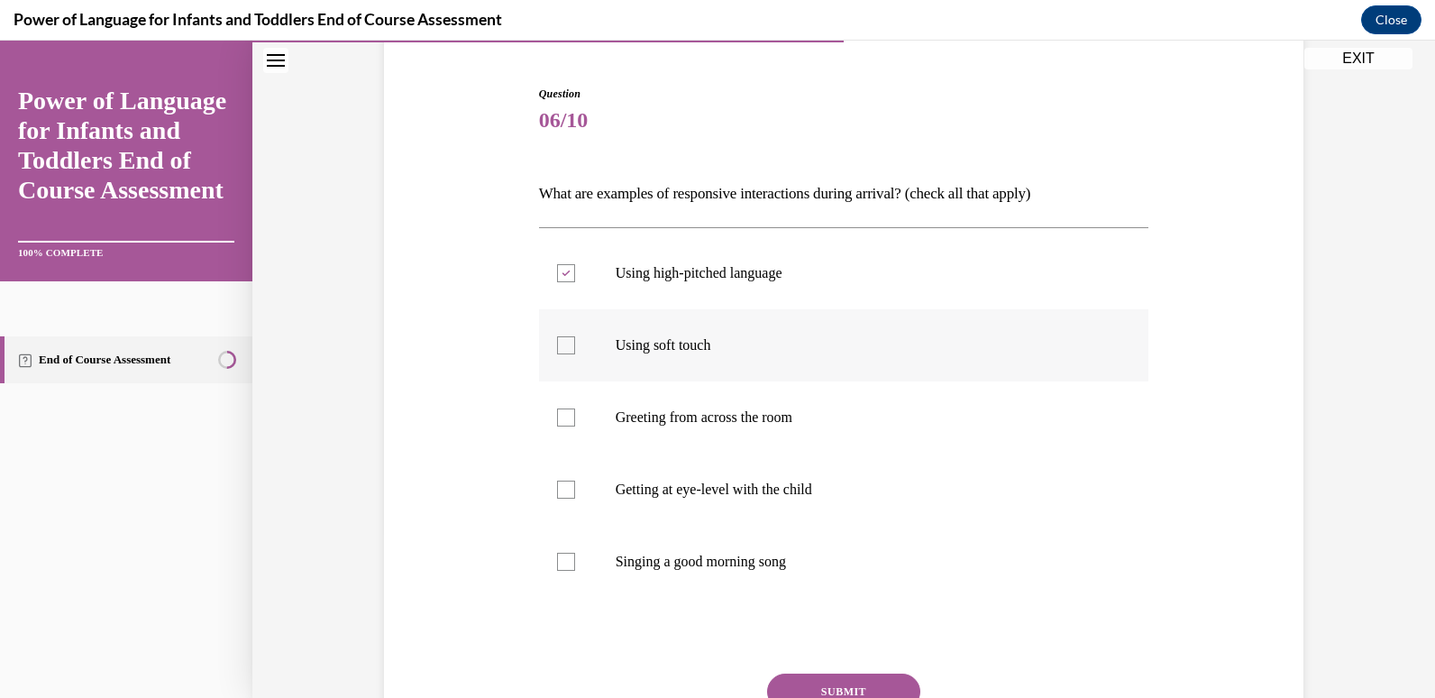
click at [575, 337] on input "Using soft touch" at bounding box center [566, 345] width 18 height 18
checkbox input "true"
click at [726, 437] on label "Greeting from across the room" at bounding box center [844, 417] width 610 height 72
click at [575, 426] on input "Greeting from across the room" at bounding box center [566, 417] width 18 height 18
checkbox input "true"
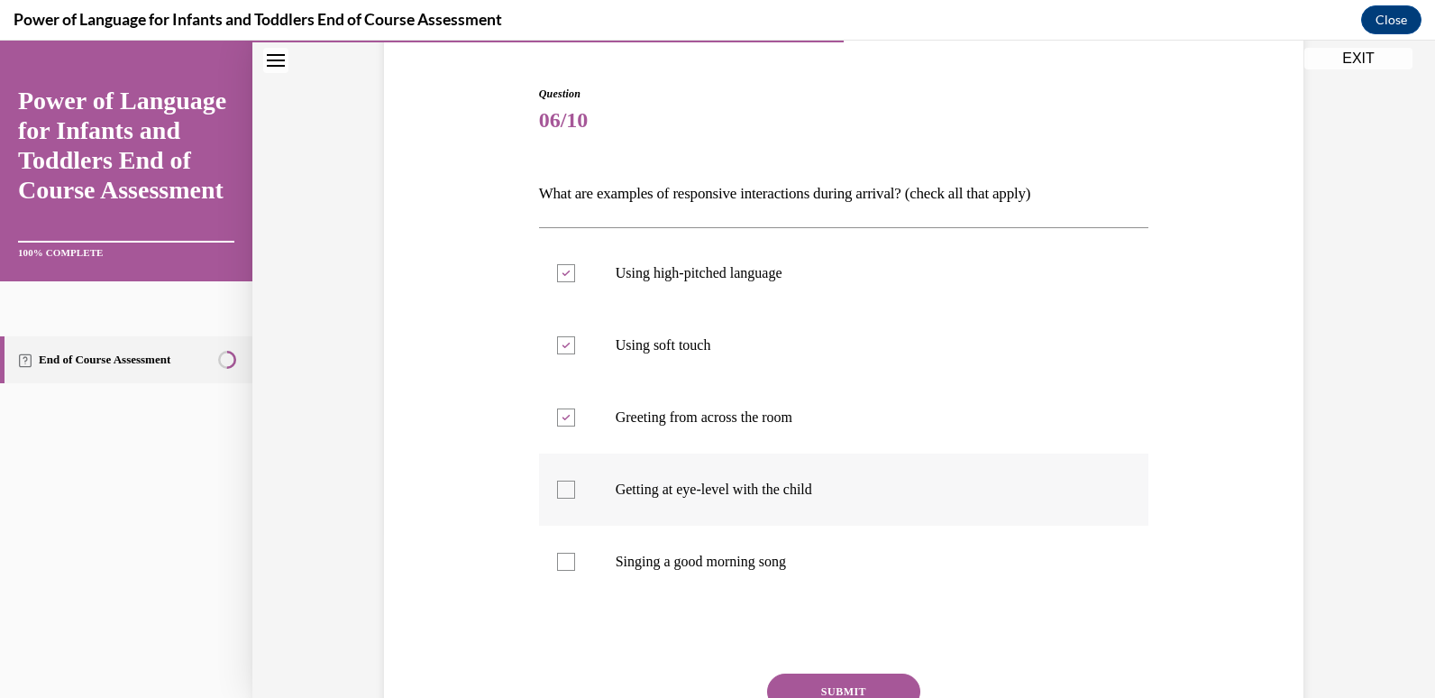
click at [730, 468] on label "Getting at eye-level with the child" at bounding box center [844, 489] width 610 height 72
click at [575, 480] on input "Getting at eye-level with the child" at bounding box center [566, 489] width 18 height 18
checkbox input "true"
click at [732, 576] on label "Singing a good morning song" at bounding box center [844, 561] width 610 height 72
click at [575, 571] on input "Singing a good morning song" at bounding box center [566, 561] width 18 height 18
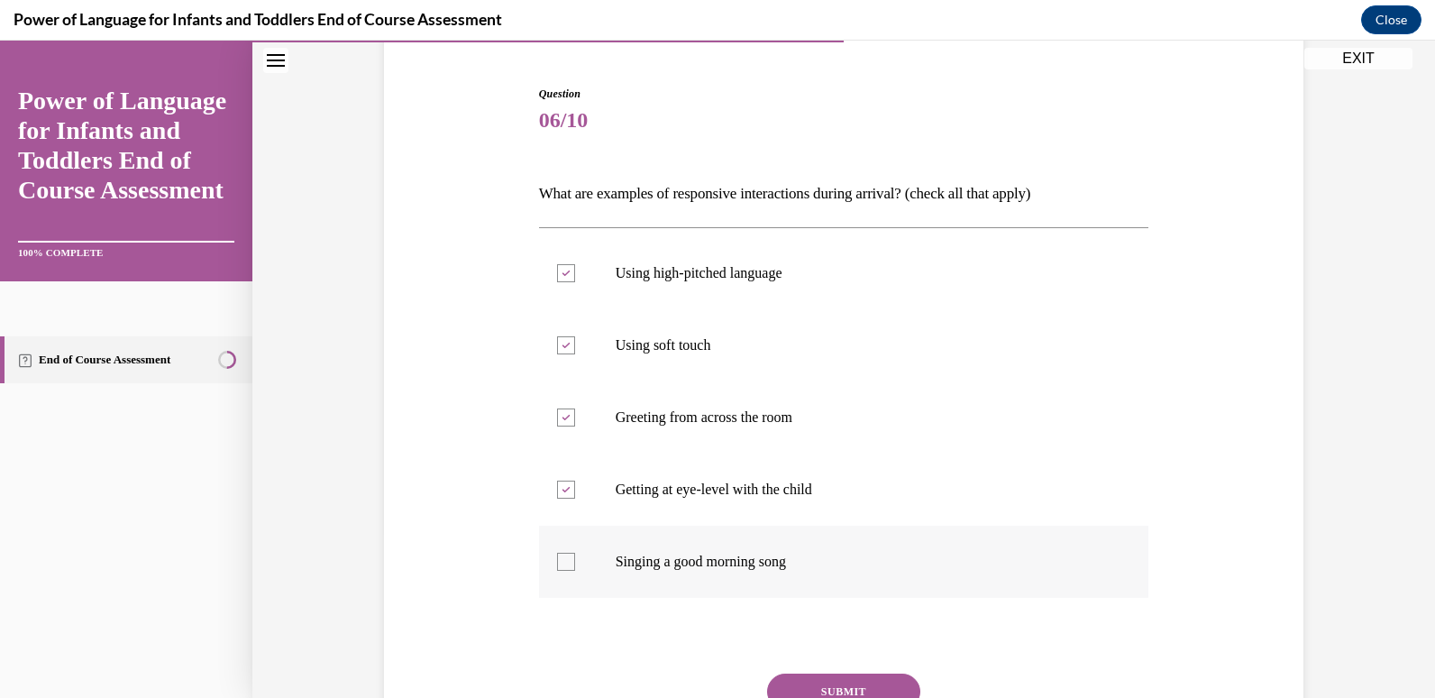
checkbox input "true"
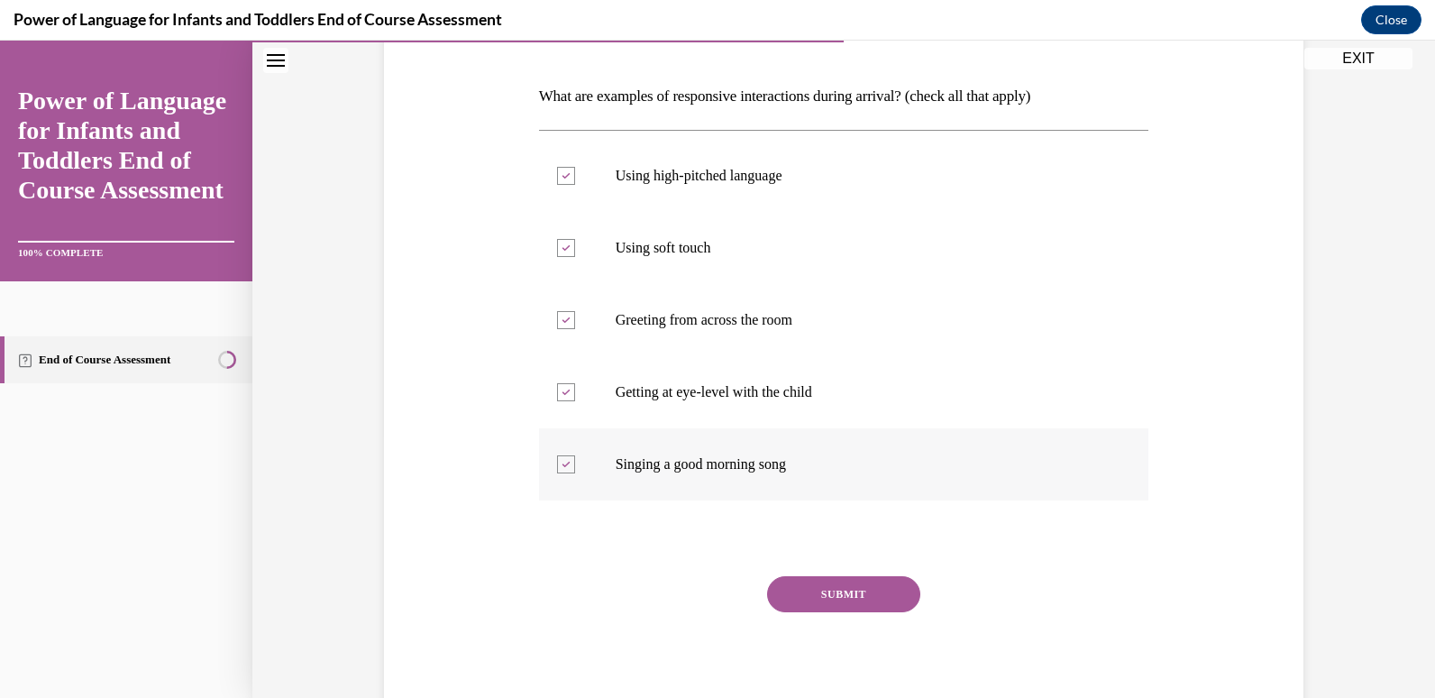
scroll to position [263, 0]
click at [833, 598] on button "SUBMIT" at bounding box center [843, 593] width 153 height 36
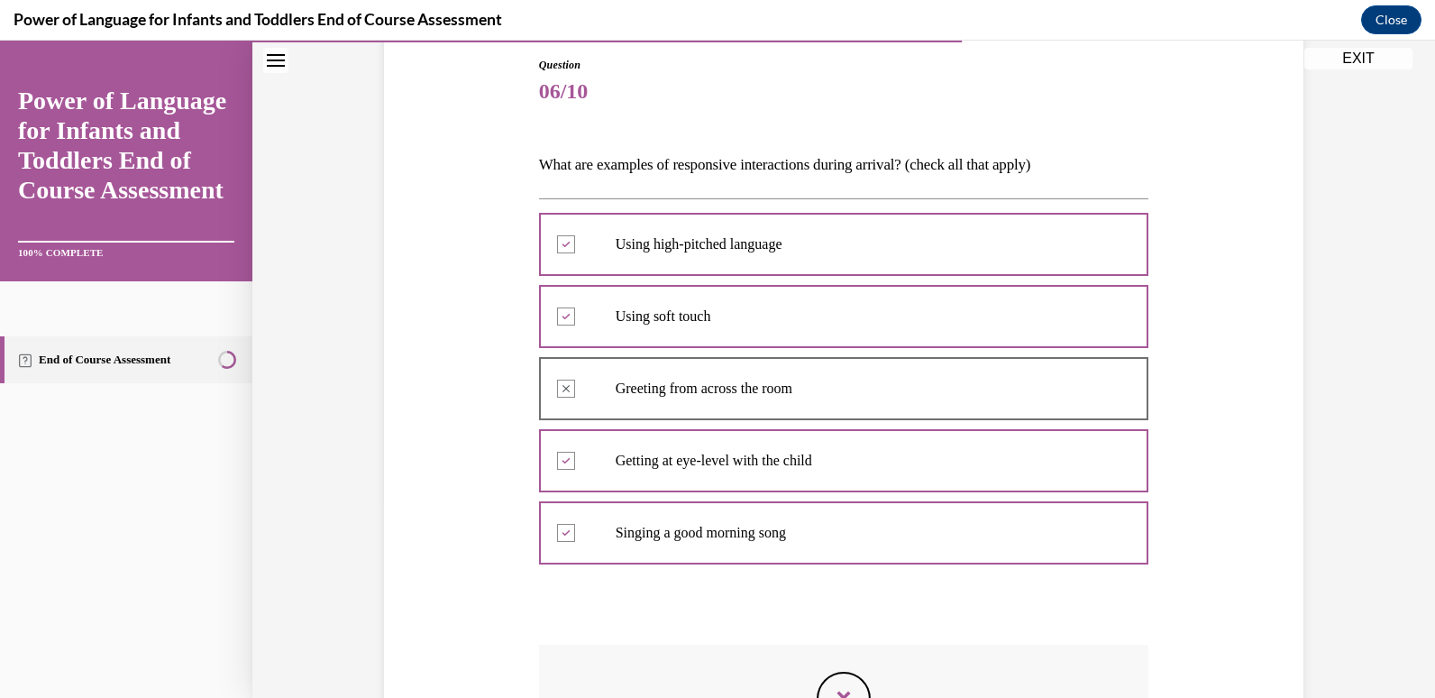
scroll to position [492, 0]
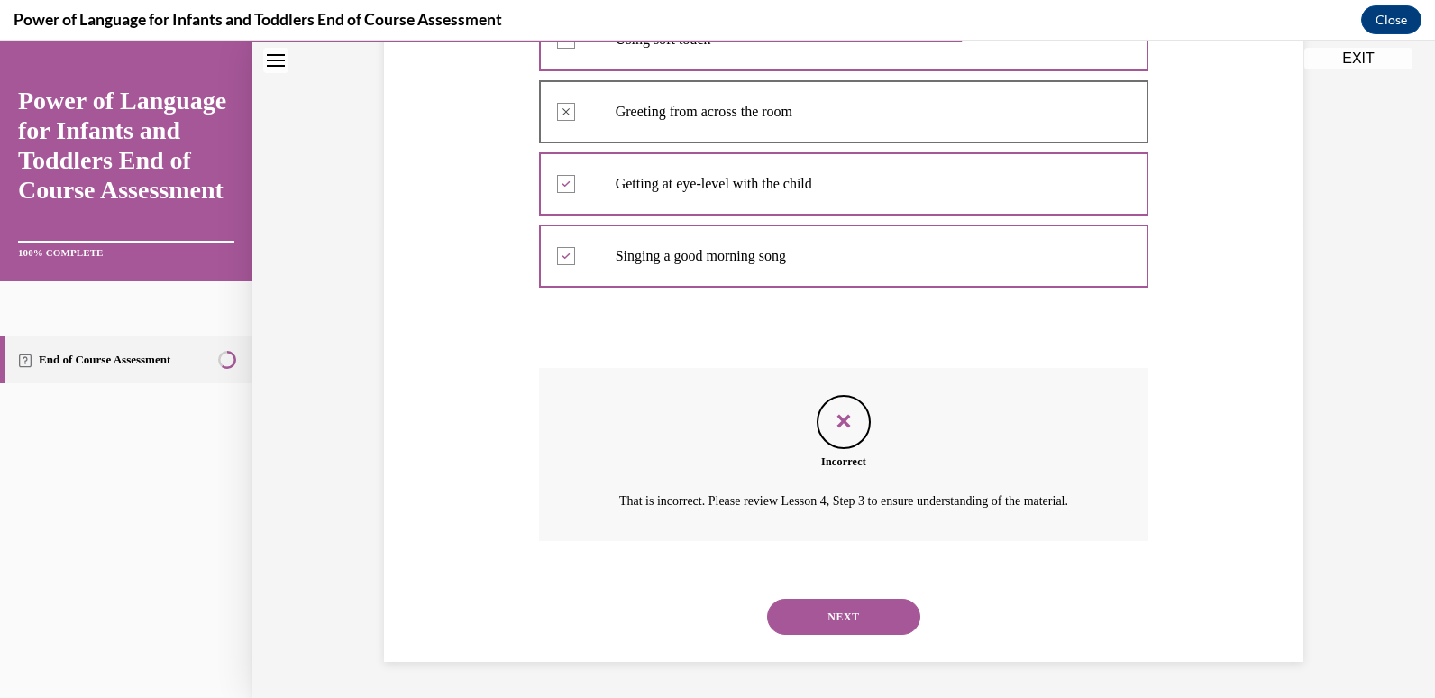
click at [807, 634] on div "NEXT" at bounding box center [844, 616] width 610 height 72
click at [807, 618] on button "NEXT" at bounding box center [843, 616] width 153 height 36
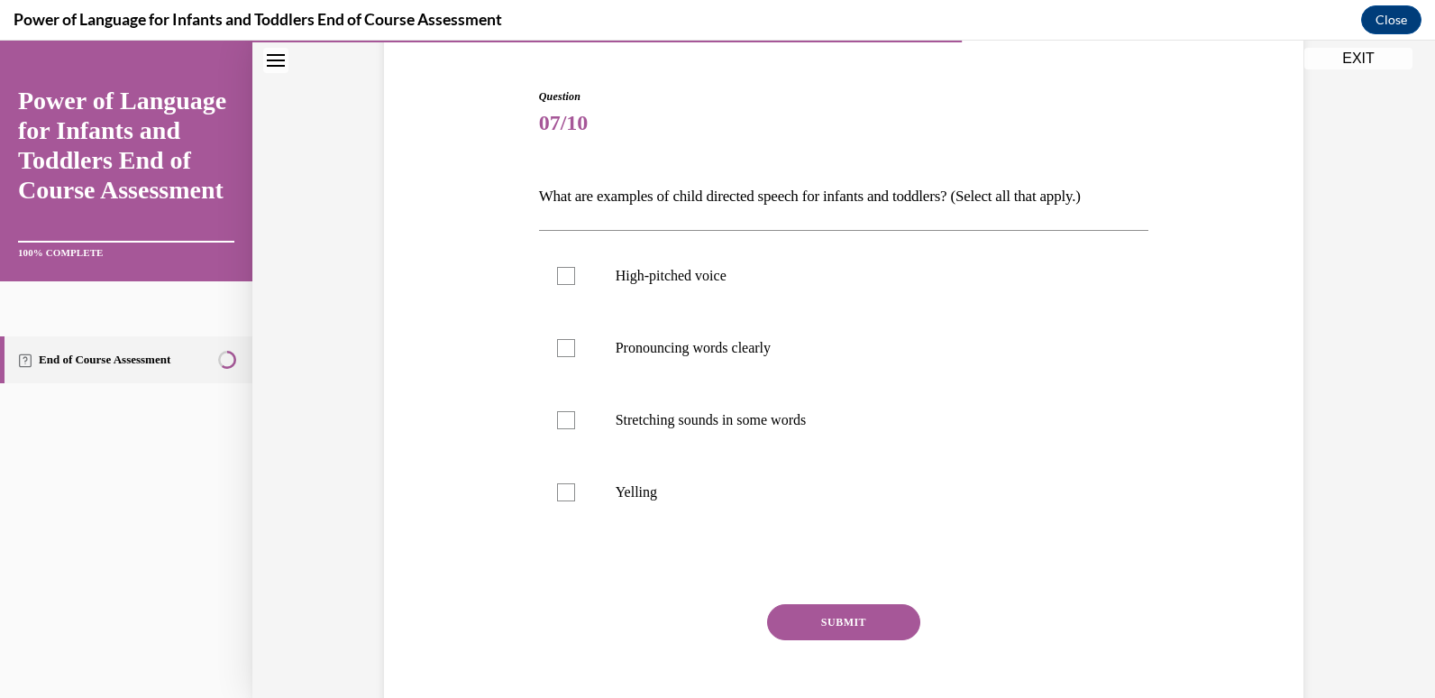
scroll to position [190, 0]
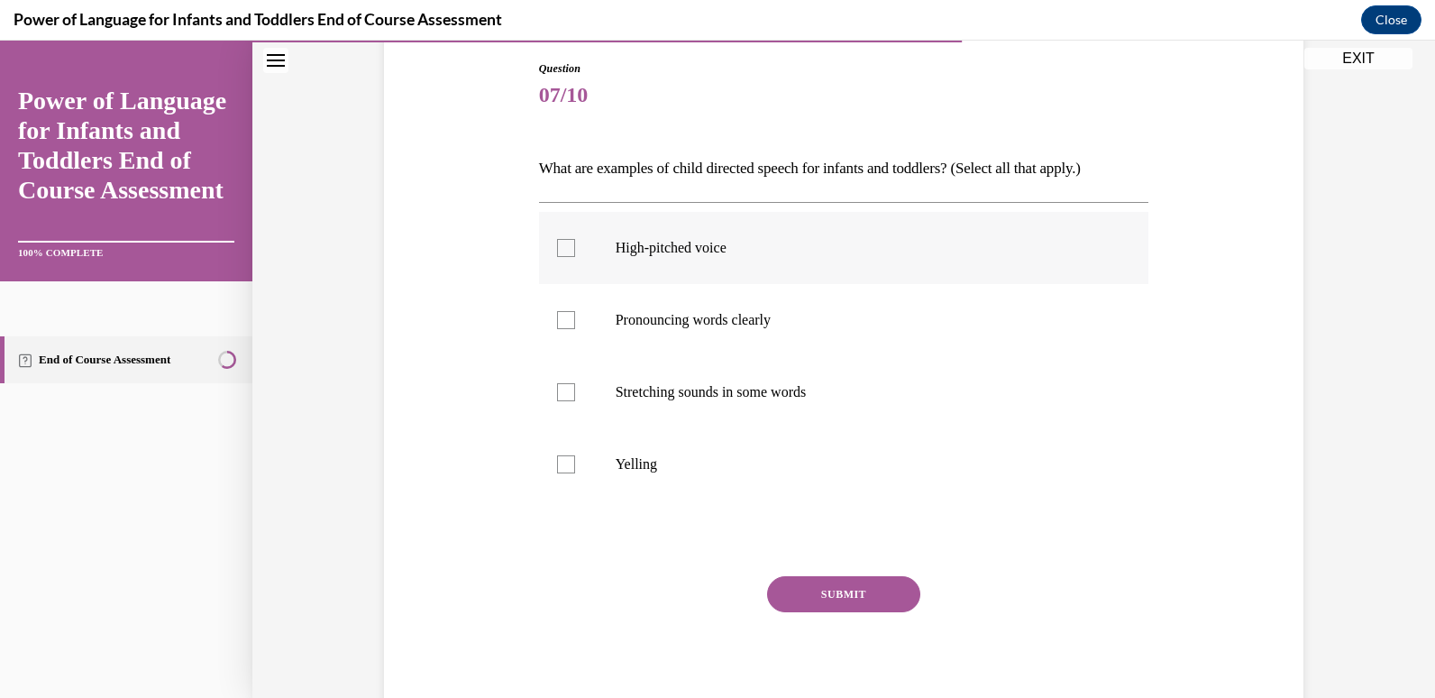
click at [719, 252] on p "High-pitched voice" at bounding box center [860, 248] width 488 height 18
click at [575, 252] on input "High-pitched voice" at bounding box center [566, 248] width 18 height 18
checkbox input "true"
click at [728, 311] on p "Pronouncing words clearly" at bounding box center [860, 320] width 488 height 18
click at [575, 311] on input "Pronouncing words clearly" at bounding box center [566, 320] width 18 height 18
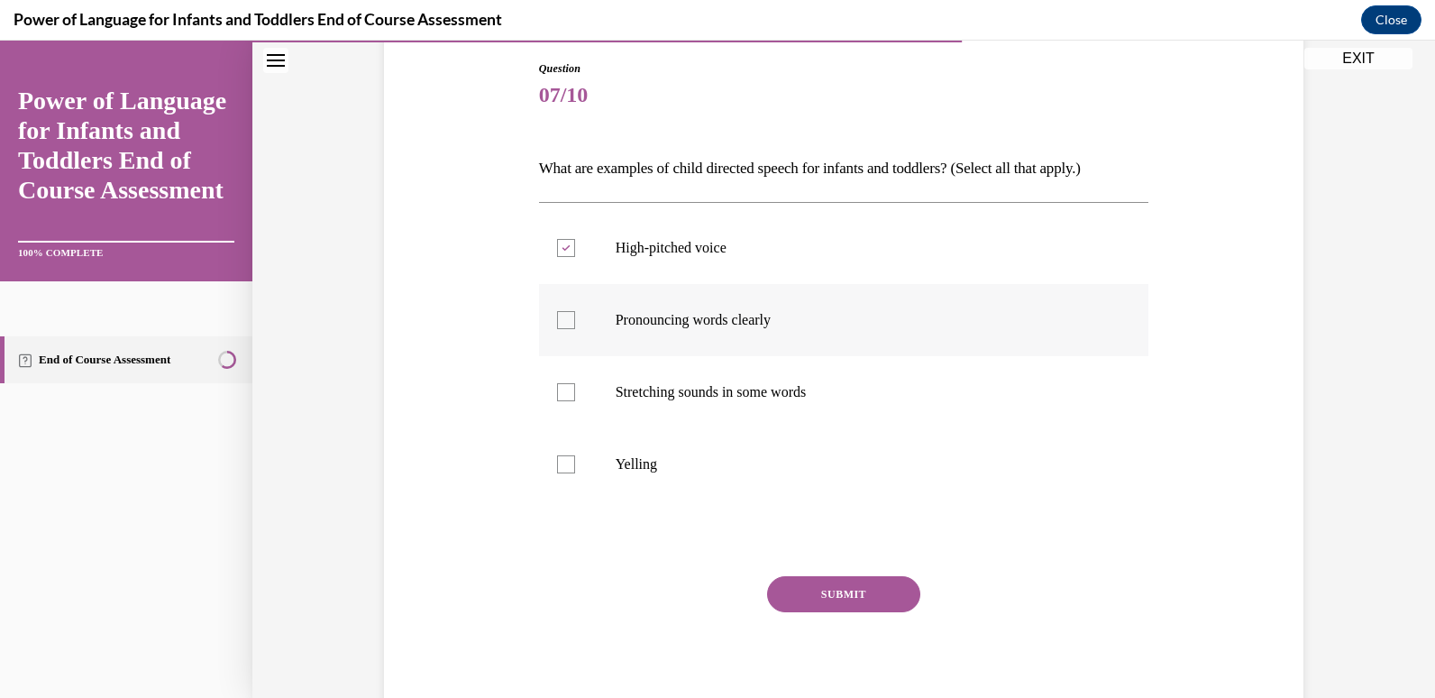
checkbox input "true"
click at [746, 389] on p "Stretching sounds in some words" at bounding box center [860, 392] width 488 height 18
click at [575, 389] on input "Stretching sounds in some words" at bounding box center [566, 392] width 18 height 18
checkbox input "true"
drag, startPoint x: 863, startPoint y: 578, endPoint x: 809, endPoint y: 582, distance: 53.4
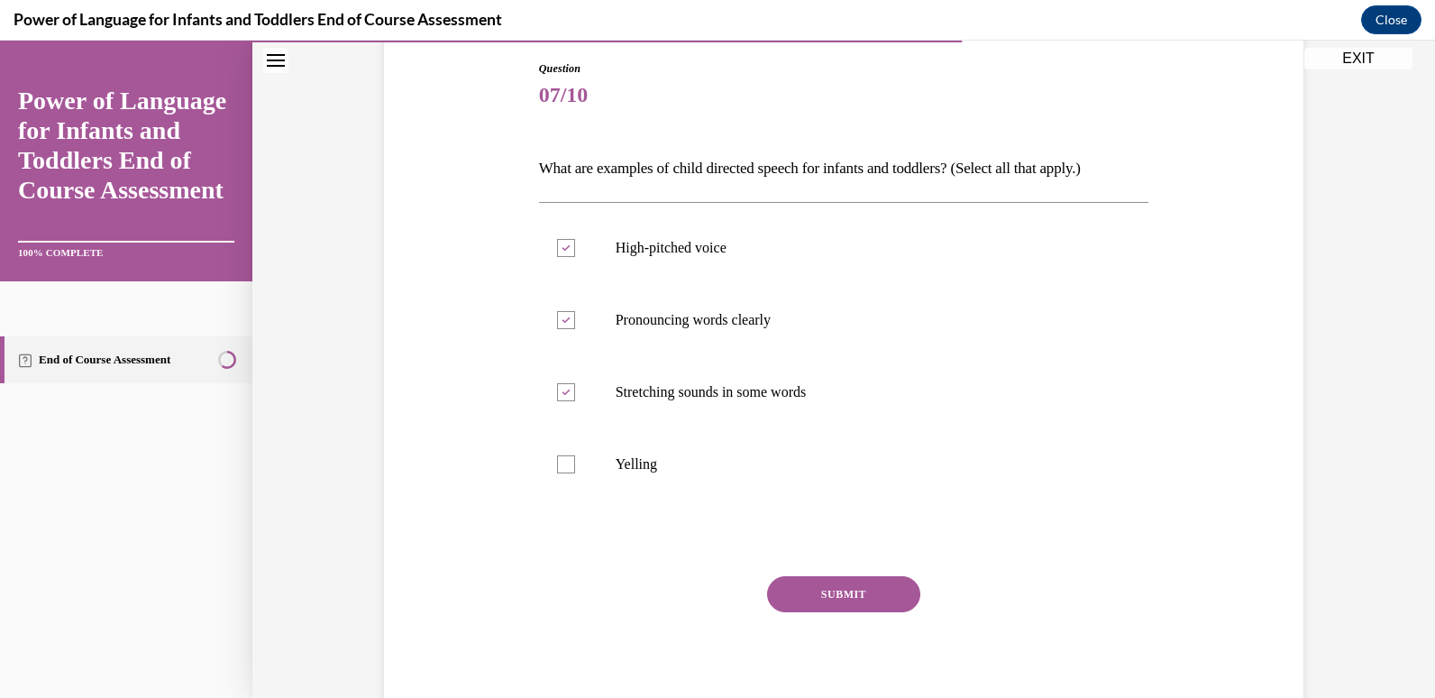
click at [809, 582] on button "SUBMIT" at bounding box center [843, 594] width 153 height 36
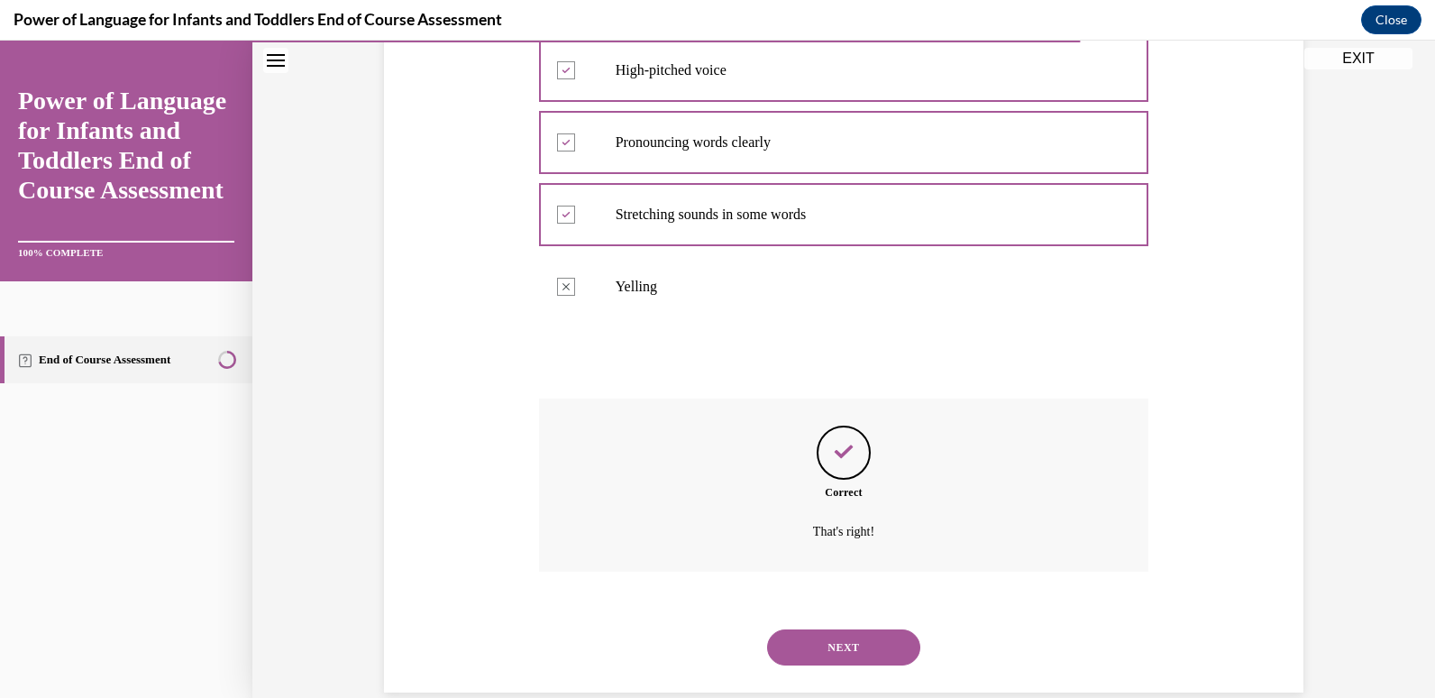
scroll to position [398, 0]
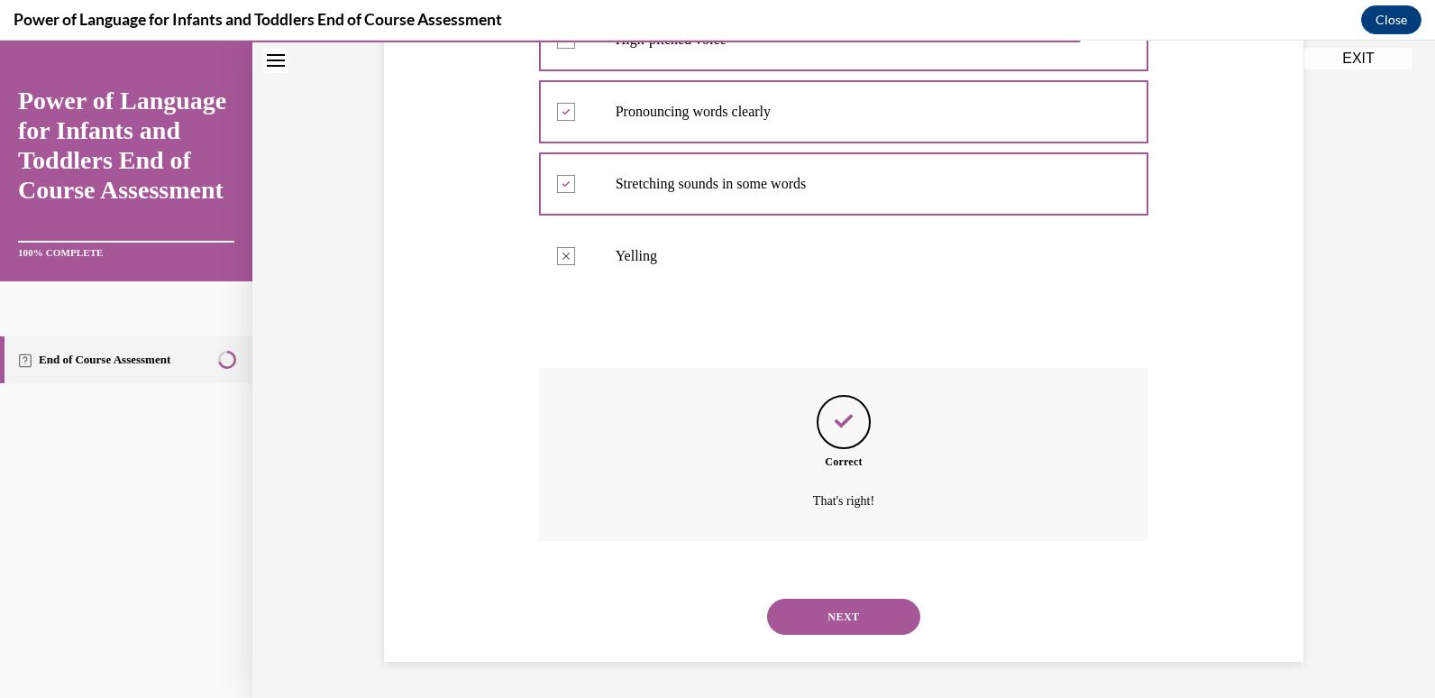
click at [829, 625] on button "NEXT" at bounding box center [843, 616] width 153 height 36
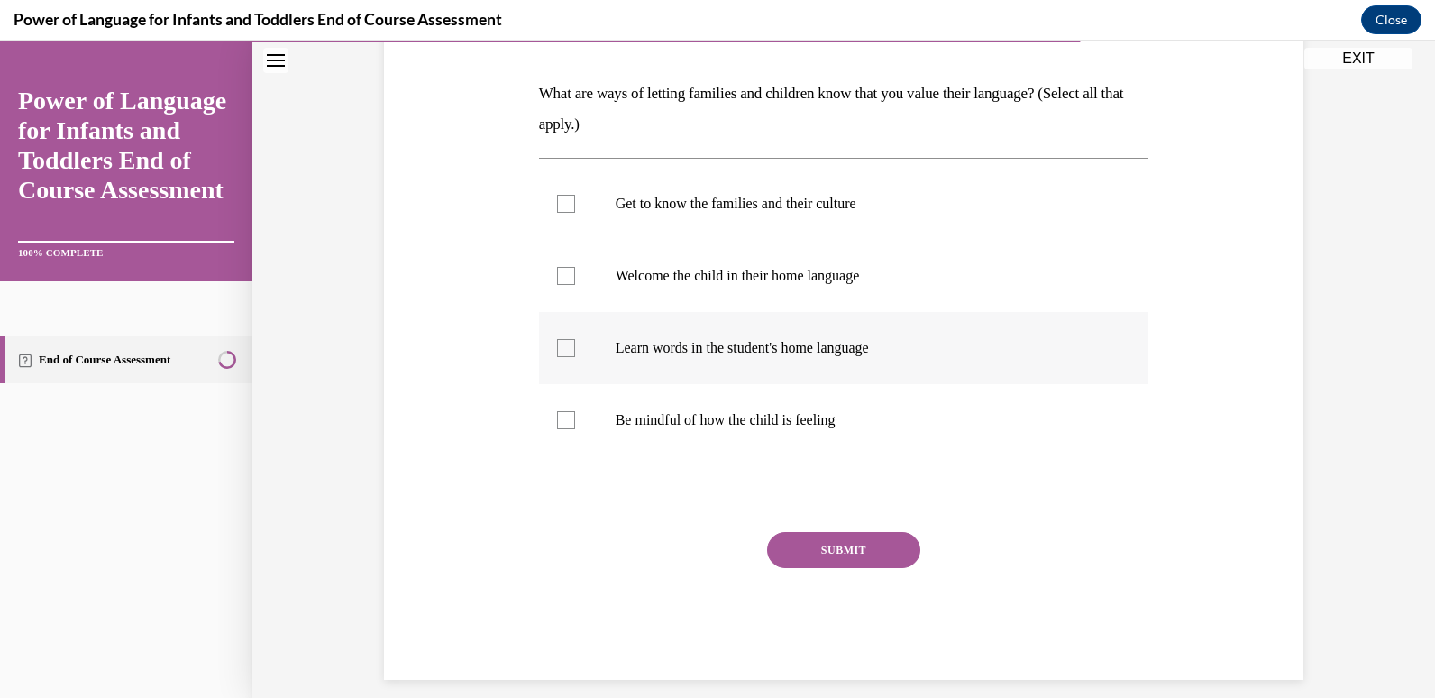
scroll to position [269, 0]
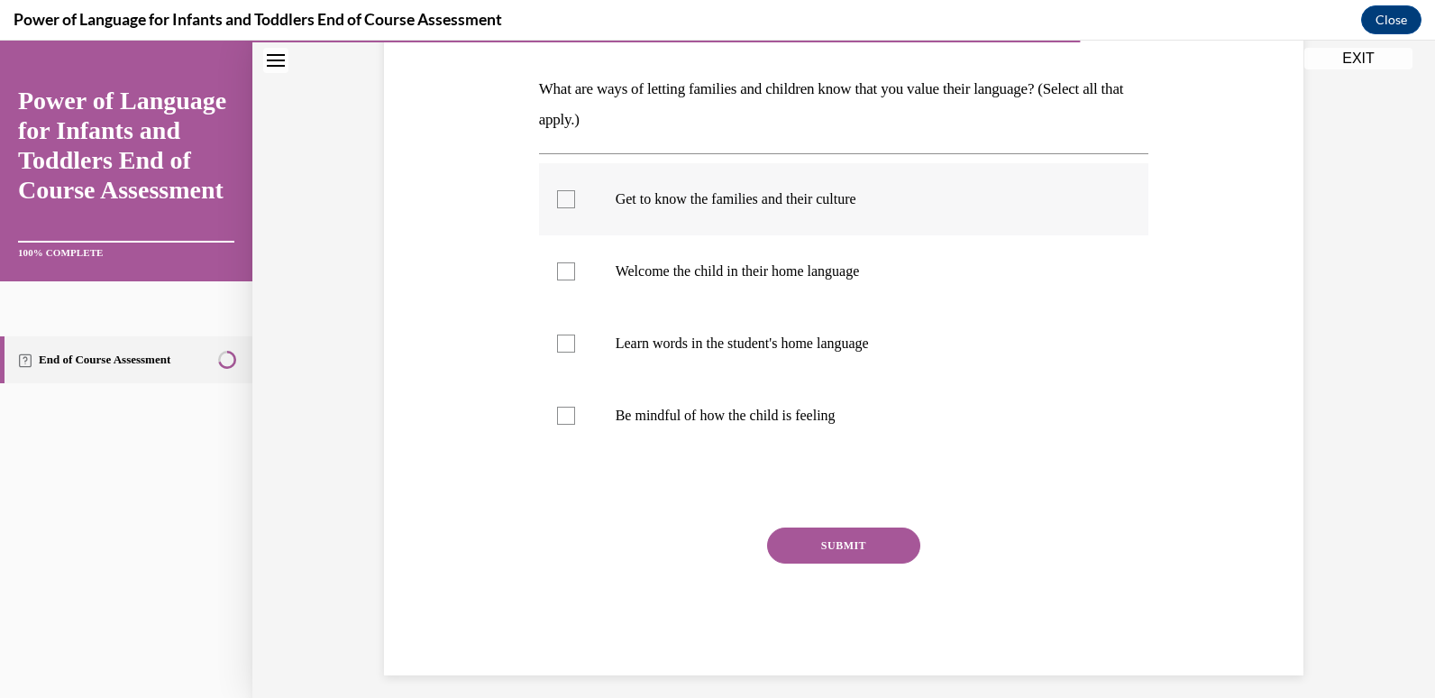
click at [806, 222] on label "Get to know the families and their culture" at bounding box center [844, 199] width 610 height 72
click at [575, 208] on input "Get to know the families and their culture" at bounding box center [566, 199] width 18 height 18
checkbox input "true"
click at [816, 250] on label "Welcome the child in their home language" at bounding box center [844, 271] width 610 height 72
click at [575, 262] on input "Welcome the child in their home language" at bounding box center [566, 271] width 18 height 18
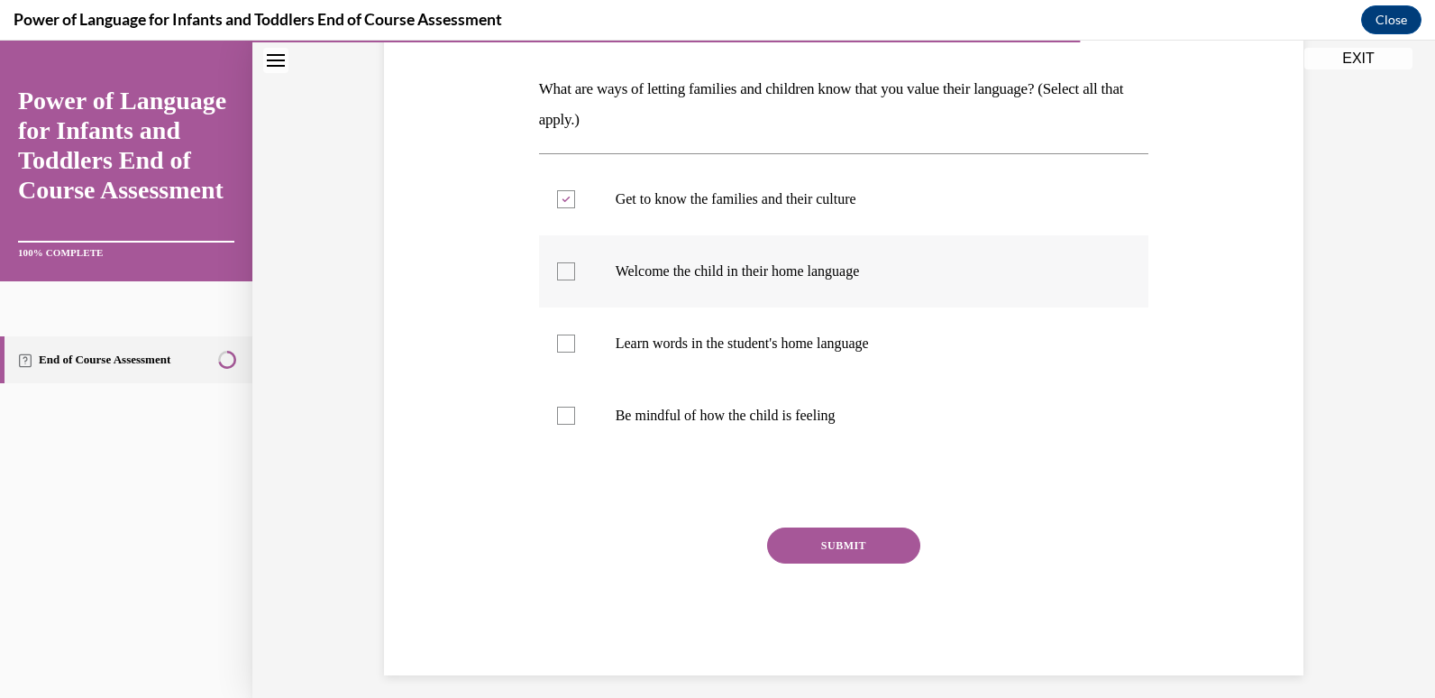
checkbox input "true"
click at [821, 361] on label "Learn words in the student's home language" at bounding box center [844, 343] width 610 height 72
click at [575, 352] on input "Learn words in the student's home language" at bounding box center [566, 343] width 18 height 18
checkbox input "true"
click at [819, 410] on p "Be mindful of how the child is feeling" at bounding box center [860, 415] width 488 height 18
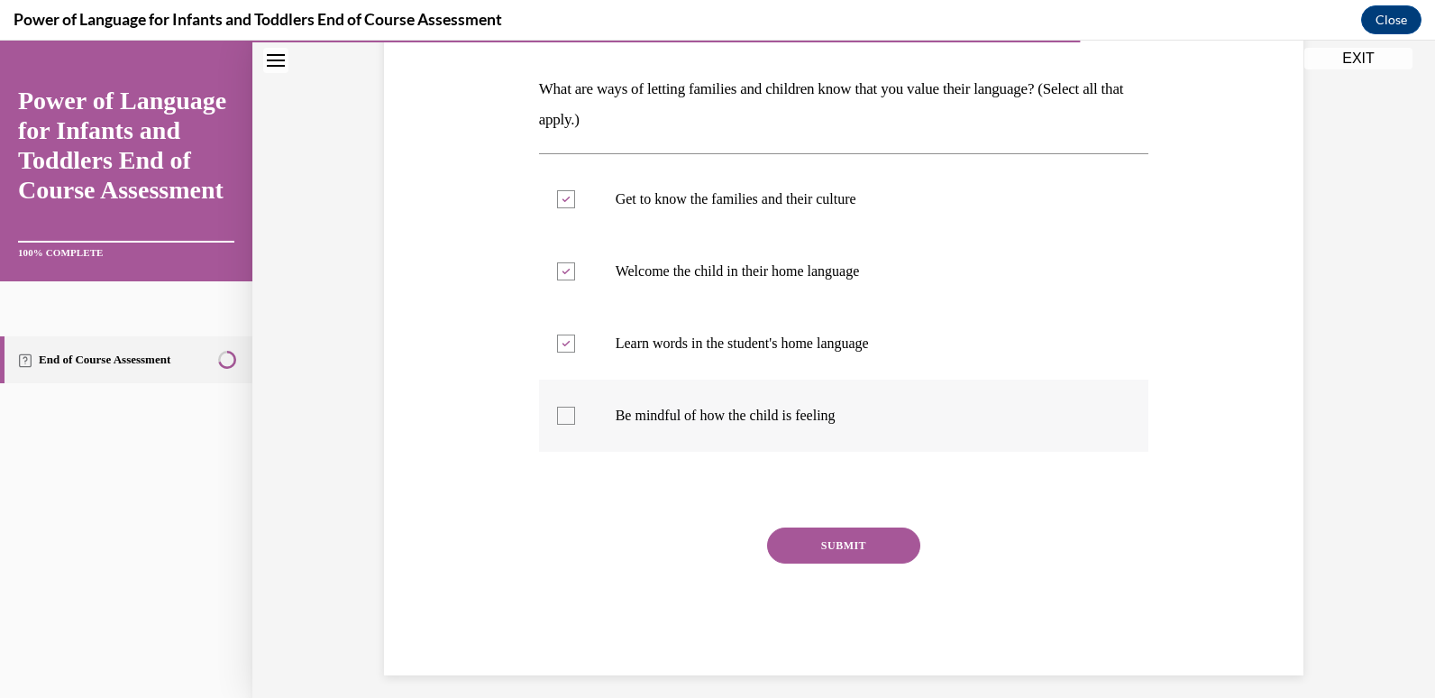
click at [575, 410] on input "Be mindful of how the child is feeling" at bounding box center [566, 415] width 18 height 18
checkbox input "true"
click at [834, 538] on button "SUBMIT" at bounding box center [843, 545] width 153 height 36
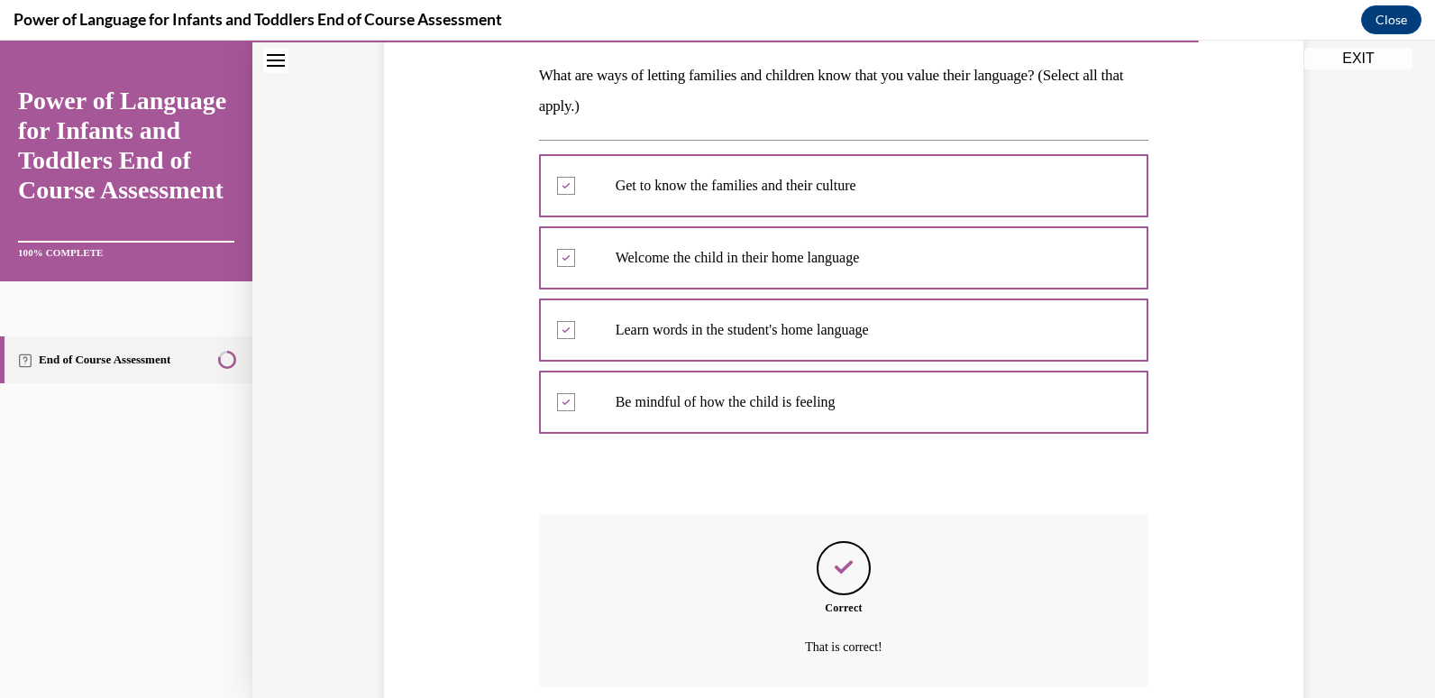
scroll to position [429, 0]
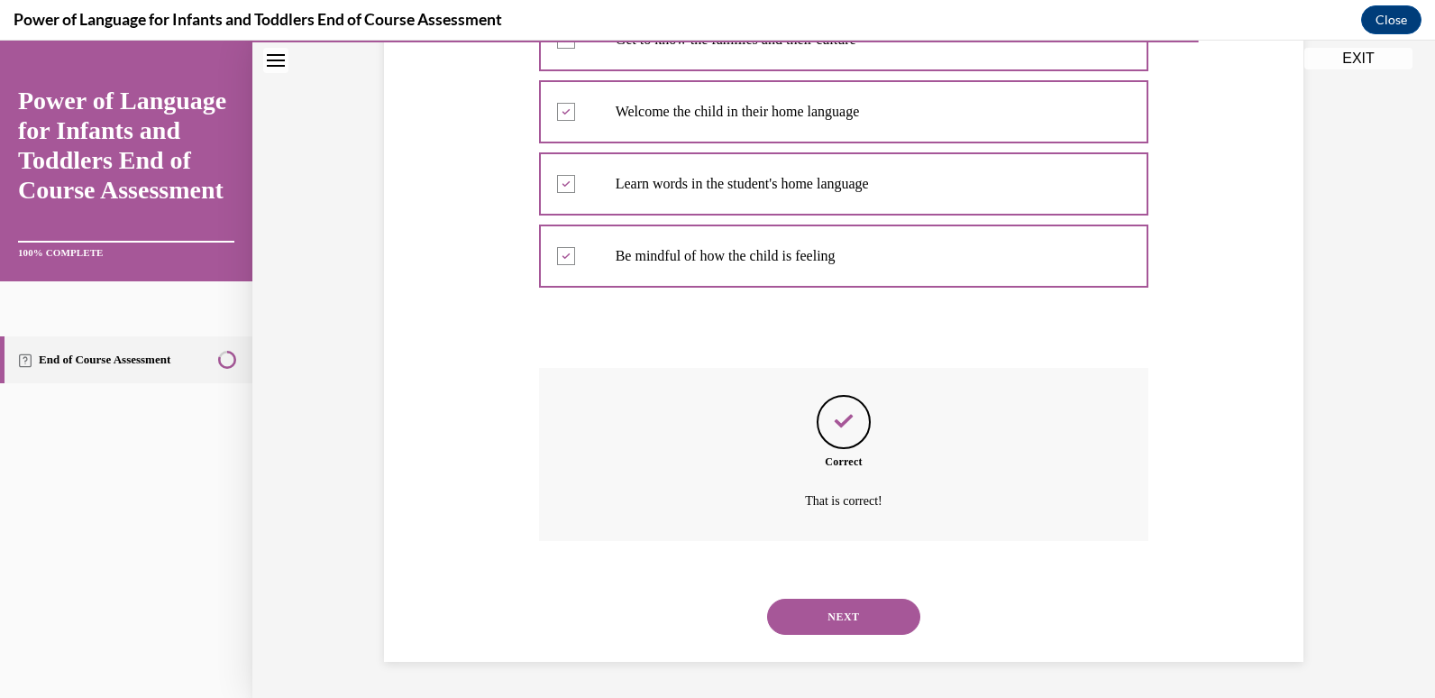
click at [860, 626] on button "NEXT" at bounding box center [843, 616] width 153 height 36
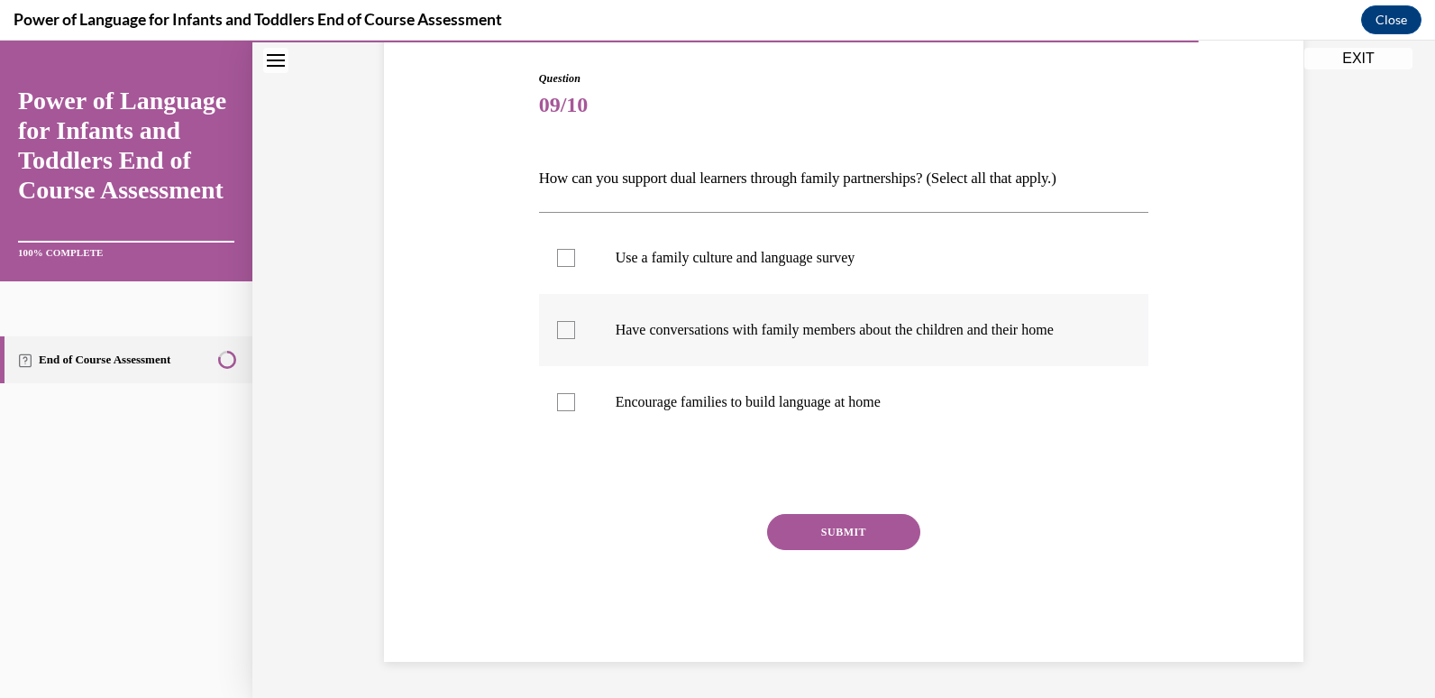
click at [855, 334] on p "Have conversations with family members about the children and their home" at bounding box center [860, 330] width 488 height 18
click at [575, 334] on input "Have conversations with family members about the children and their home" at bounding box center [566, 330] width 18 height 18
checkbox input "true"
click at [830, 411] on label "Encourage families to build language at home" at bounding box center [844, 402] width 610 height 72
click at [575, 411] on input "Encourage families to build language at home" at bounding box center [566, 402] width 18 height 18
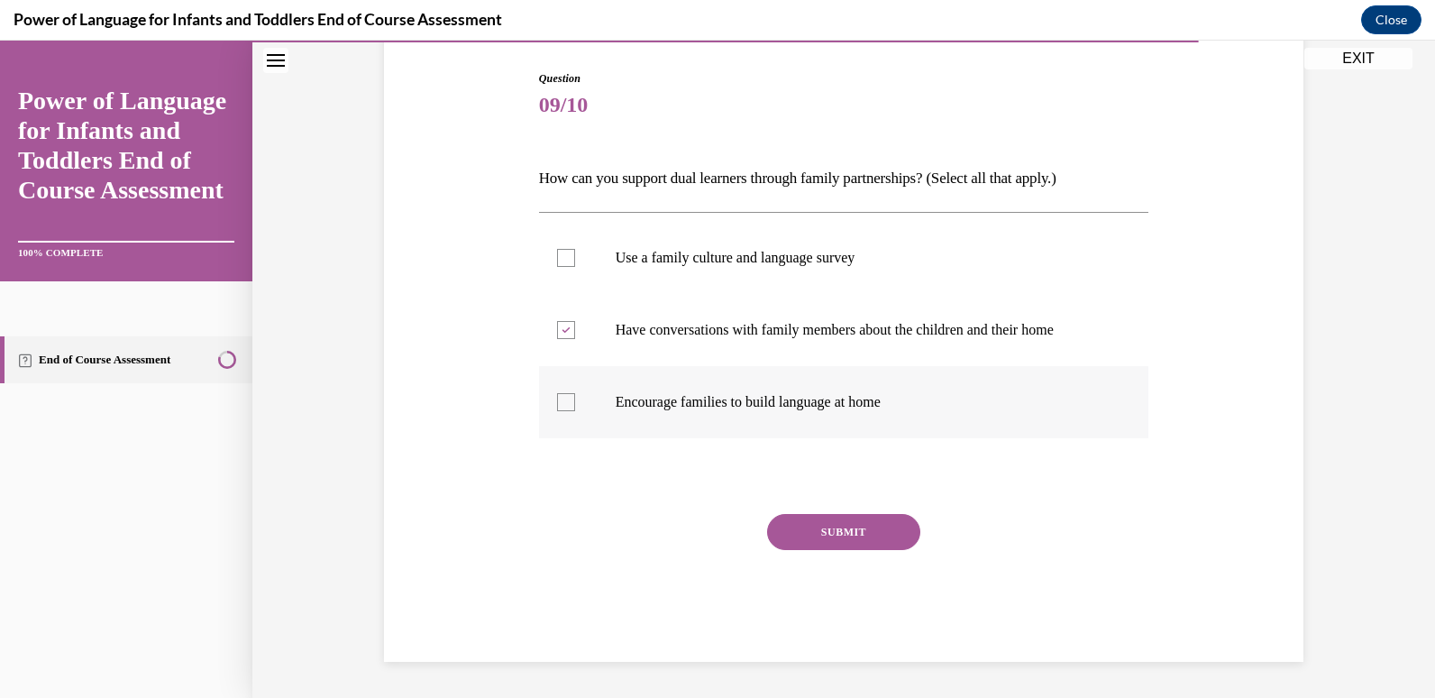
checkbox input "true"
click at [828, 234] on label "Use a family culture and language survey" at bounding box center [844, 258] width 610 height 72
click at [575, 249] on input "Use a family culture and language survey" at bounding box center [566, 258] width 18 height 18
checkbox input "true"
click at [856, 521] on button "SUBMIT" at bounding box center [843, 532] width 153 height 36
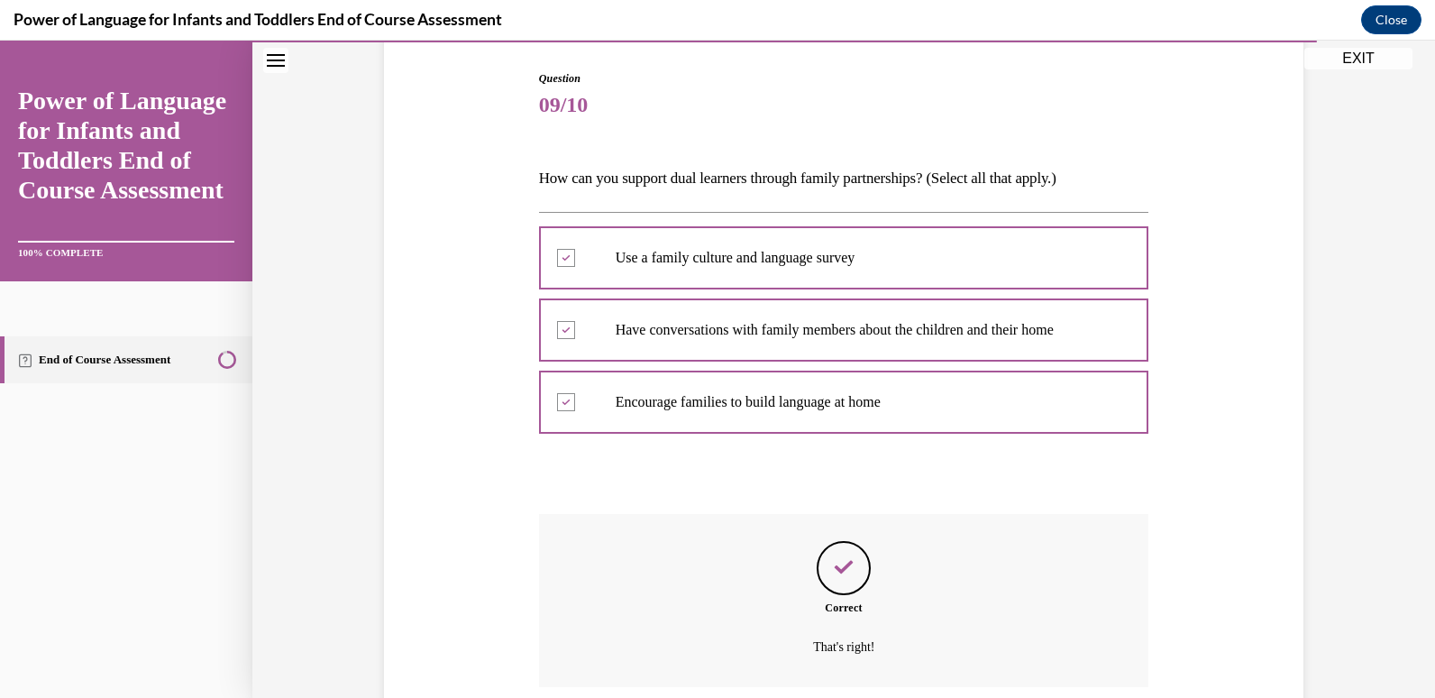
scroll to position [326, 0]
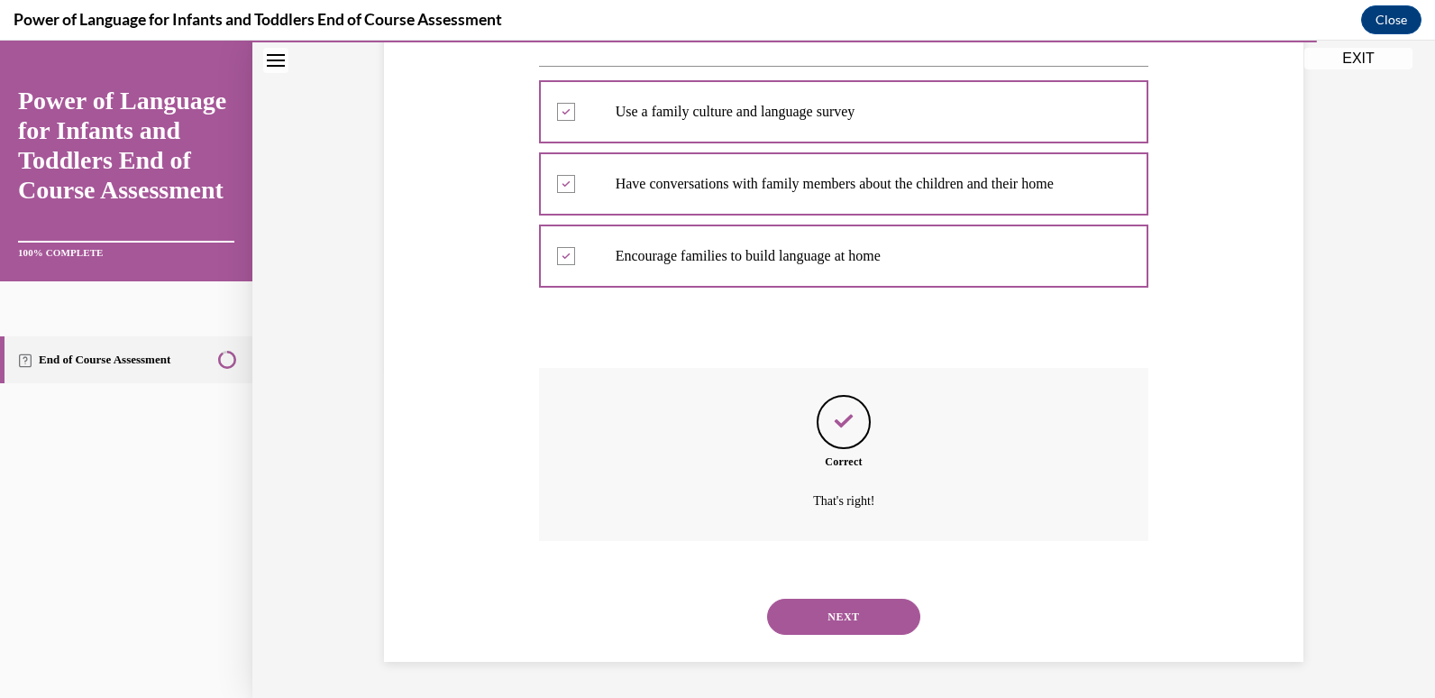
click at [849, 625] on button "NEXT" at bounding box center [843, 616] width 153 height 36
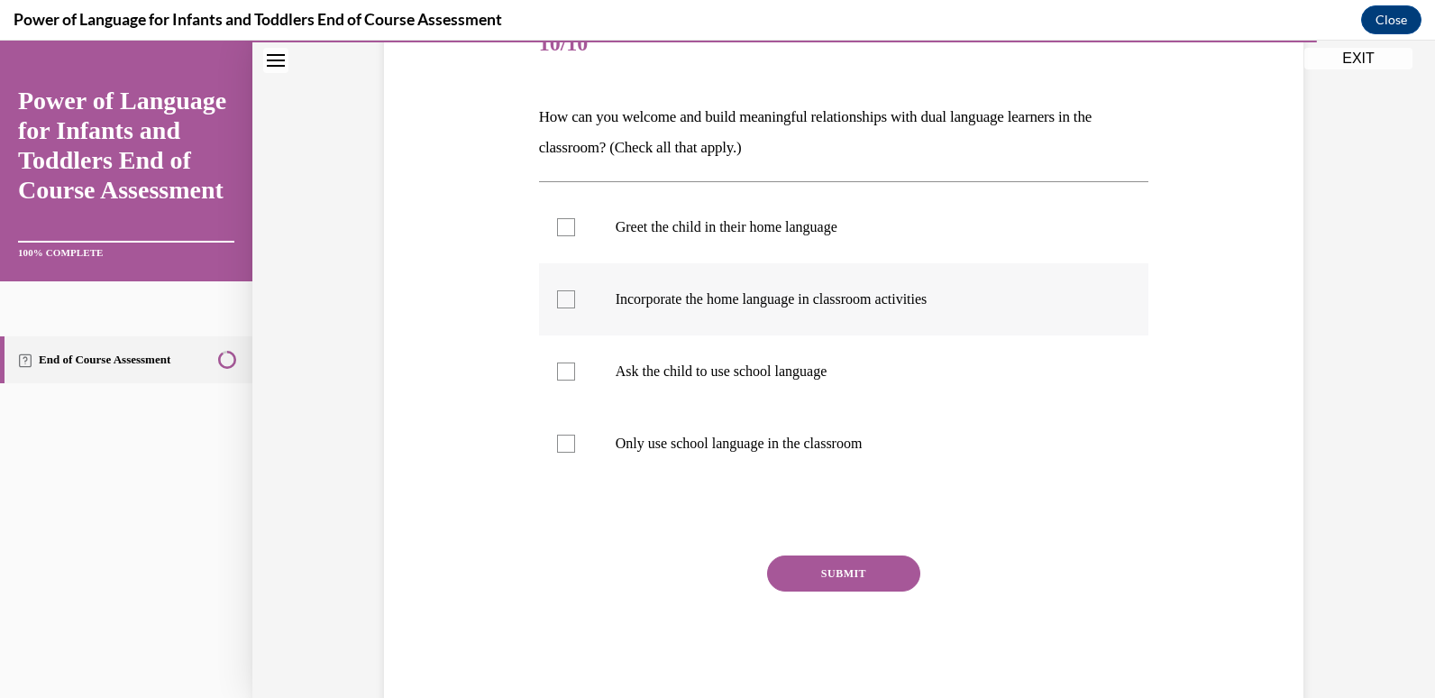
scroll to position [244, 0]
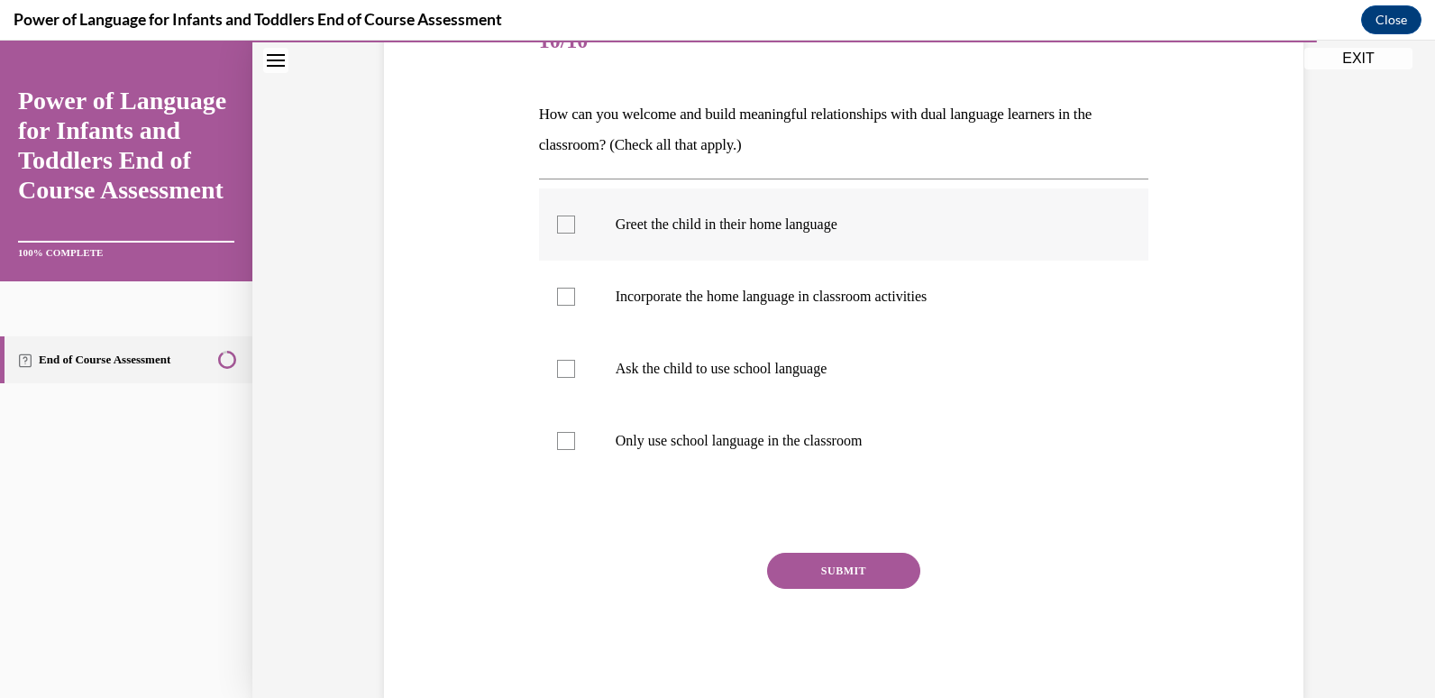
click at [768, 237] on label "Greet the child in their home language" at bounding box center [844, 224] width 610 height 72
click at [575, 233] on input "Greet the child in their home language" at bounding box center [566, 224] width 18 height 18
checkbox input "true"
click at [790, 300] on p "Incorporate the home language in classroom activities" at bounding box center [860, 297] width 488 height 18
click at [575, 300] on input "Incorporate the home language in classroom activities" at bounding box center [566, 297] width 18 height 18
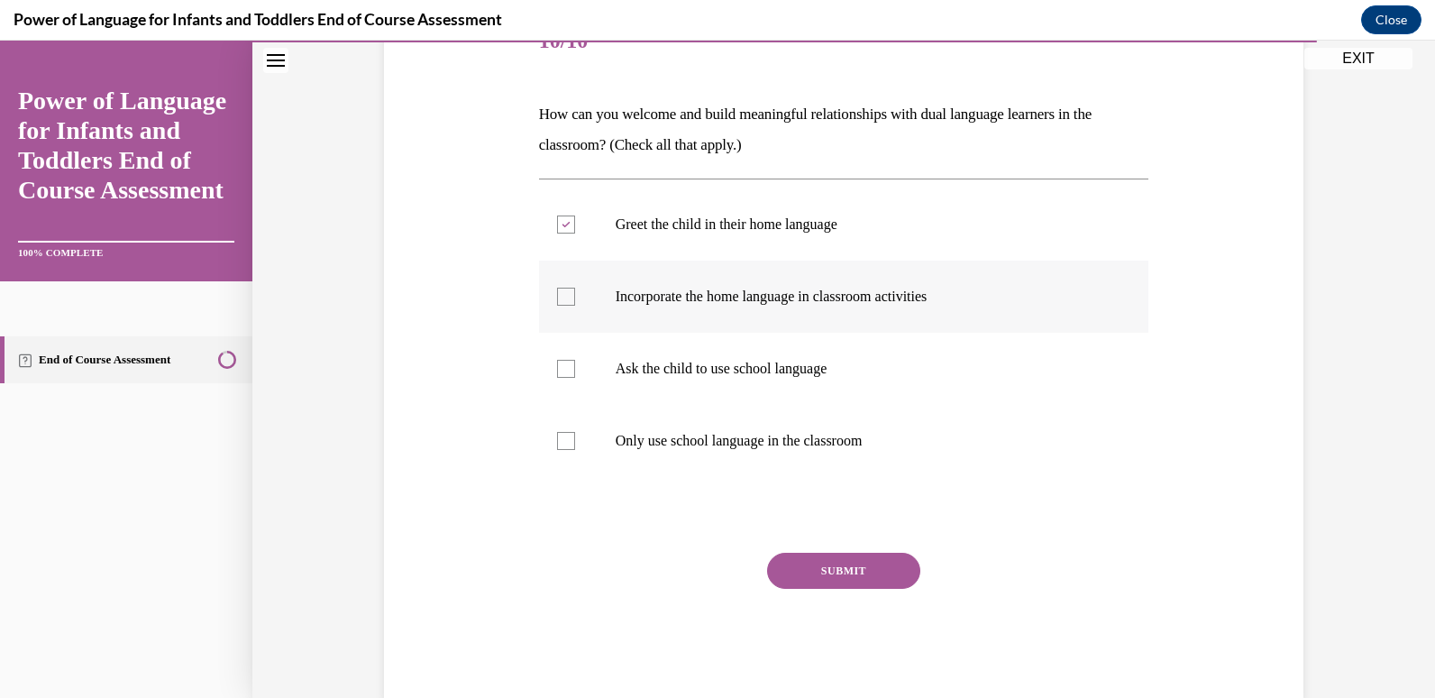
checkbox input "true"
click at [815, 542] on div "Question 10/10 How can you welcome and build meaningful relationships with dual…" at bounding box center [844, 353] width 610 height 694
click at [817, 560] on button "SUBMIT" at bounding box center [843, 570] width 153 height 36
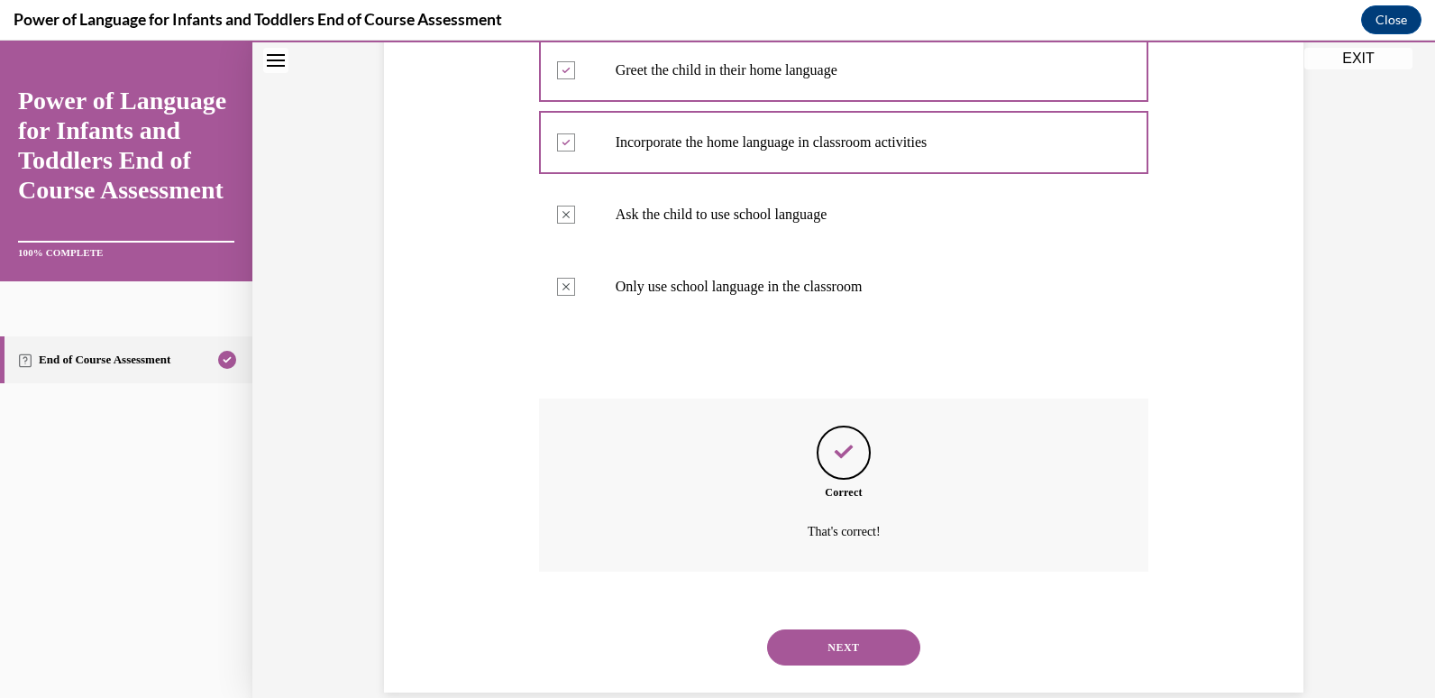
scroll to position [429, 0]
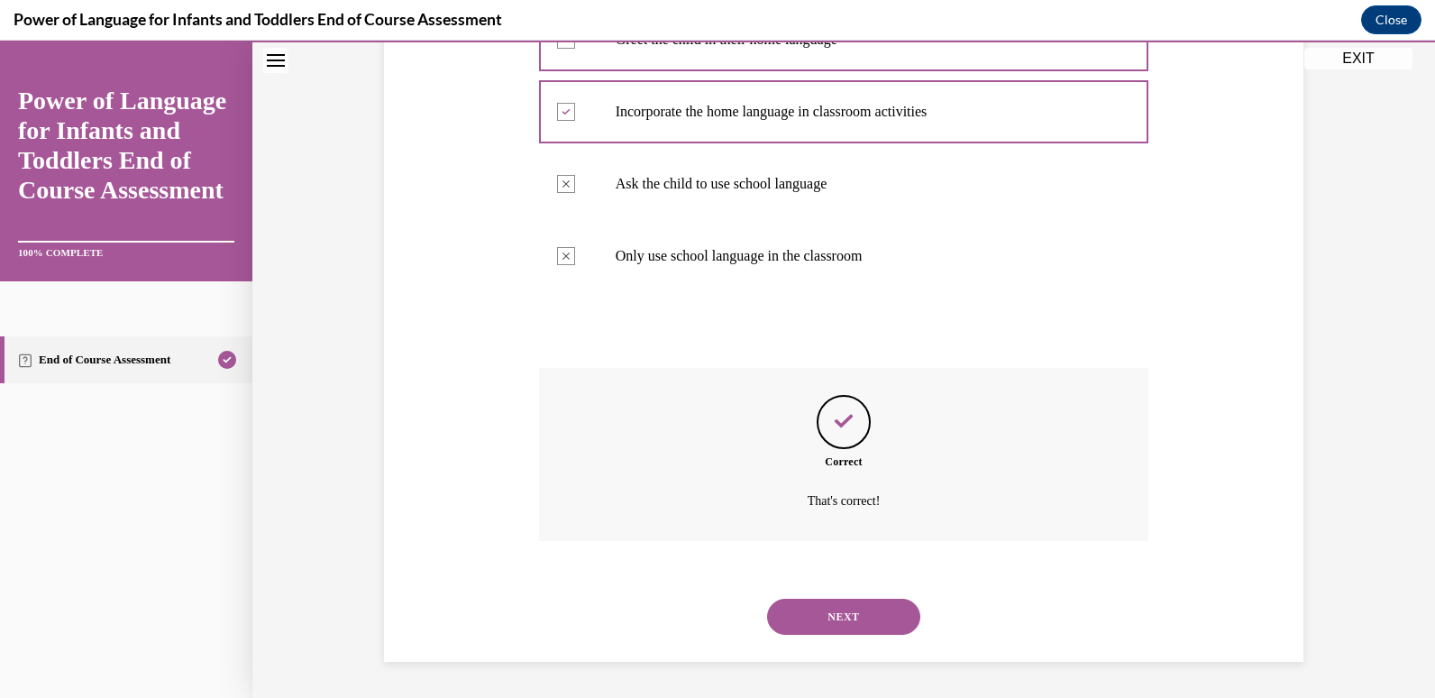
click at [852, 627] on button "NEXT" at bounding box center [843, 616] width 153 height 36
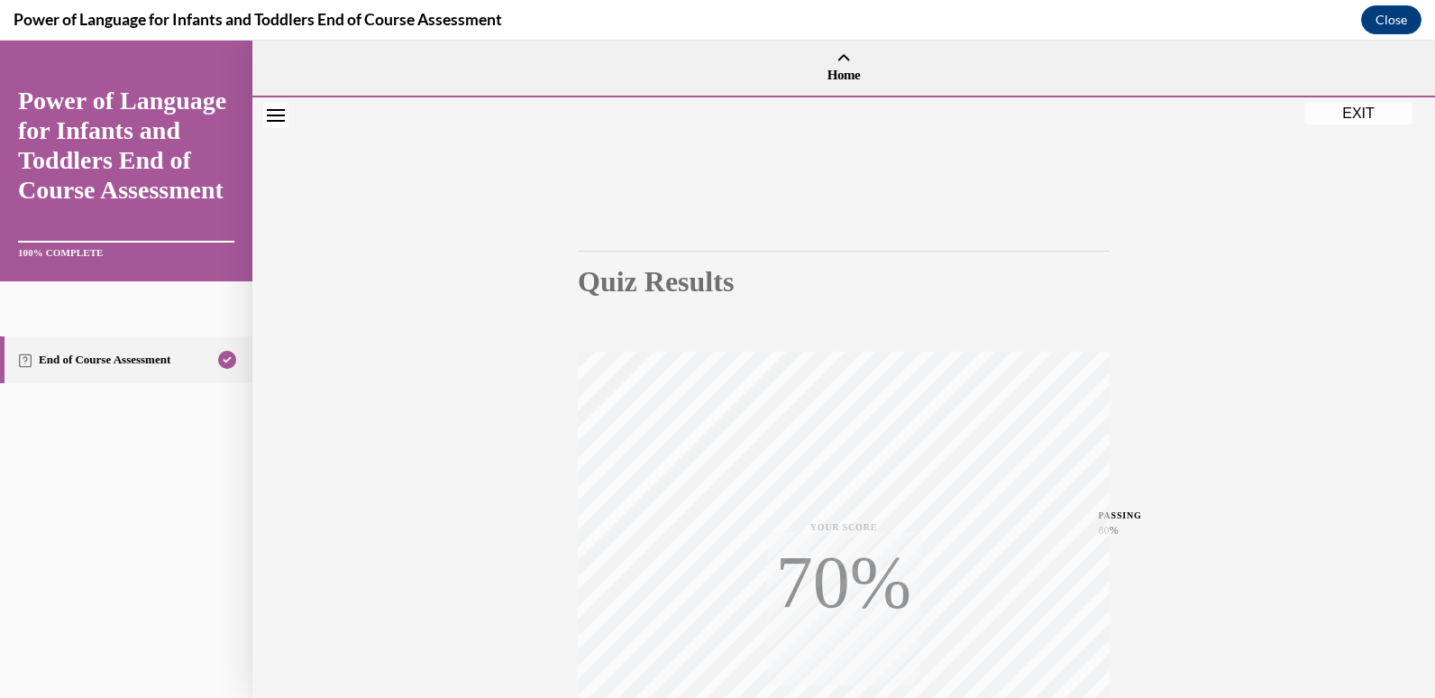
scroll to position [267, 0]
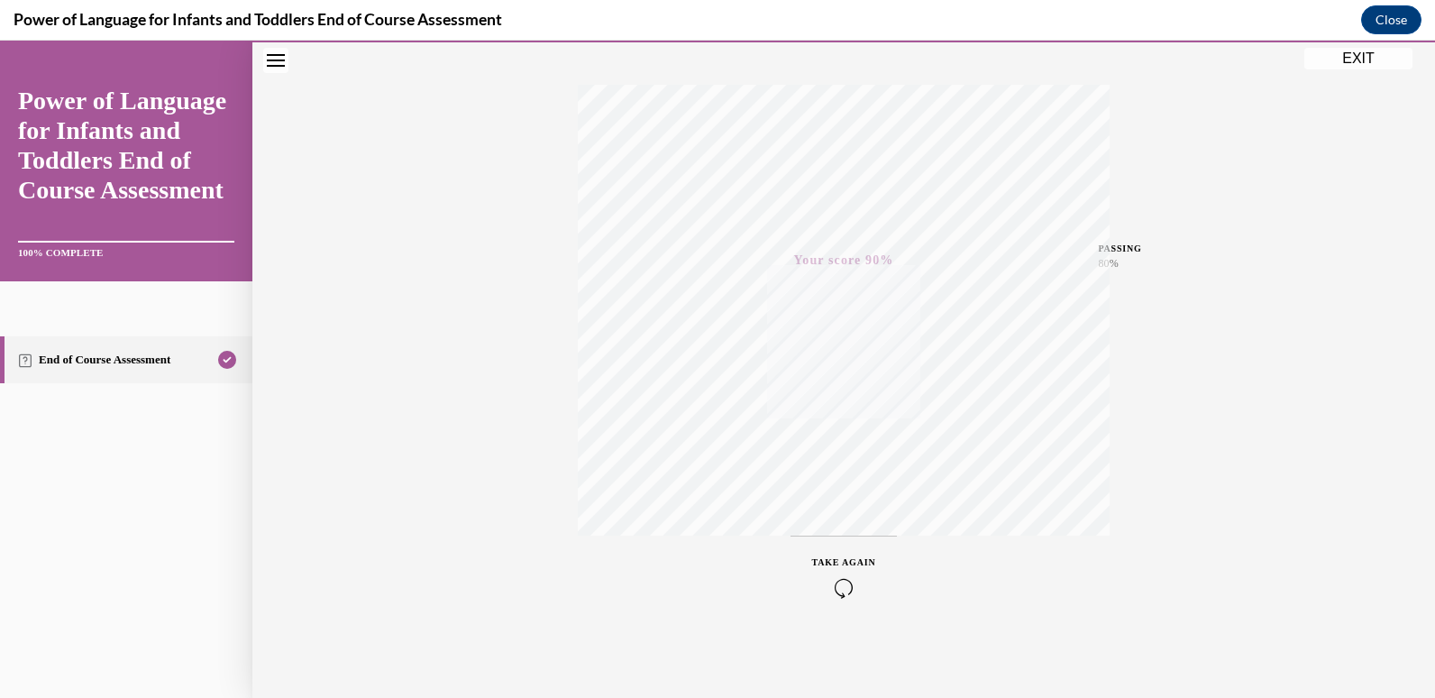
click at [967, 577] on div "TAKE AGAIN" at bounding box center [844, 575] width 532 height 81
click at [1347, 61] on button "EXIT" at bounding box center [1358, 59] width 108 height 22
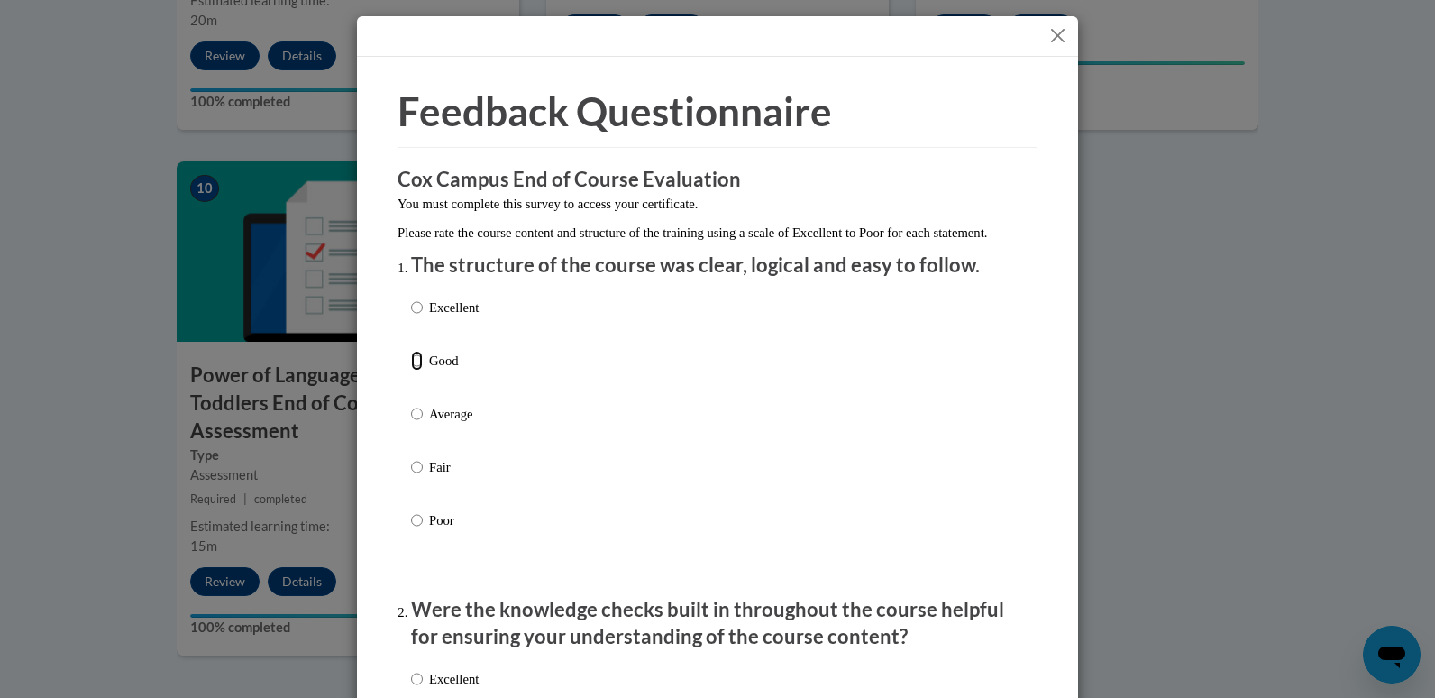
click at [413, 370] on input "Good" at bounding box center [417, 361] width 12 height 20
radio input "true"
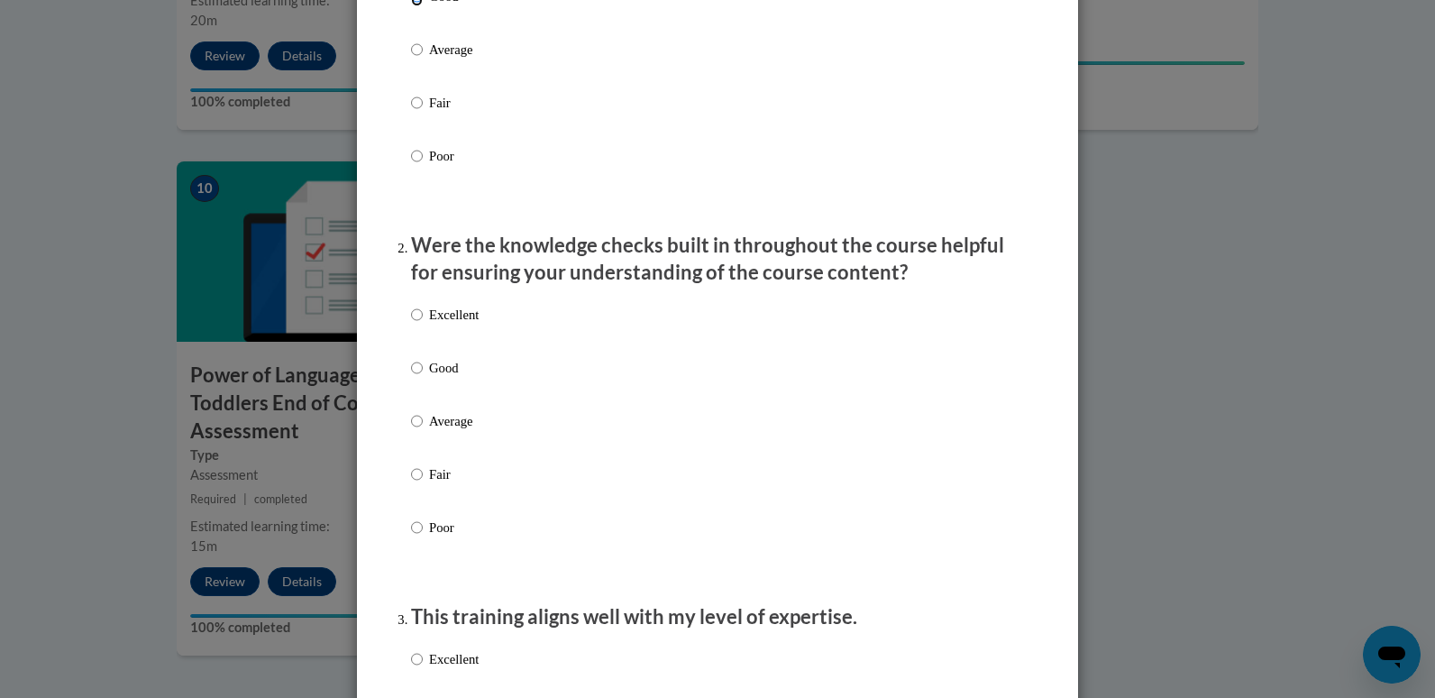
scroll to position [372, 0]
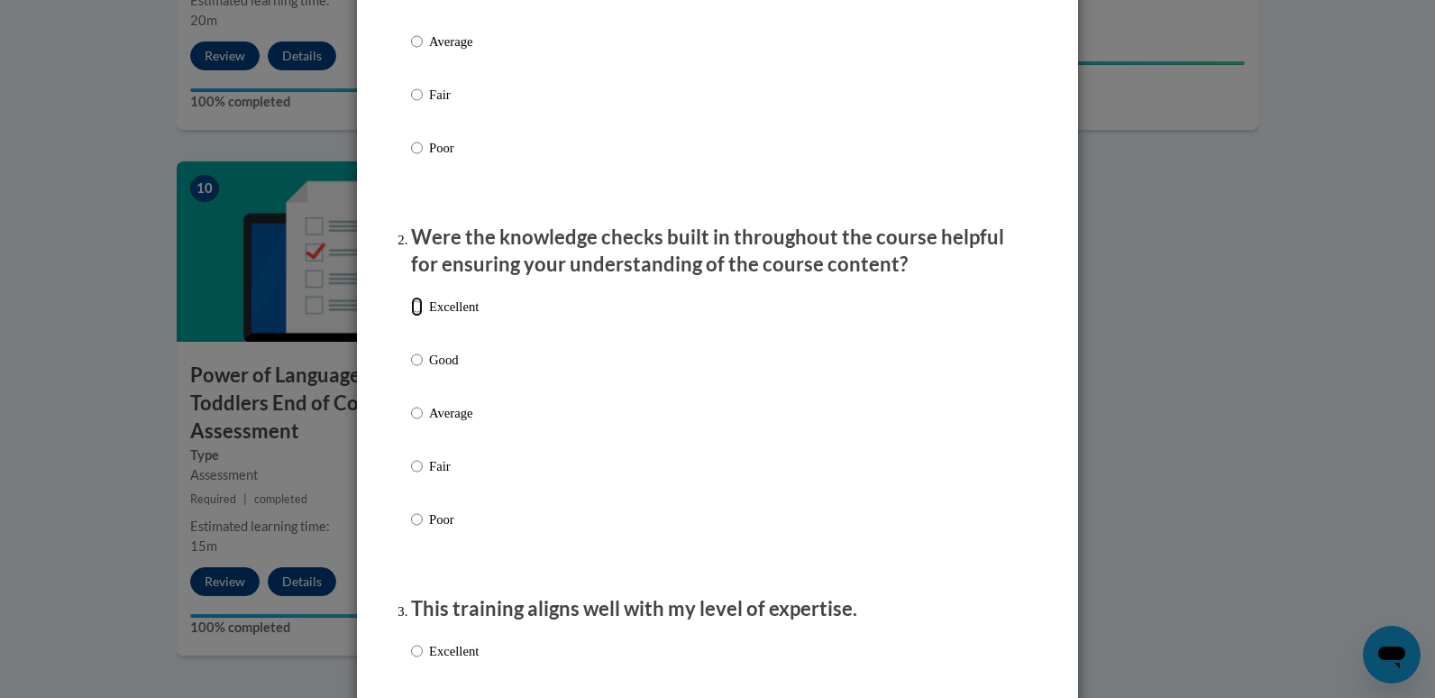
click at [413, 316] on input "Excellent" at bounding box center [417, 307] width 12 height 20
radio input "true"
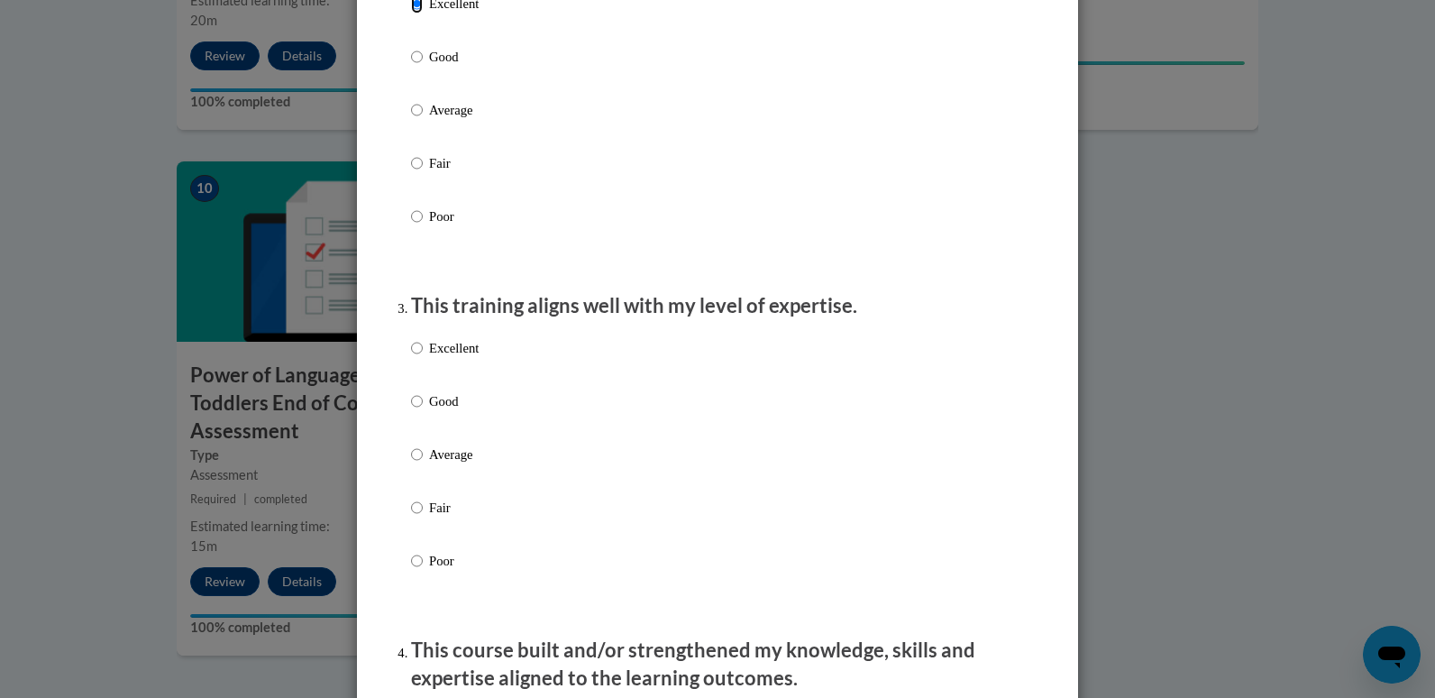
scroll to position [680, 0]
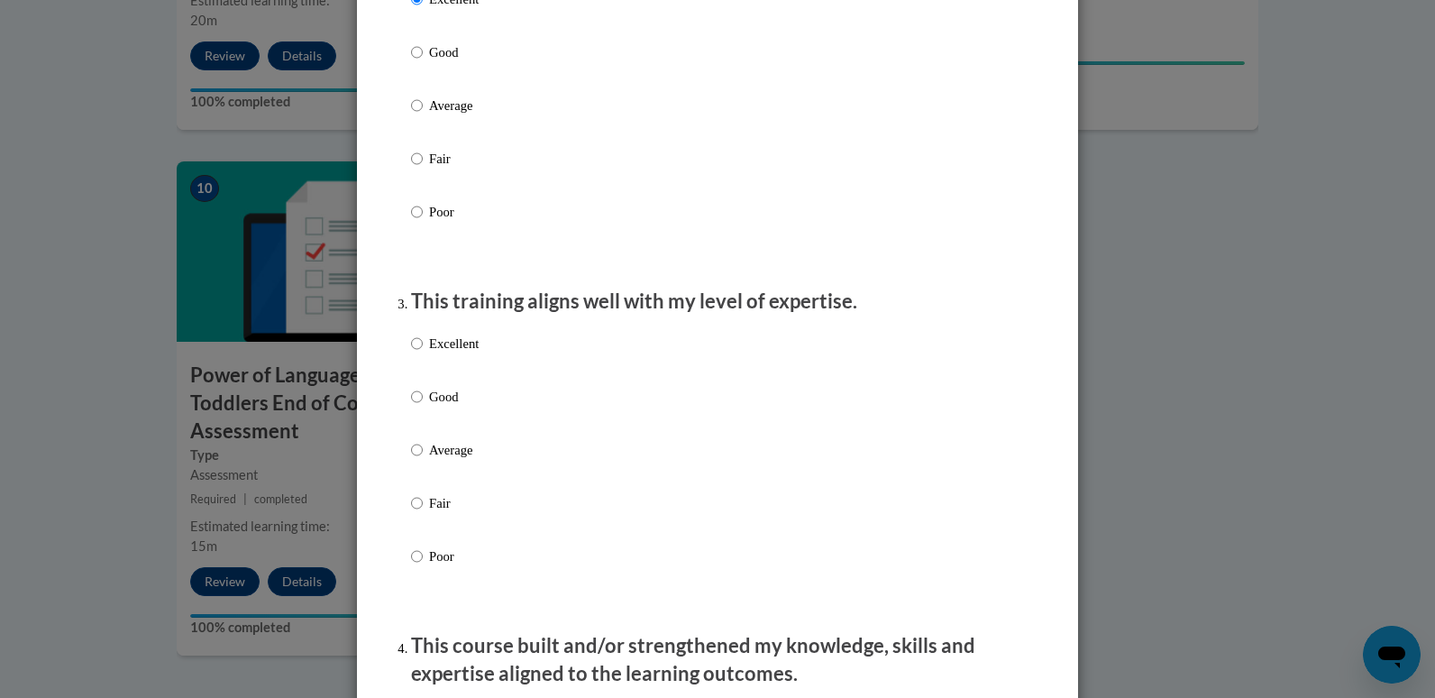
click at [434, 435] on label "Good" at bounding box center [445, 411] width 68 height 49
click at [423, 406] on input "Good" at bounding box center [417, 397] width 12 height 20
radio input "true"
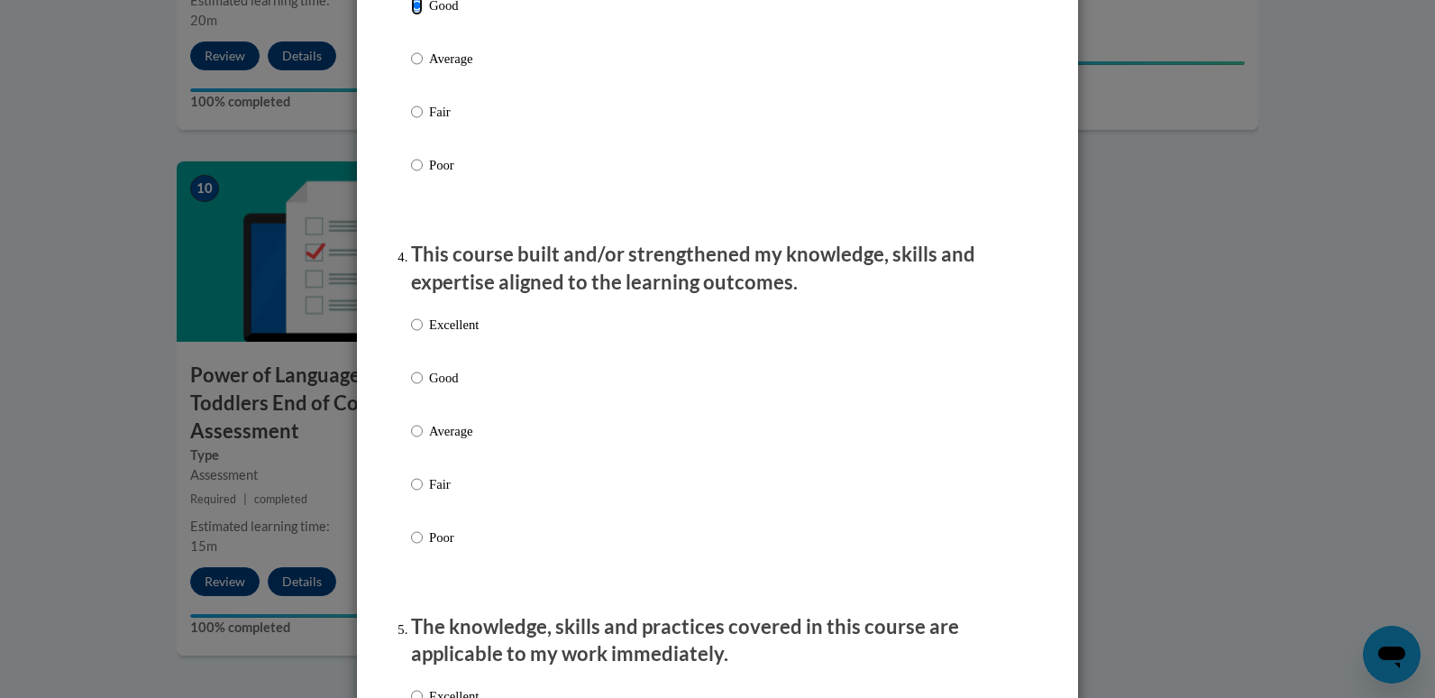
scroll to position [1081, 0]
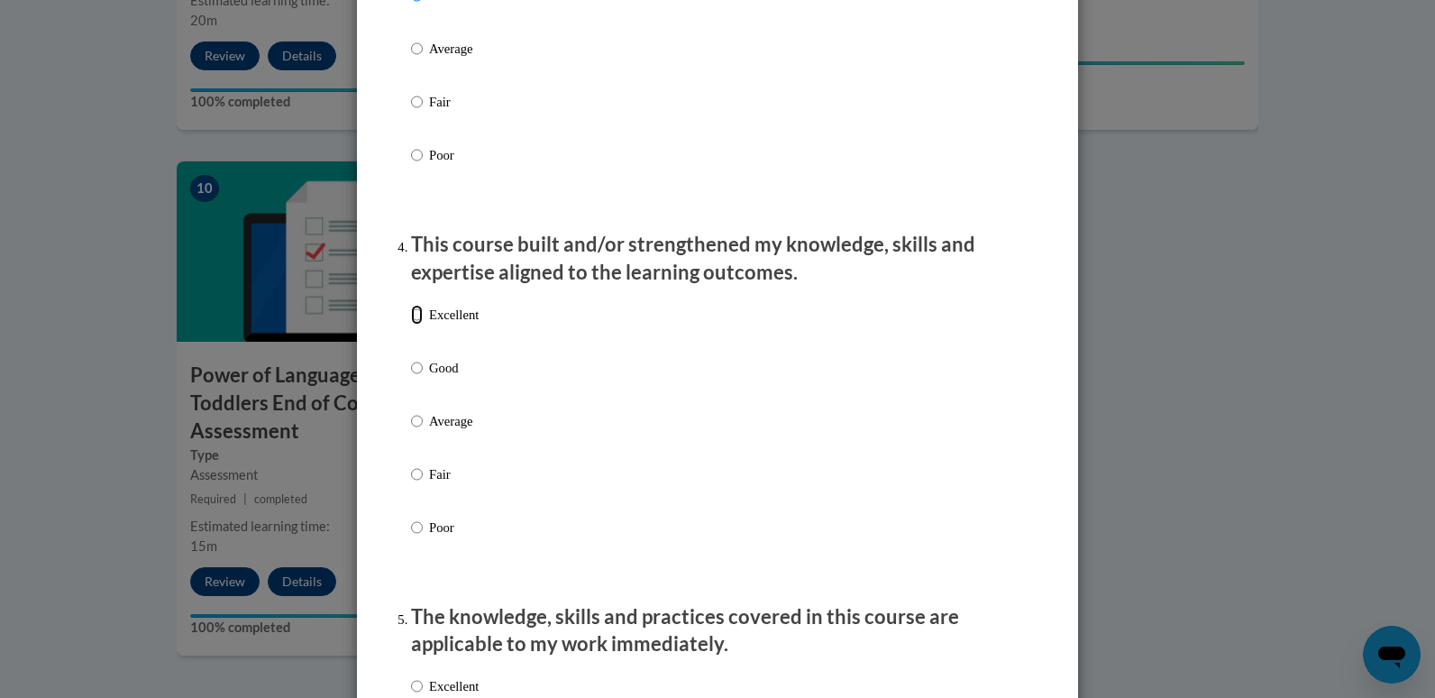
click at [412, 324] on input "Excellent" at bounding box center [417, 315] width 12 height 20
radio input "true"
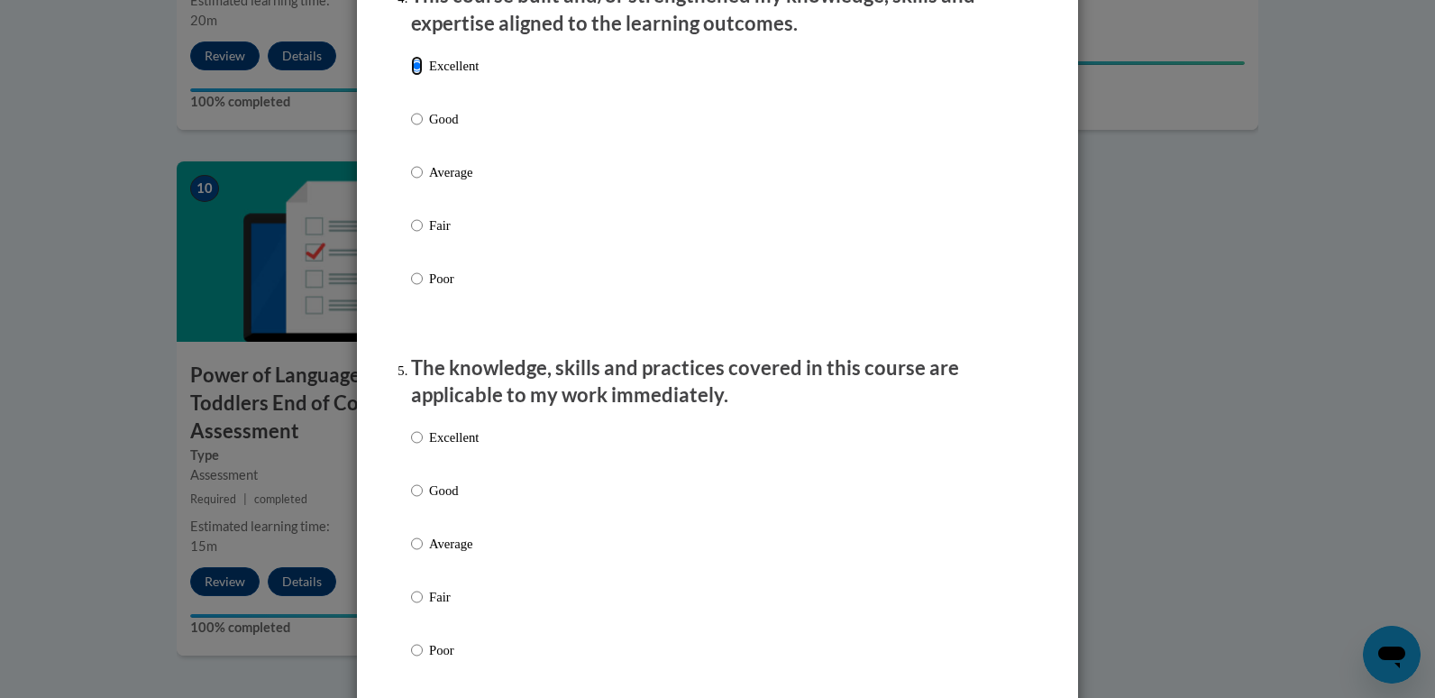
scroll to position [1330, 0]
click at [411, 499] on input "Good" at bounding box center [417, 489] width 12 height 20
radio input "true"
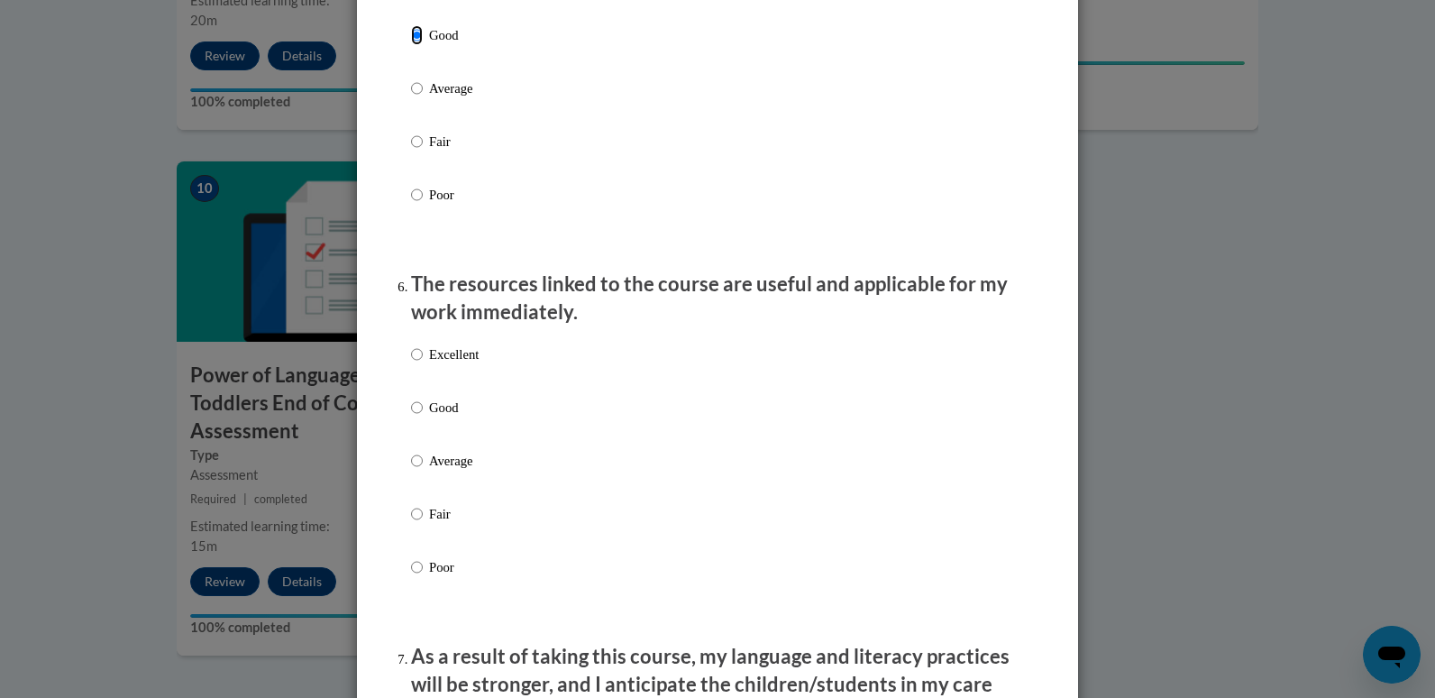
scroll to position [1801, 0]
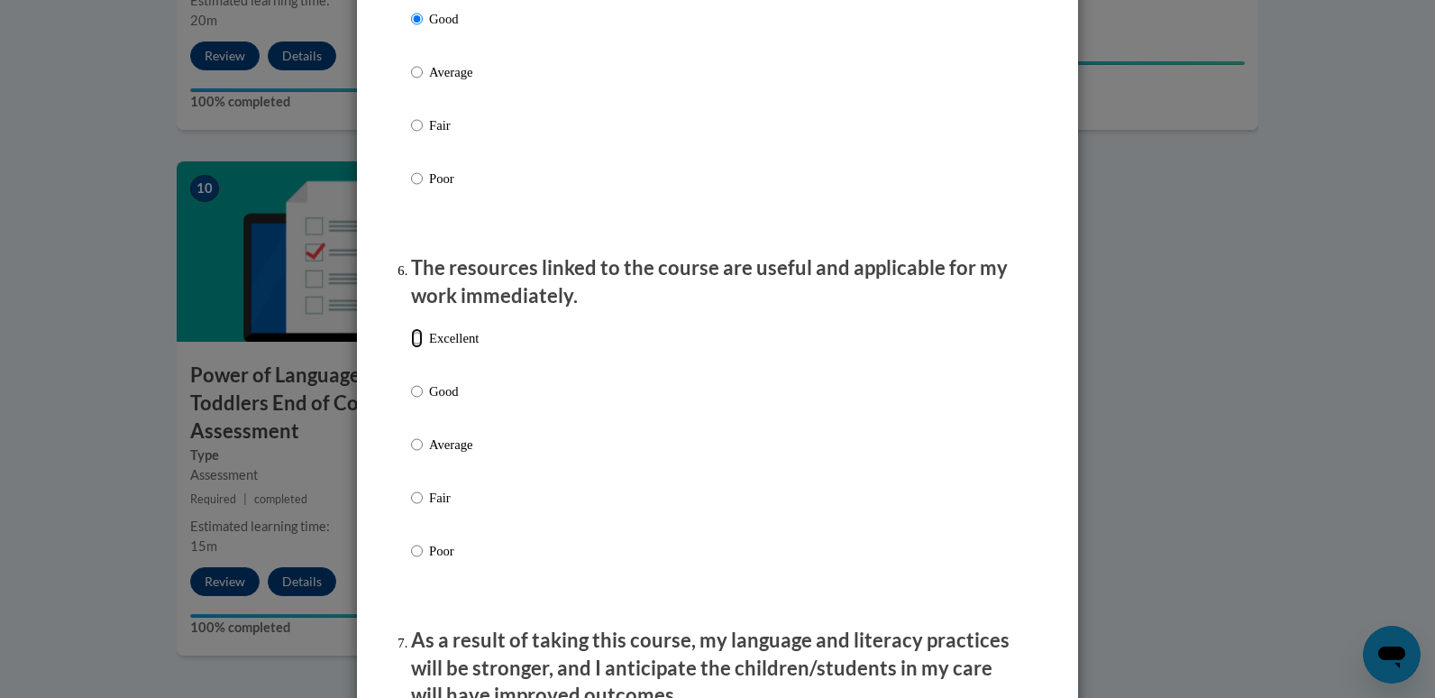
click at [411, 348] on input "Excellent" at bounding box center [417, 338] width 12 height 20
radio input "true"
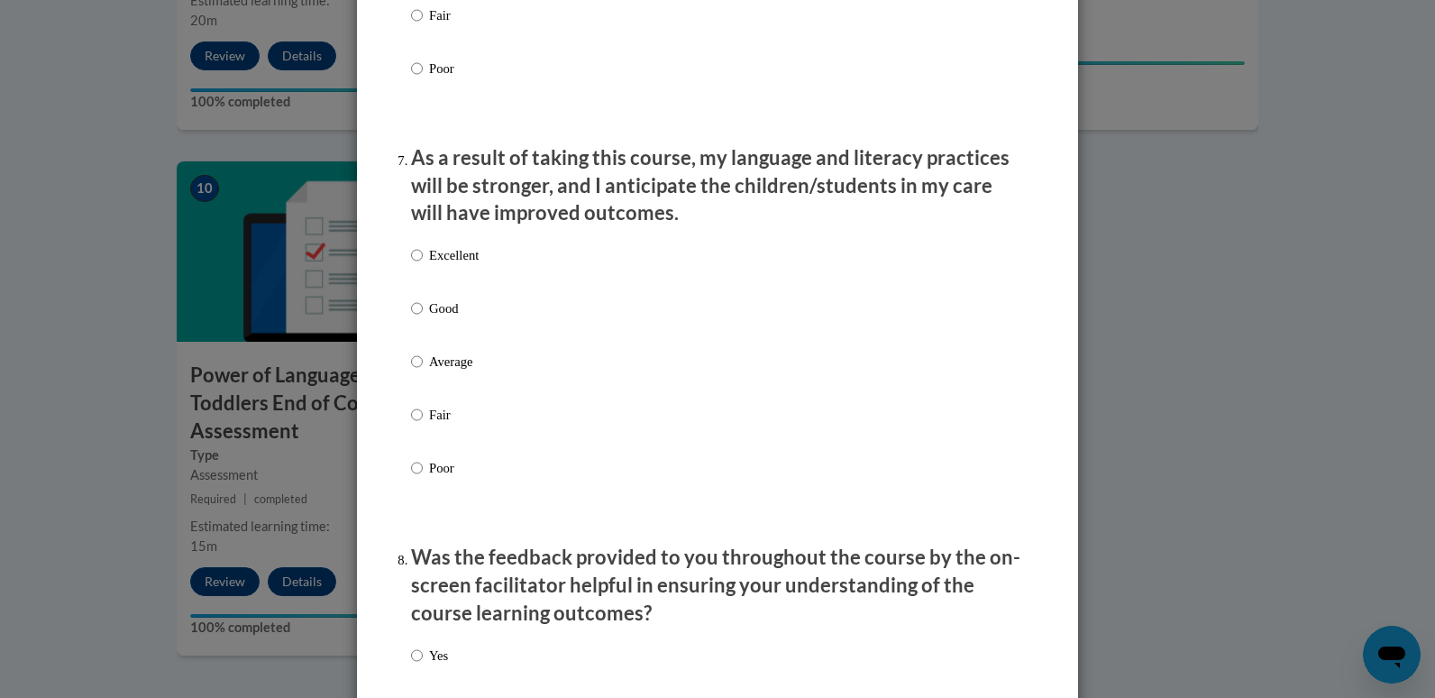
scroll to position [2287, 0]
click at [411, 315] on input "Good" at bounding box center [417, 305] width 12 height 20
radio input "true"
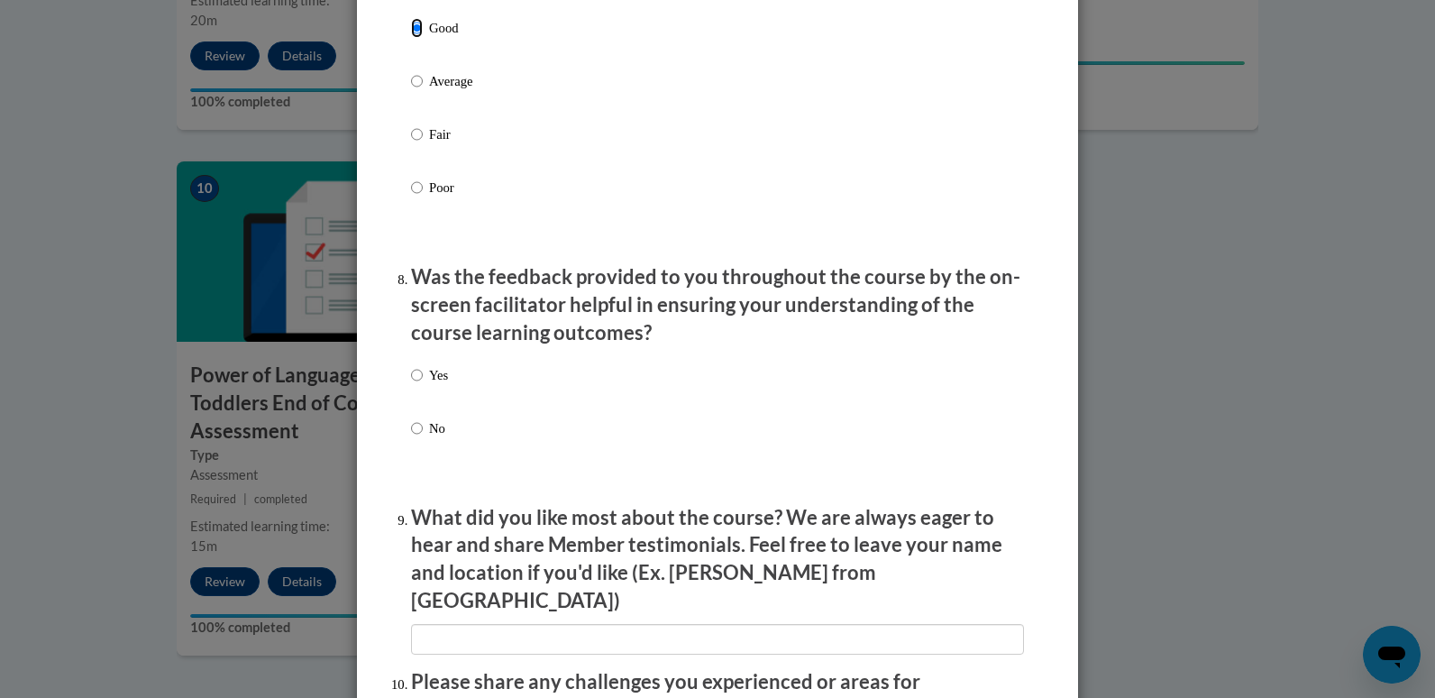
scroll to position [2567, 0]
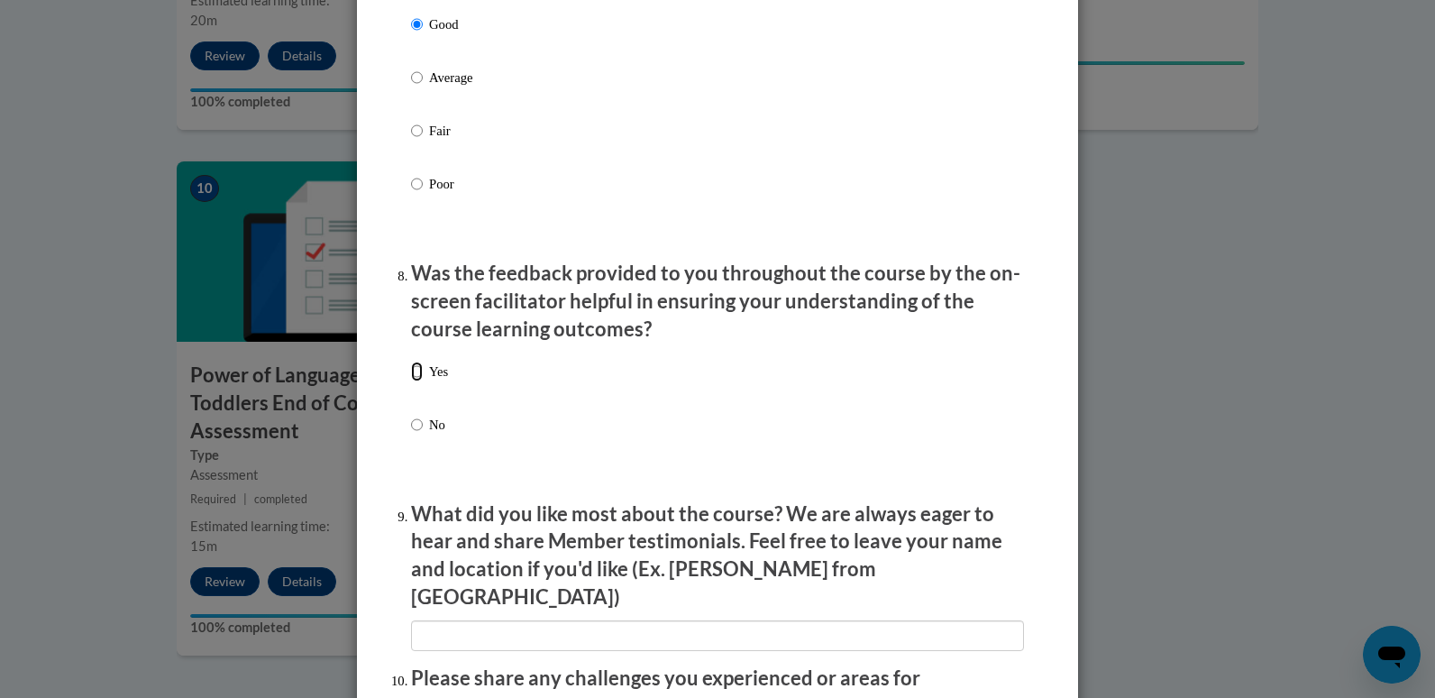
click at [411, 379] on input "Yes" at bounding box center [417, 371] width 12 height 20
radio input "true"
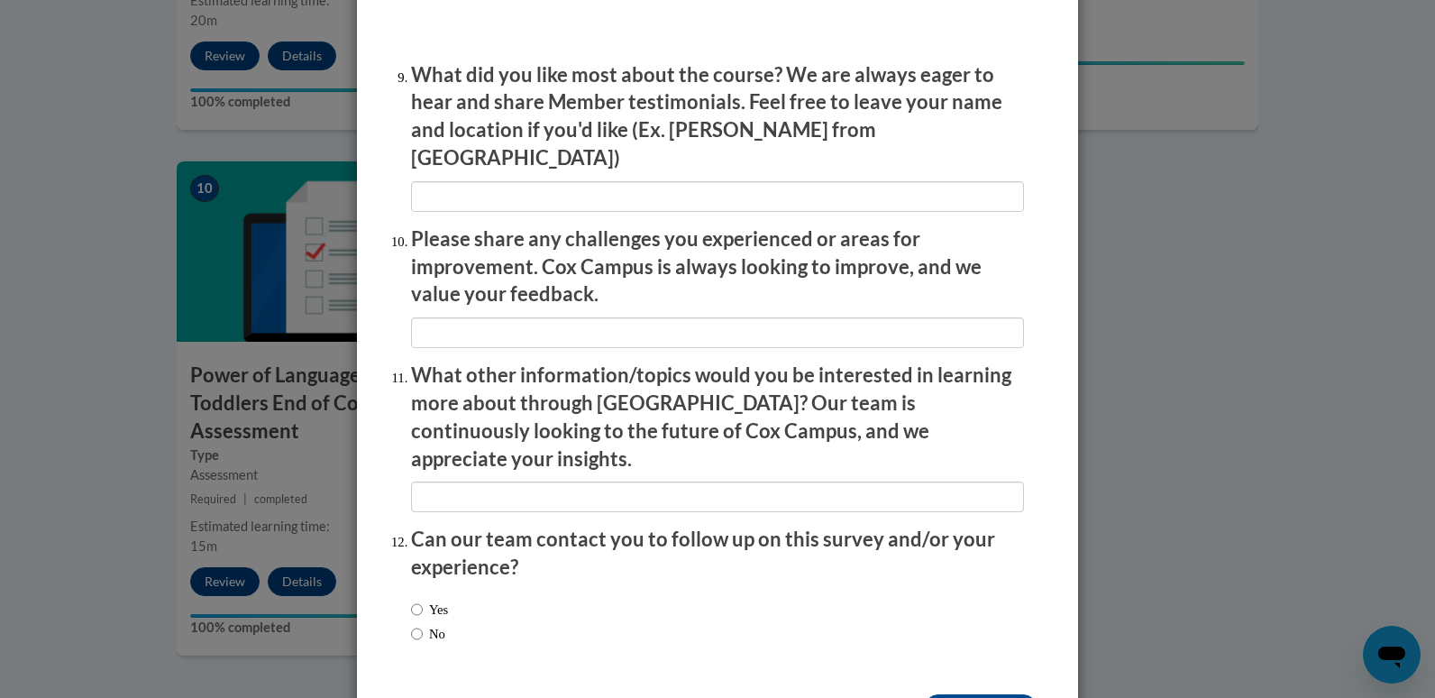
scroll to position [3047, 0]
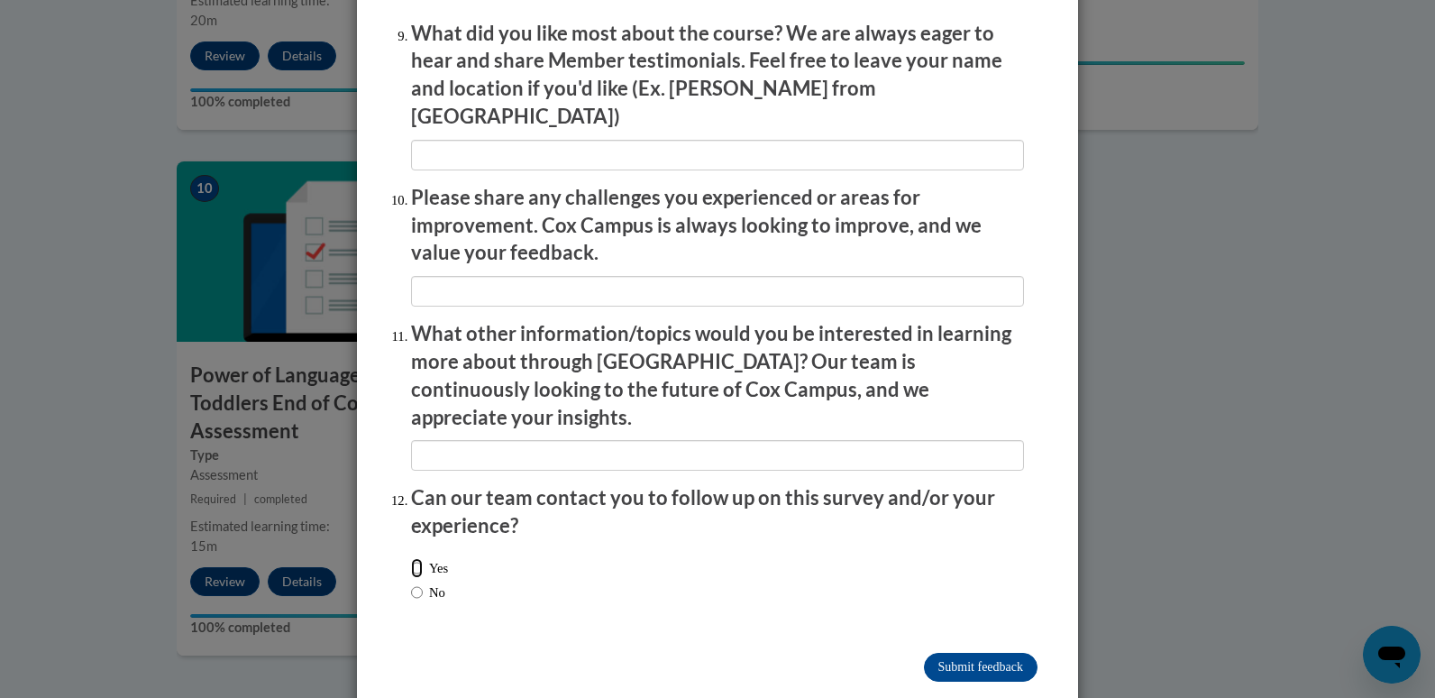
click at [411, 558] on input "Yes" at bounding box center [417, 568] width 12 height 20
radio input "true"
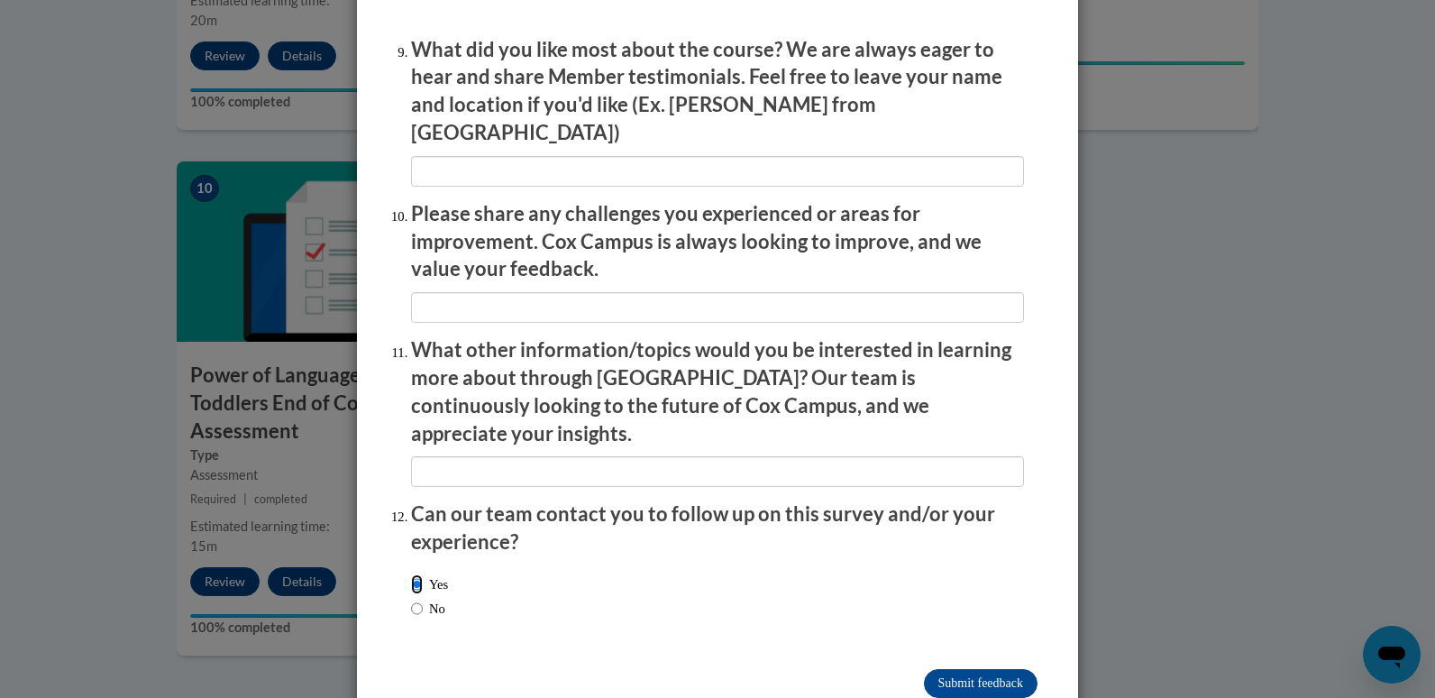
scroll to position [3024, 0]
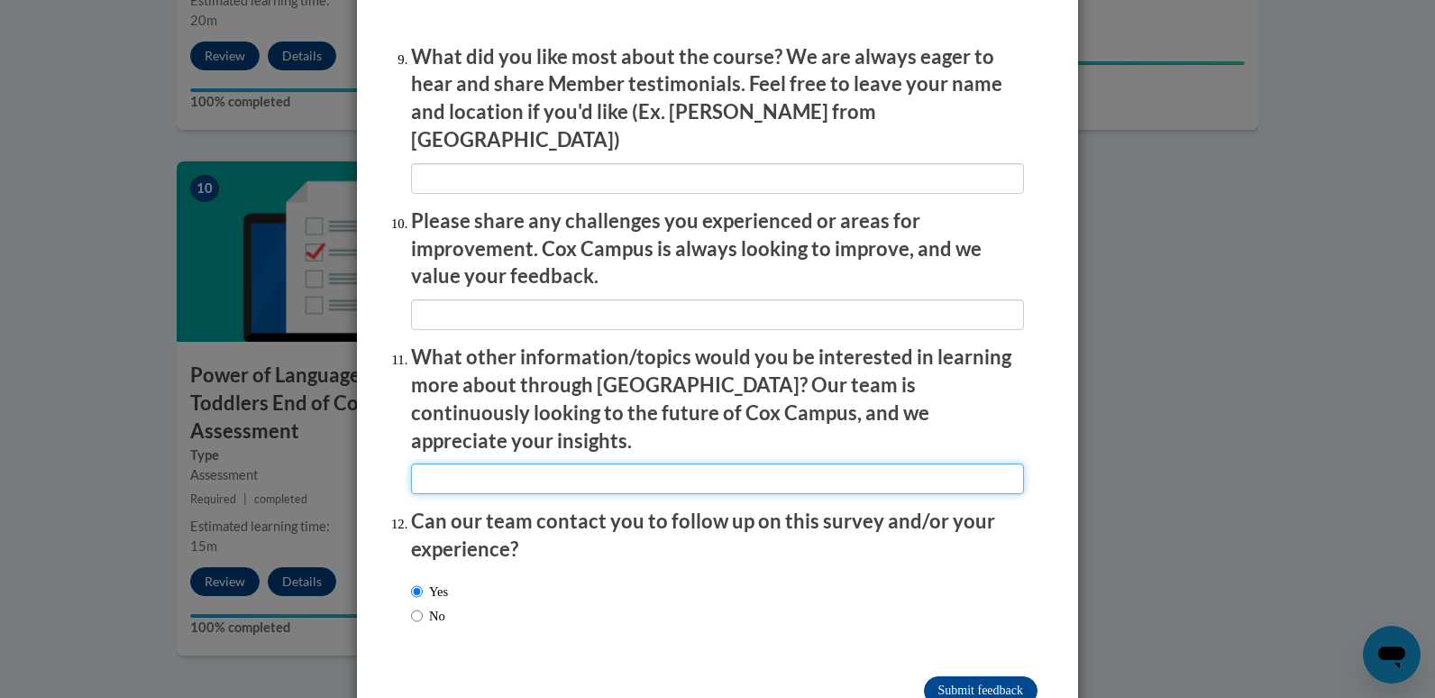
click at [445, 463] on input "textbox" at bounding box center [717, 478] width 613 height 31
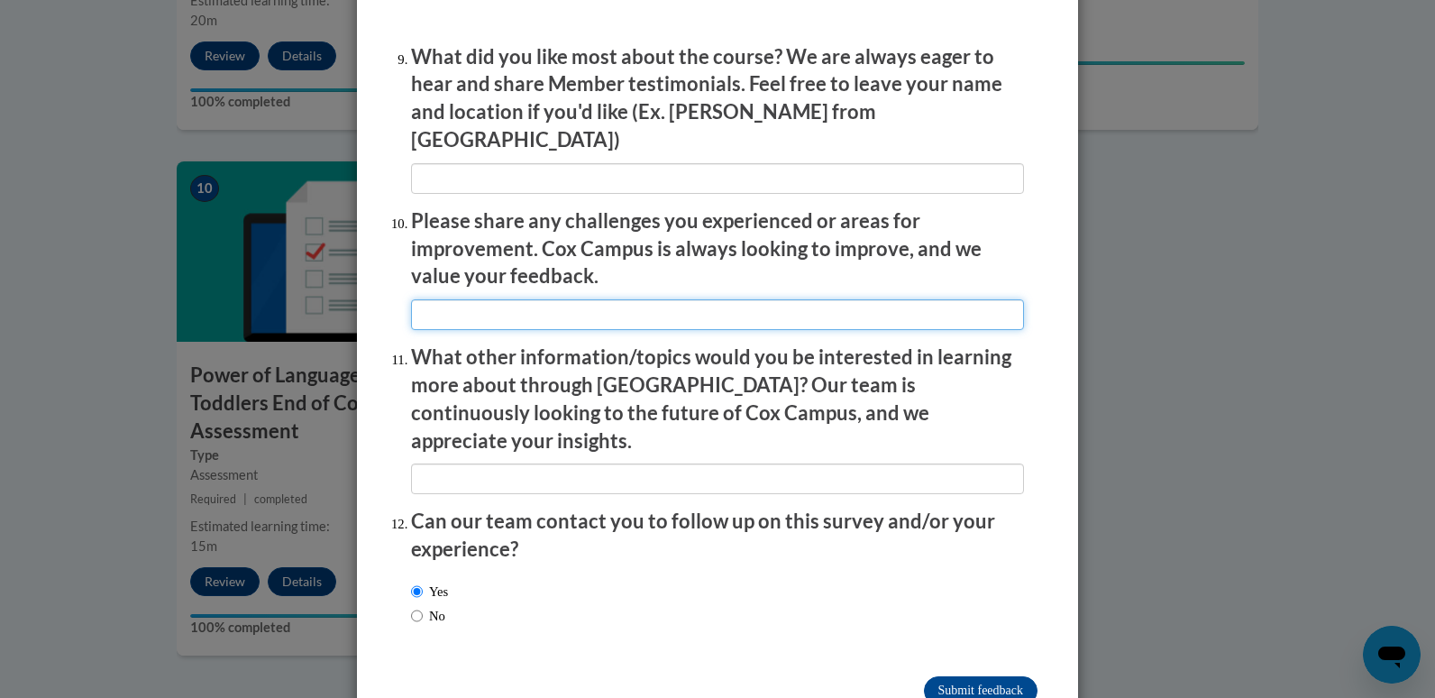
click at [431, 299] on input "textbox" at bounding box center [717, 314] width 613 height 31
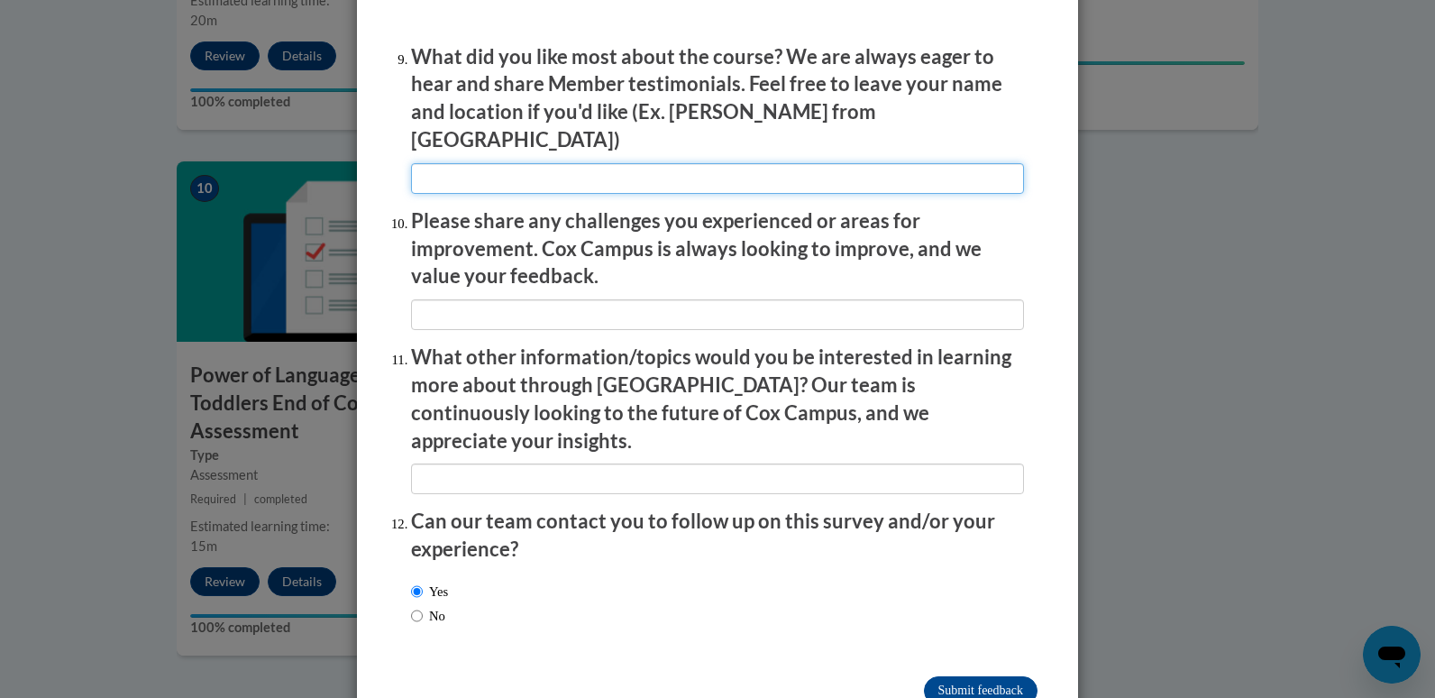
click at [432, 163] on input "textbox" at bounding box center [717, 178] width 613 height 31
type input "Boi from Georgia"
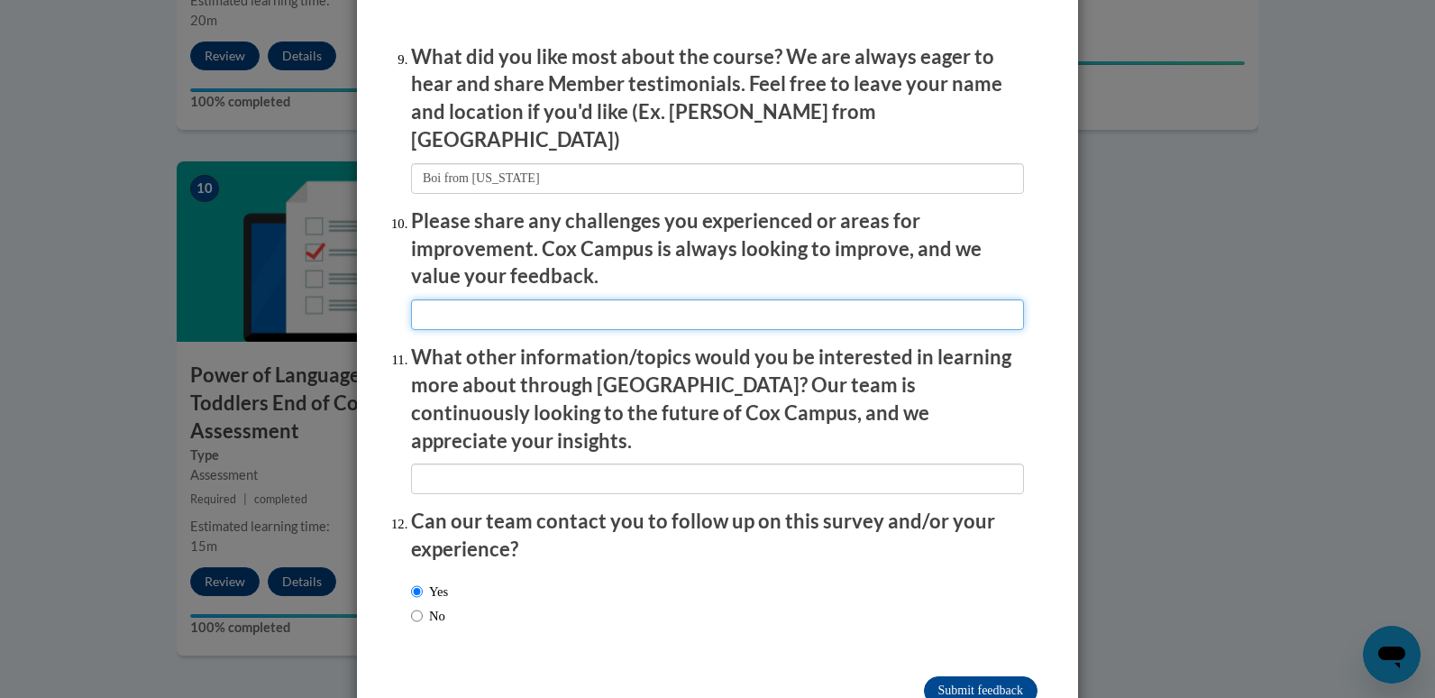
type input "N/A"
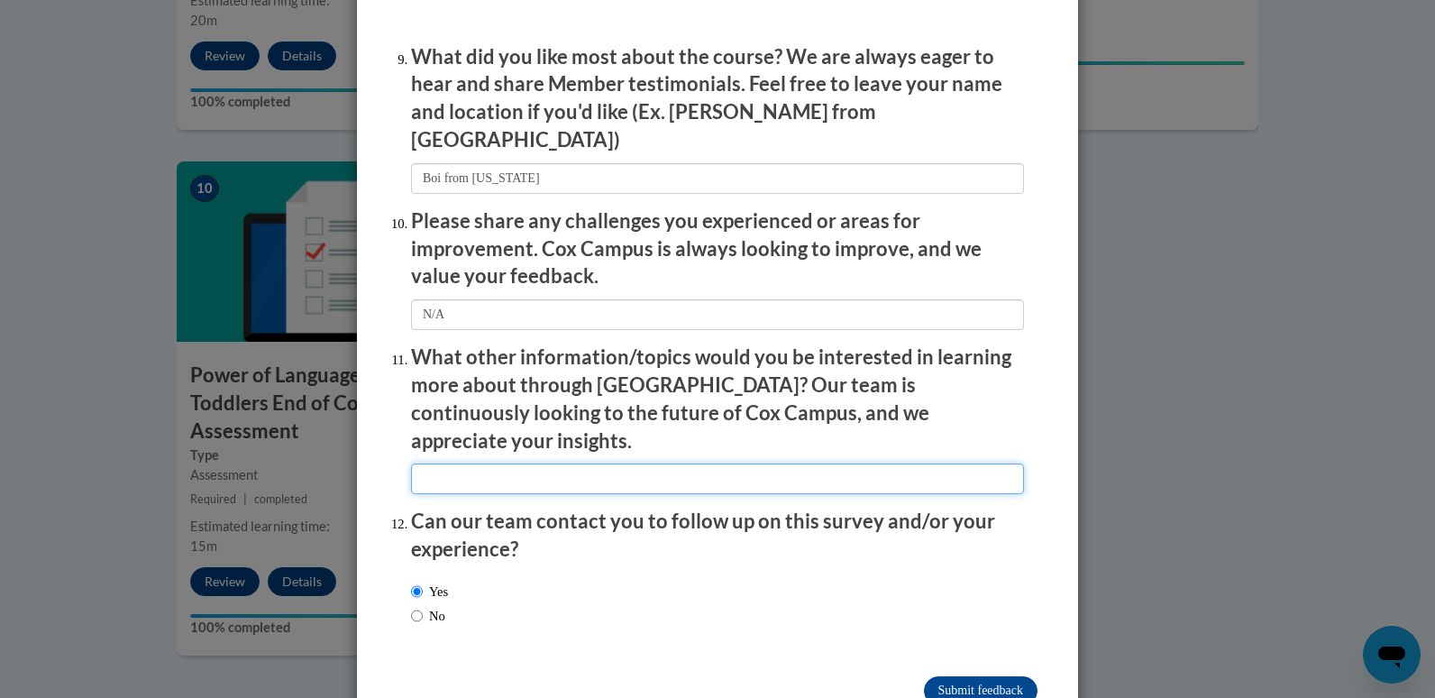
type input "Mathematics"
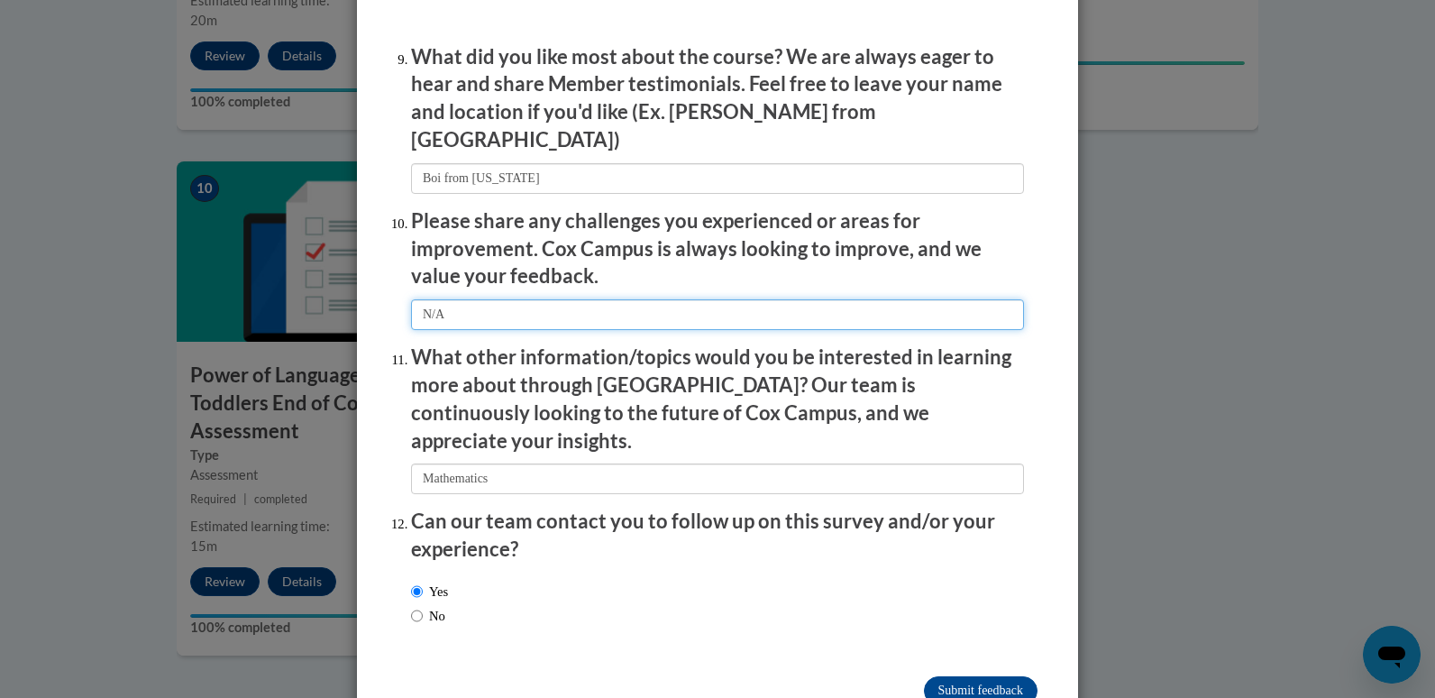
click at [448, 305] on input "textbox" at bounding box center [717, 314] width 613 height 31
type input "N"
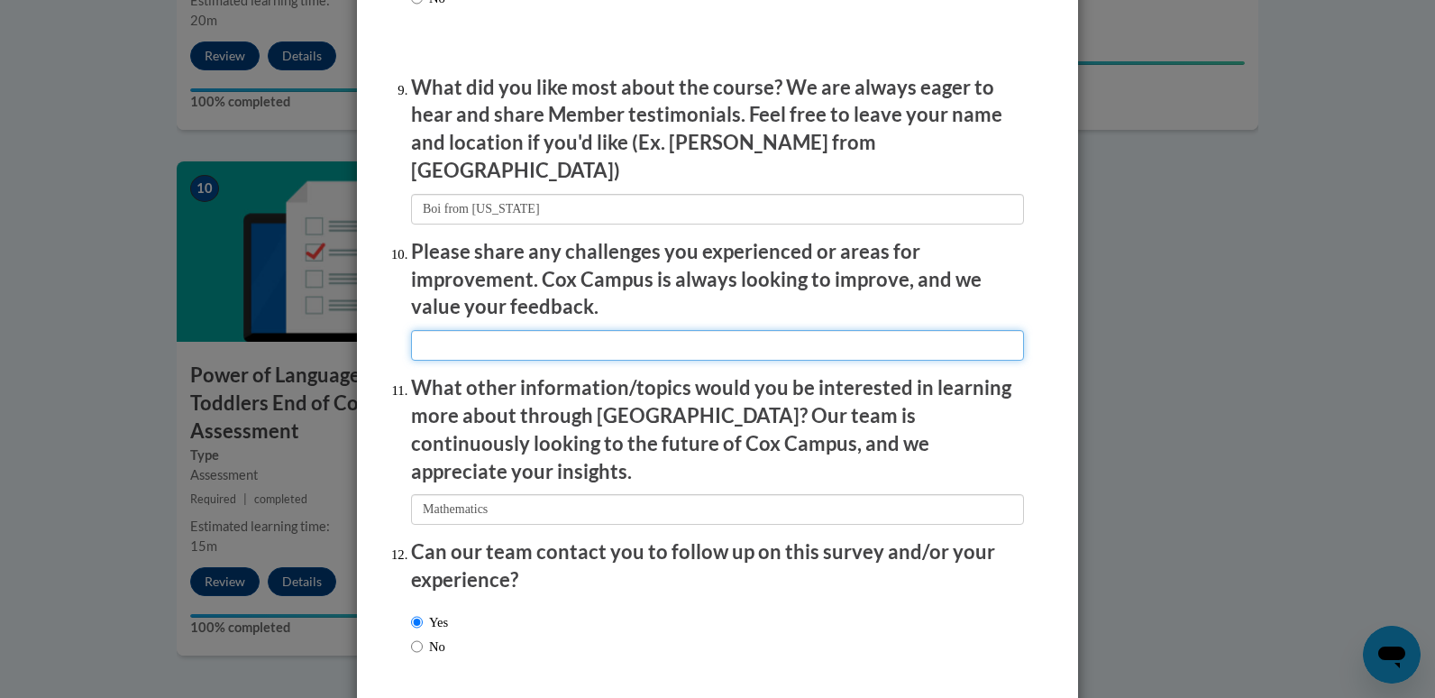
scroll to position [2985, 0]
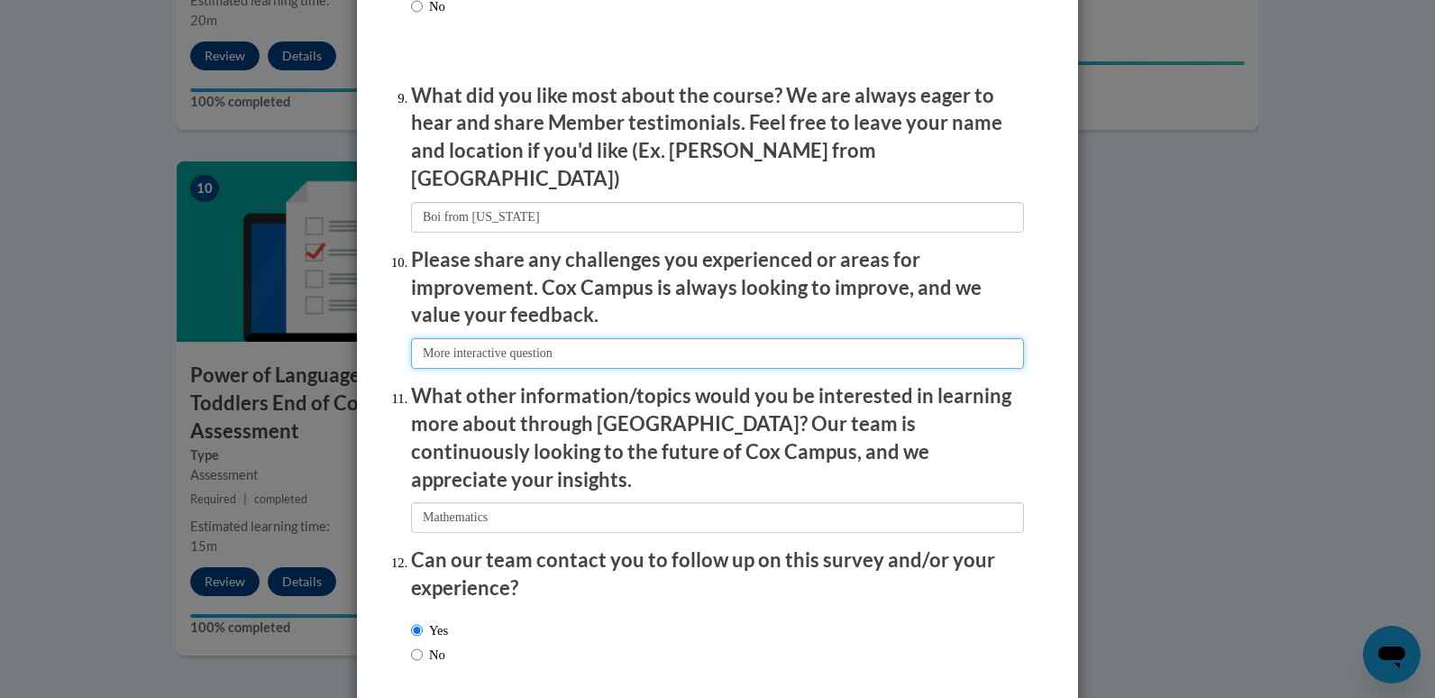
type input "More interactive question"
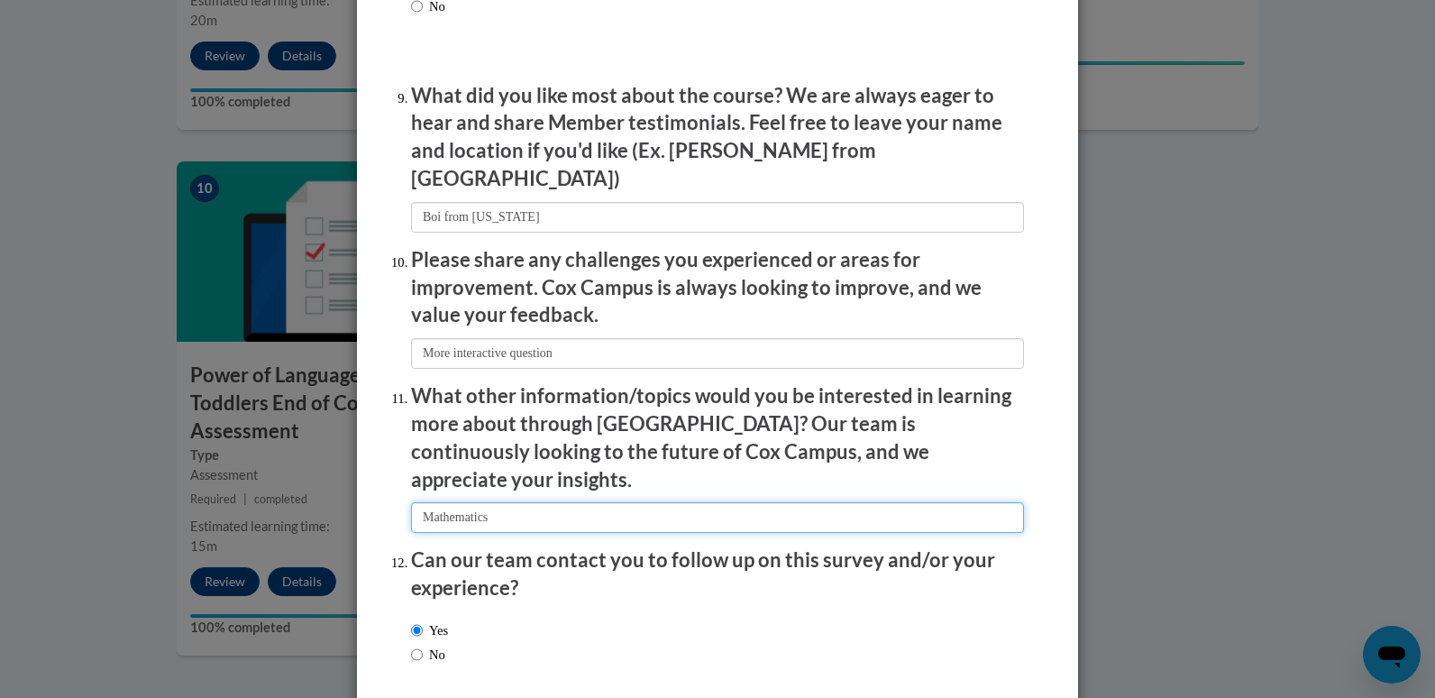
click at [523, 502] on input "textbox" at bounding box center [717, 517] width 613 height 31
type input "M"
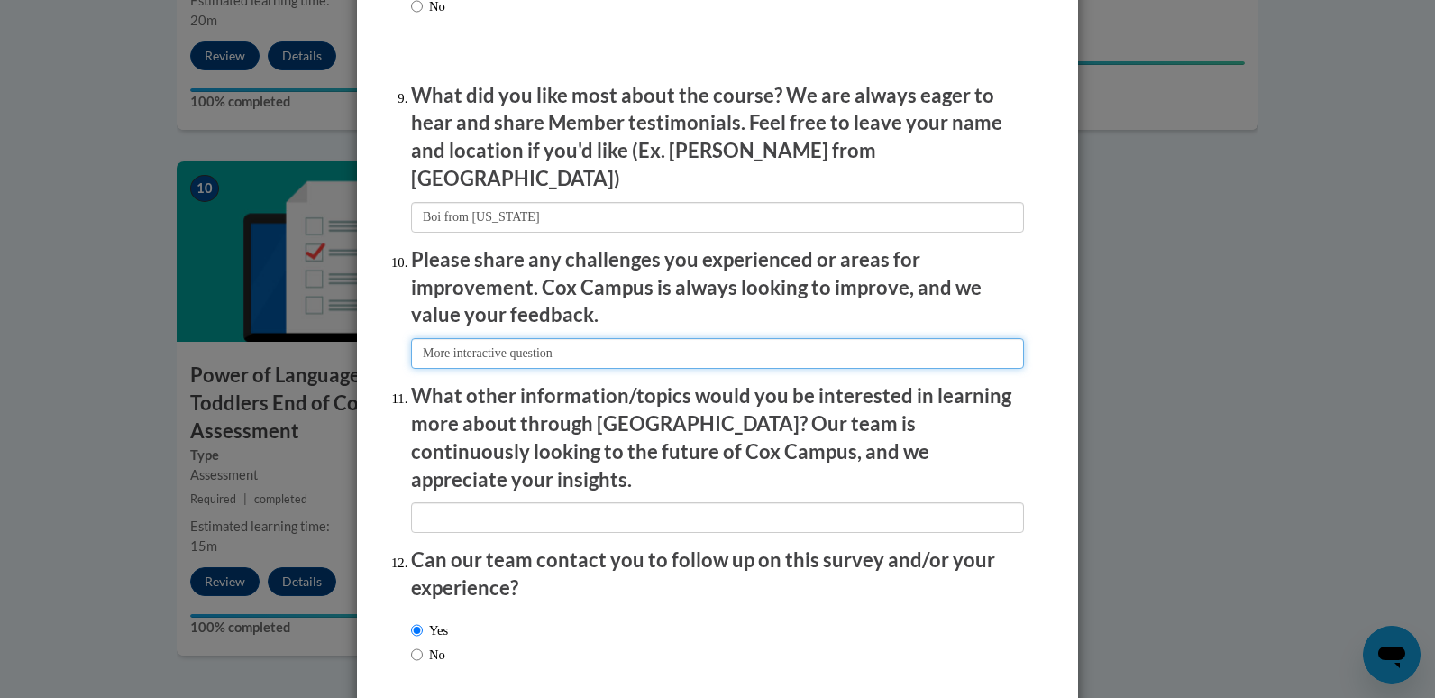
click at [576, 340] on input "textbox" at bounding box center [717, 353] width 613 height 31
type input "More interactive questions"
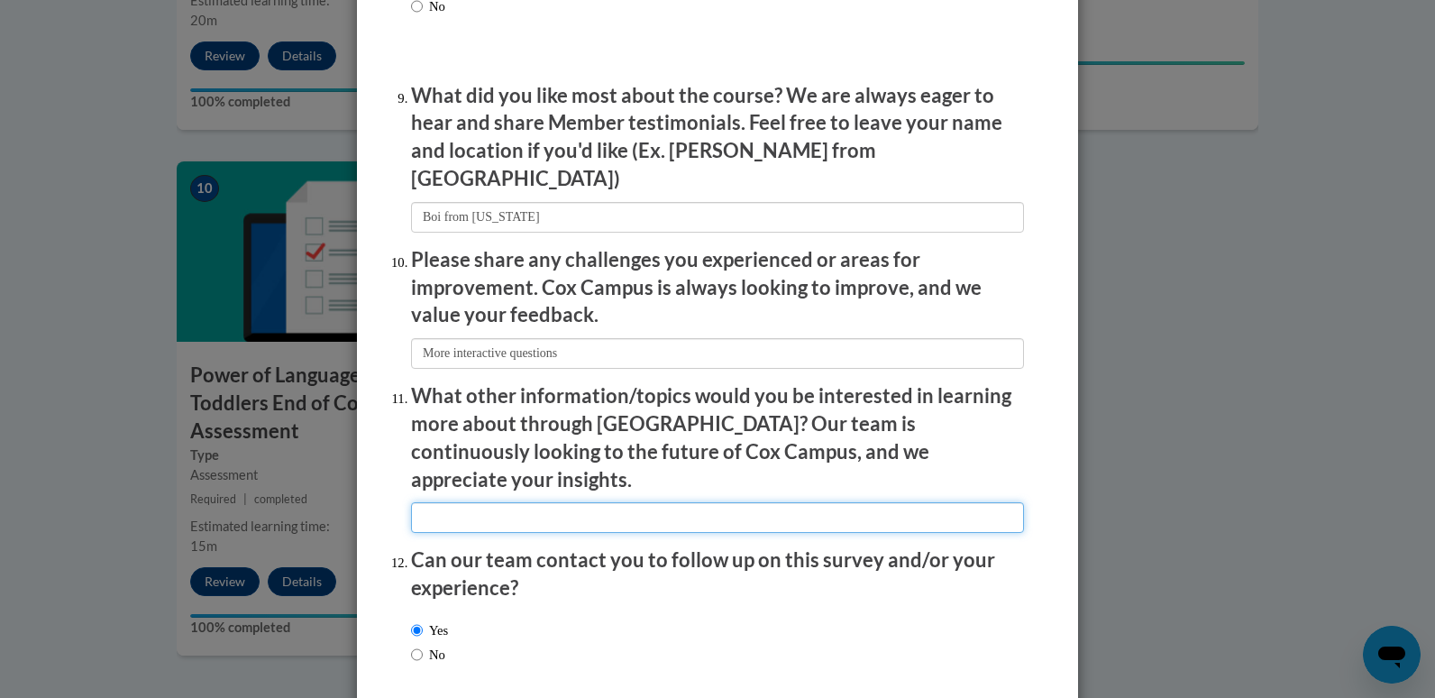
click at [537, 502] on input "textbox" at bounding box center [717, 517] width 613 height 31
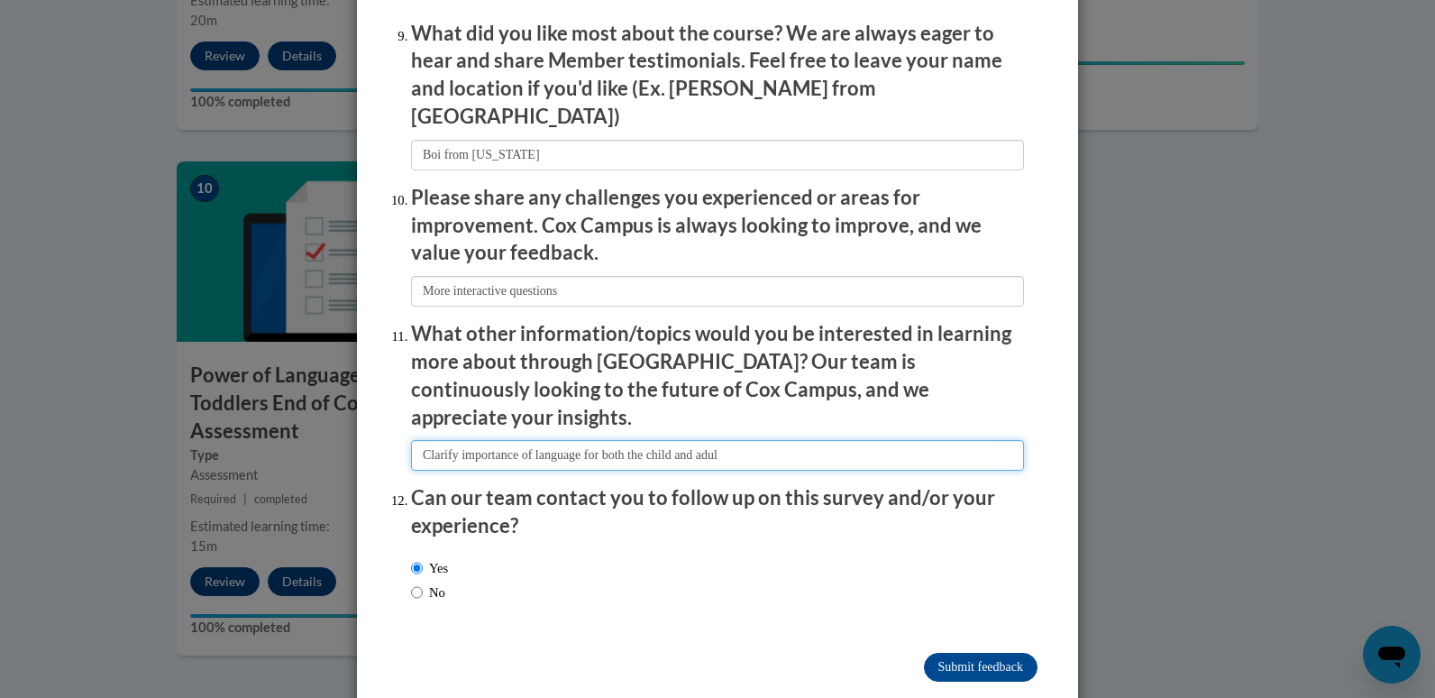
type input "Clarify importance of language for both the child and adult"
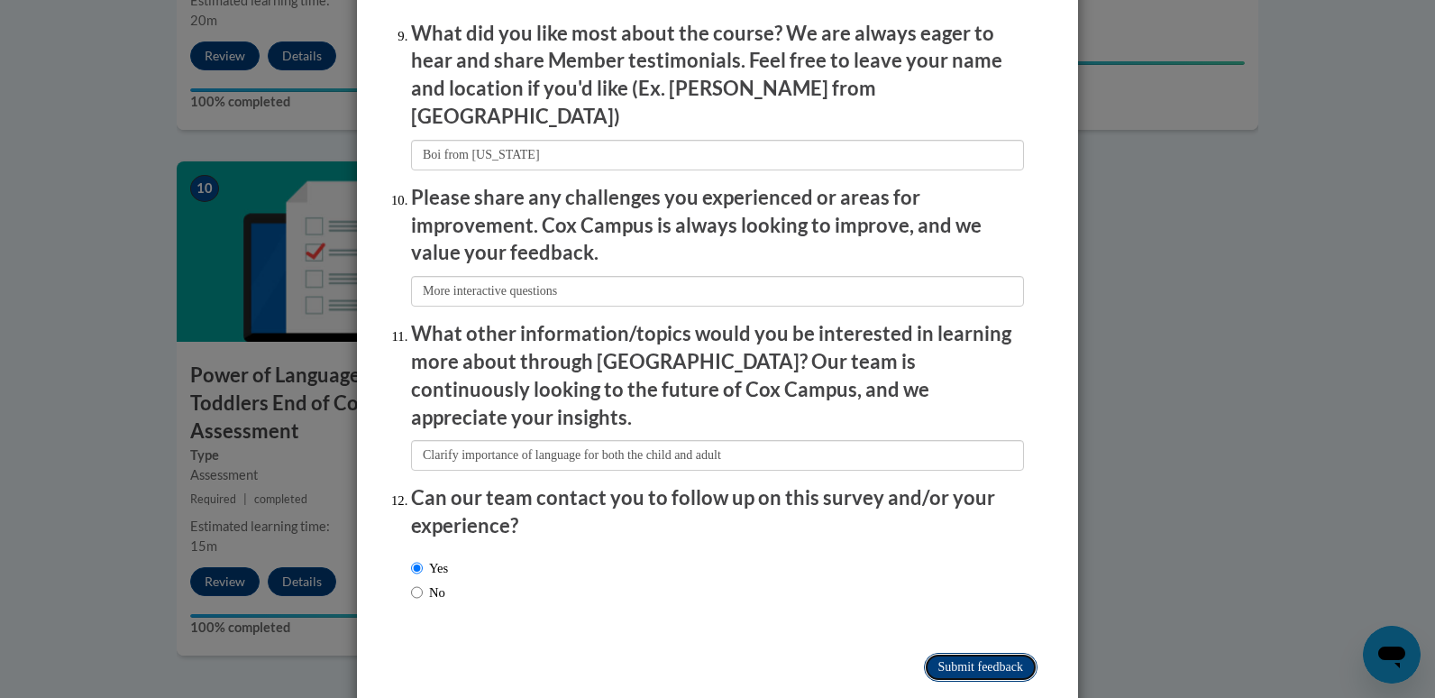
click at [945, 653] on input "Submit feedback" at bounding box center [981, 667] width 114 height 29
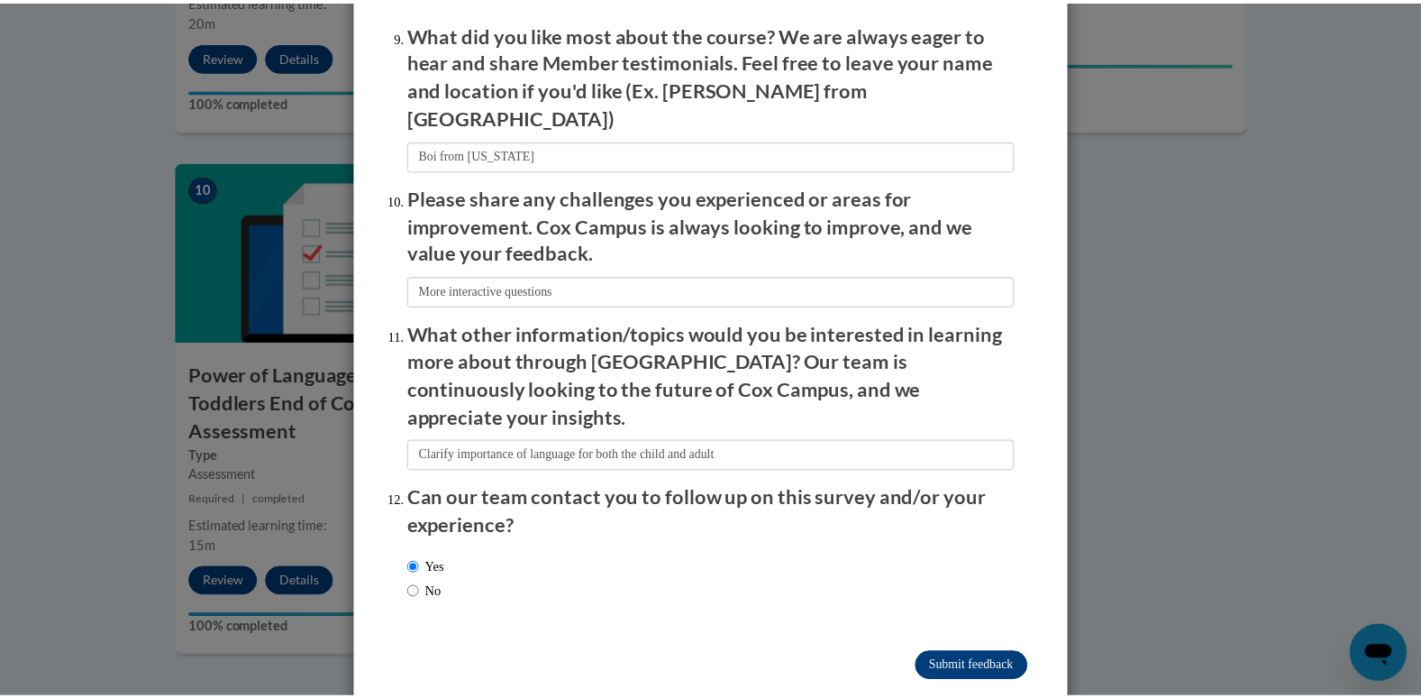
scroll to position [0, 0]
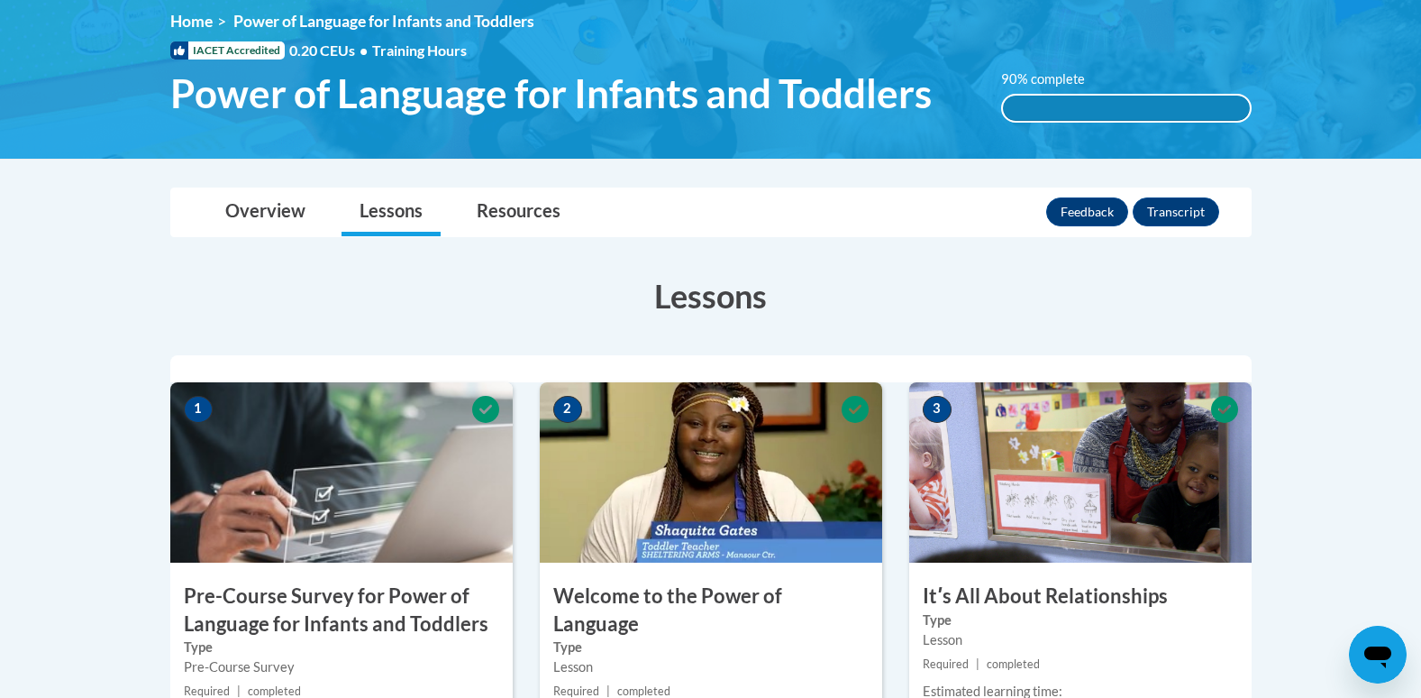
scroll to position [261, 0]
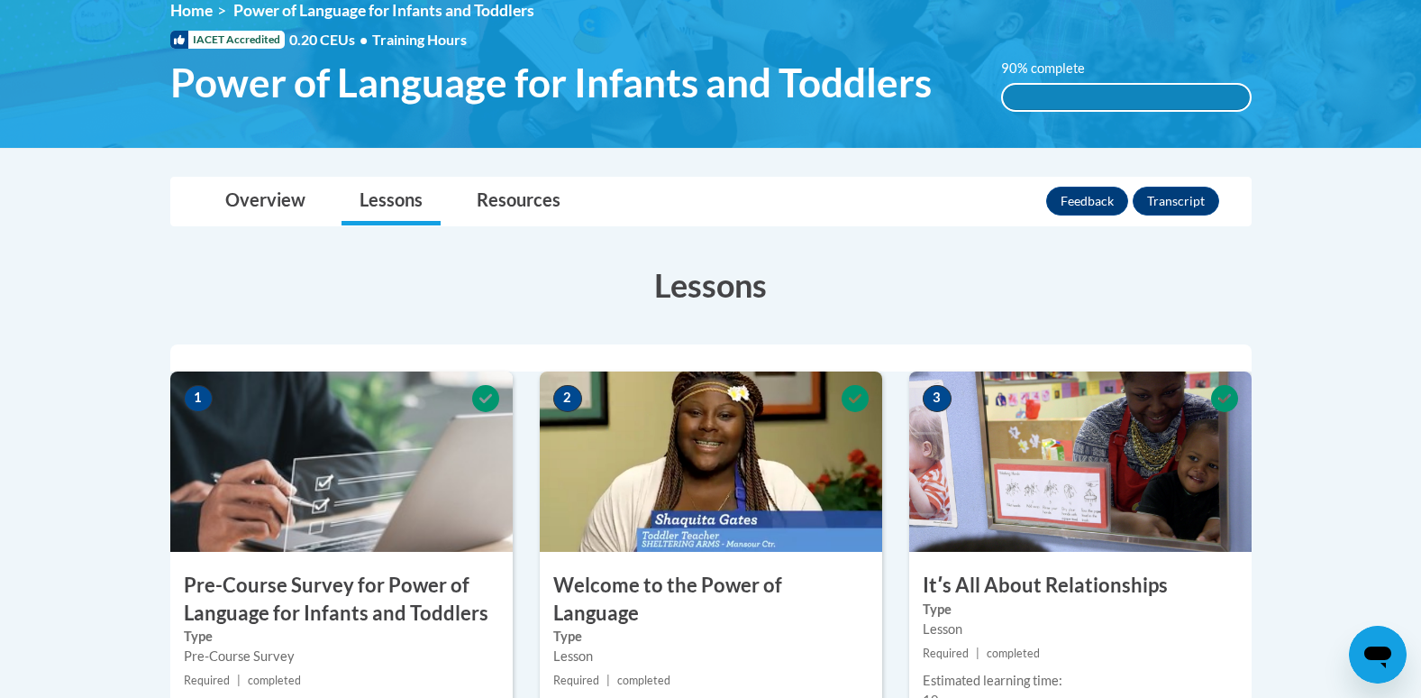
click at [1087, 479] on img at bounding box center [1080, 461] width 342 height 180
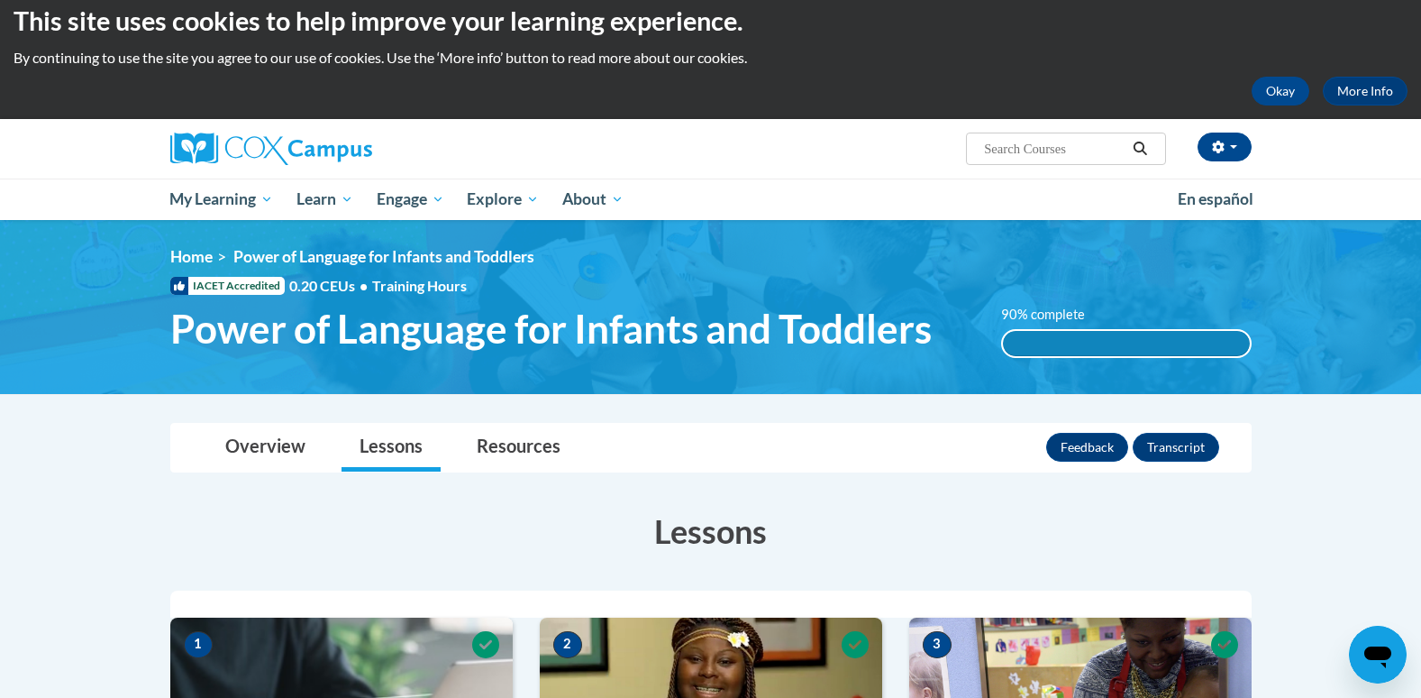
scroll to position [17, 0]
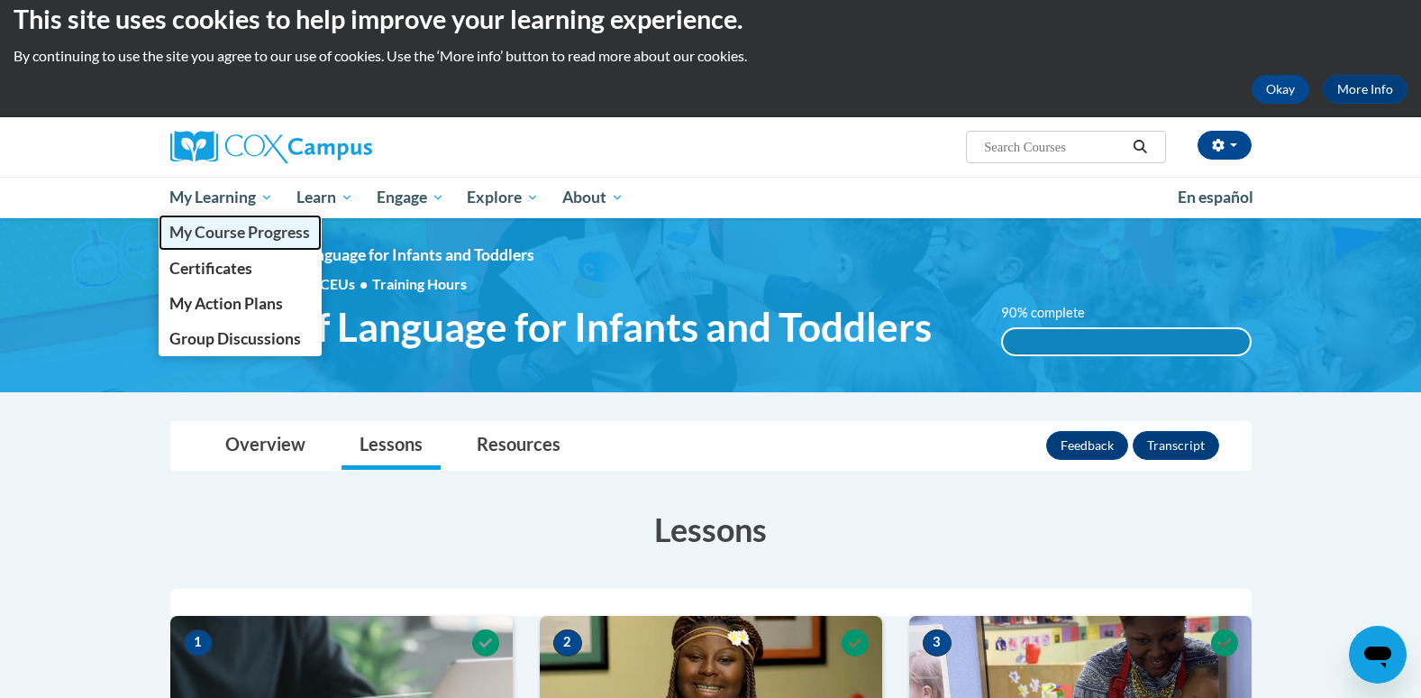
click at [205, 217] on link "My Course Progress" at bounding box center [241, 232] width 164 height 35
click at [238, 251] on link "Certificates" at bounding box center [241, 268] width 164 height 35
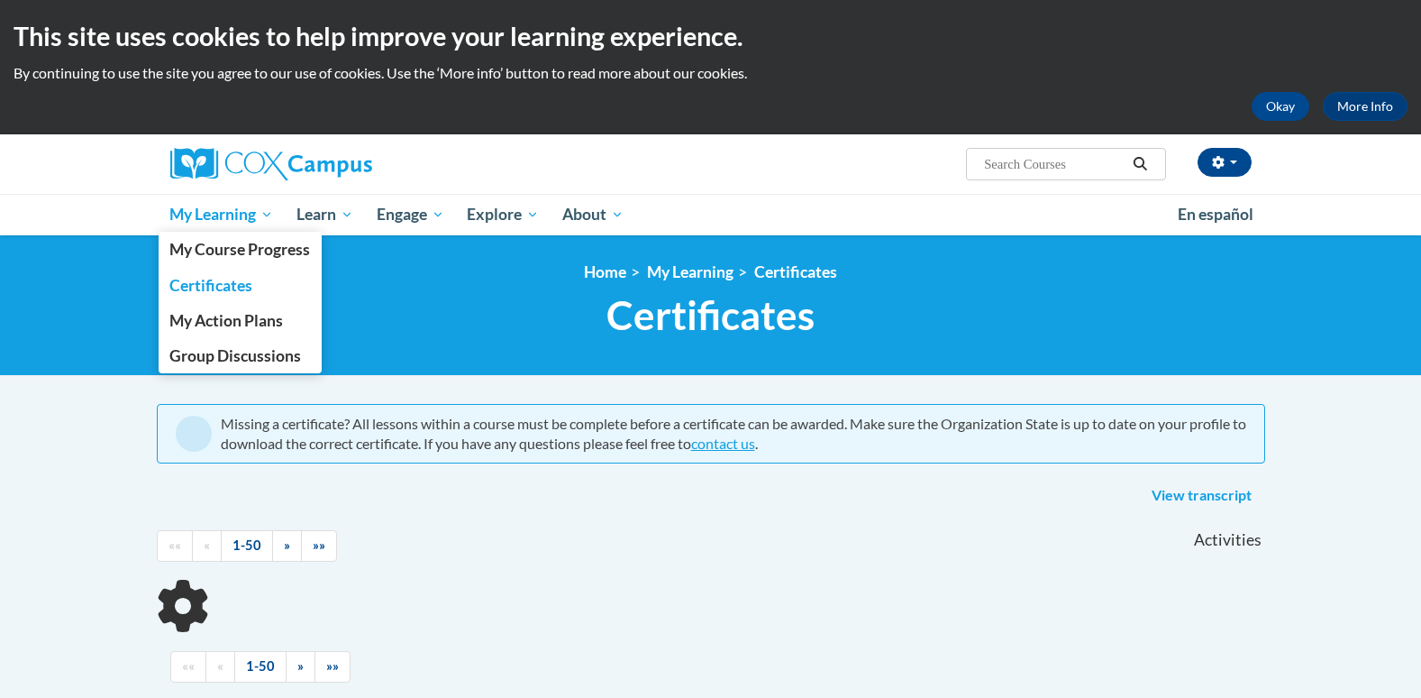
click at [221, 219] on span "My Learning" at bounding box center [221, 215] width 104 height 22
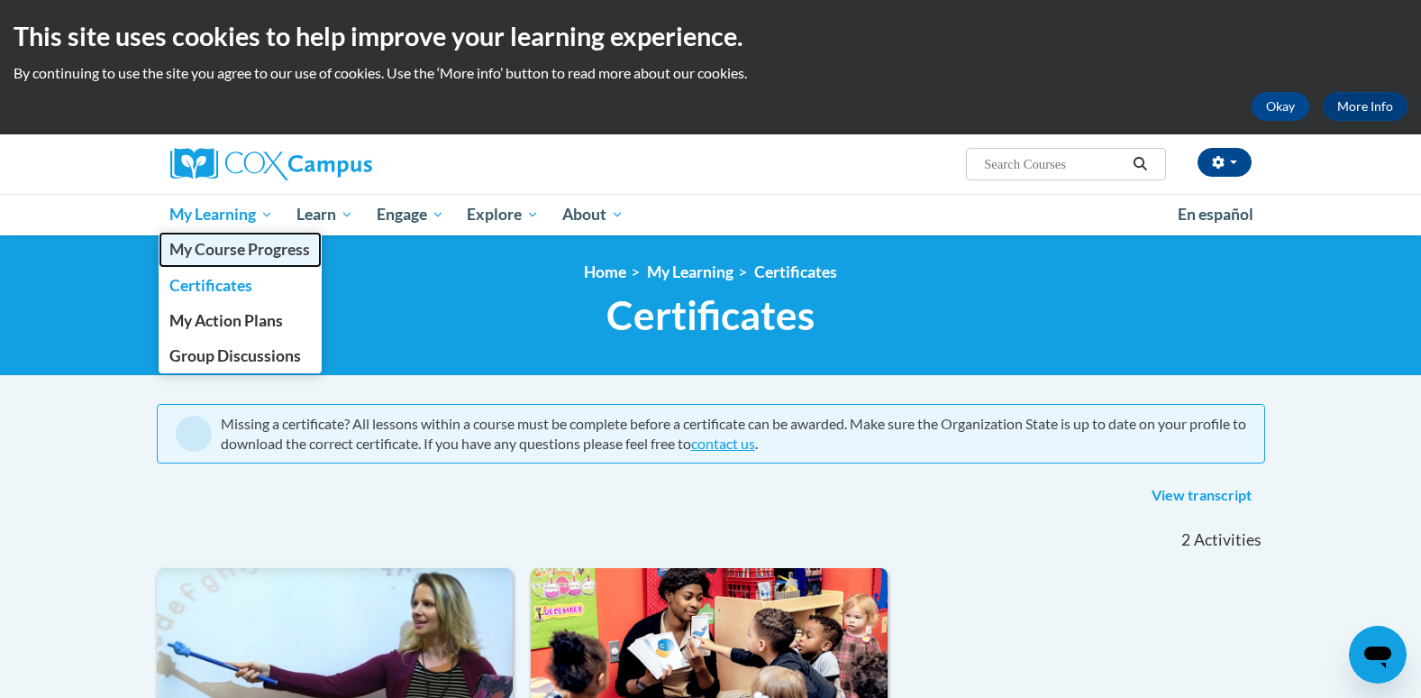
click at [222, 251] on span "My Course Progress" at bounding box center [239, 249] width 141 height 19
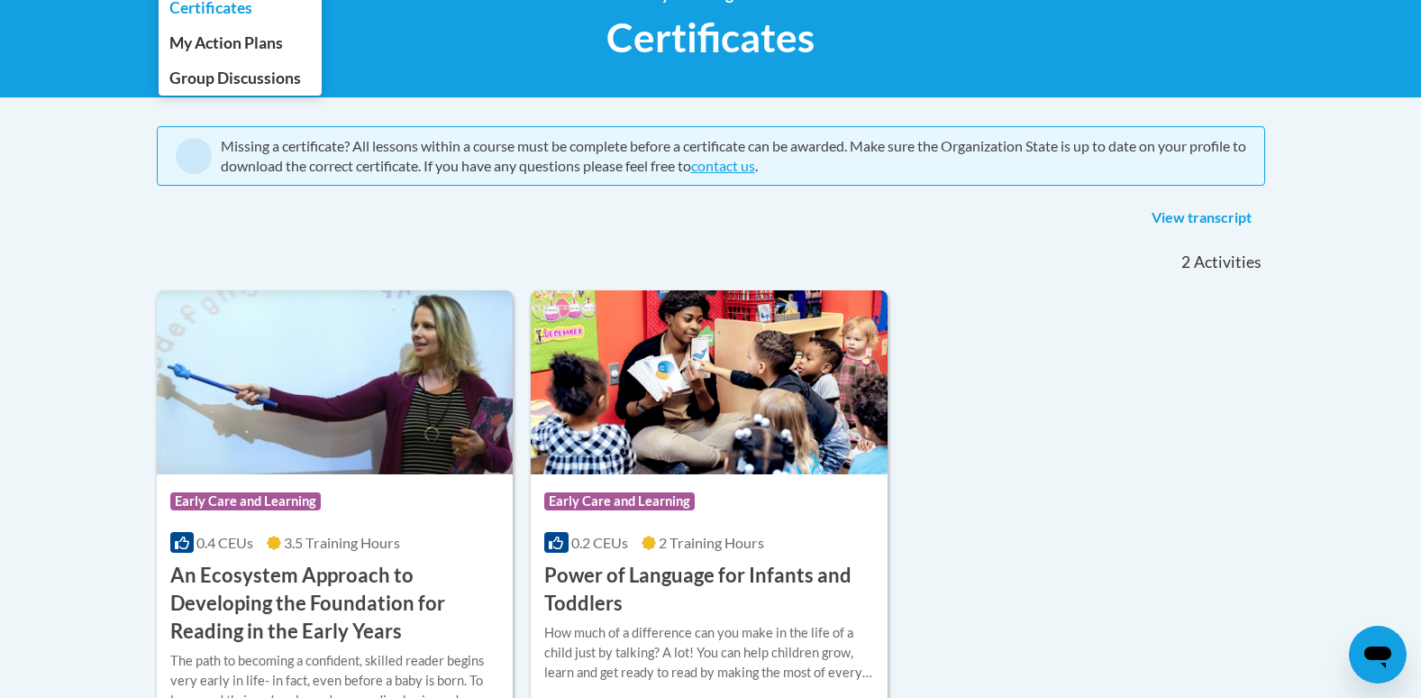
scroll to position [286, 0]
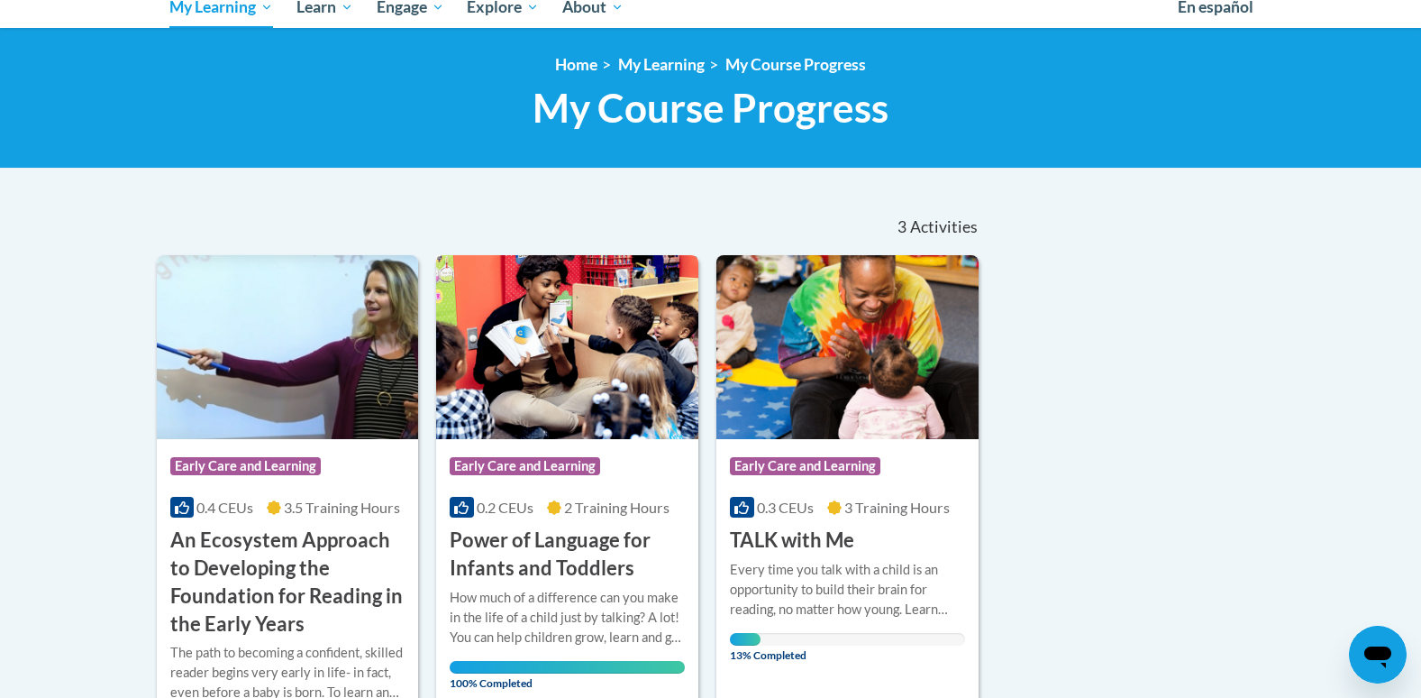
click at [493, 408] on img at bounding box center [567, 347] width 262 height 184
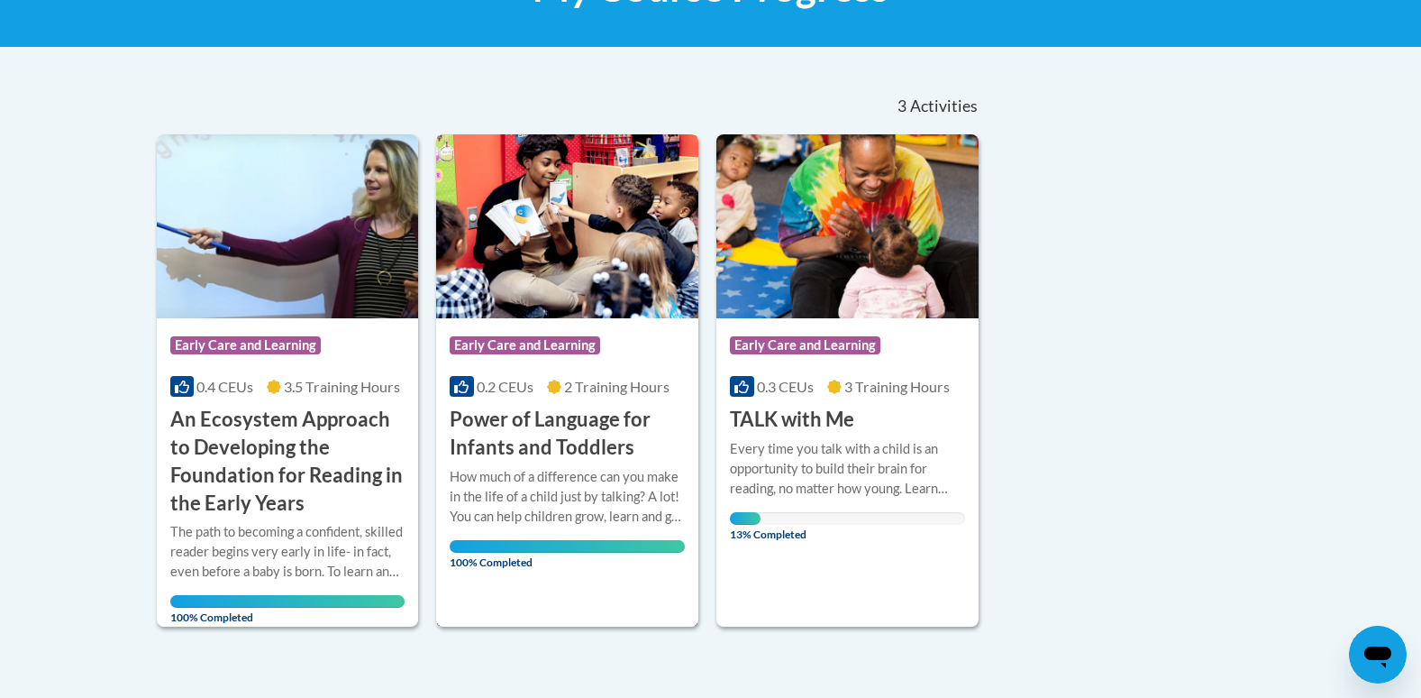
scroll to position [379, 0]
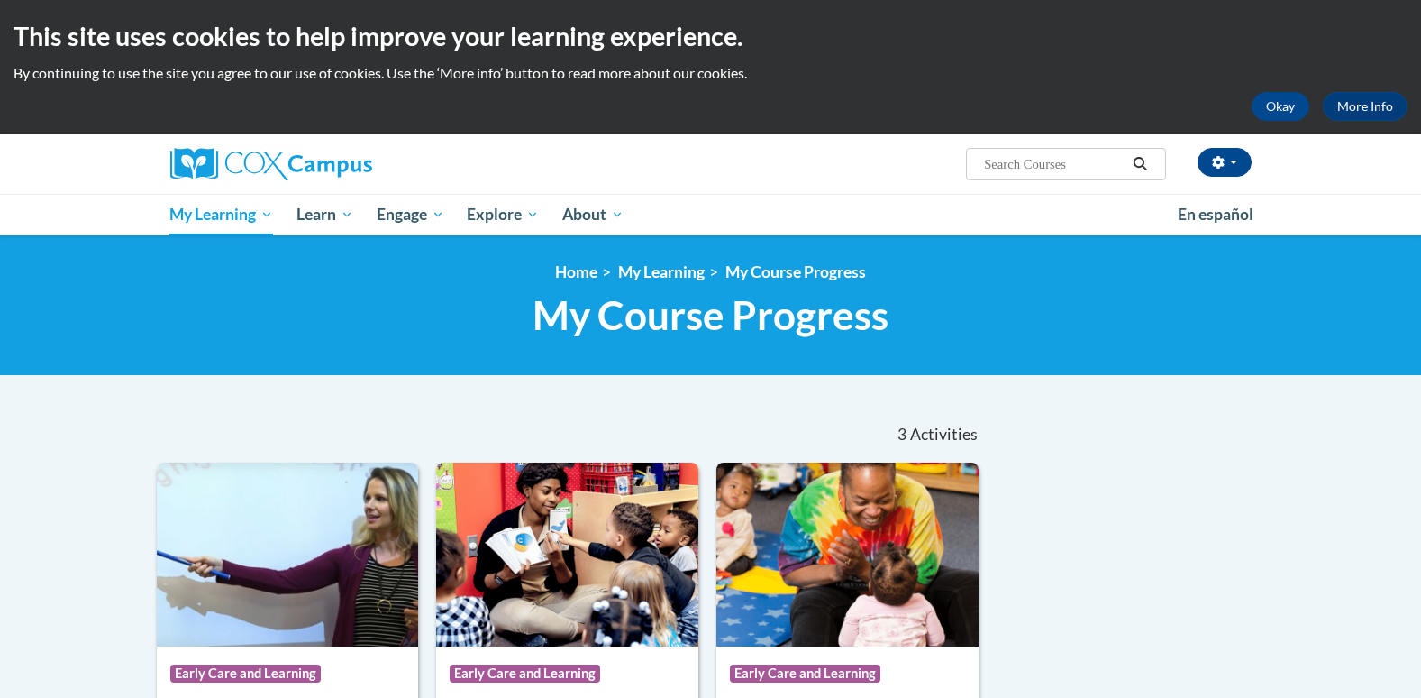
click at [431, 440] on nav "«« « 1-3 » »» 3 Activities CEUs" at bounding box center [569, 434] width 852 height 56
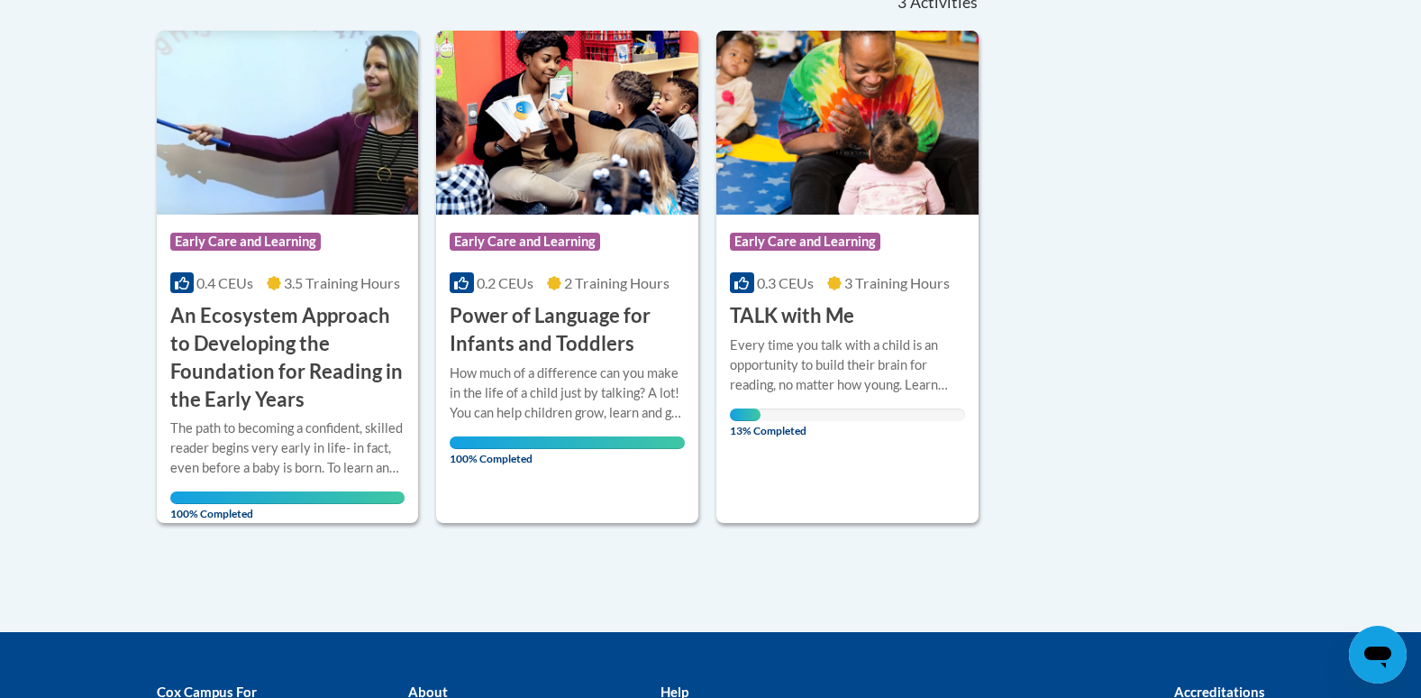
scroll to position [437, 0]
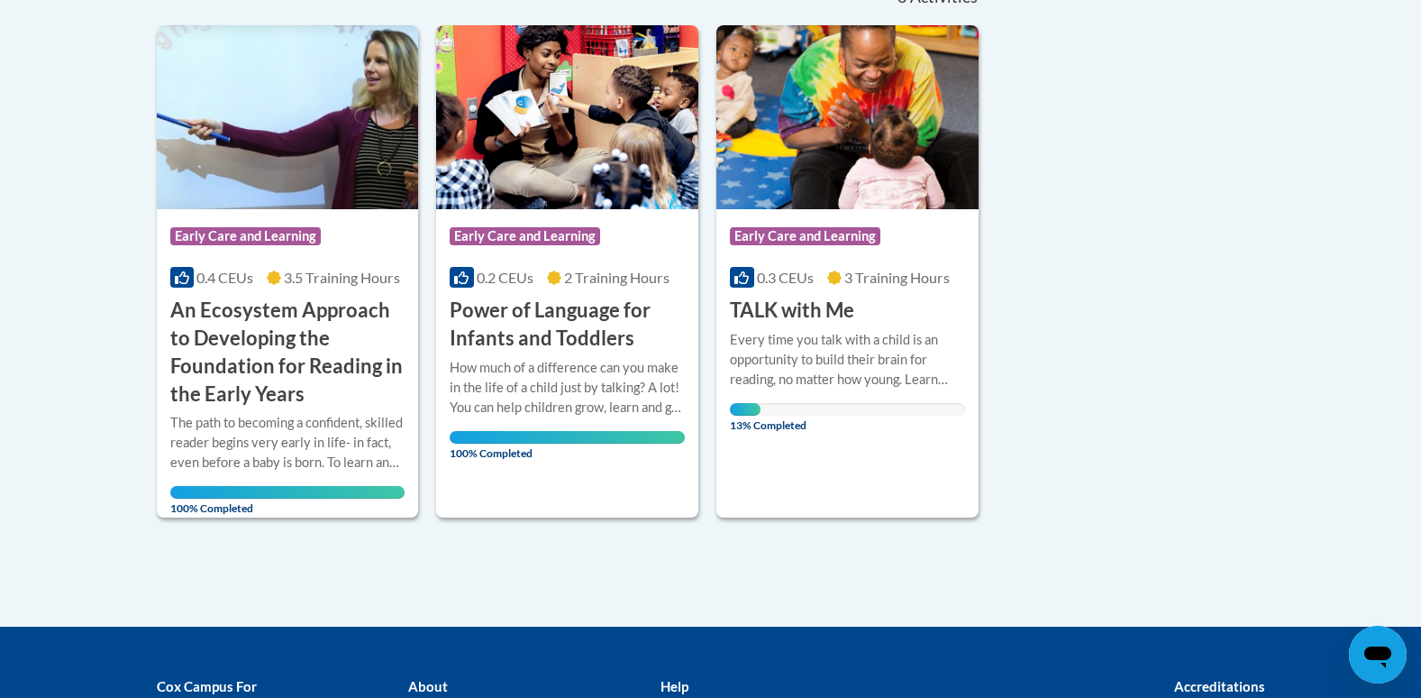
click at [836, 333] on div "Every time you talk with a child is an opportunity to build their brain for rea…" at bounding box center [847, 359] width 235 height 59
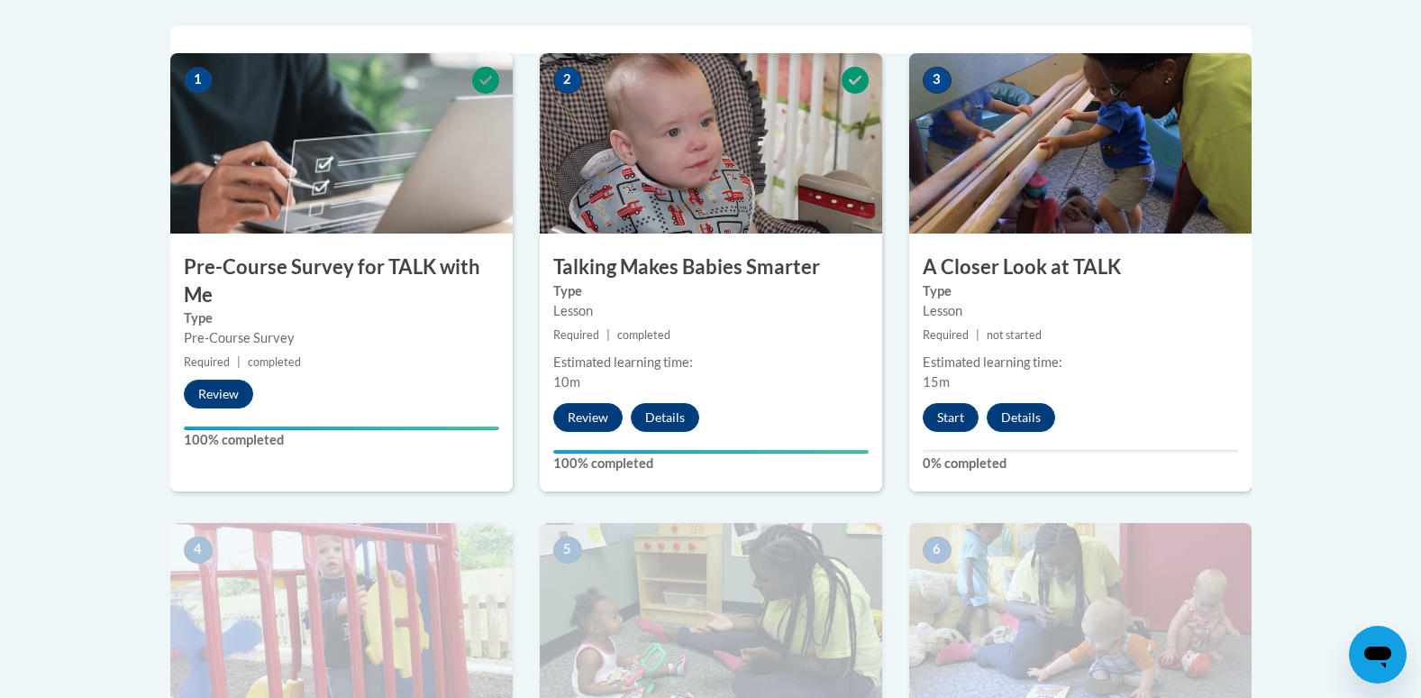
scroll to position [556, 0]
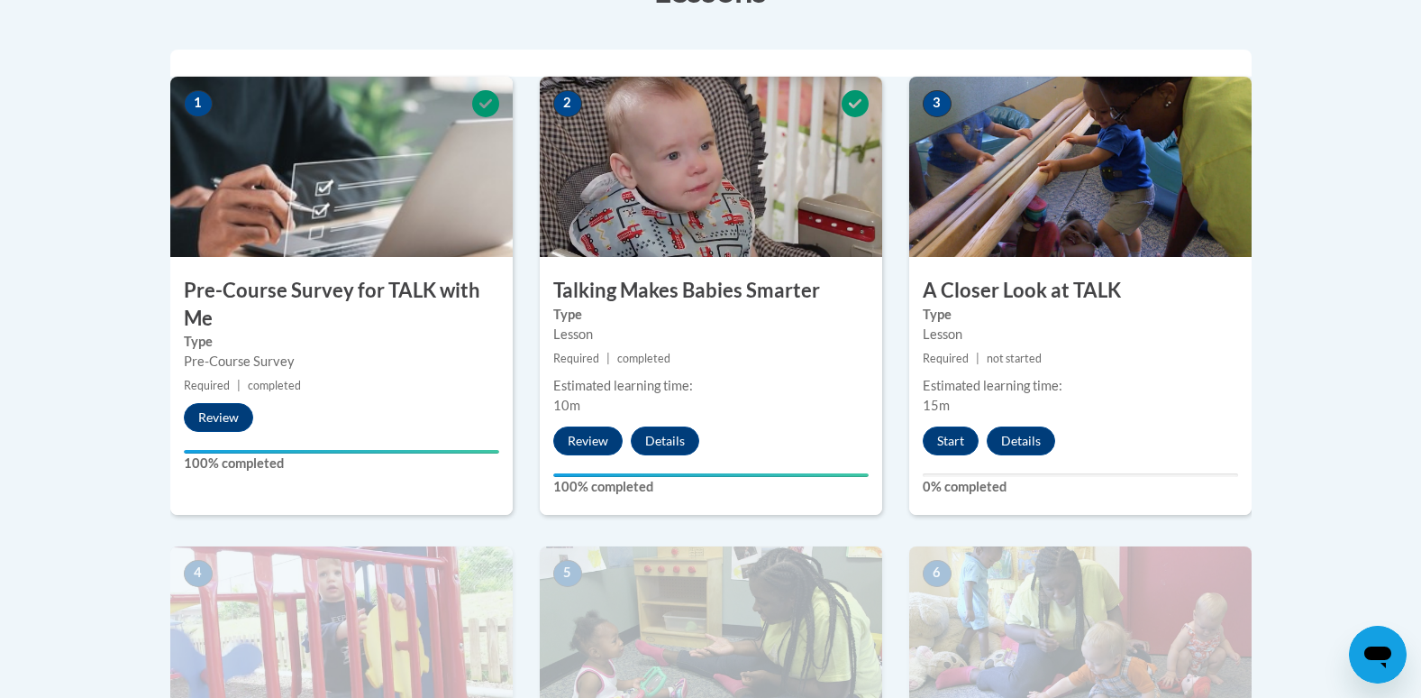
click at [747, 606] on img at bounding box center [711, 636] width 342 height 180
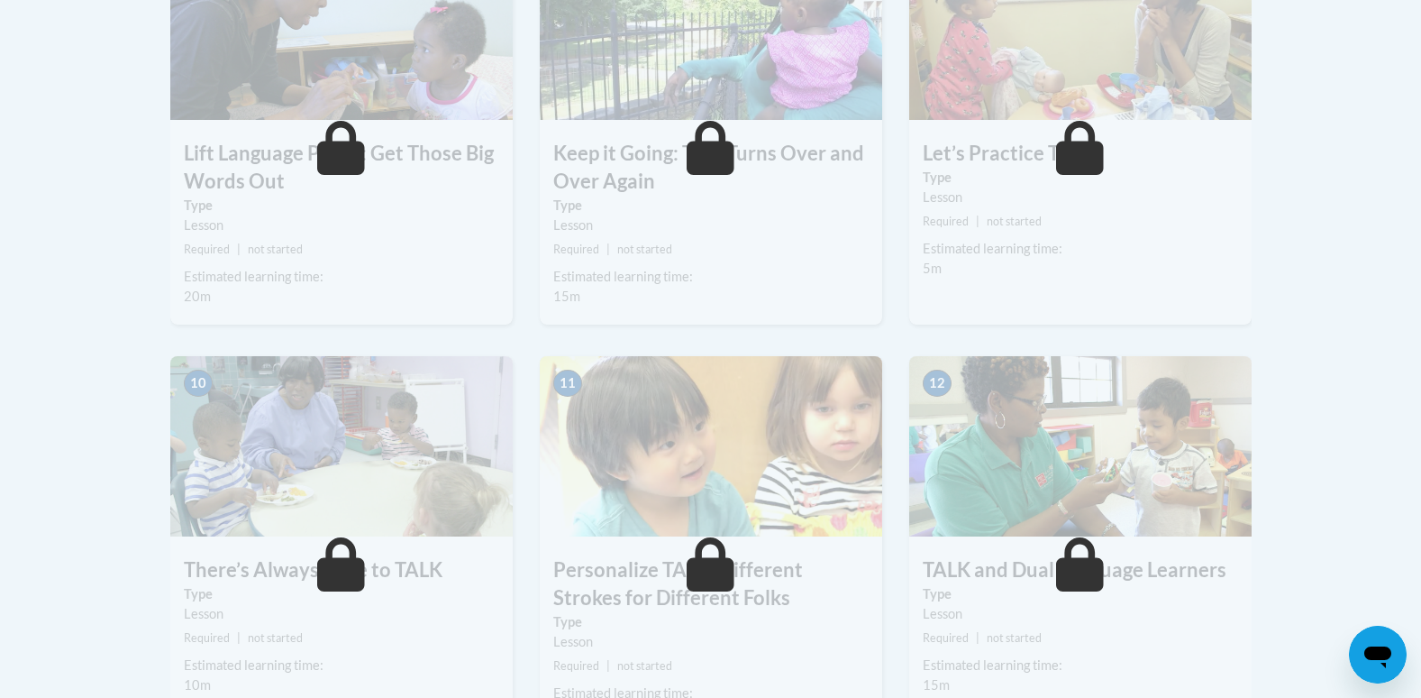
scroll to position [1584, 0]
